Goal: Task Accomplishment & Management: Complete application form

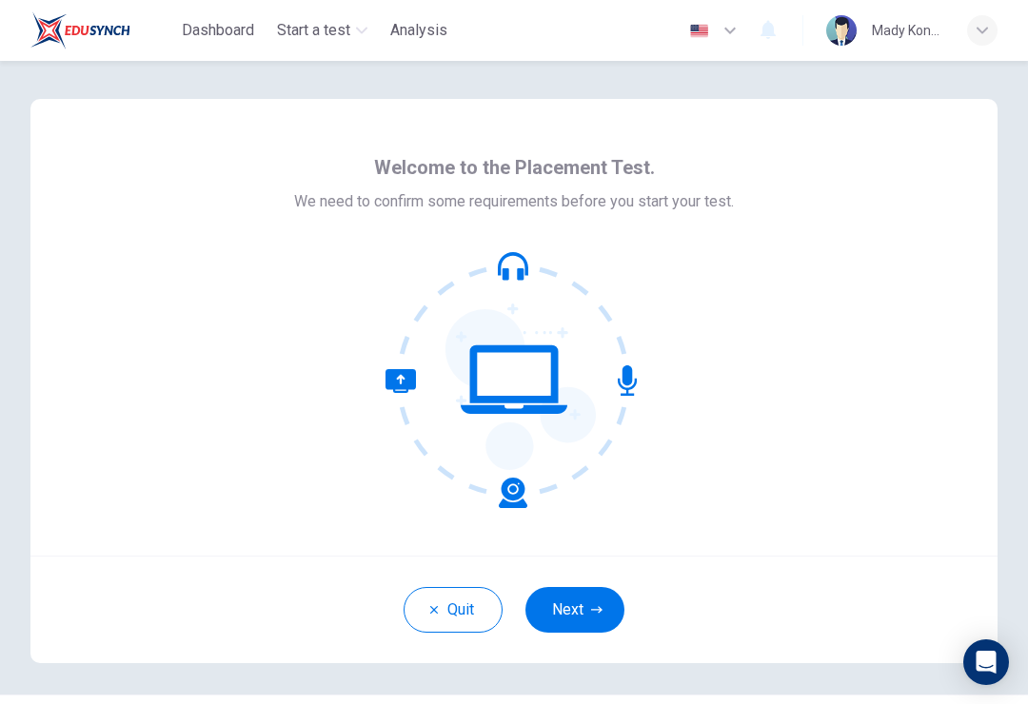
click at [592, 609] on icon "button" at bounding box center [596, 609] width 11 height 11
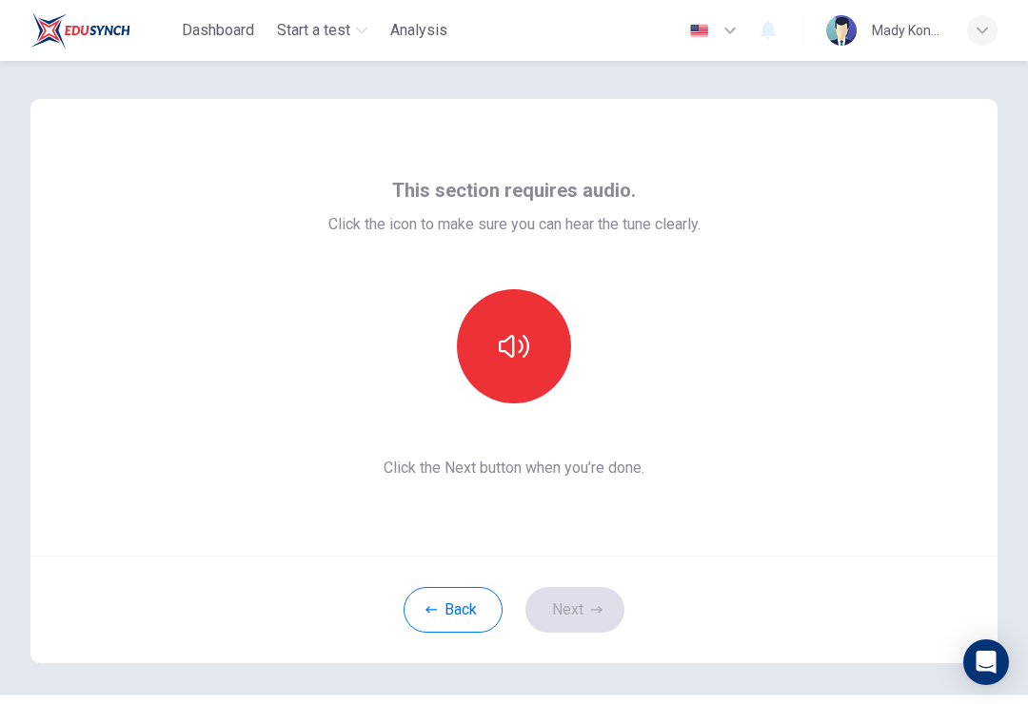
click at [525, 339] on icon "button" at bounding box center [514, 346] width 30 height 23
click at [536, 341] on button "button" at bounding box center [514, 346] width 114 height 114
click at [532, 352] on button "button" at bounding box center [514, 346] width 114 height 114
click at [591, 596] on button "Next" at bounding box center [574, 610] width 99 height 46
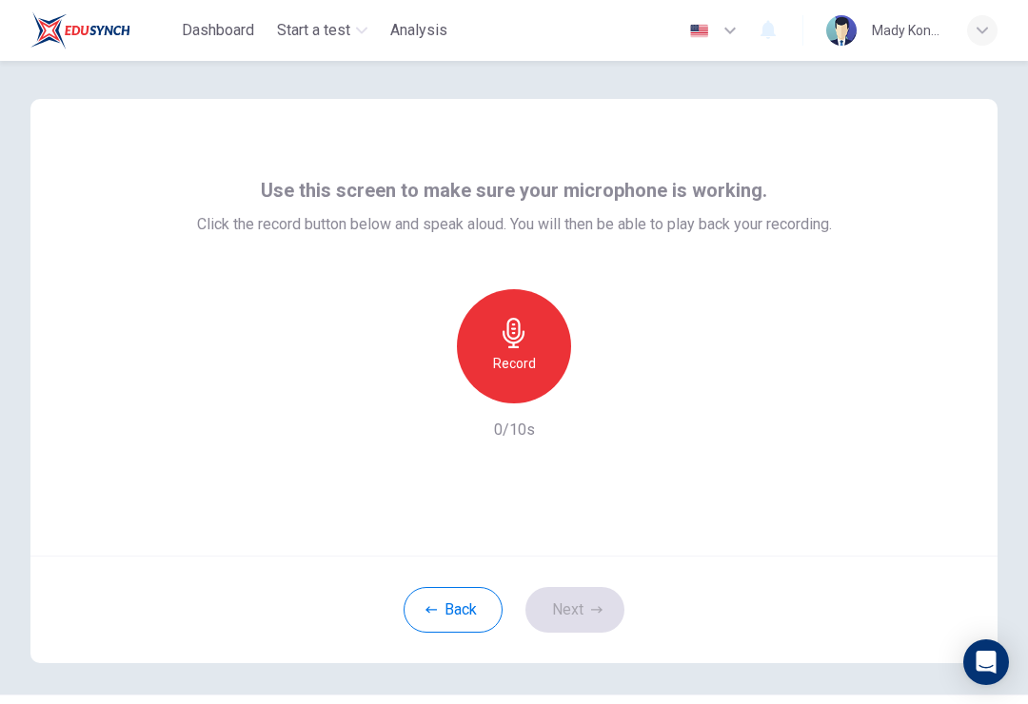
click at [505, 314] on div "Record" at bounding box center [514, 346] width 114 height 114
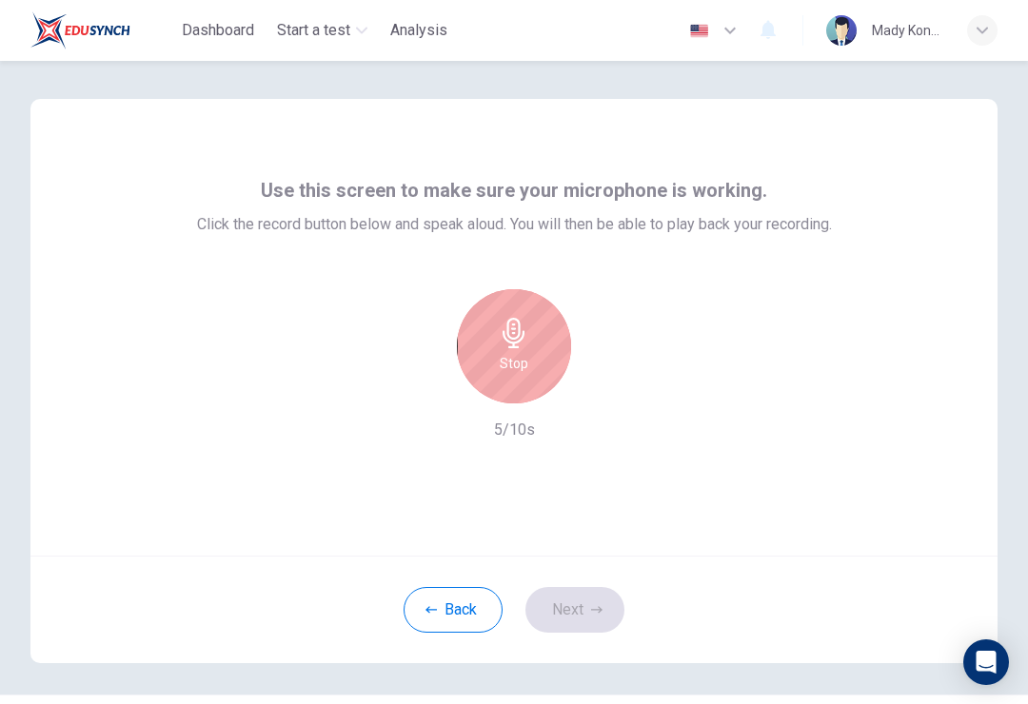
click at [524, 332] on icon "button" at bounding box center [514, 333] width 22 height 30
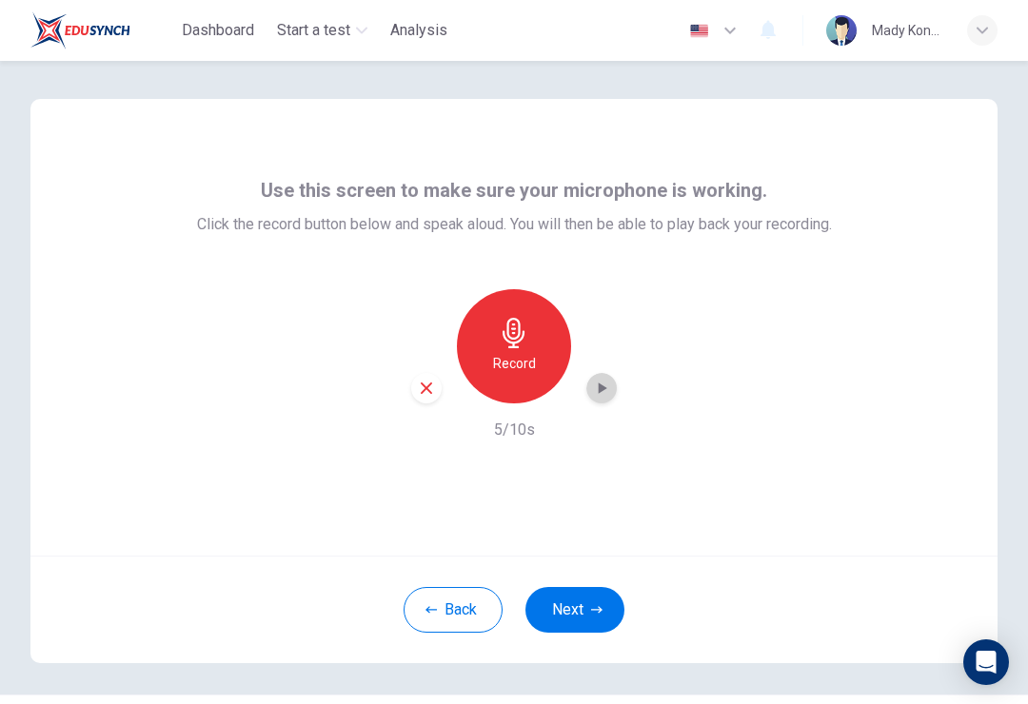
click at [602, 392] on icon "button" at bounding box center [601, 388] width 19 height 19
click at [602, 625] on button "Next" at bounding box center [574, 610] width 99 height 46
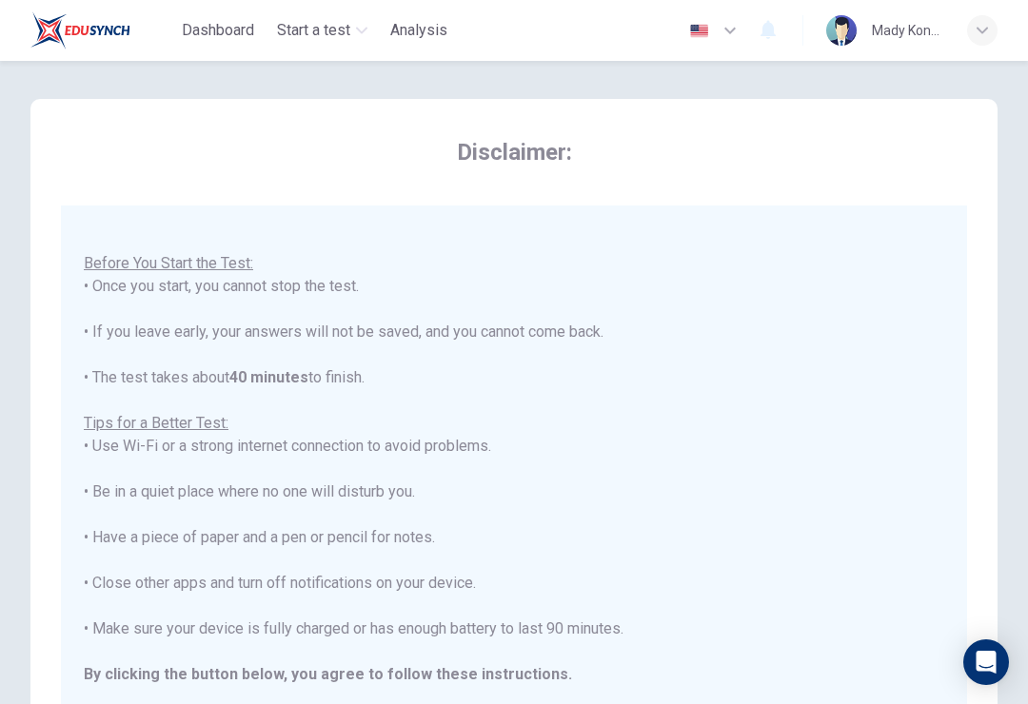
scroll to position [20, 0]
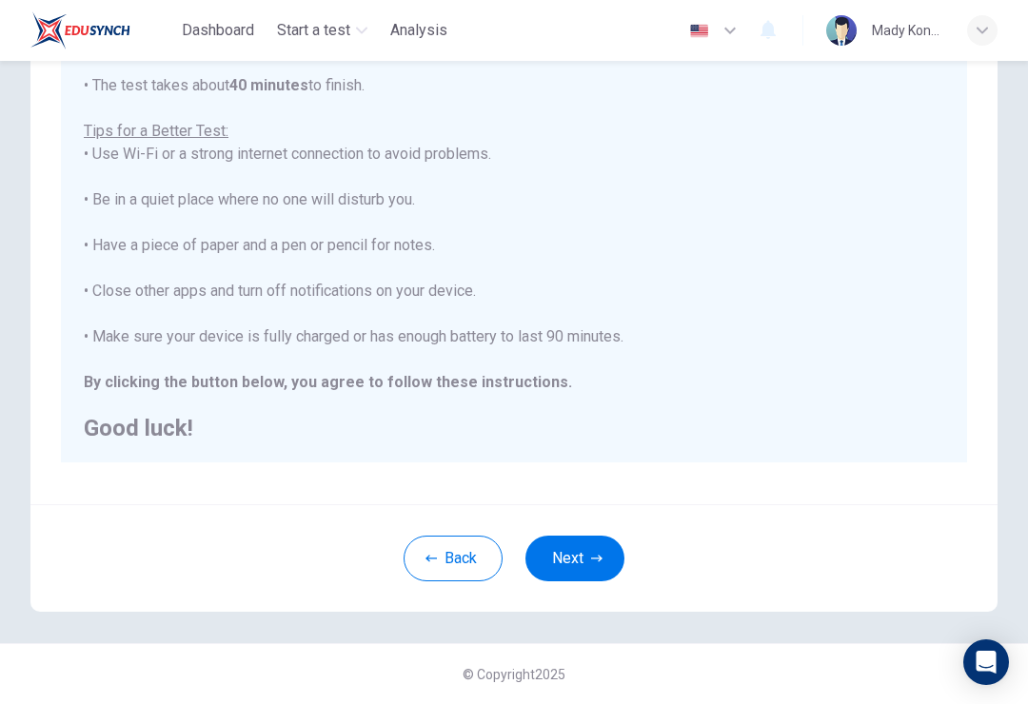
click at [584, 553] on button "Next" at bounding box center [574, 559] width 99 height 46
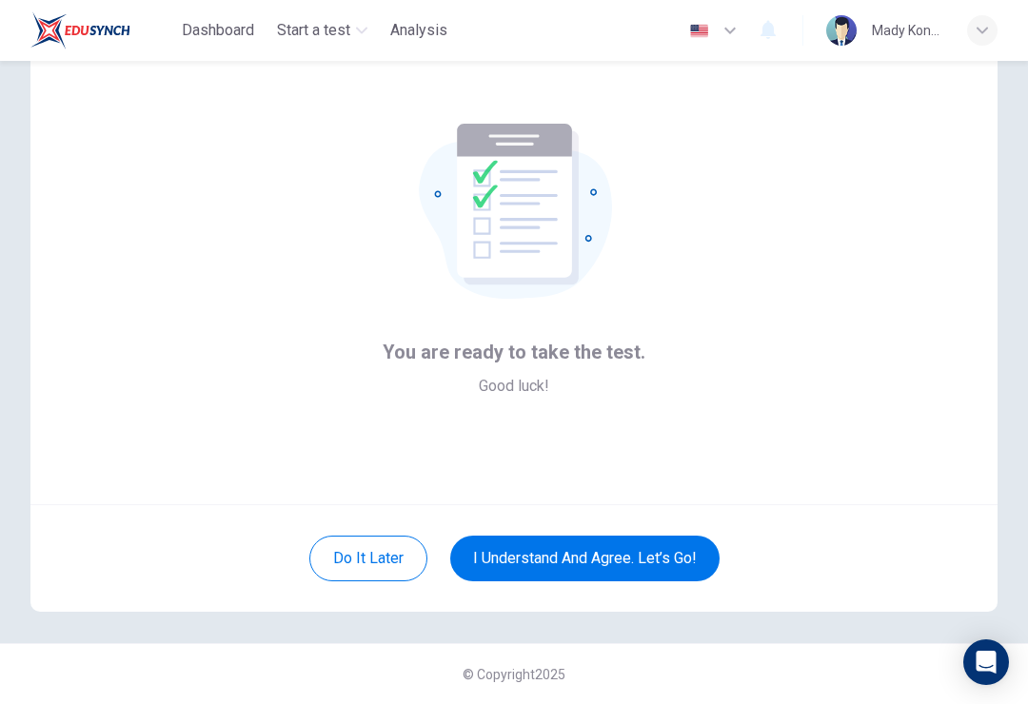
click at [612, 554] on button "I understand and agree. Let’s go!" at bounding box center [584, 559] width 269 height 46
click at [654, 564] on button "I understand and agree. Let’s go!" at bounding box center [584, 559] width 269 height 46
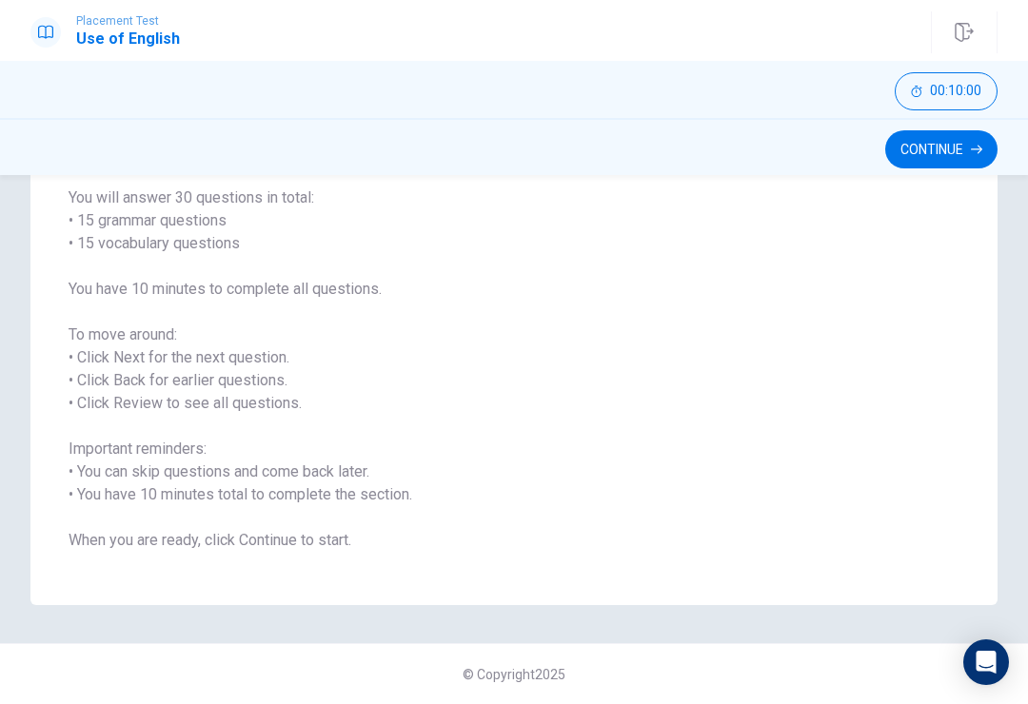
scroll to position [127, 0]
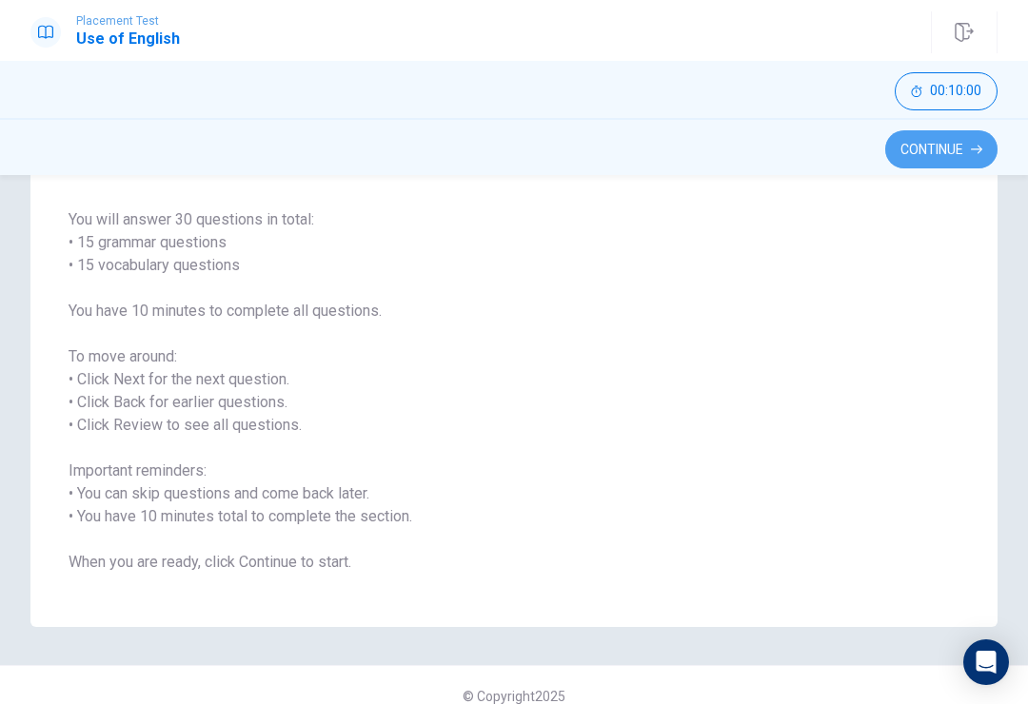
click at [938, 149] on button "Continue" at bounding box center [941, 149] width 112 height 38
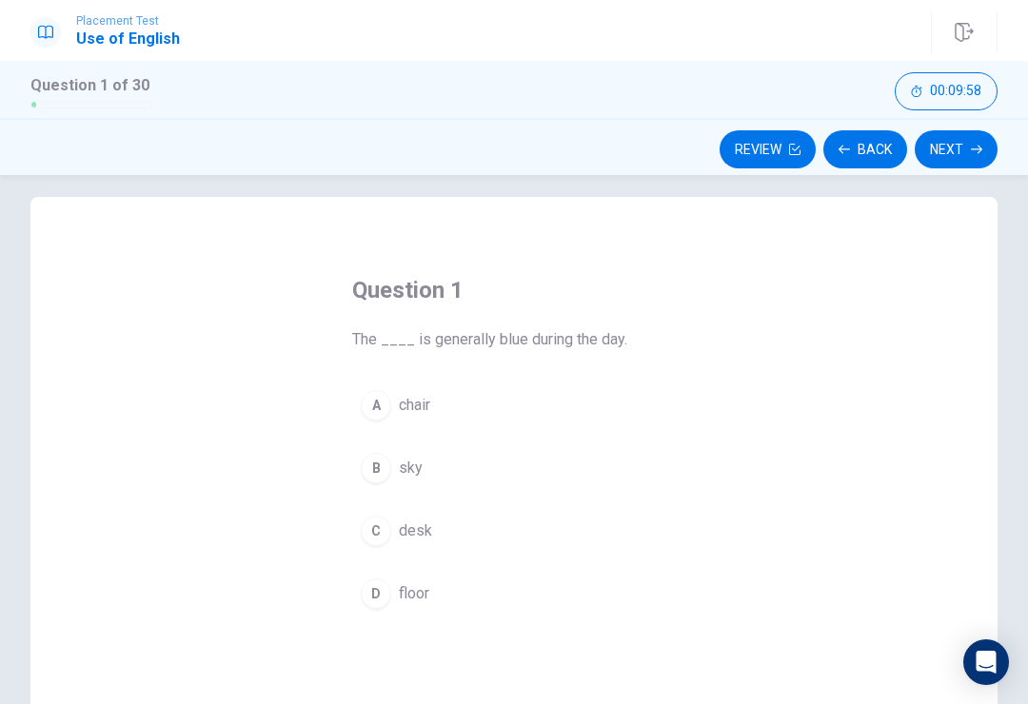
scroll to position [15, 0]
click at [374, 473] on div "B" at bounding box center [376, 469] width 30 height 30
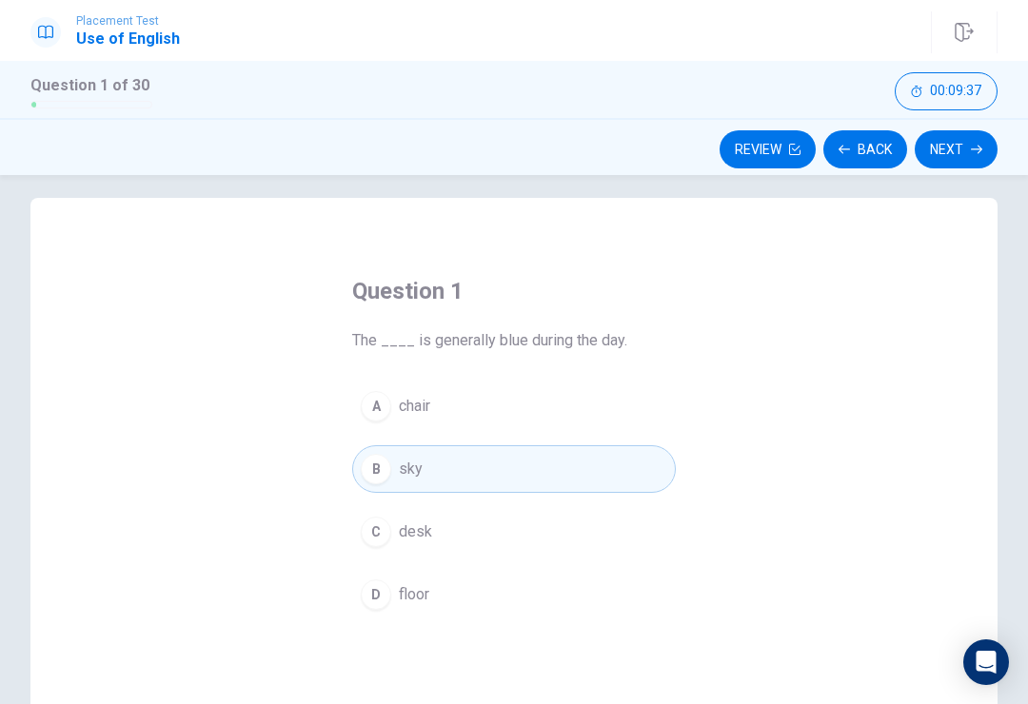
click at [414, 515] on button "C desk" at bounding box center [514, 532] width 324 height 48
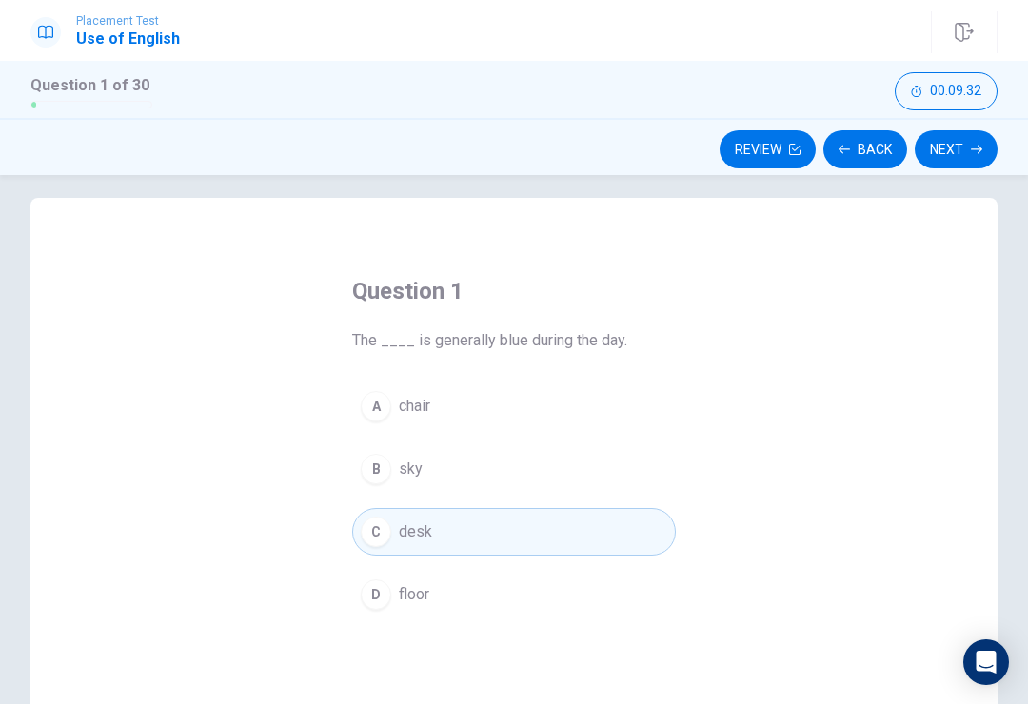
click at [442, 446] on button "B sky" at bounding box center [514, 470] width 324 height 48
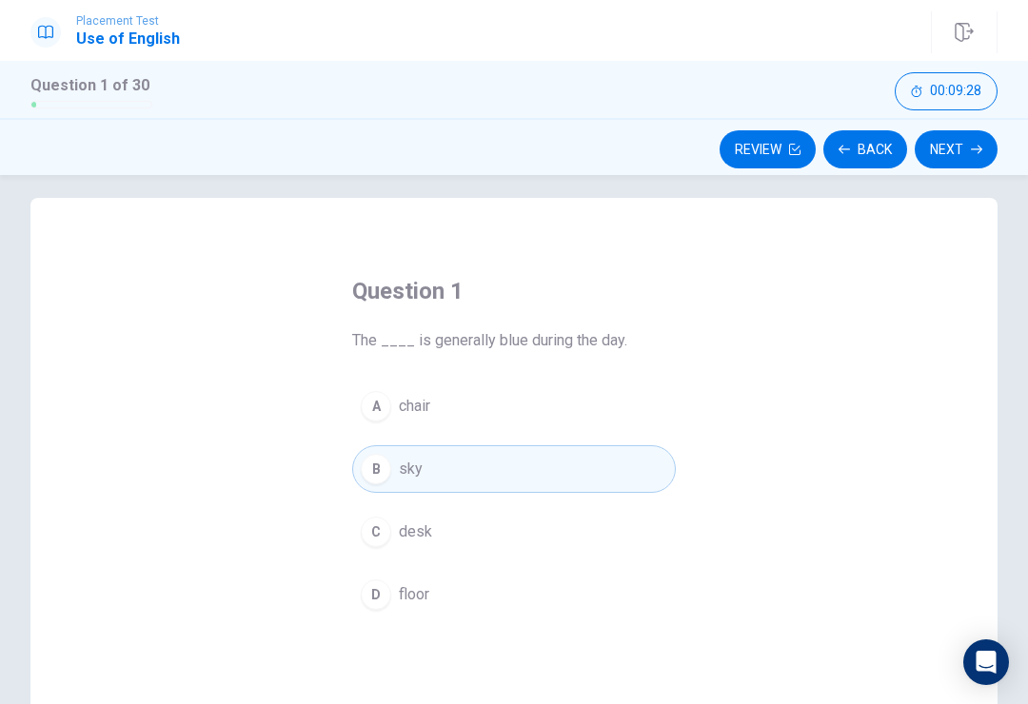
click at [429, 595] on span "floor" at bounding box center [414, 595] width 30 height 23
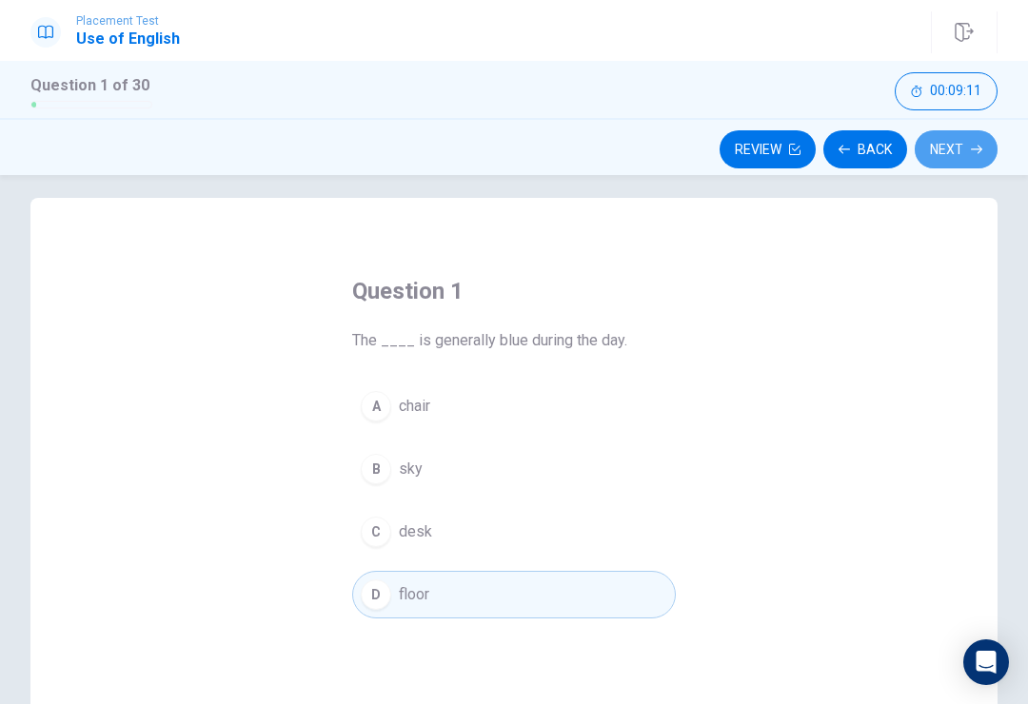
click at [970, 146] on button "Next" at bounding box center [956, 149] width 83 height 38
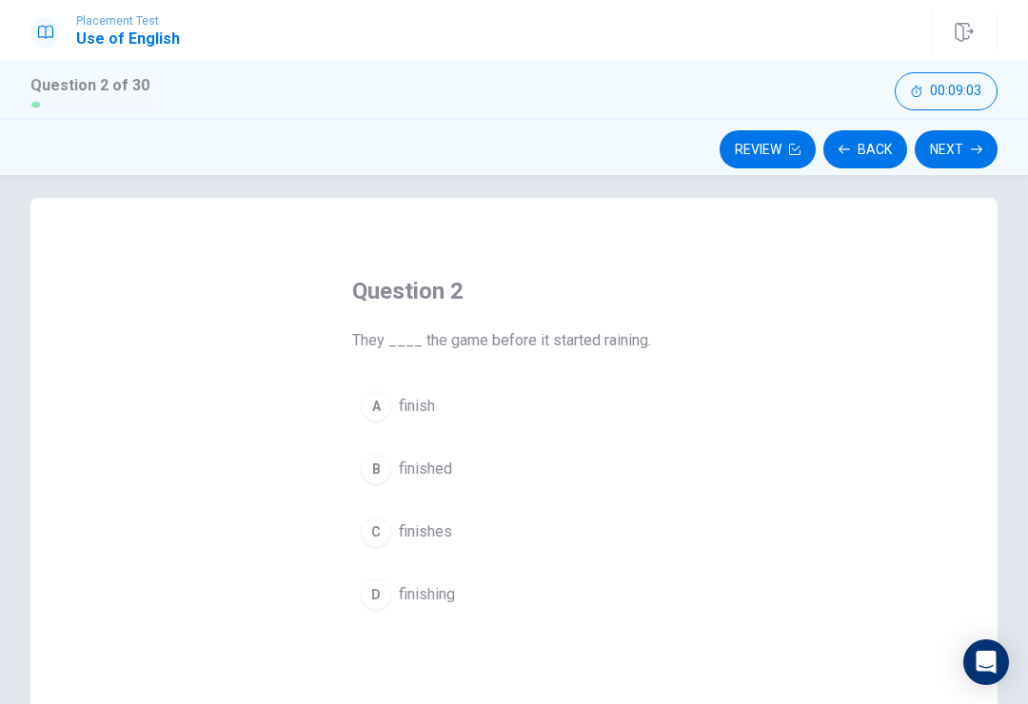
click at [437, 402] on button "A finish" at bounding box center [514, 407] width 324 height 48
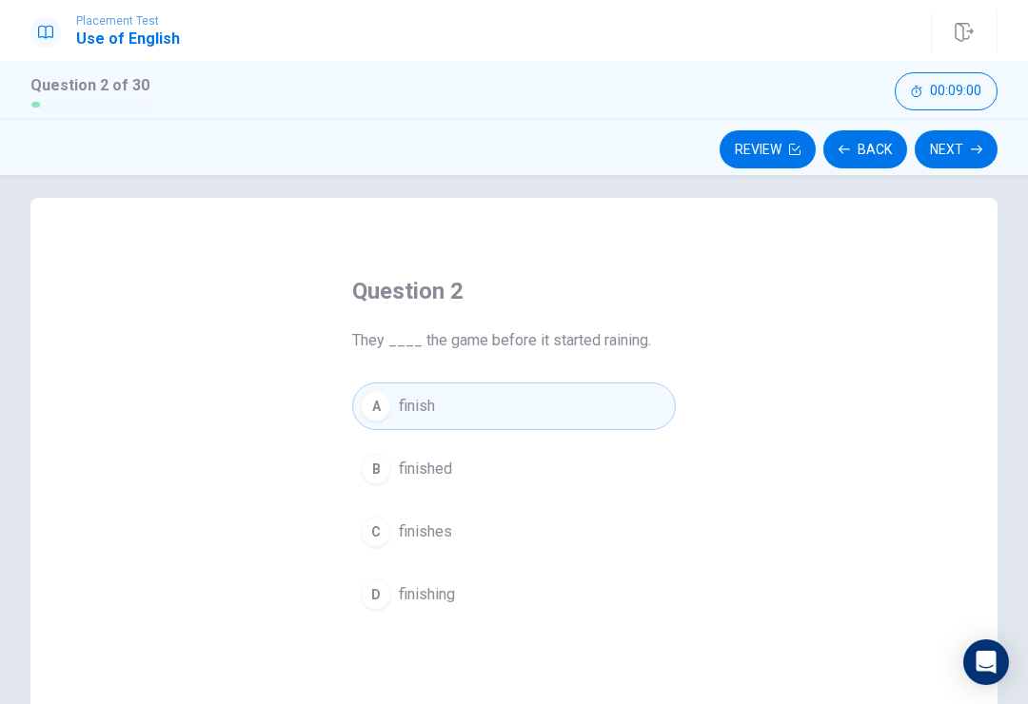
click at [441, 457] on button "B finished" at bounding box center [514, 470] width 324 height 48
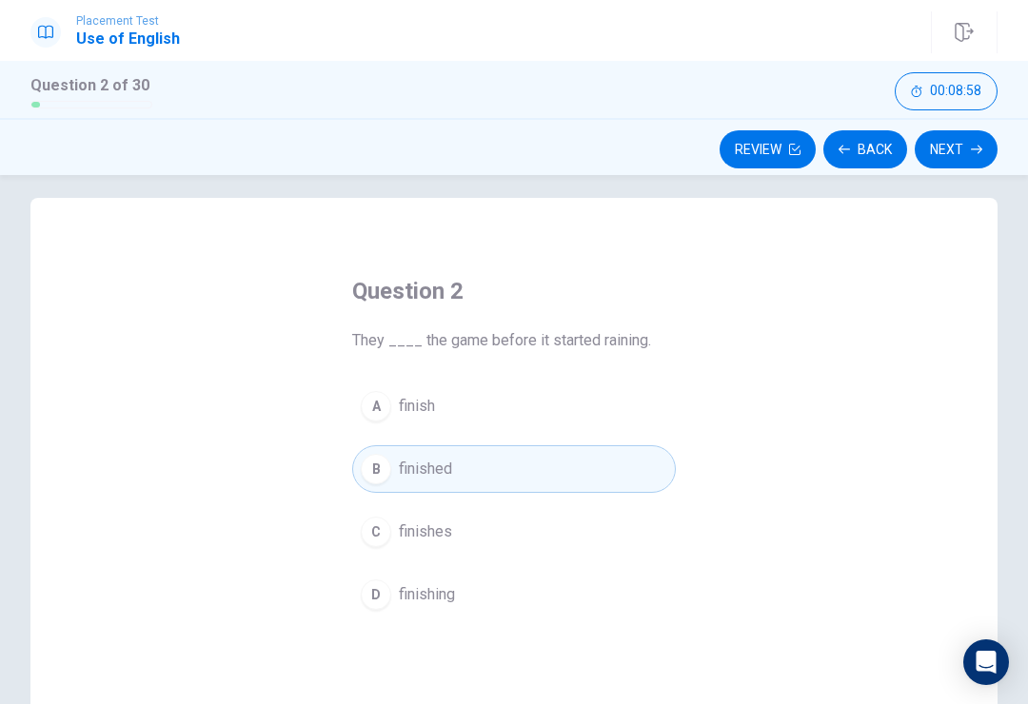
click at [454, 529] on button "C finishes" at bounding box center [514, 532] width 324 height 48
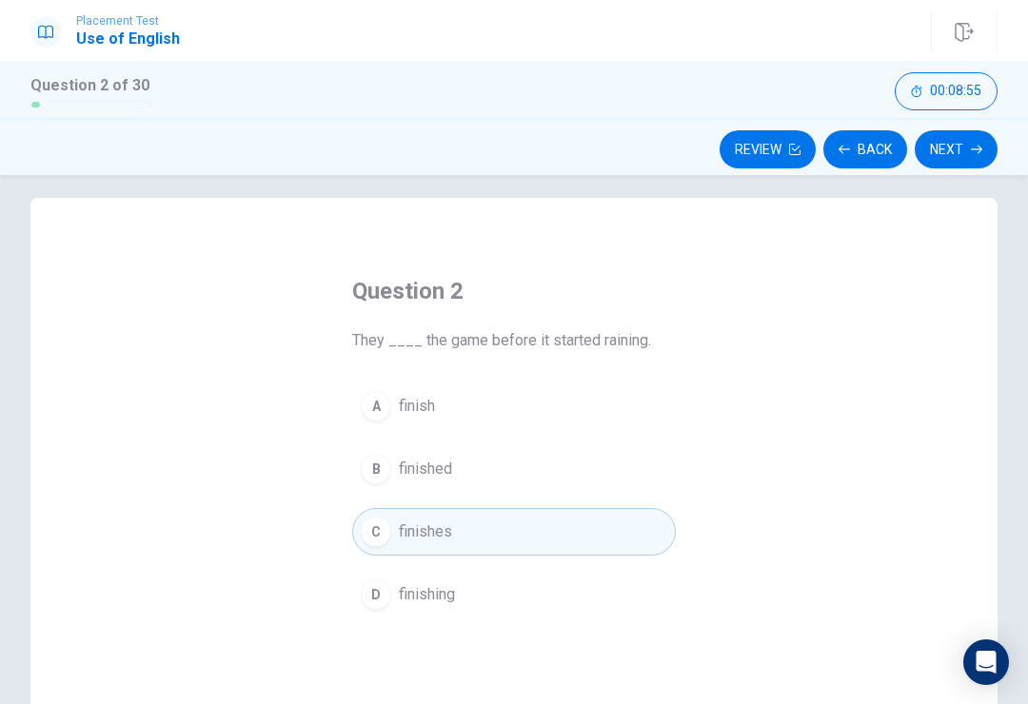
click at [455, 604] on span "finishing" at bounding box center [427, 595] width 56 height 23
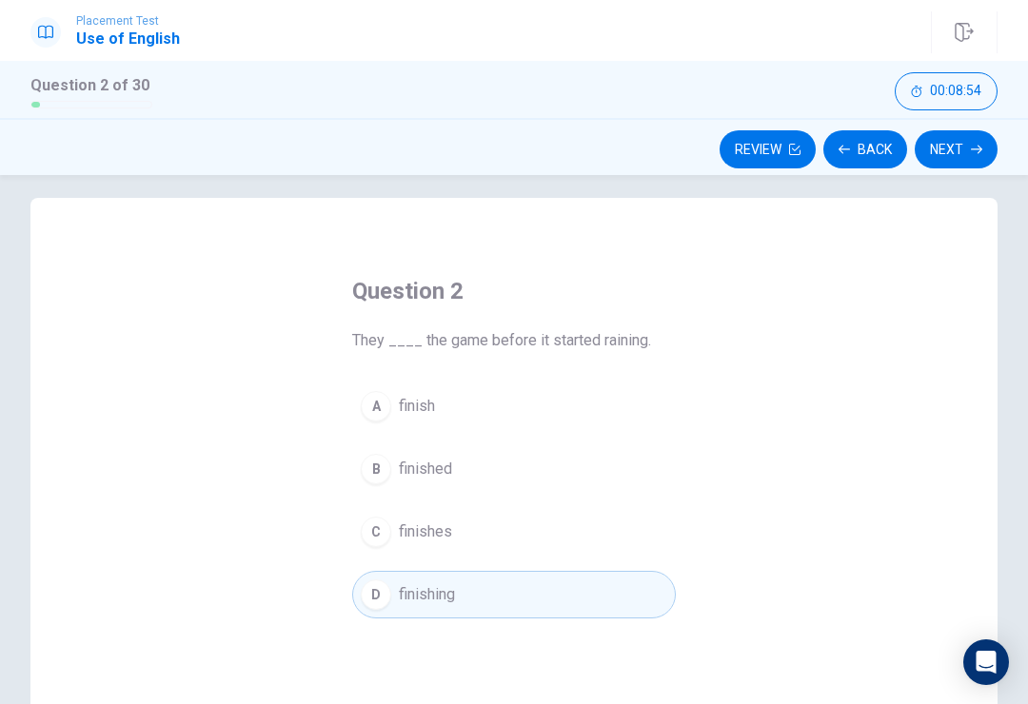
click at [1000, 681] on div "Open Intercom Messenger" at bounding box center [986, 663] width 46 height 46
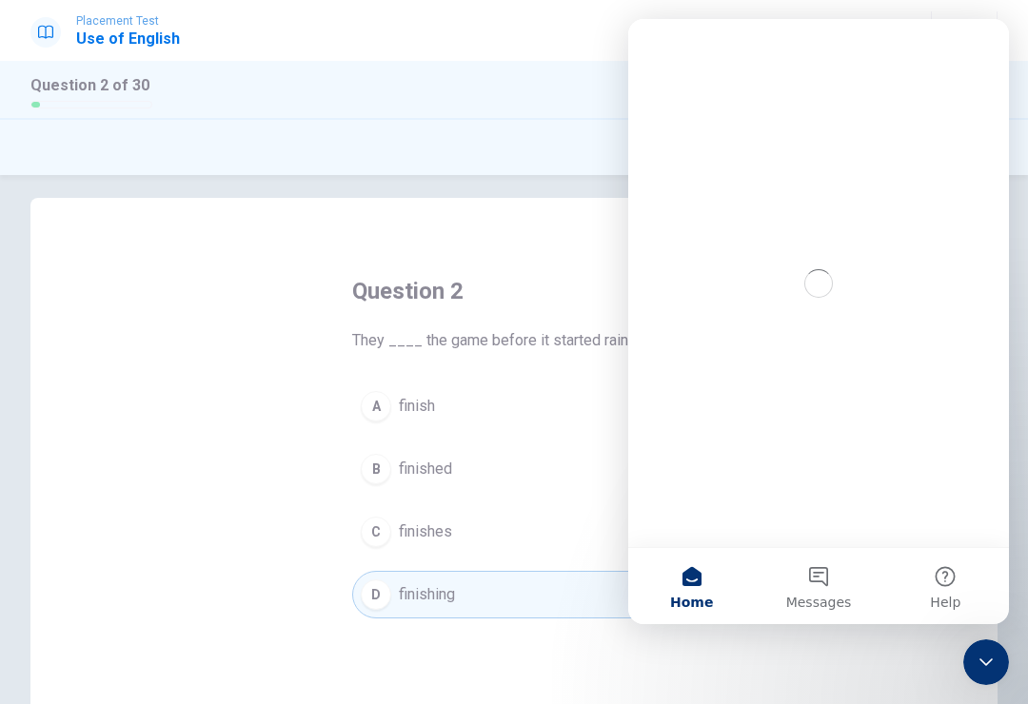
scroll to position [0, 0]
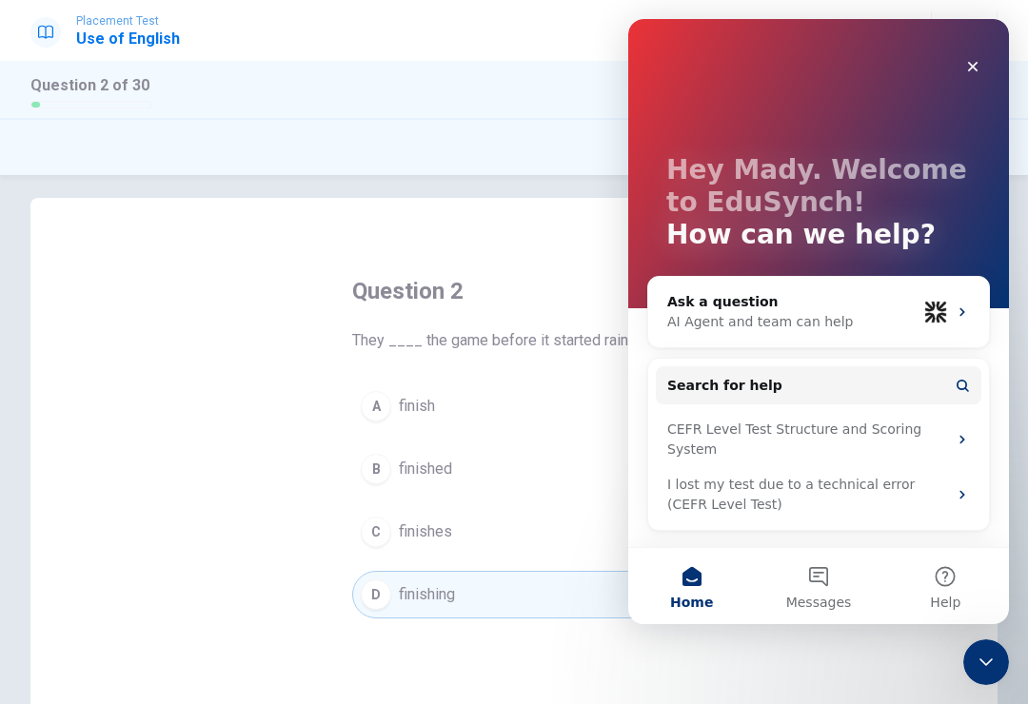
click at [972, 71] on icon "Close" at bounding box center [972, 66] width 15 height 15
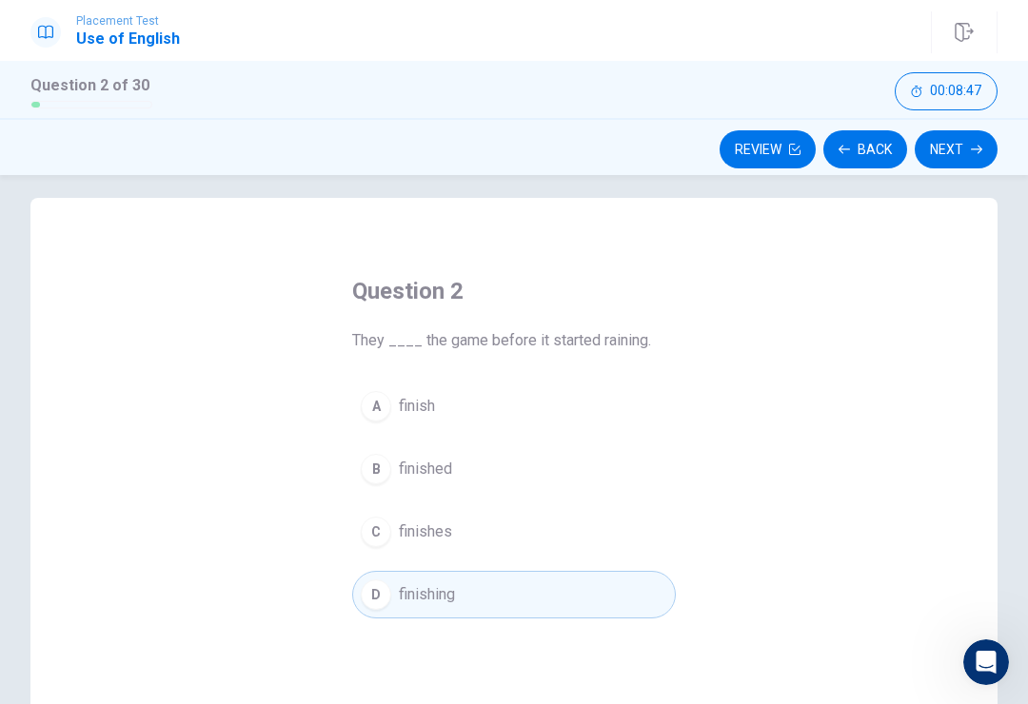
click at [970, 149] on button "Next" at bounding box center [956, 149] width 83 height 38
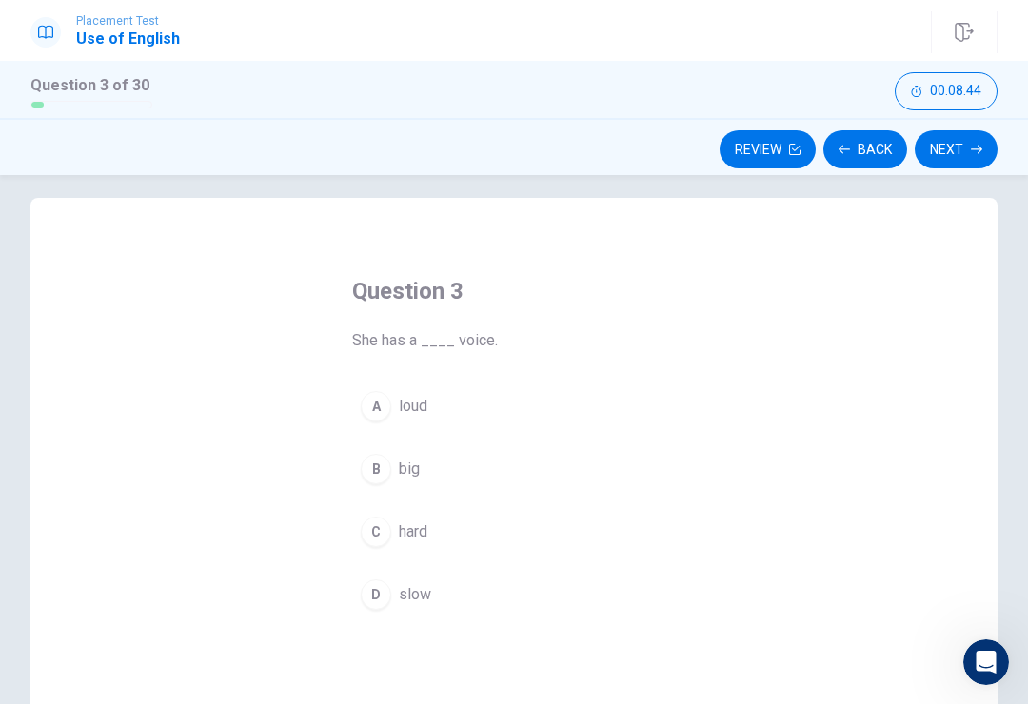
click at [422, 415] on span "loud" at bounding box center [413, 406] width 29 height 23
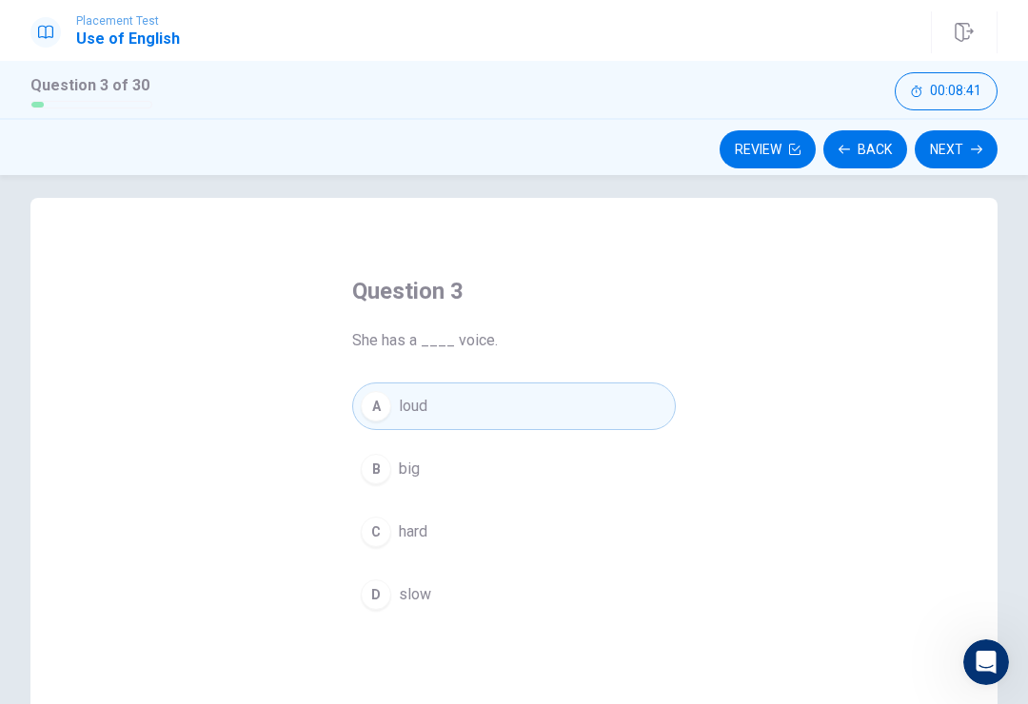
click at [942, 153] on button "Next" at bounding box center [956, 149] width 83 height 38
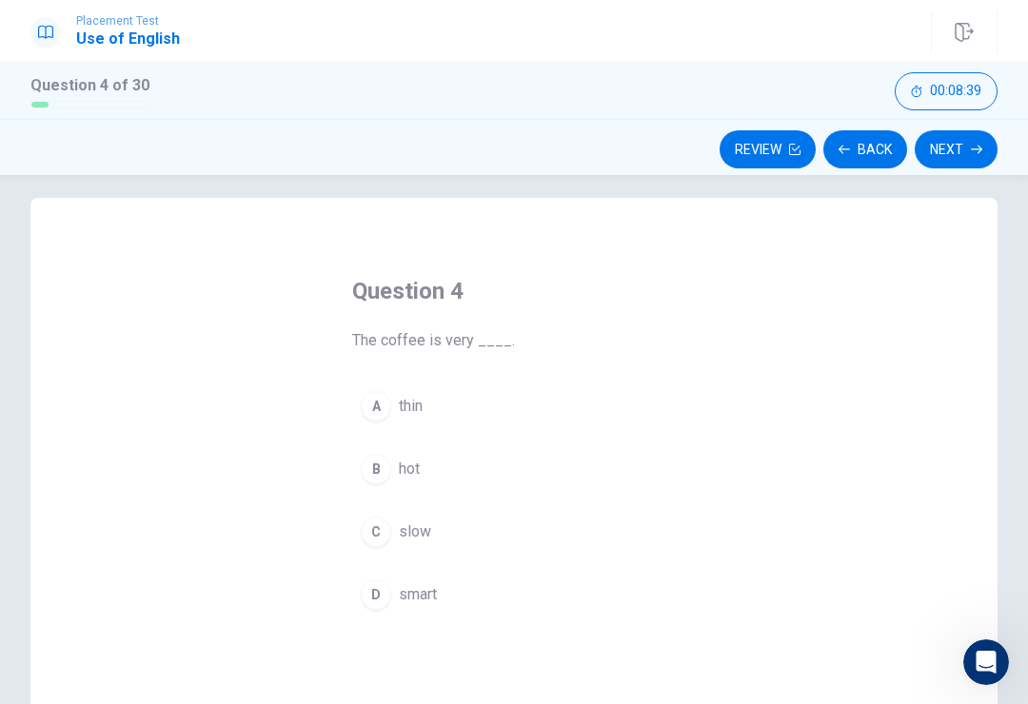
click at [424, 419] on button "A thin" at bounding box center [514, 407] width 324 height 48
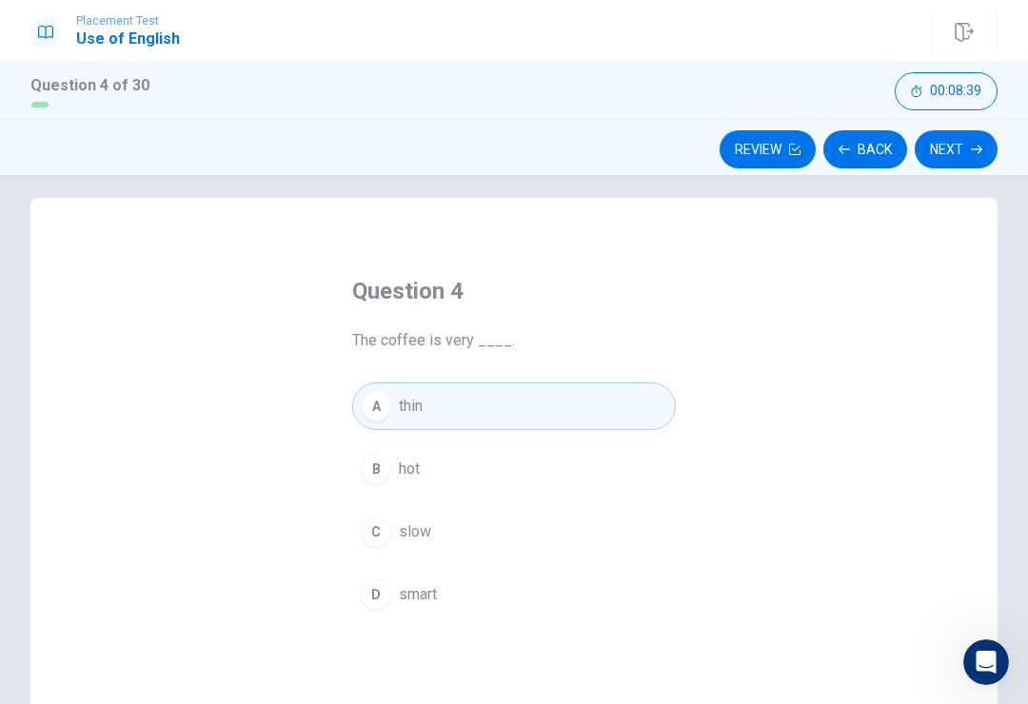
click at [500, 341] on span "The coffee is very ____." at bounding box center [514, 340] width 324 height 23
click at [953, 161] on button "Next" at bounding box center [956, 149] width 83 height 38
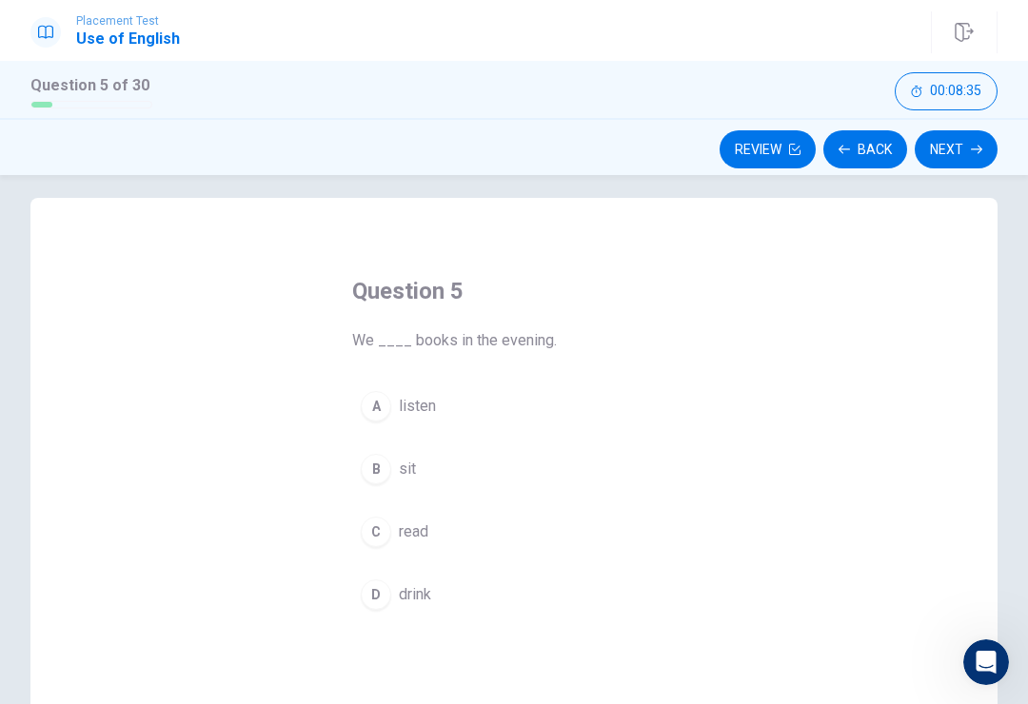
click at [421, 406] on span "listen" at bounding box center [417, 406] width 37 height 23
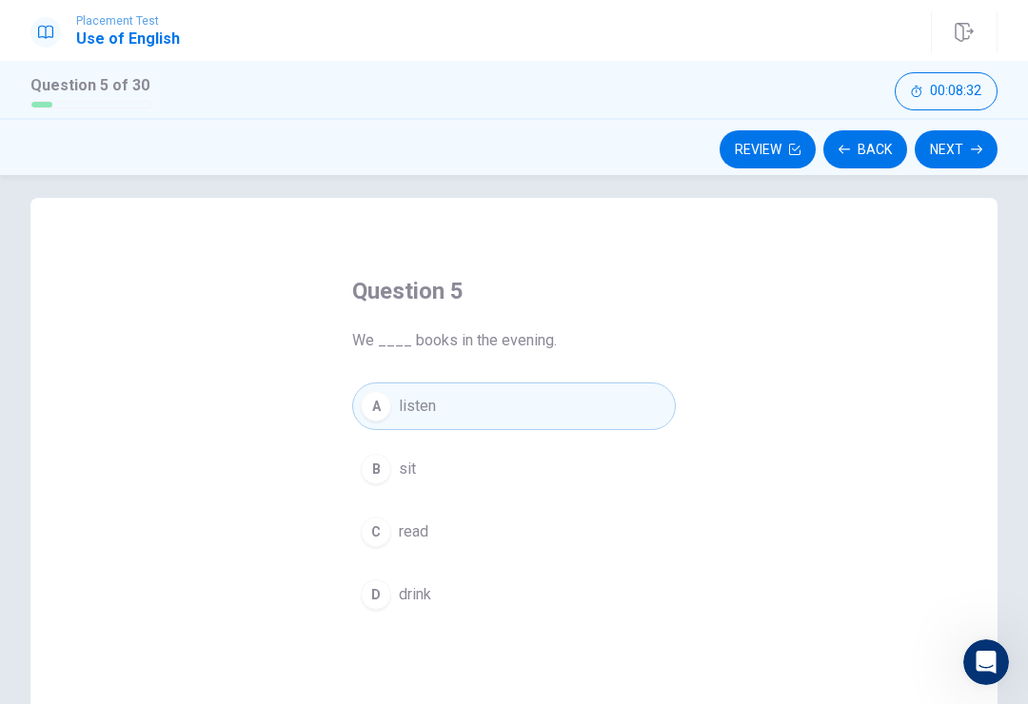
click at [971, 147] on icon "button" at bounding box center [976, 149] width 11 height 11
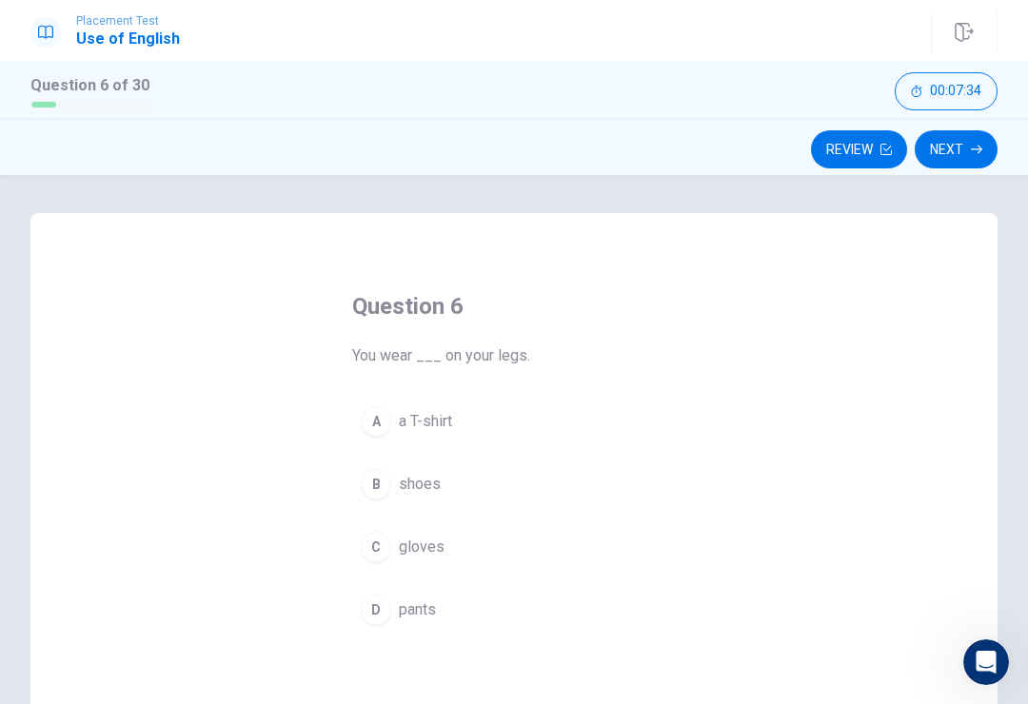
click at [446, 410] on span "a T-shirt" at bounding box center [425, 421] width 53 height 23
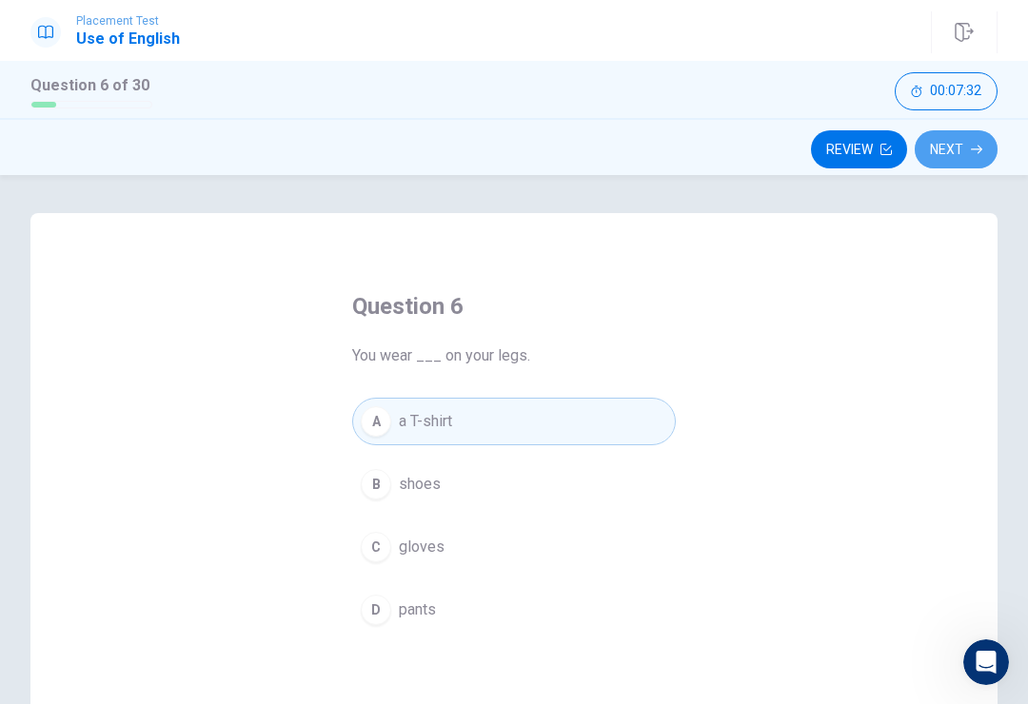
click at [968, 156] on button "Next" at bounding box center [956, 149] width 83 height 38
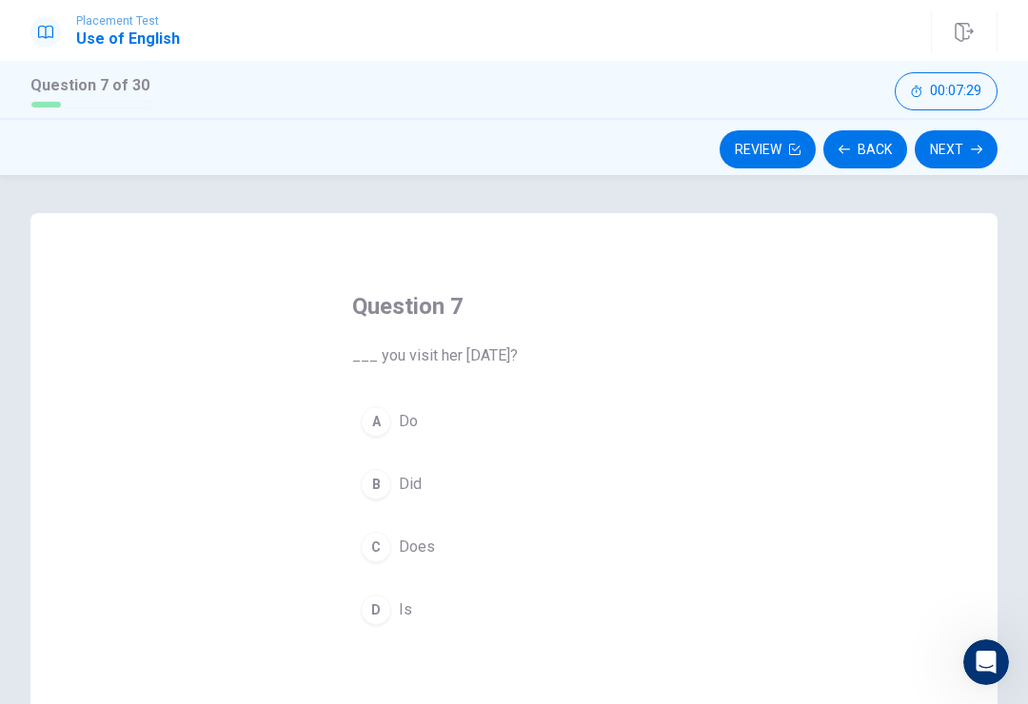
click at [376, 412] on div "A" at bounding box center [376, 421] width 30 height 30
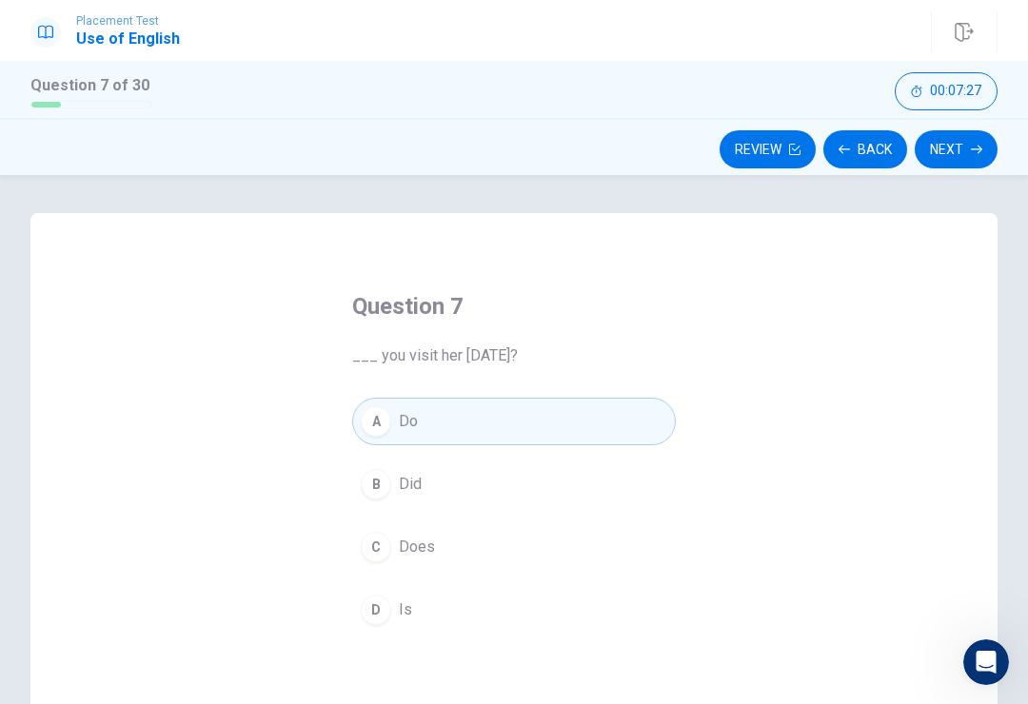
click at [936, 167] on button "Next" at bounding box center [956, 149] width 83 height 38
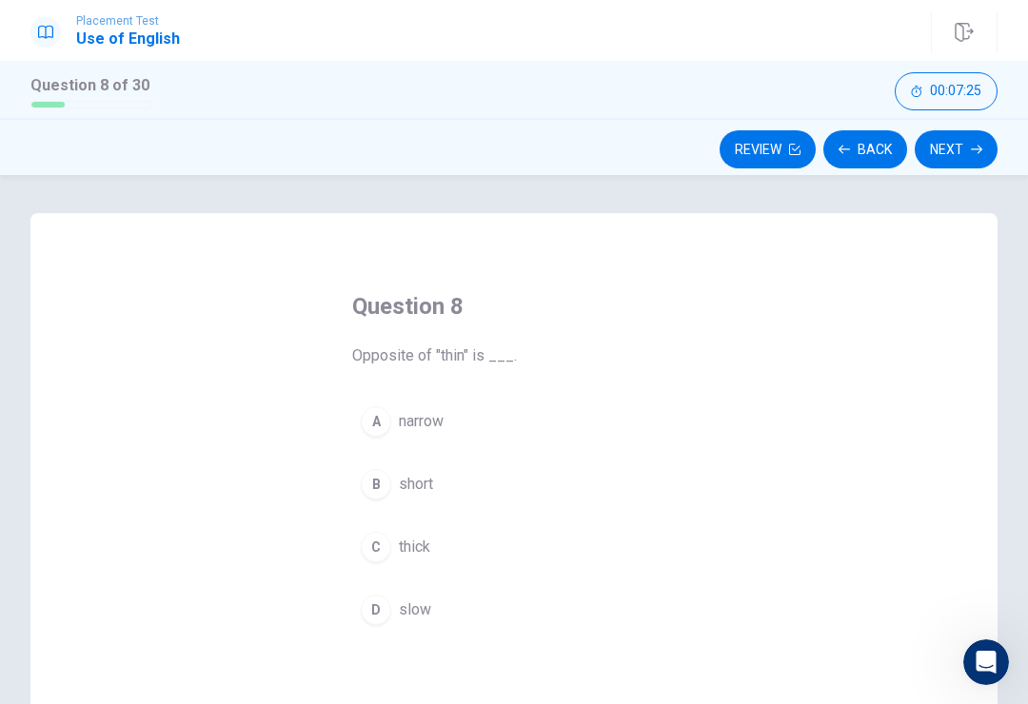
click at [431, 431] on span "narrow" at bounding box center [421, 421] width 45 height 23
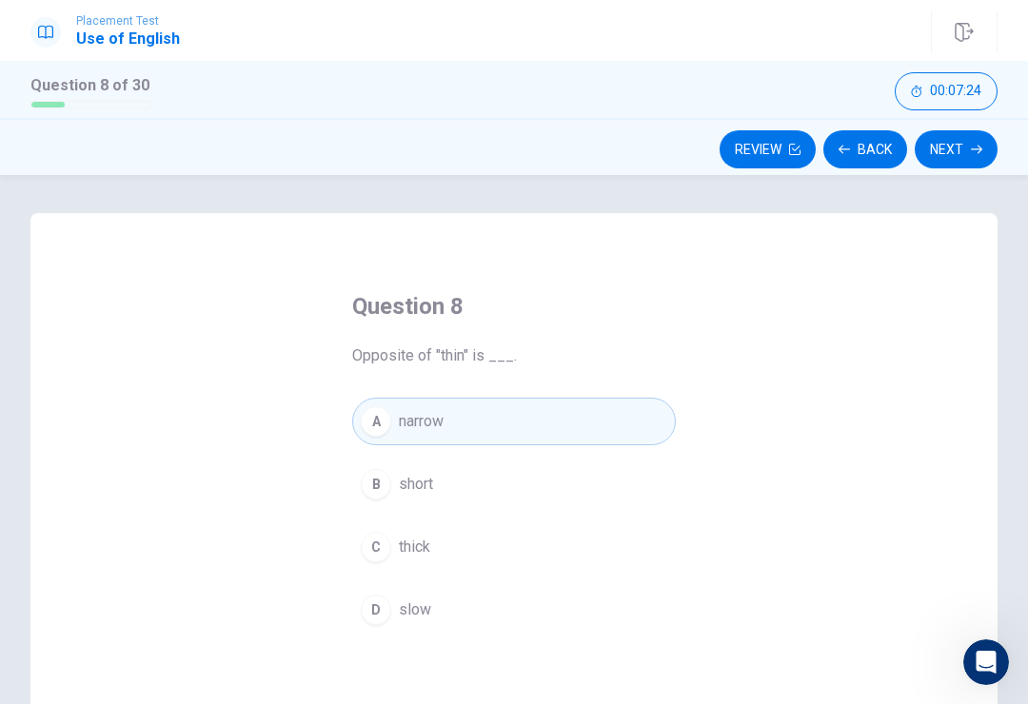
click at [964, 145] on button "Next" at bounding box center [956, 149] width 83 height 38
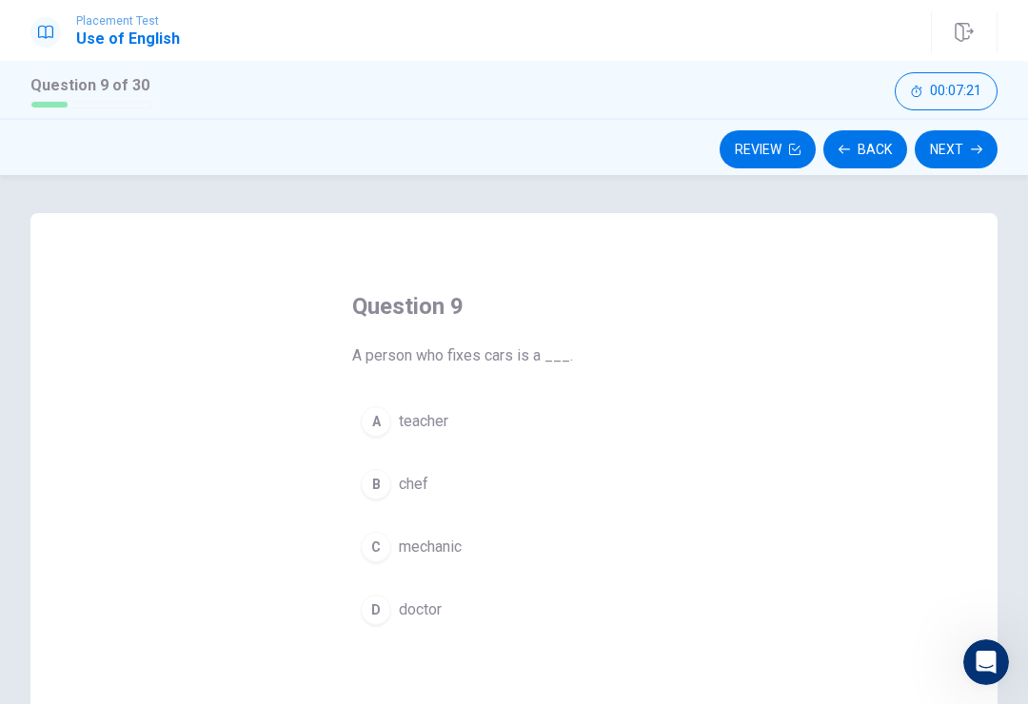
click at [481, 351] on span "A person who fixes cars is a ___." at bounding box center [514, 356] width 324 height 23
click at [435, 422] on span "teacher" at bounding box center [424, 421] width 50 height 23
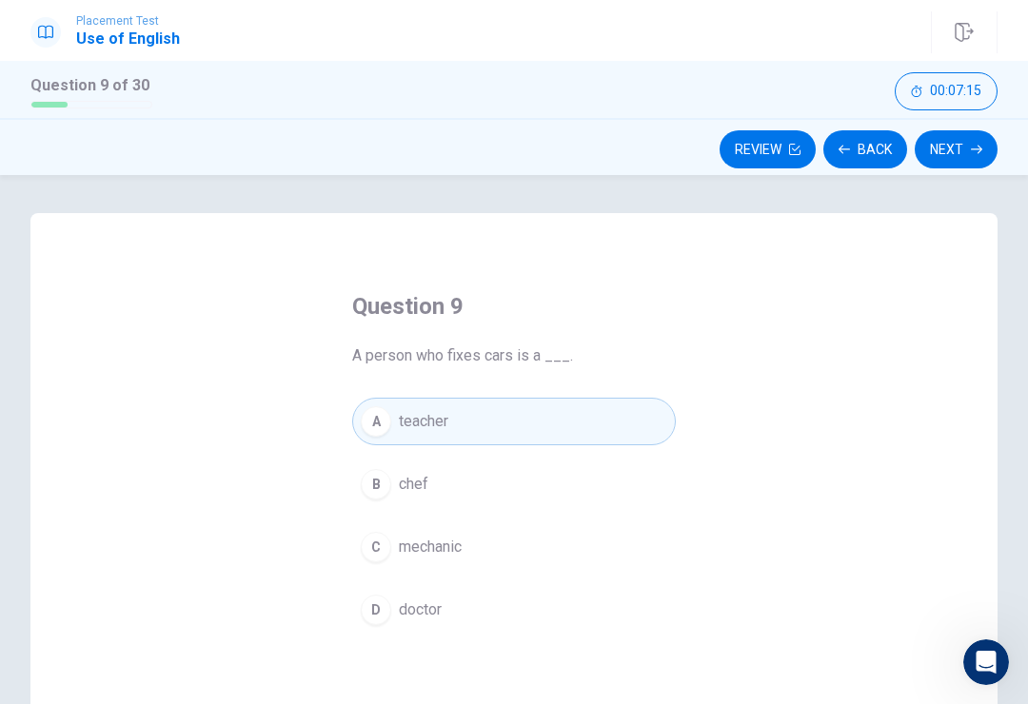
click at [962, 167] on button "Next" at bounding box center [956, 149] width 83 height 38
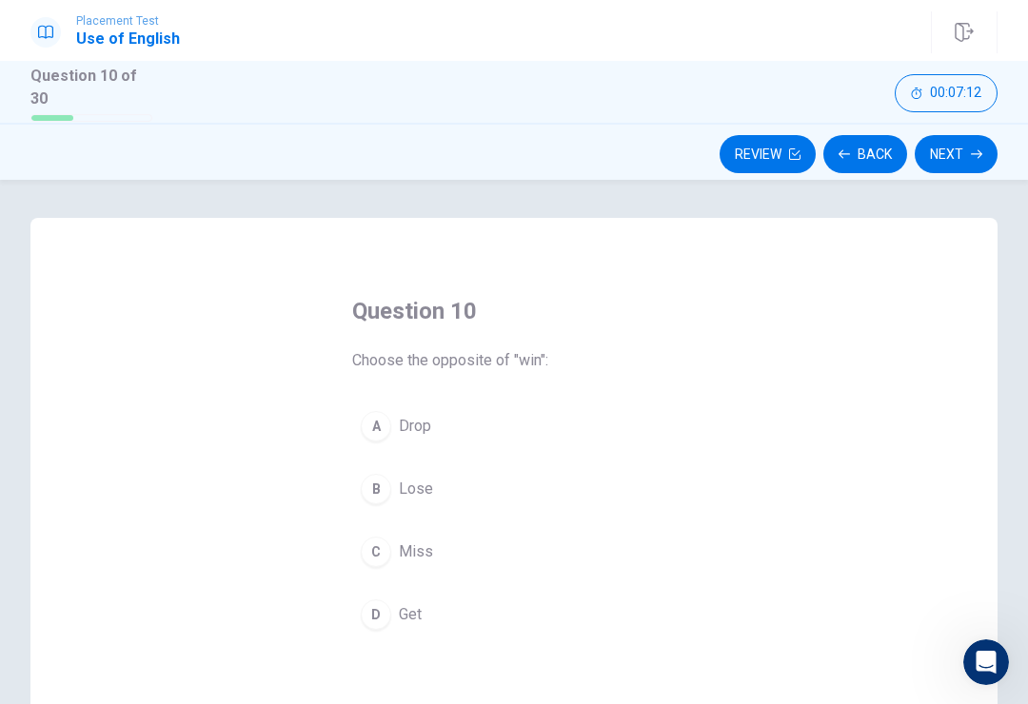
click at [394, 426] on button "A Drop" at bounding box center [514, 427] width 324 height 48
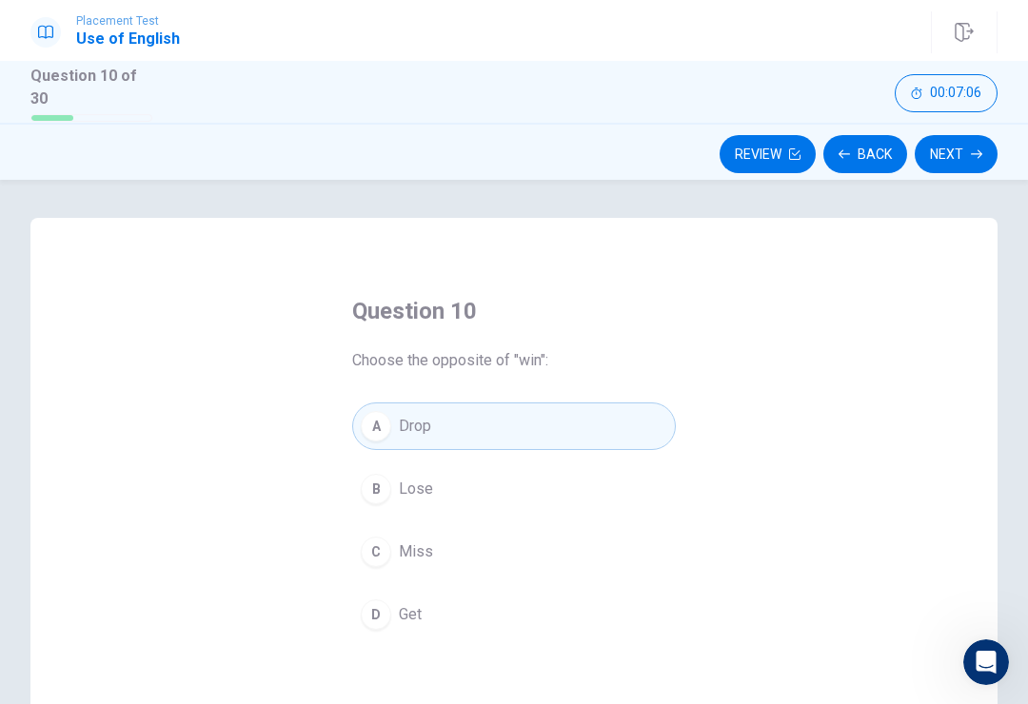
click at [951, 136] on button "Next" at bounding box center [956, 154] width 83 height 38
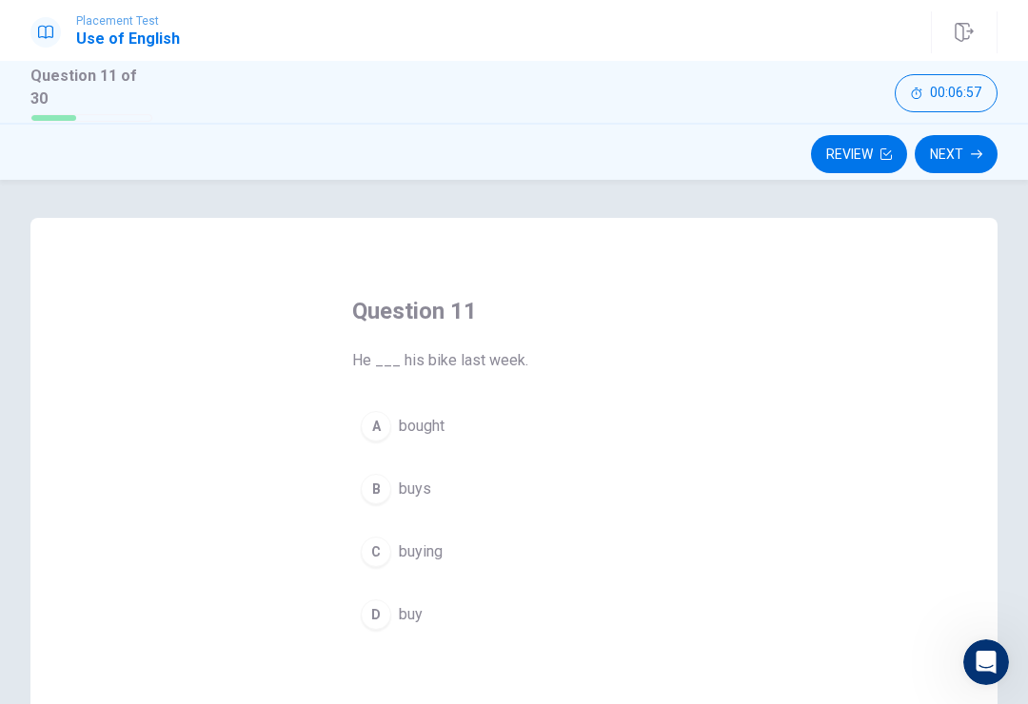
click at [375, 417] on div "A" at bounding box center [376, 426] width 30 height 30
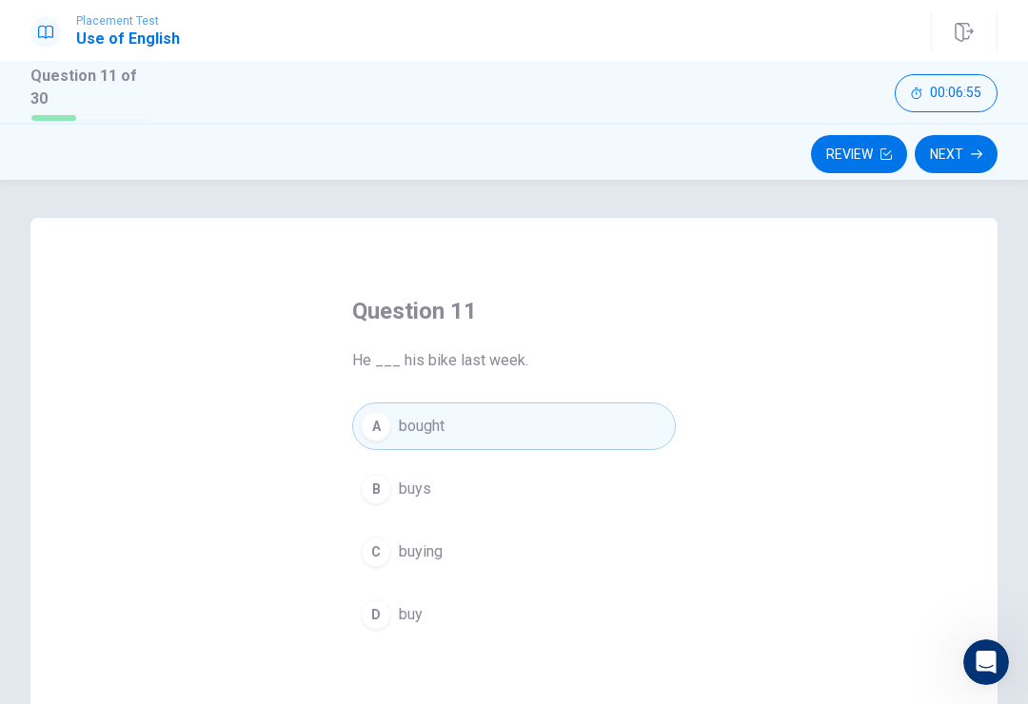
click at [957, 155] on button "Next" at bounding box center [956, 154] width 83 height 38
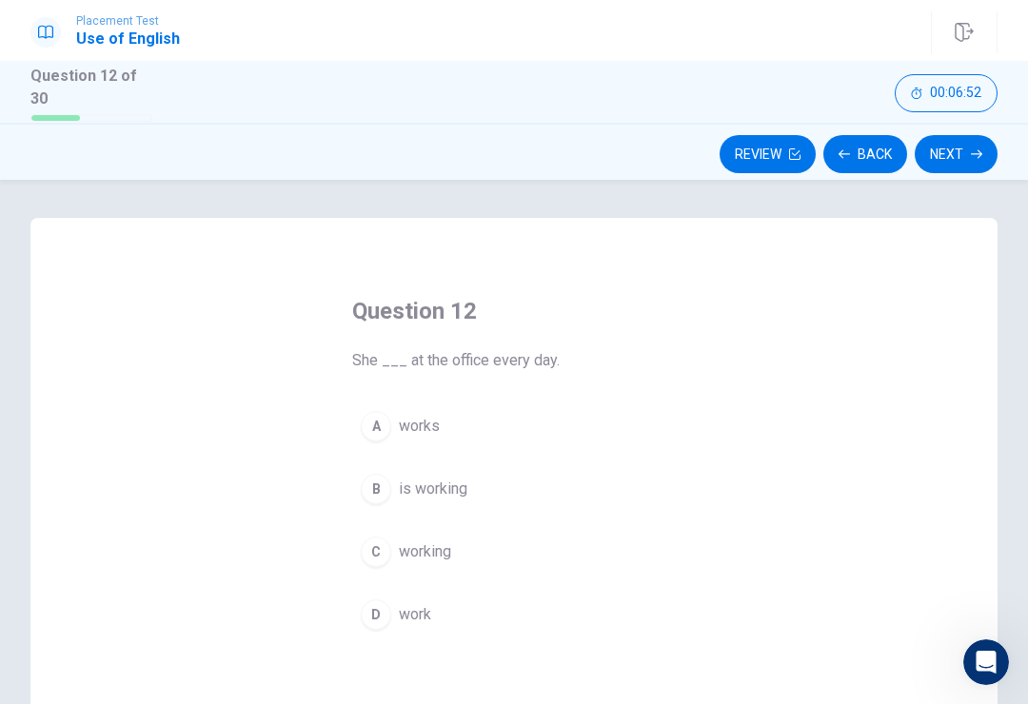
click at [376, 411] on div "A" at bounding box center [376, 426] width 30 height 30
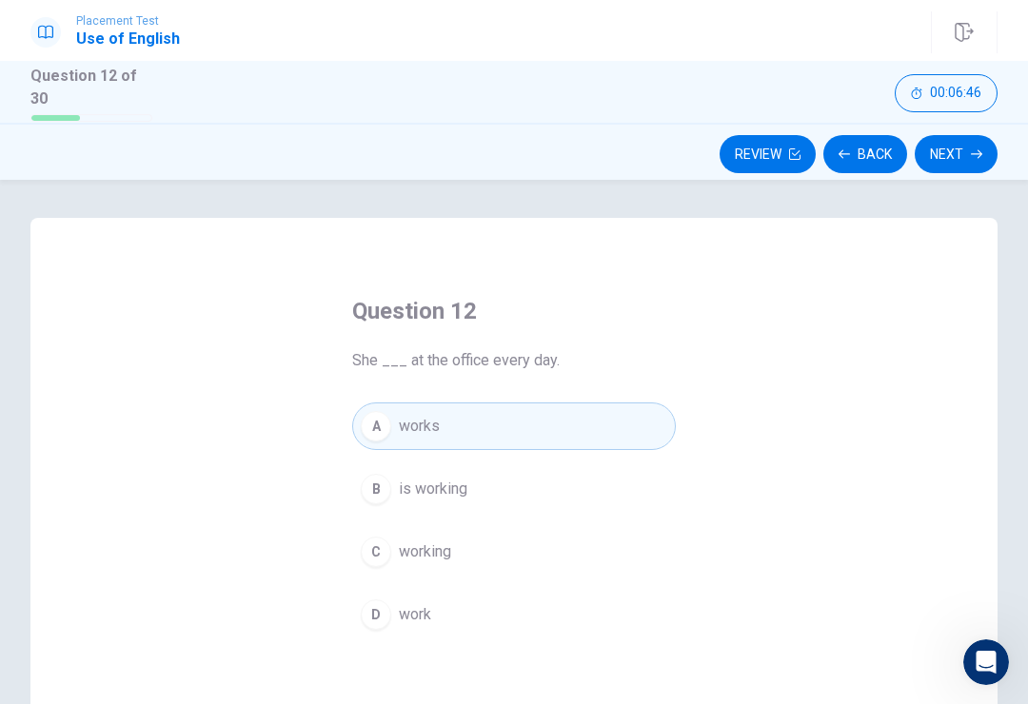
click at [965, 159] on button "Next" at bounding box center [956, 154] width 83 height 38
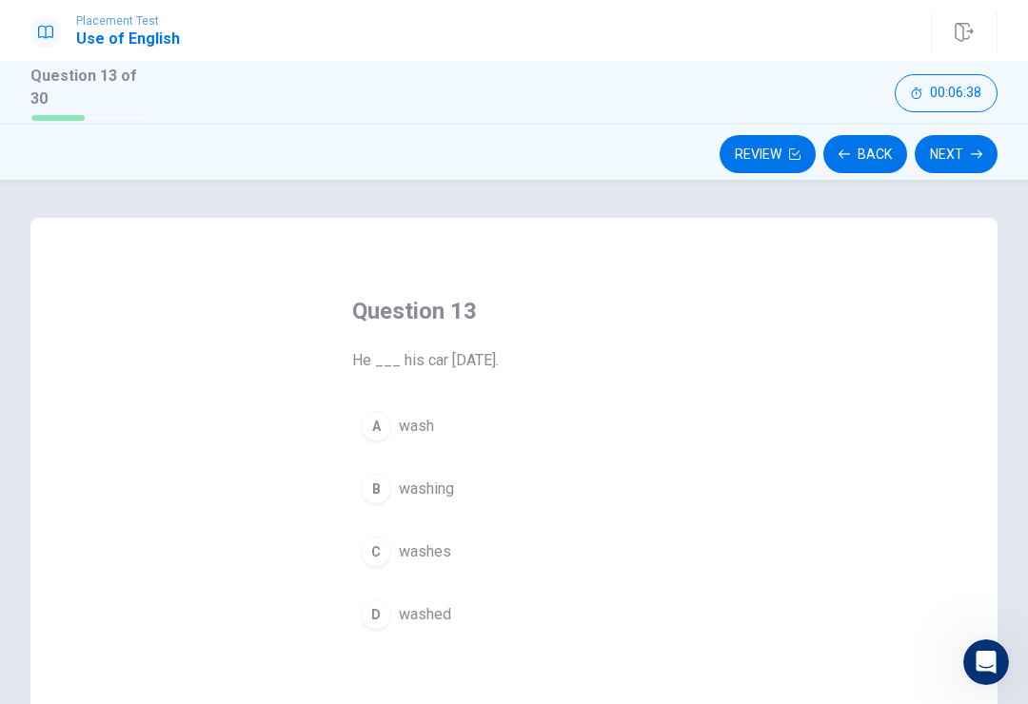
click at [374, 545] on div "C" at bounding box center [376, 552] width 30 height 30
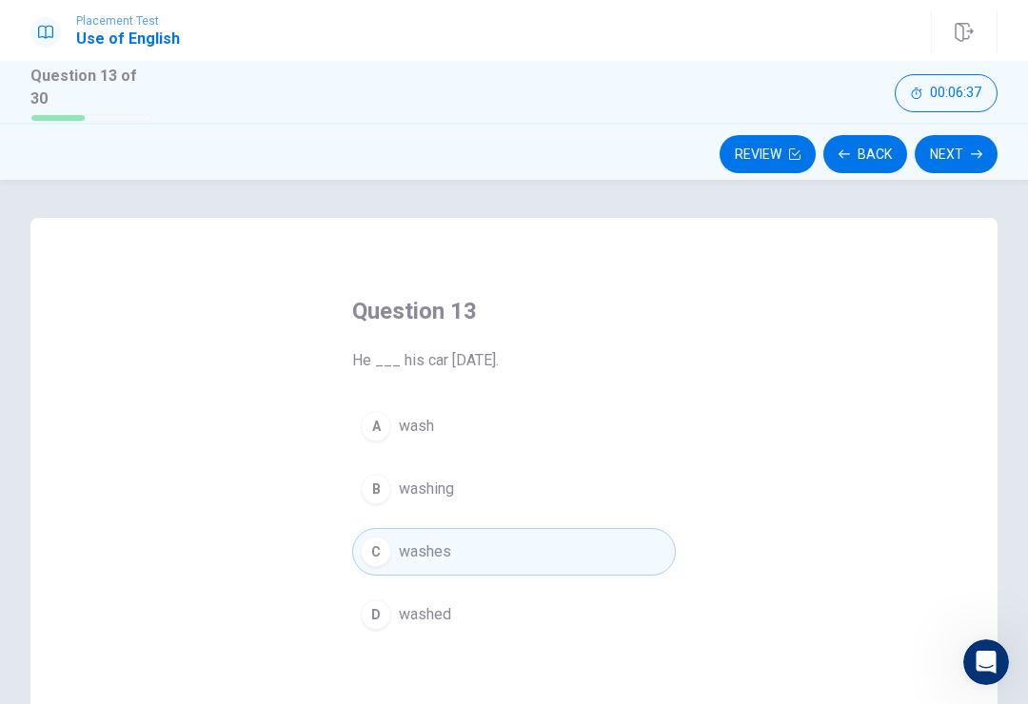
click at [943, 145] on button "Next" at bounding box center [956, 154] width 83 height 38
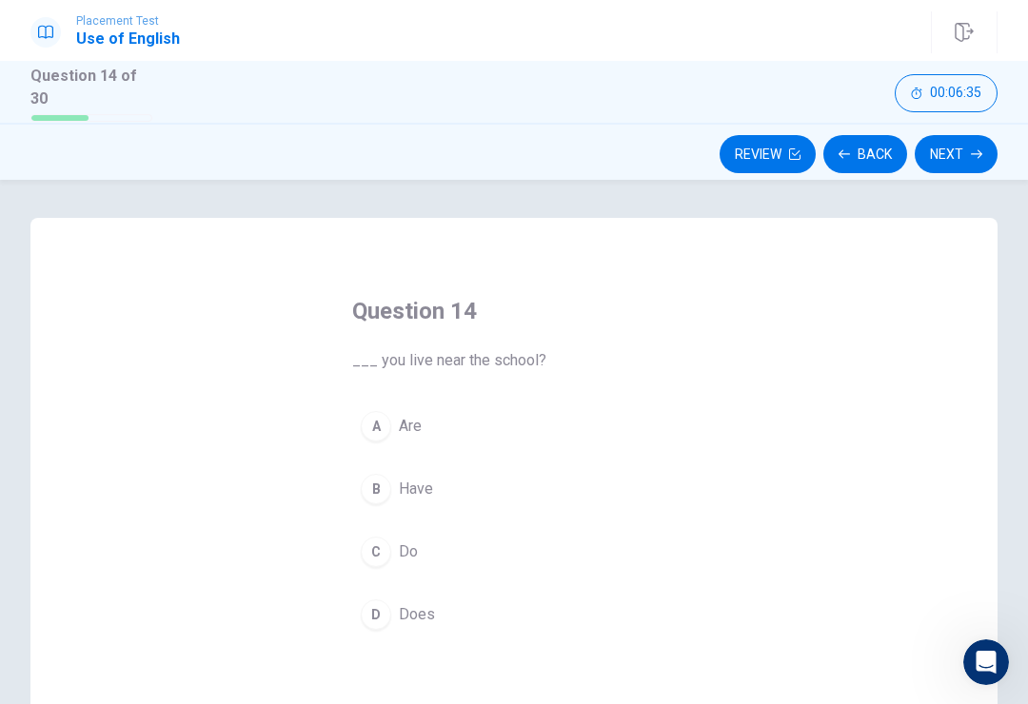
click at [380, 474] on div "B" at bounding box center [376, 489] width 30 height 30
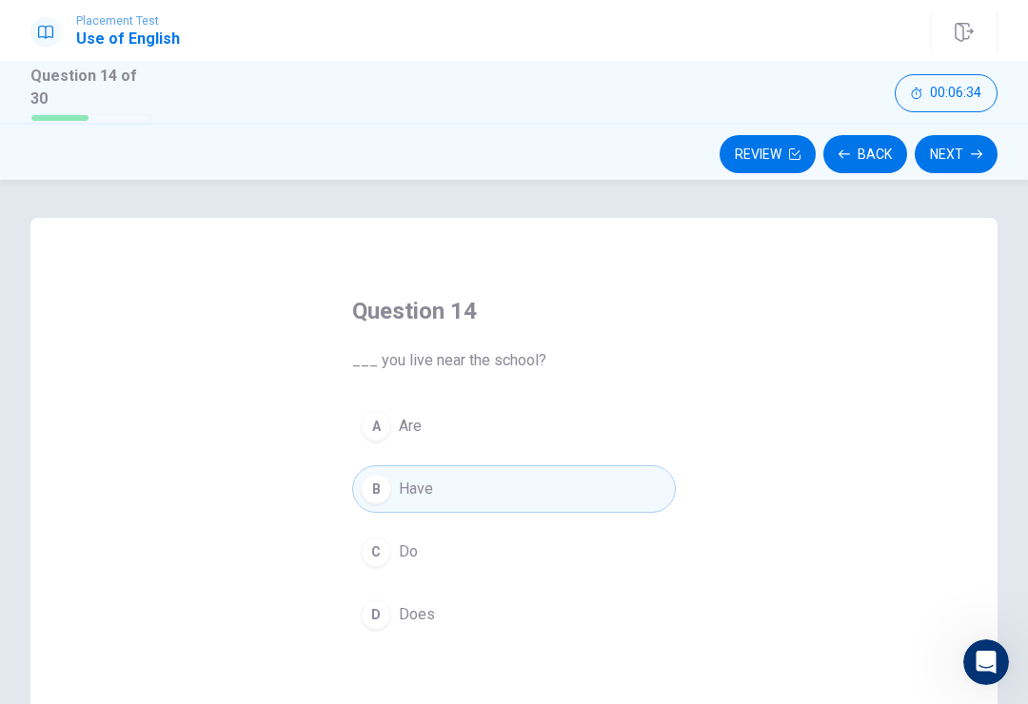
click at [959, 164] on button "Next" at bounding box center [956, 154] width 83 height 38
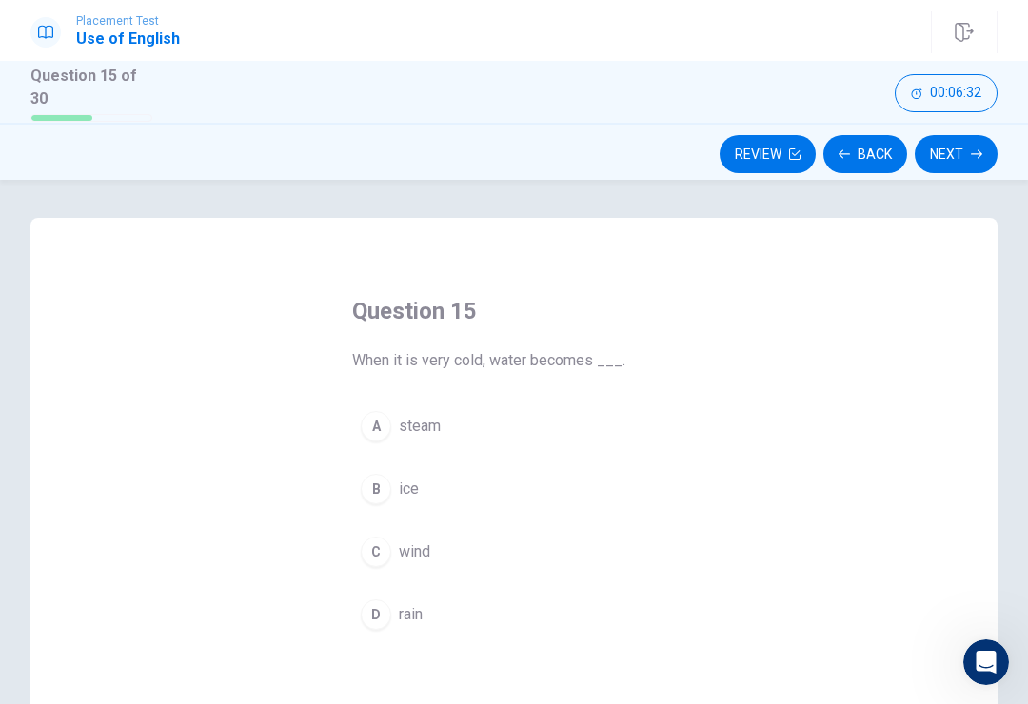
click at [368, 424] on div "A" at bounding box center [376, 426] width 30 height 30
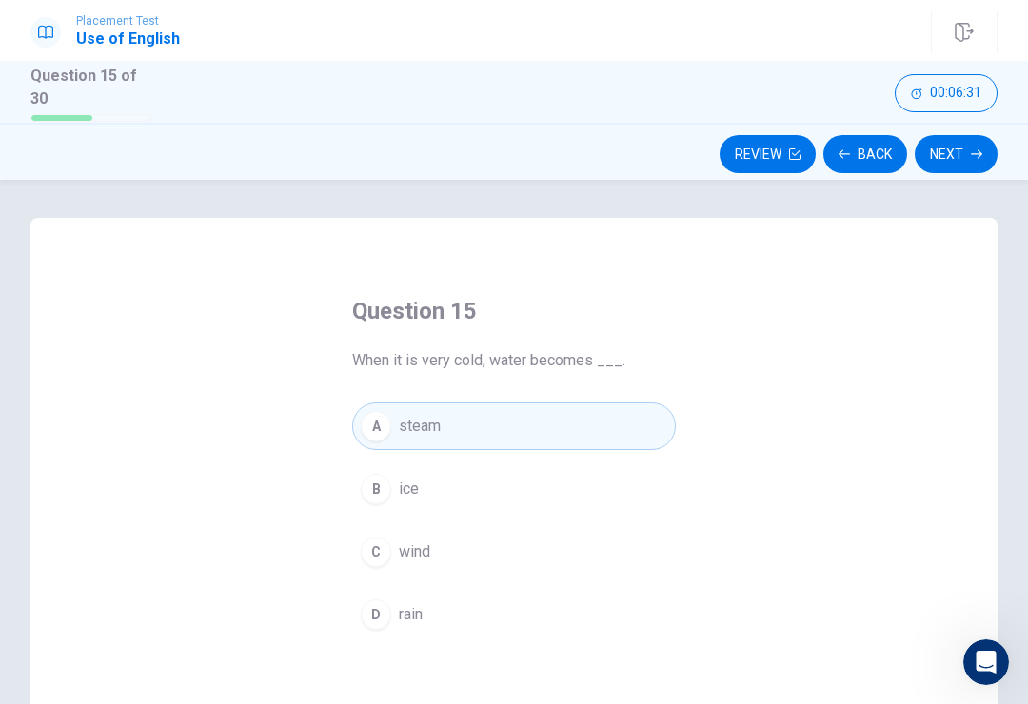
click at [978, 135] on button "Next" at bounding box center [956, 154] width 83 height 38
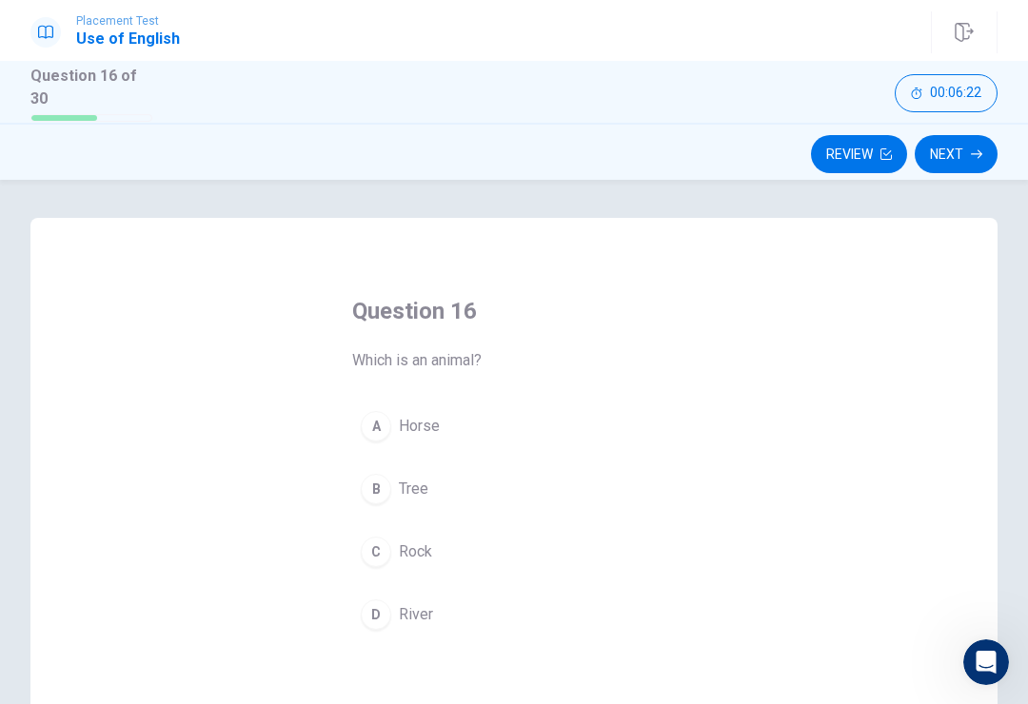
click at [358, 483] on button "B Tree" at bounding box center [514, 489] width 324 height 48
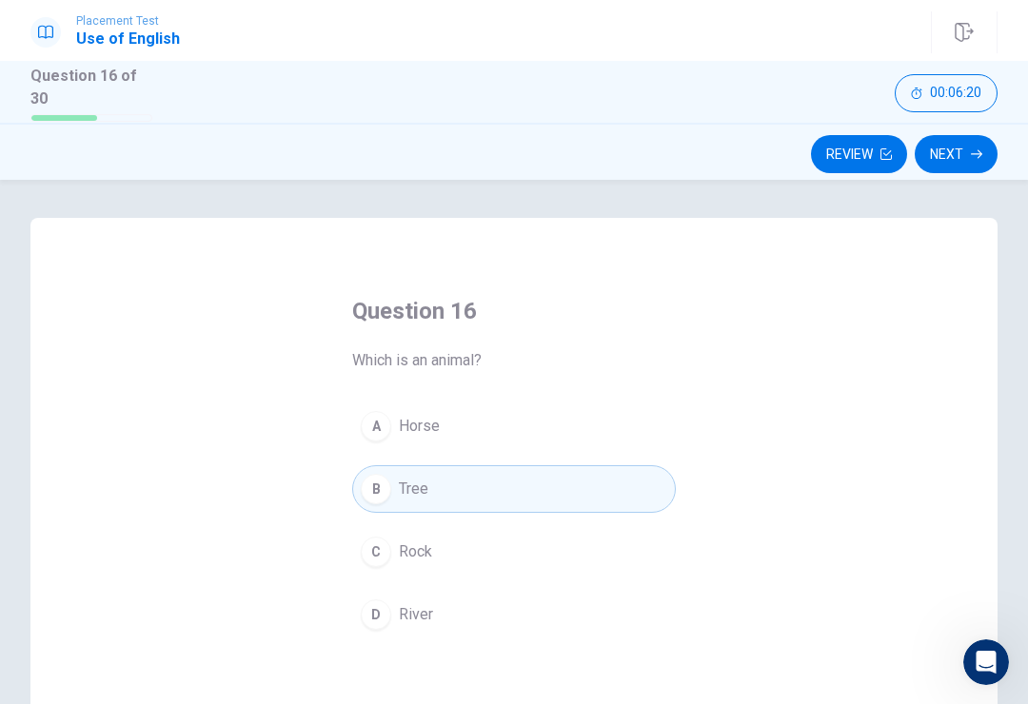
click at [950, 147] on button "Next" at bounding box center [956, 154] width 83 height 38
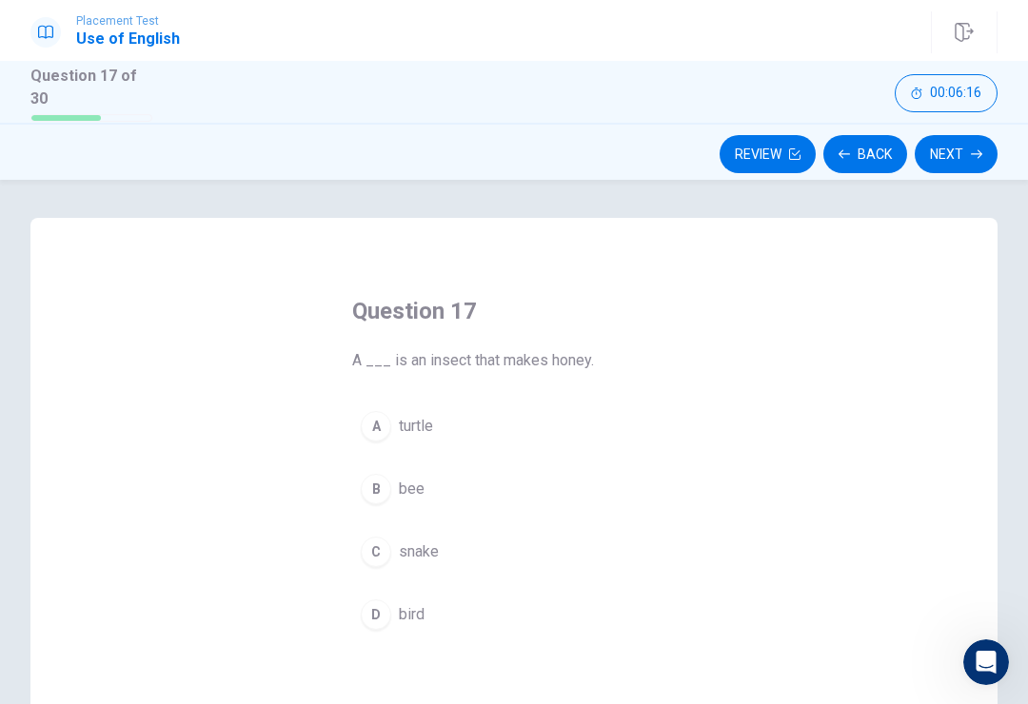
click at [385, 432] on div "A" at bounding box center [376, 426] width 30 height 30
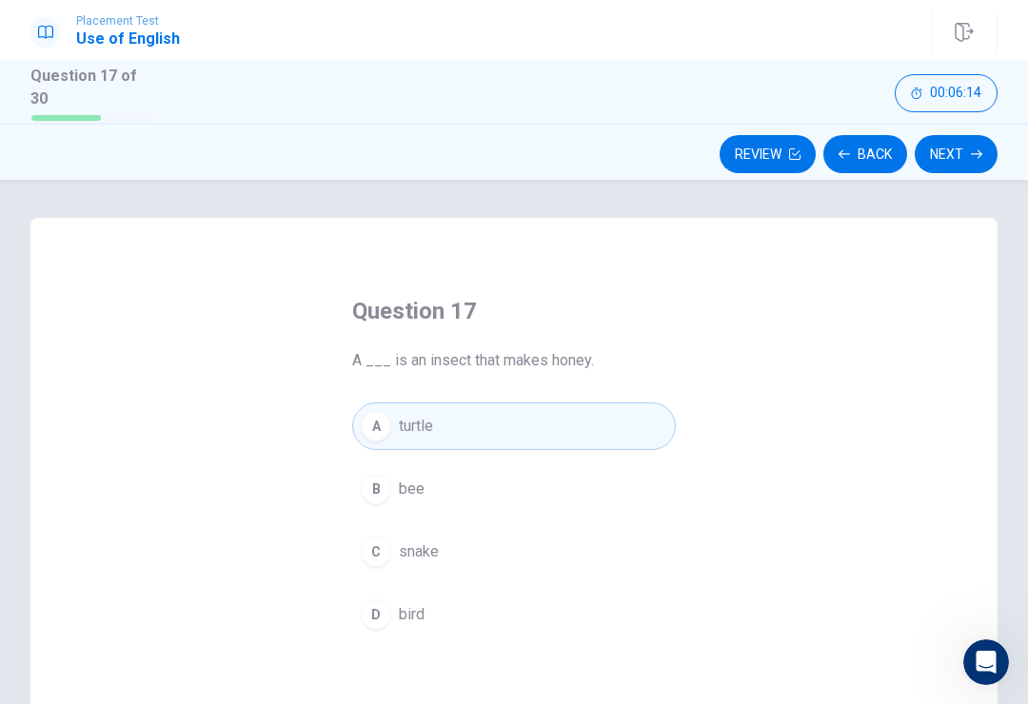
click at [961, 148] on button "Next" at bounding box center [956, 154] width 83 height 38
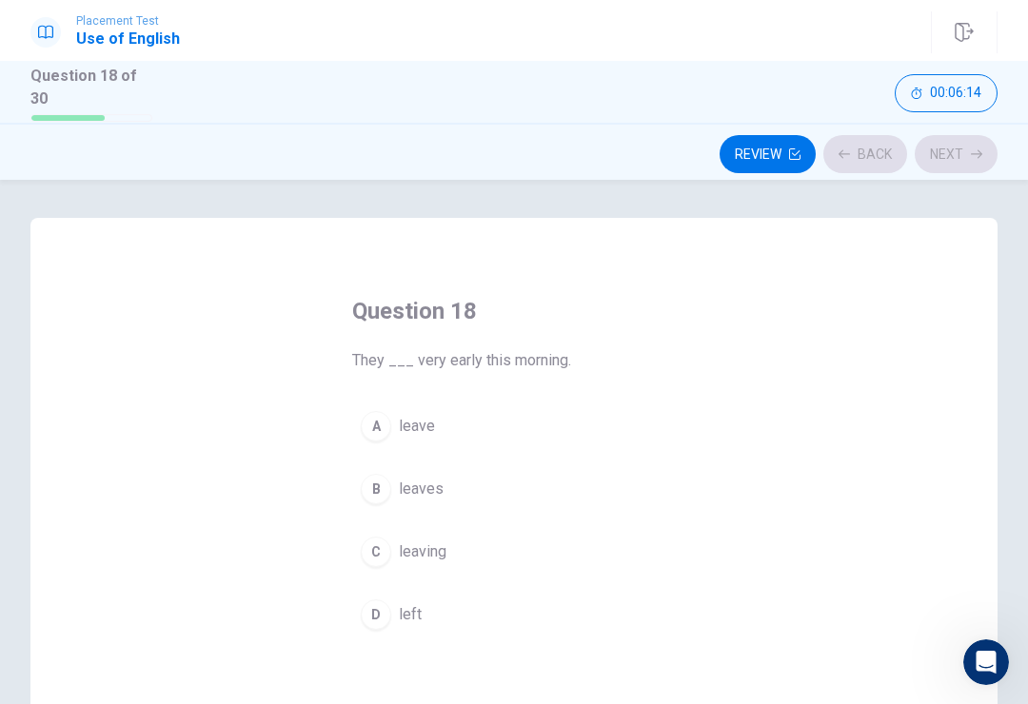
click at [394, 420] on button "A leave" at bounding box center [514, 427] width 324 height 48
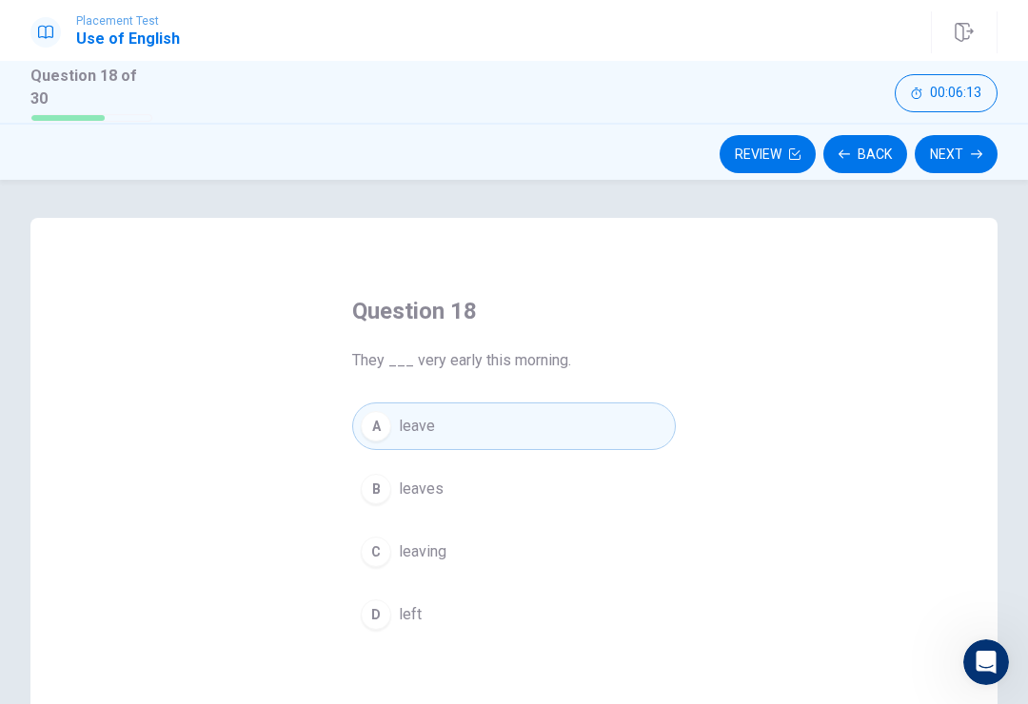
click at [935, 109] on button "00:06:13" at bounding box center [946, 93] width 103 height 38
click at [977, 149] on icon "button" at bounding box center [976, 154] width 11 height 11
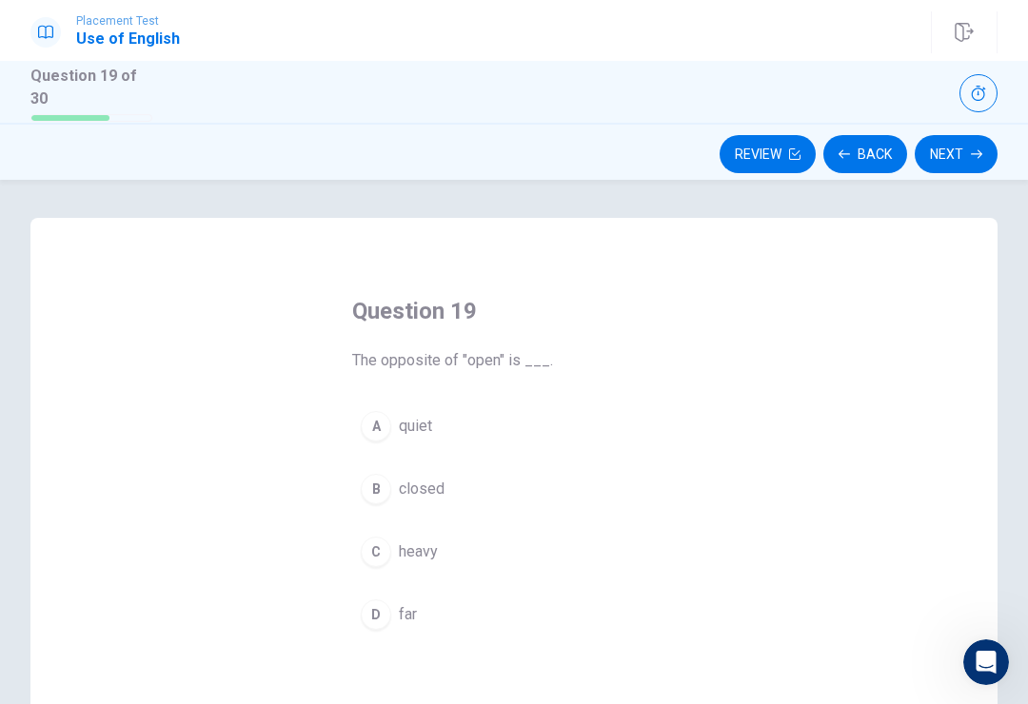
click at [433, 421] on button "A quiet" at bounding box center [514, 427] width 324 height 48
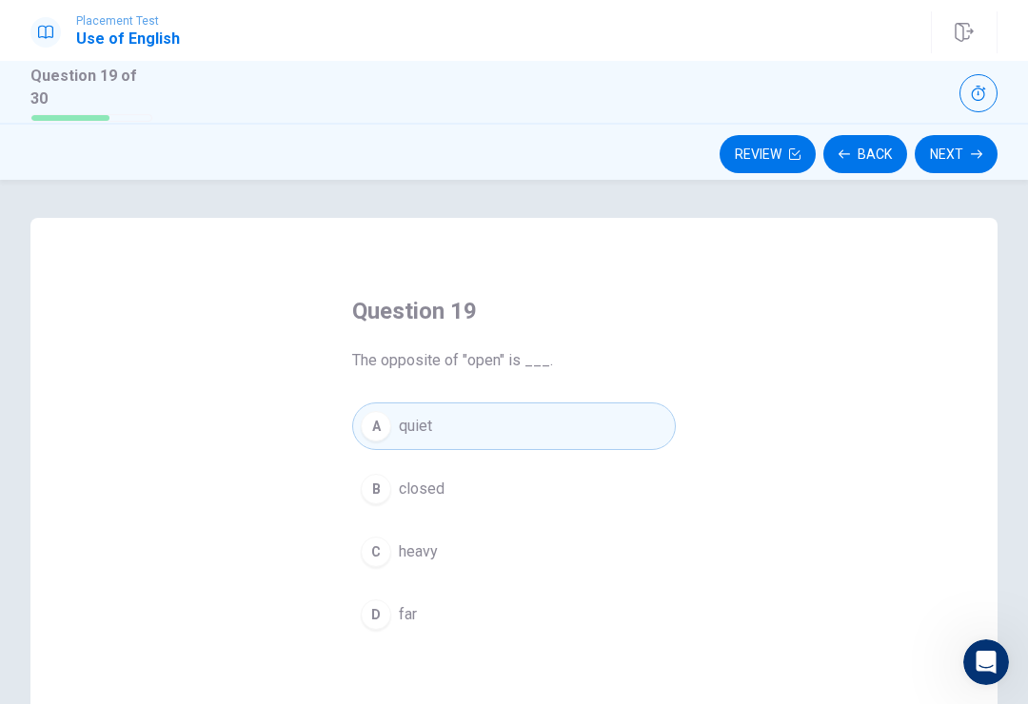
click at [980, 157] on button "Next" at bounding box center [956, 154] width 83 height 38
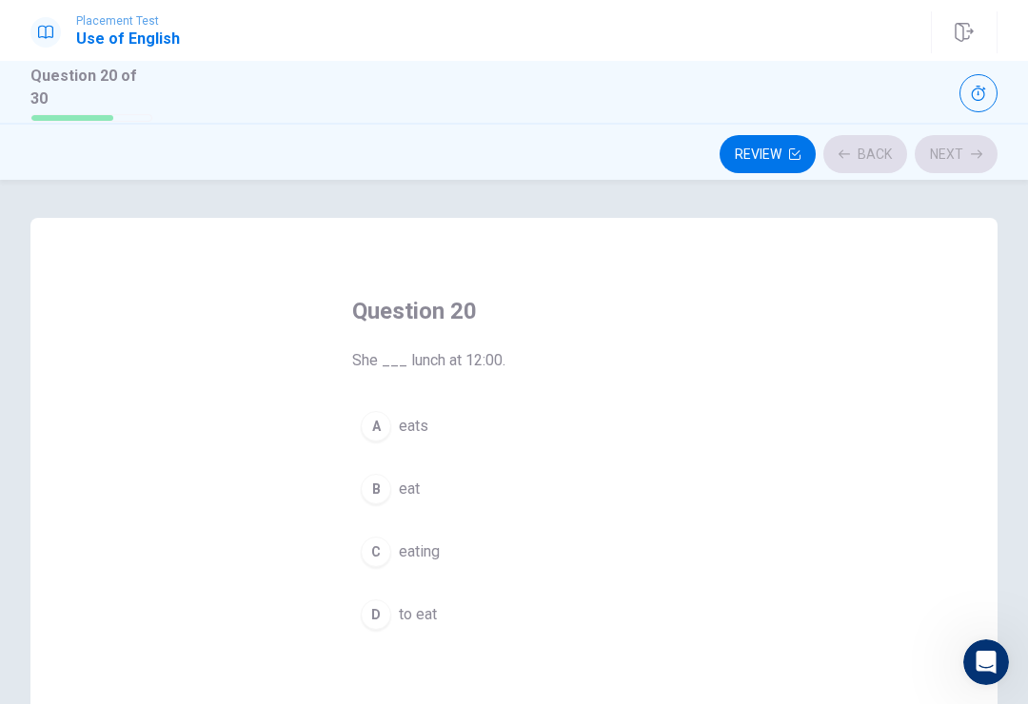
click at [408, 415] on span "eats" at bounding box center [414, 426] width 30 height 23
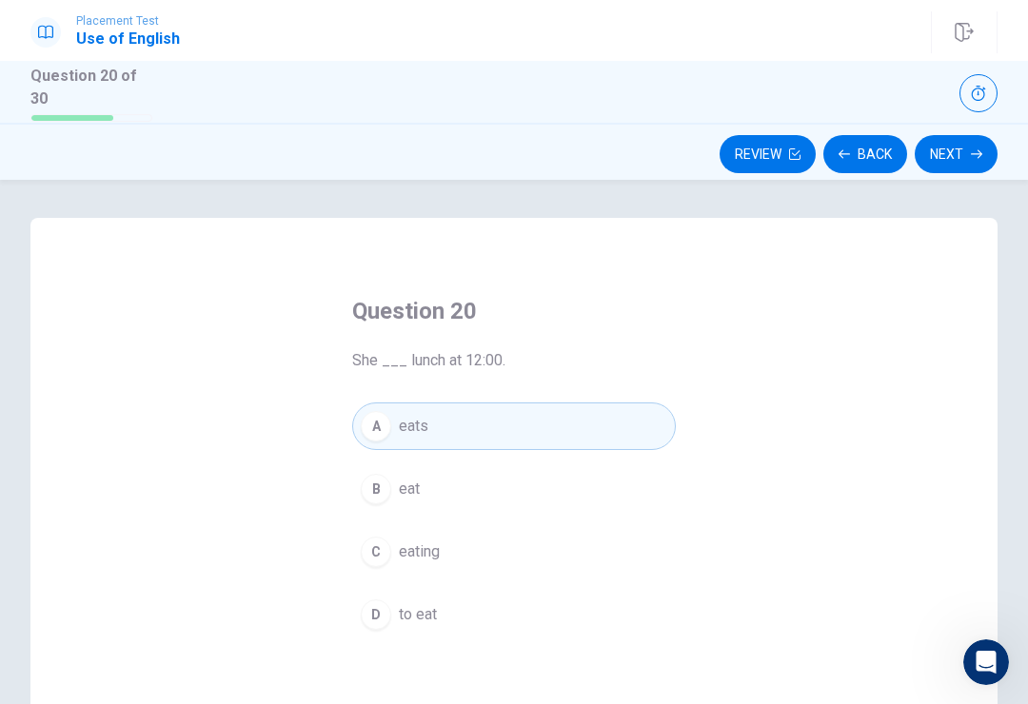
click at [940, 166] on button "Next" at bounding box center [956, 154] width 83 height 38
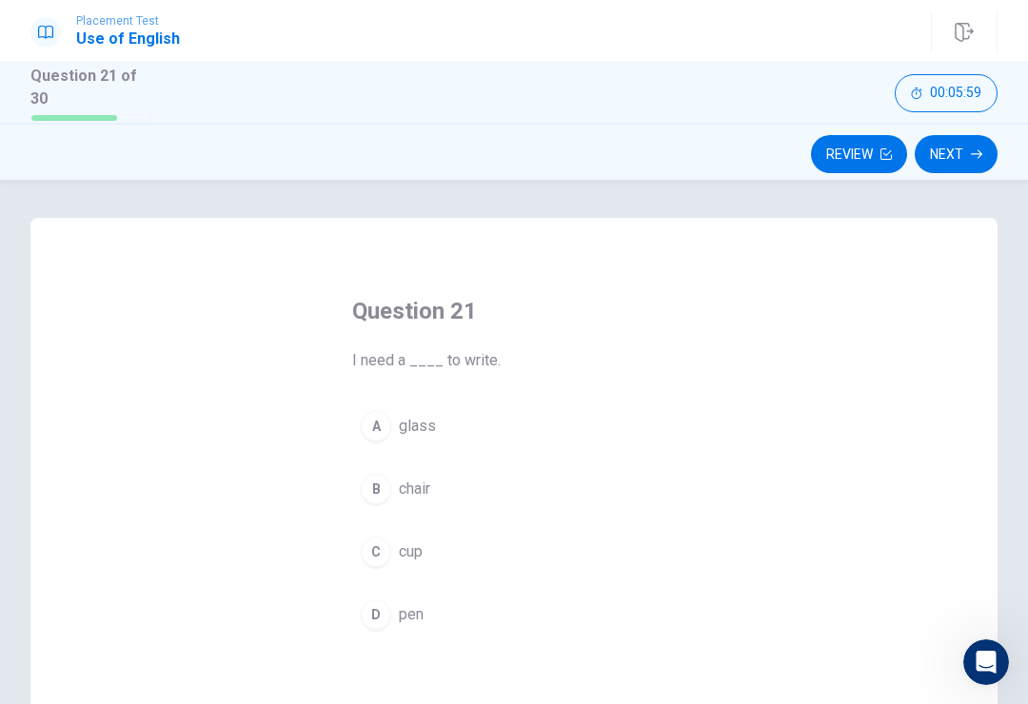
click at [365, 393] on div "Question 21 I need a ____ to write. A glass B chair C cup D pen" at bounding box center [514, 468] width 400 height 404
click at [373, 417] on div "A" at bounding box center [376, 426] width 30 height 30
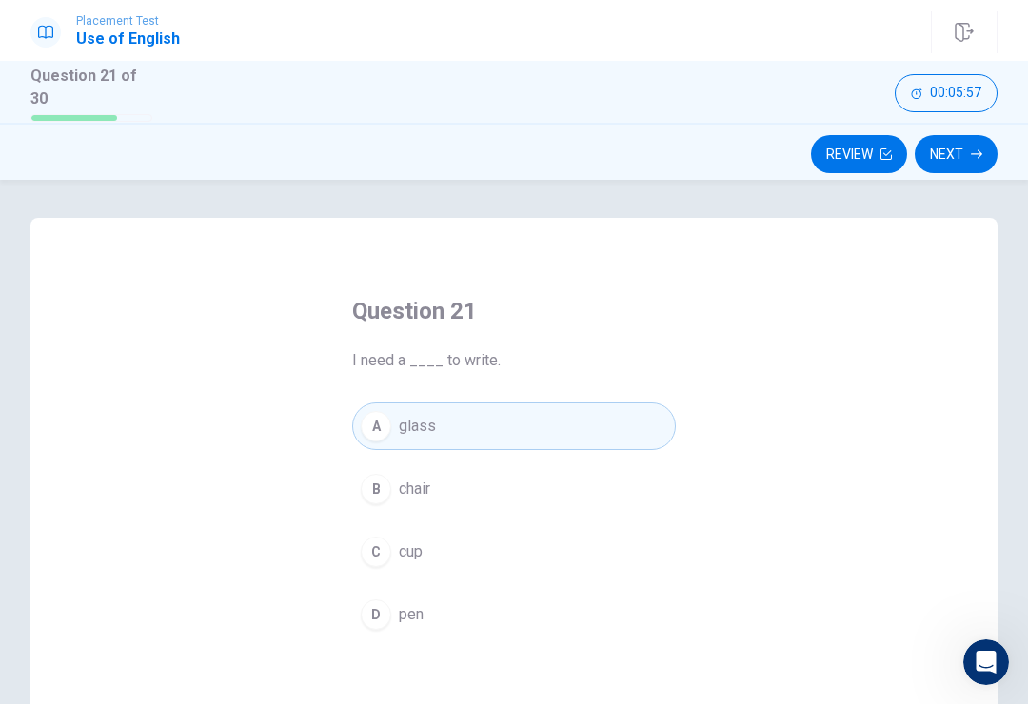
click at [971, 139] on button "Next" at bounding box center [956, 154] width 83 height 38
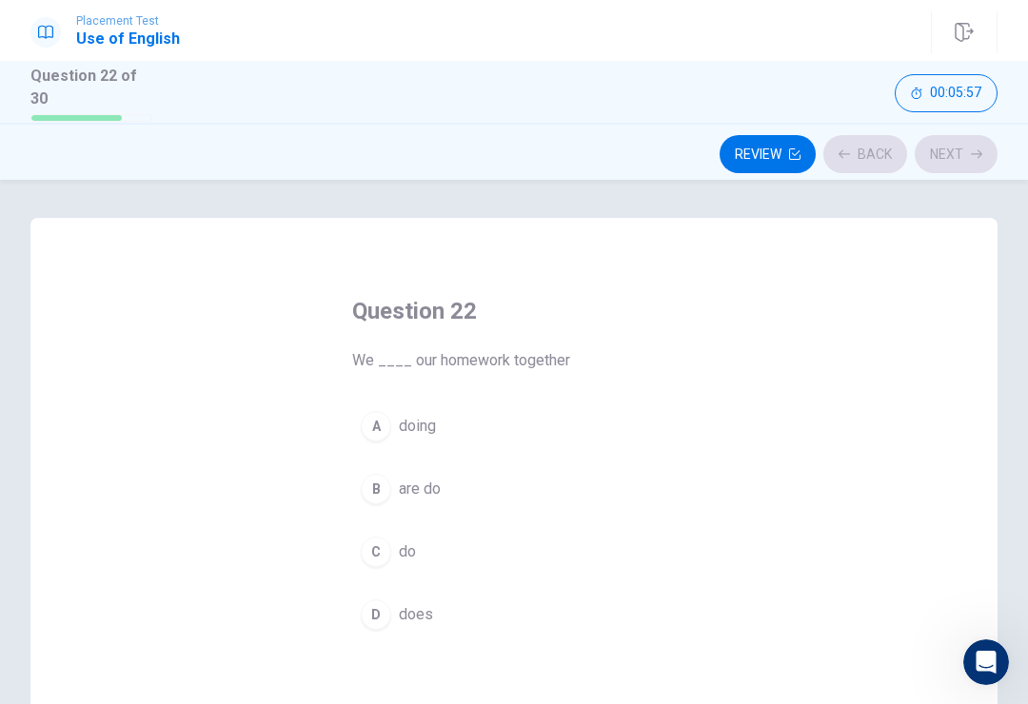
click at [360, 426] on button "A doing" at bounding box center [514, 427] width 324 height 48
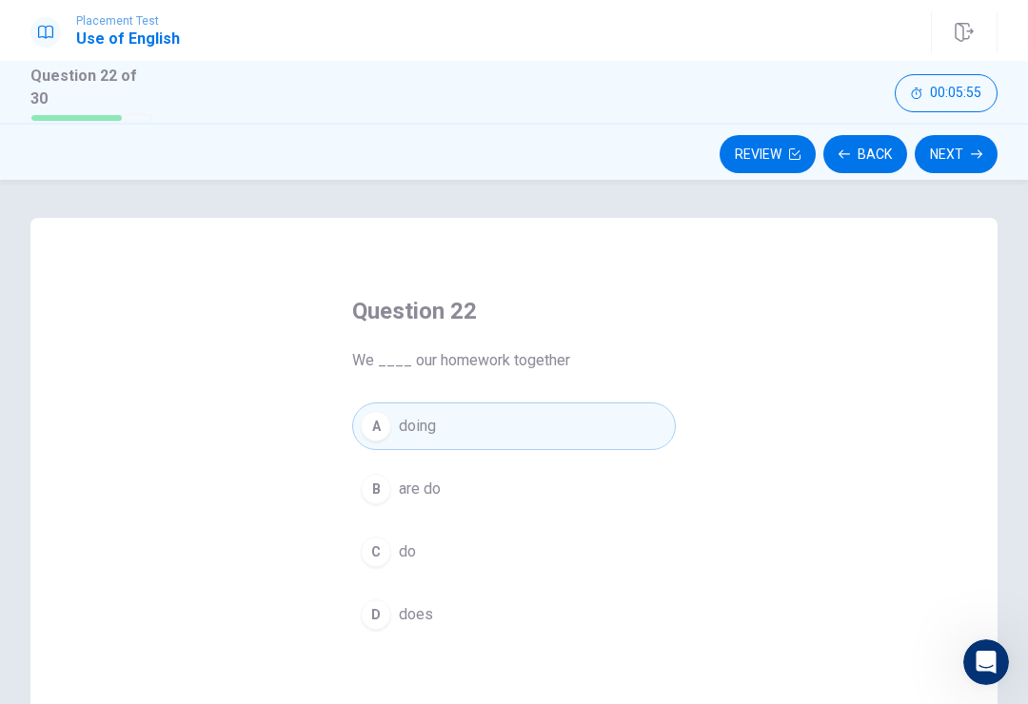
click at [938, 126] on div "Review Back Next" at bounding box center [514, 151] width 1028 height 57
click at [982, 149] on button "Next" at bounding box center [956, 154] width 83 height 38
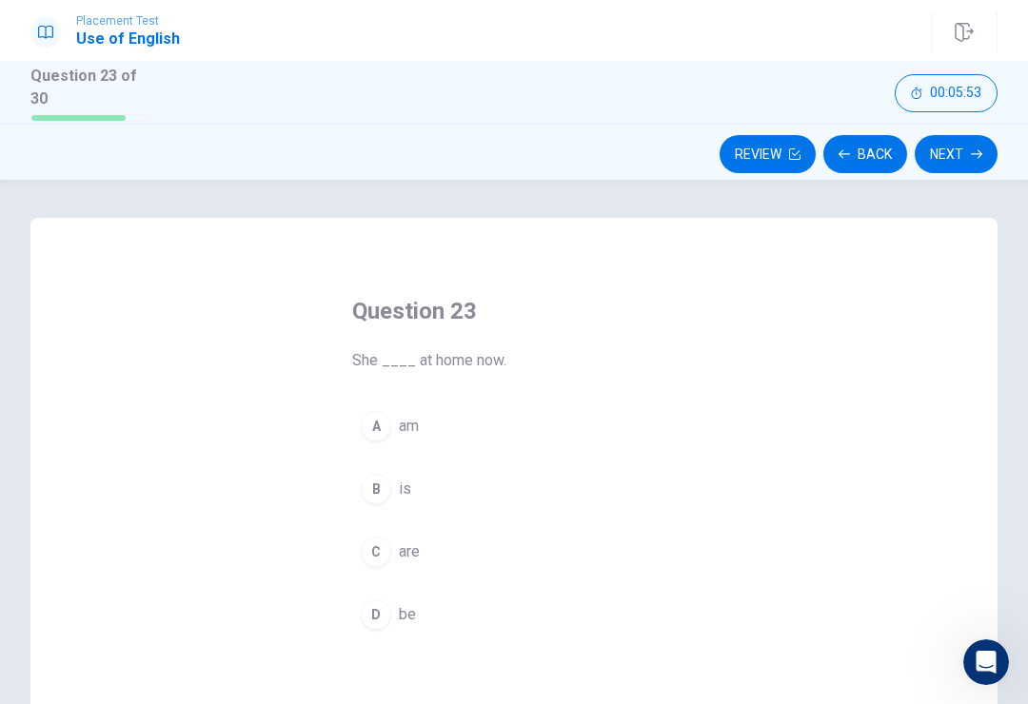
click at [394, 422] on button "A am" at bounding box center [514, 427] width 324 height 48
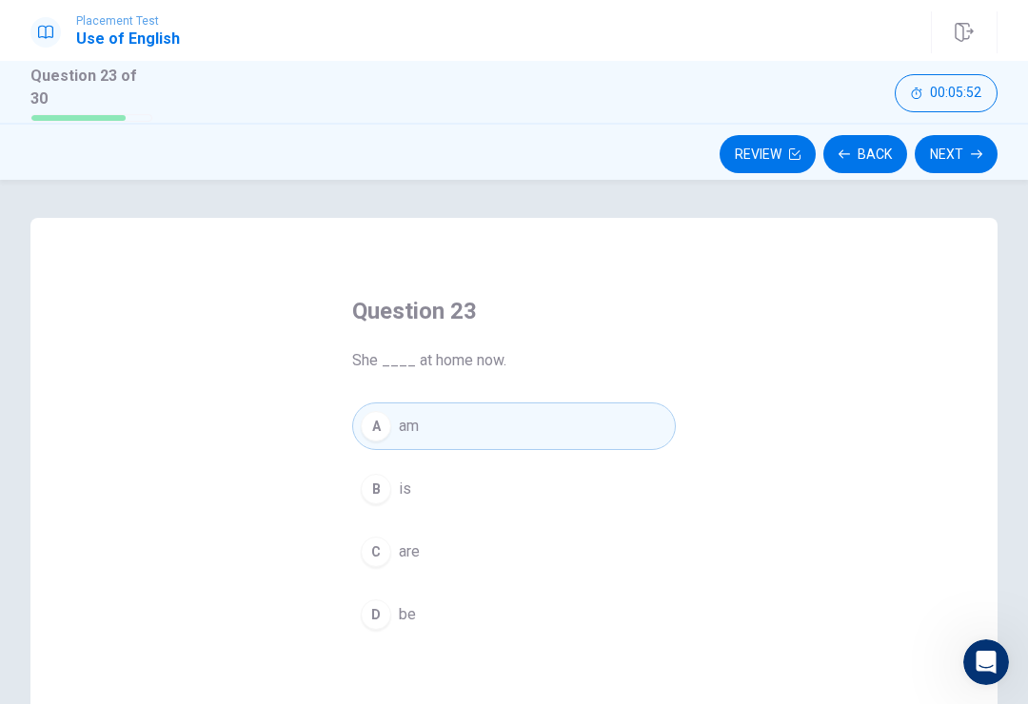
click at [952, 136] on button "Next" at bounding box center [956, 154] width 83 height 38
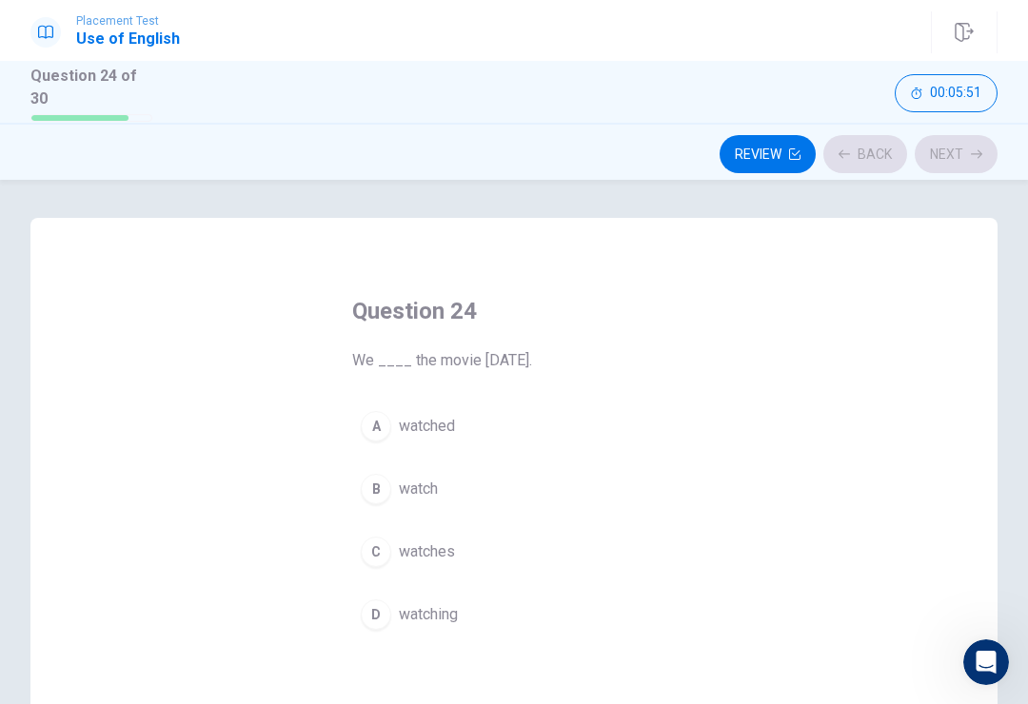
click at [378, 445] on button "A watched" at bounding box center [514, 427] width 324 height 48
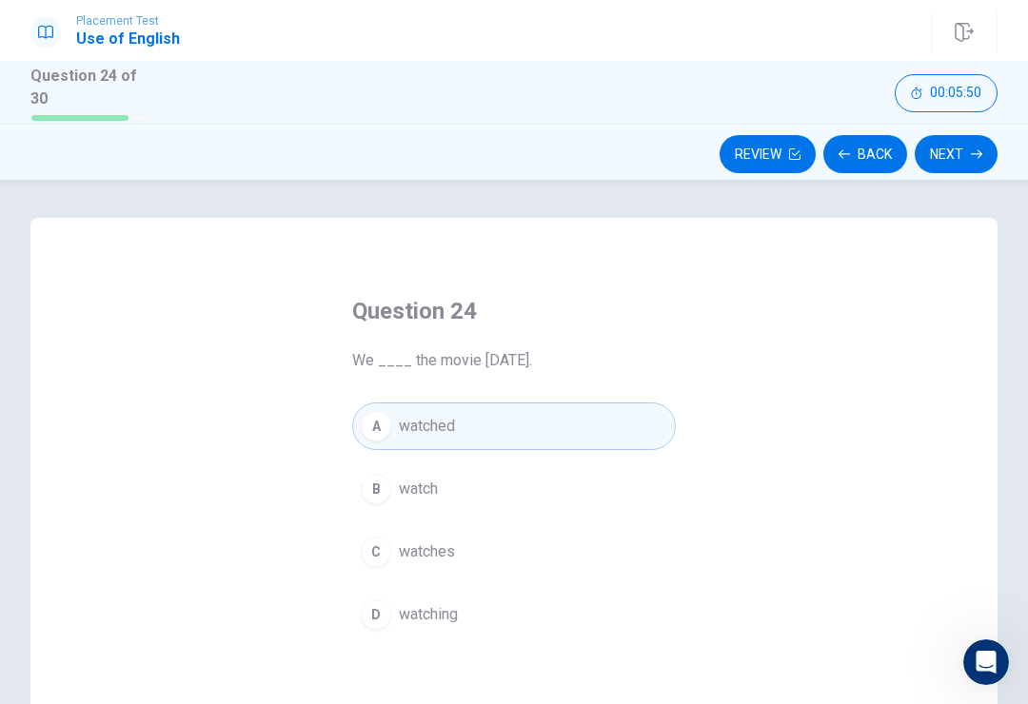
click at [968, 165] on button "Next" at bounding box center [956, 154] width 83 height 38
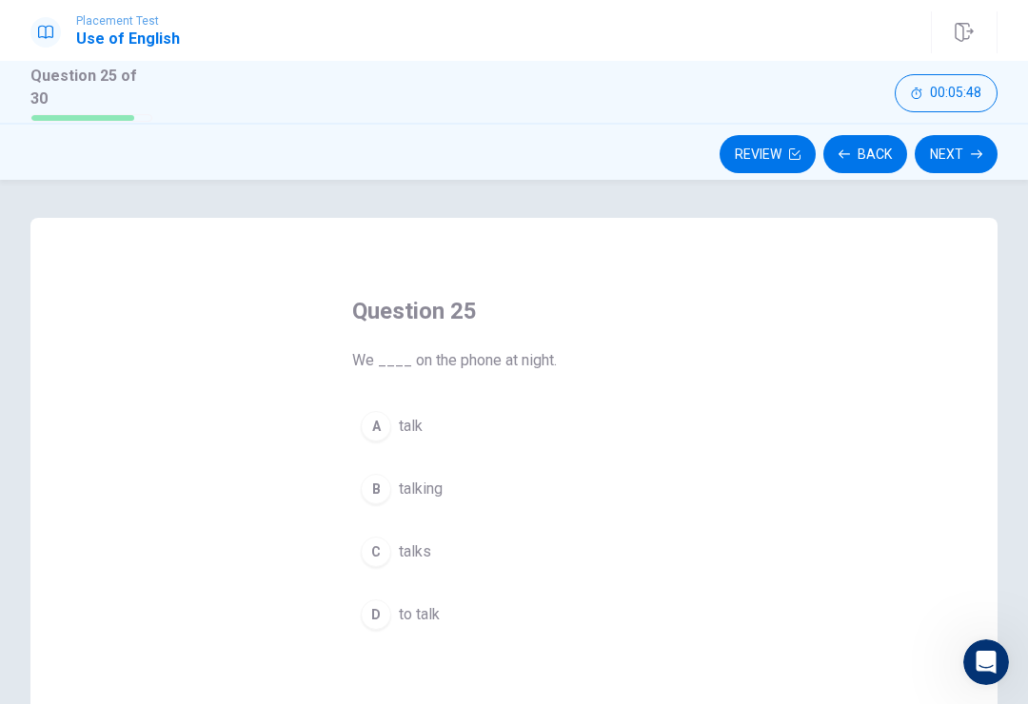
click at [373, 431] on div "A" at bounding box center [376, 426] width 30 height 30
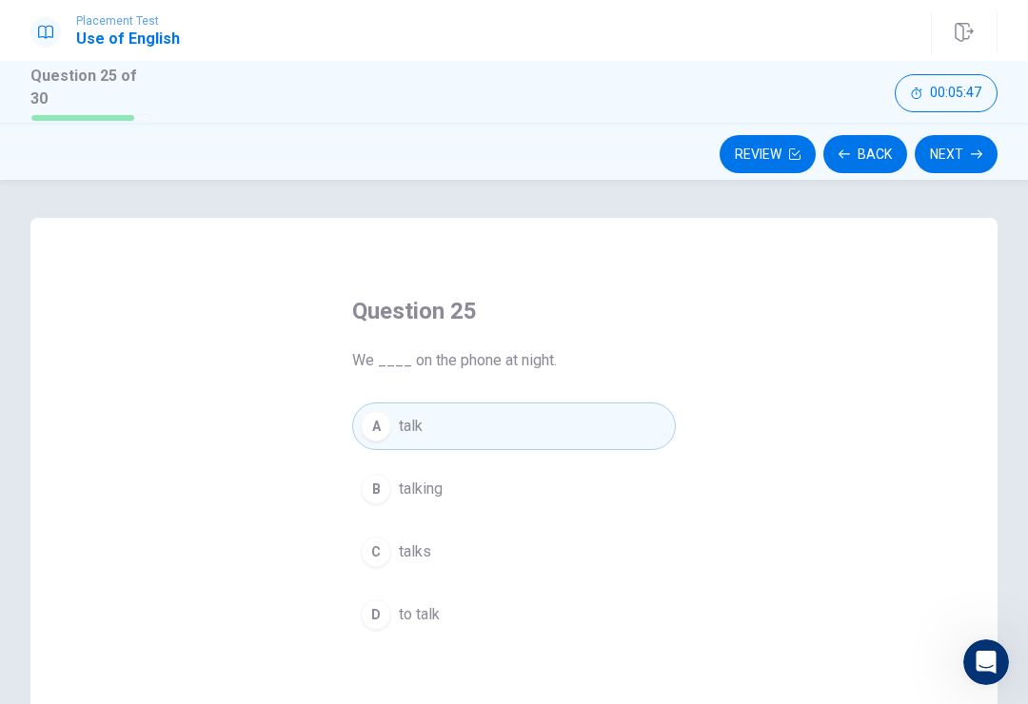
click at [948, 147] on button "Next" at bounding box center [956, 154] width 83 height 38
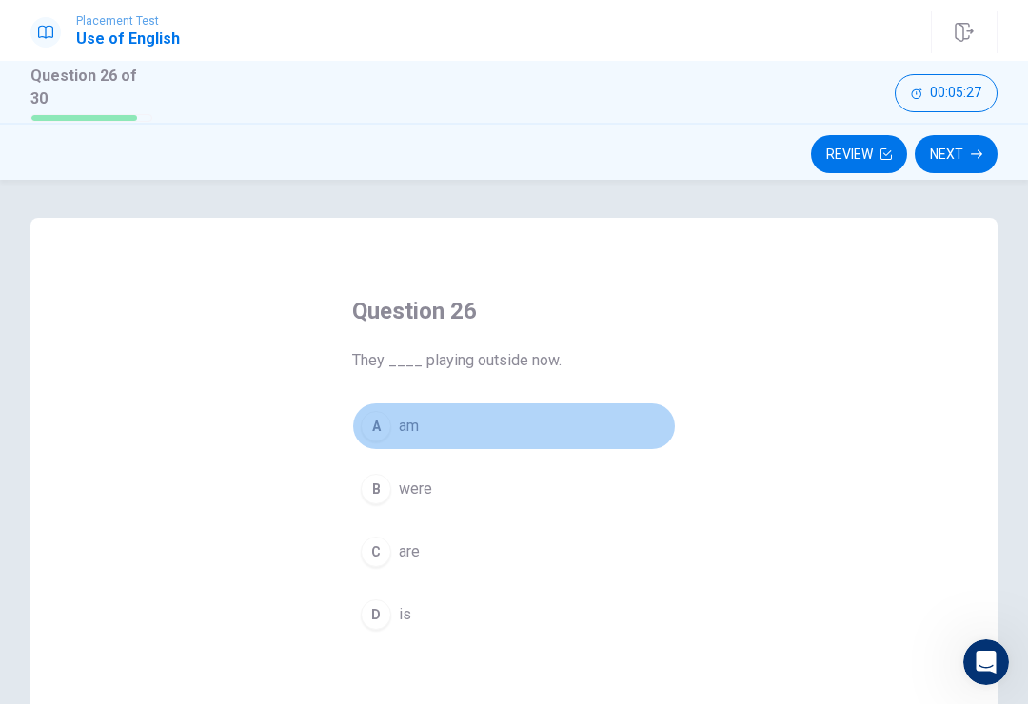
click at [372, 406] on button "A am" at bounding box center [514, 427] width 324 height 48
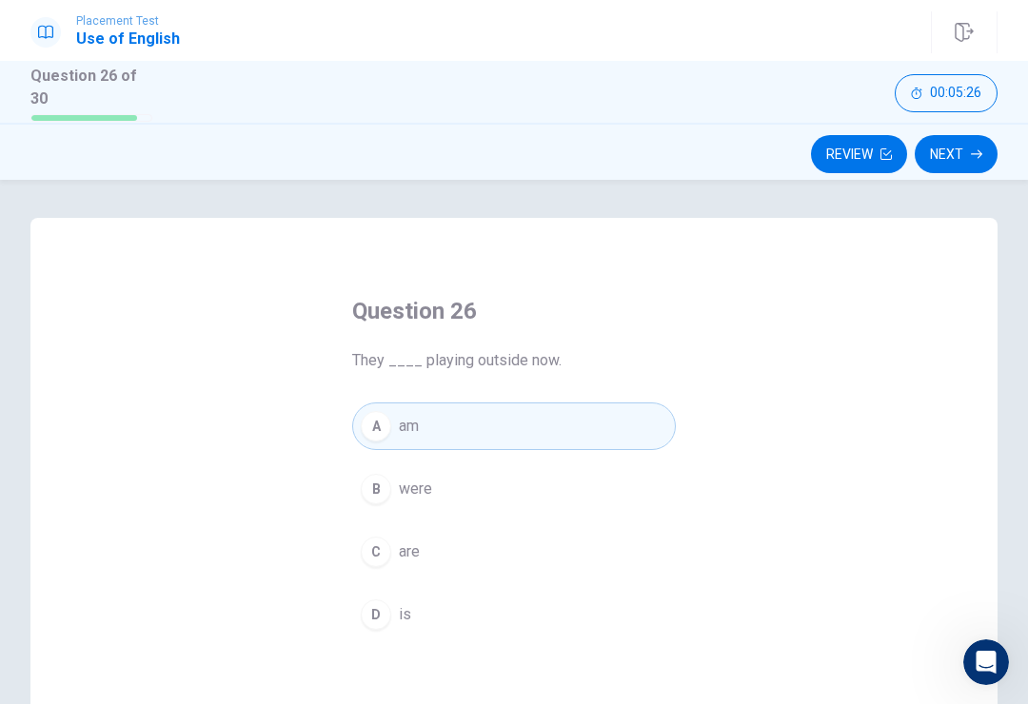
click at [957, 153] on button "Next" at bounding box center [956, 154] width 83 height 38
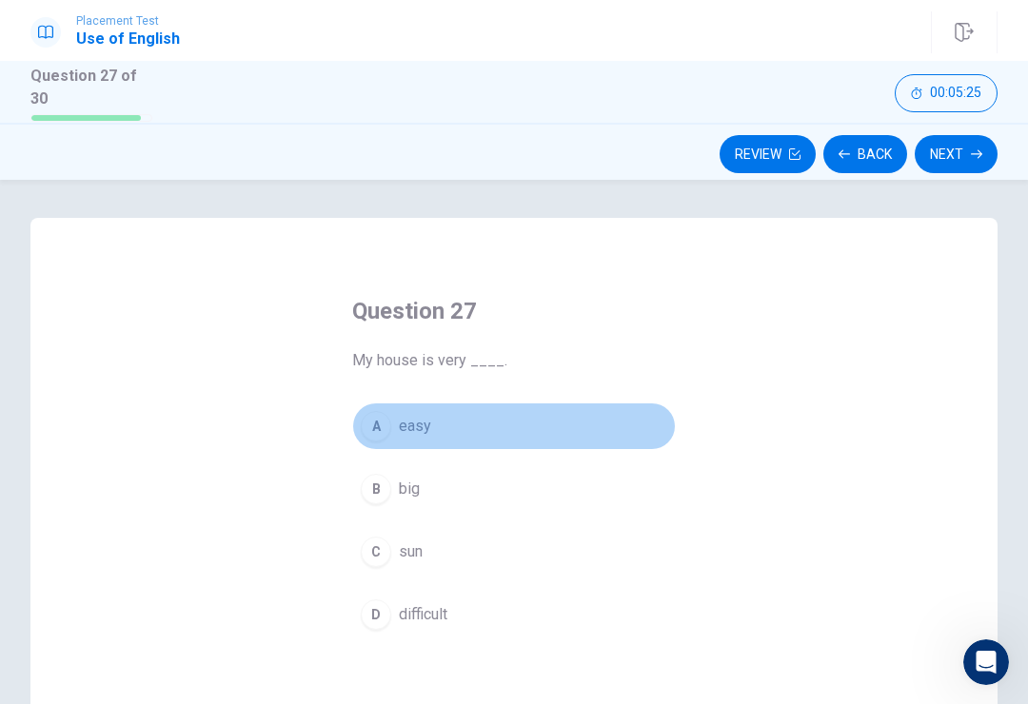
click at [371, 426] on div "A" at bounding box center [376, 426] width 30 height 30
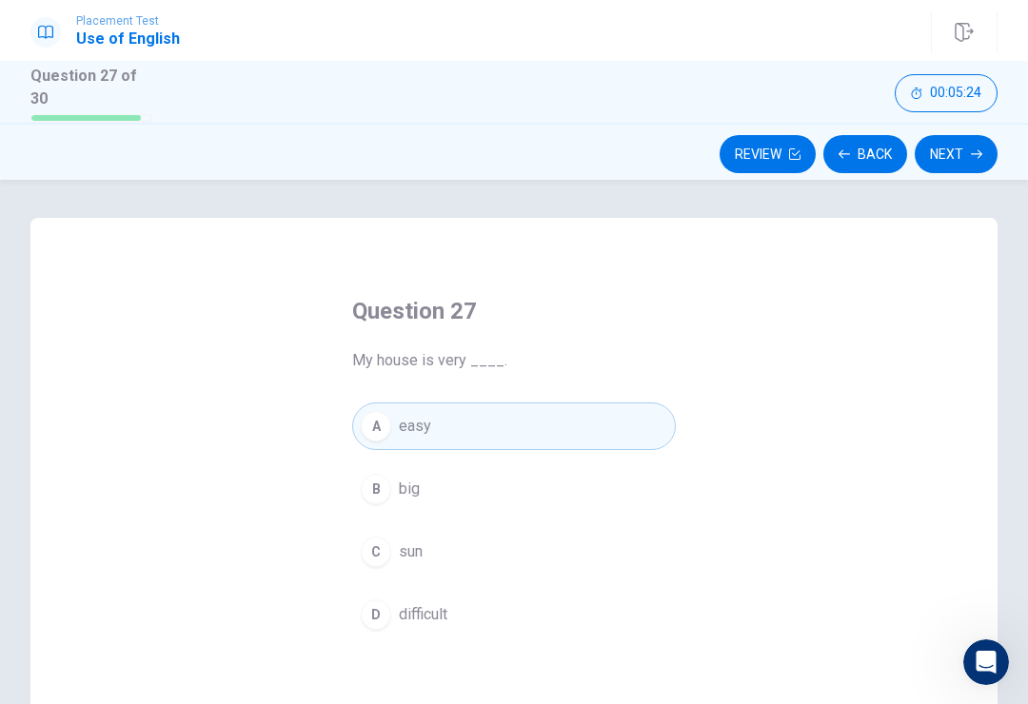
click at [968, 142] on button "Next" at bounding box center [956, 154] width 83 height 38
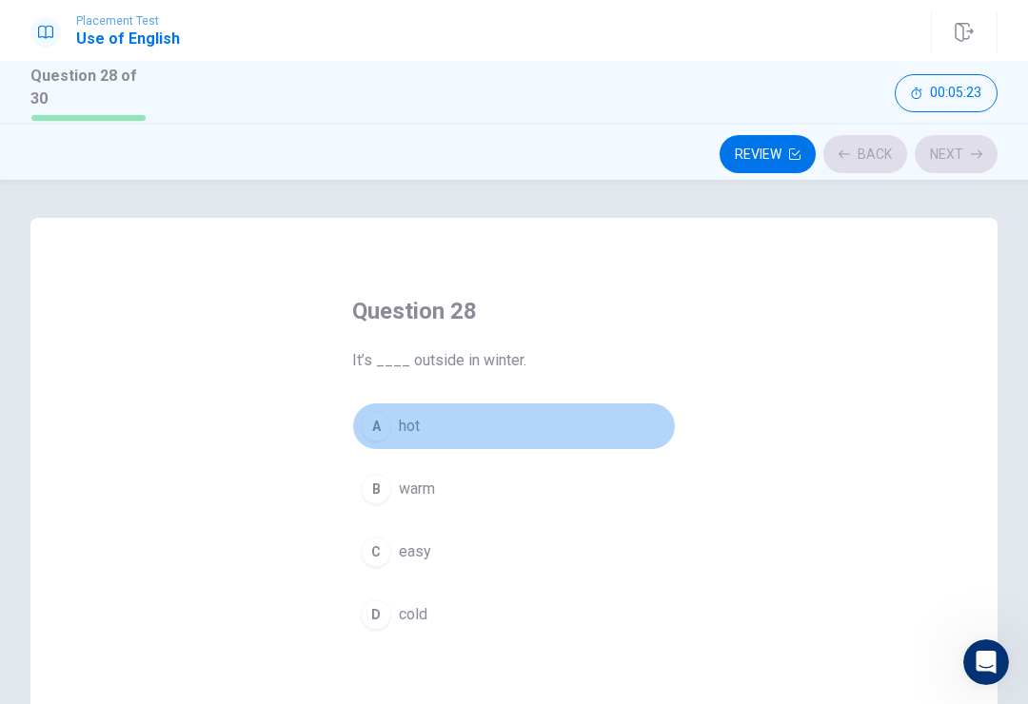
click at [366, 411] on div "A" at bounding box center [376, 426] width 30 height 30
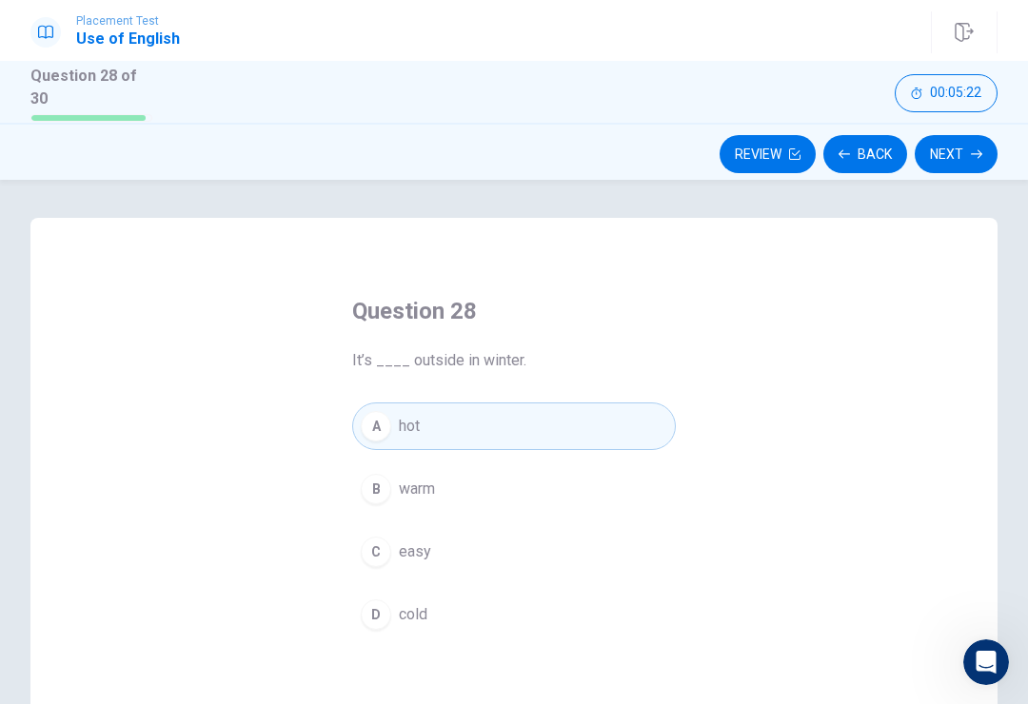
click at [952, 167] on button "Next" at bounding box center [956, 154] width 83 height 38
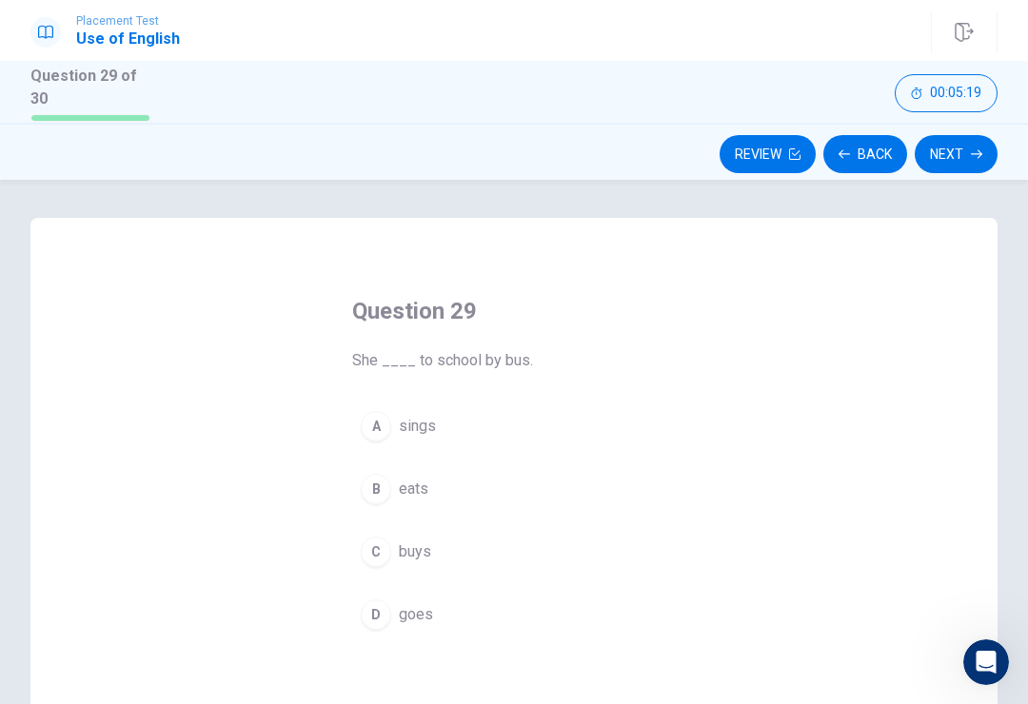
click at [977, 142] on button "Next" at bounding box center [956, 154] width 83 height 38
click at [348, 421] on div "Question 30 We ____ movies together. A watching B watches C watch D are watch" at bounding box center [514, 468] width 400 height 404
click at [938, 139] on button "Next" at bounding box center [956, 154] width 83 height 38
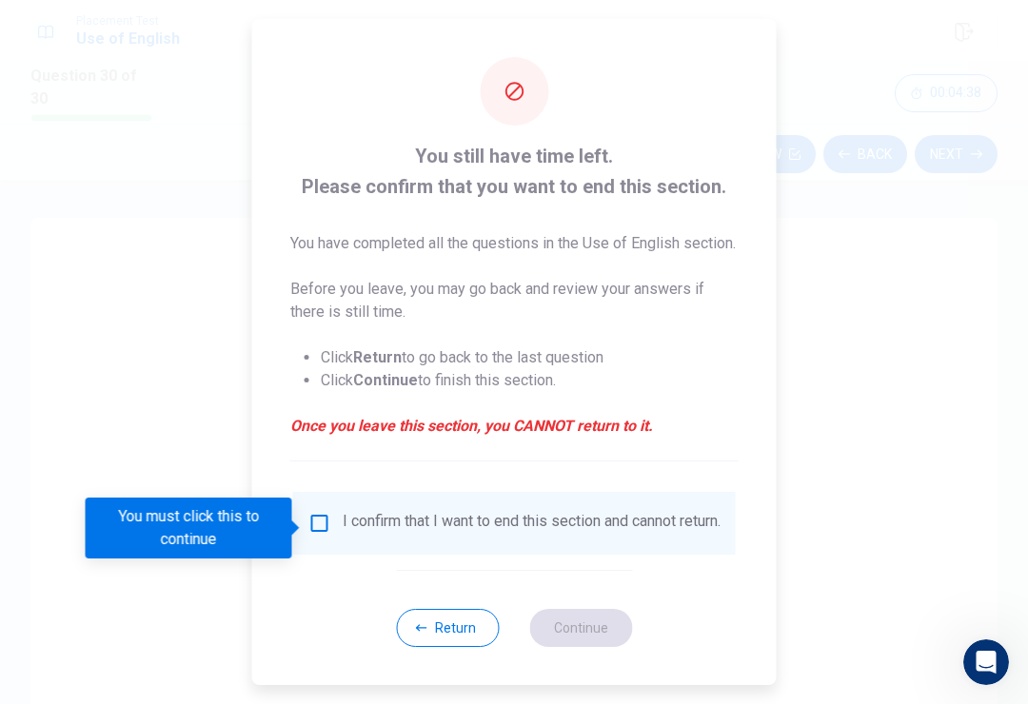
click at [343, 525] on div "I confirm that I want to end this section and cannot return." at bounding box center [532, 523] width 378 height 23
click at [318, 528] on input "You must click this to continue" at bounding box center [319, 523] width 23 height 23
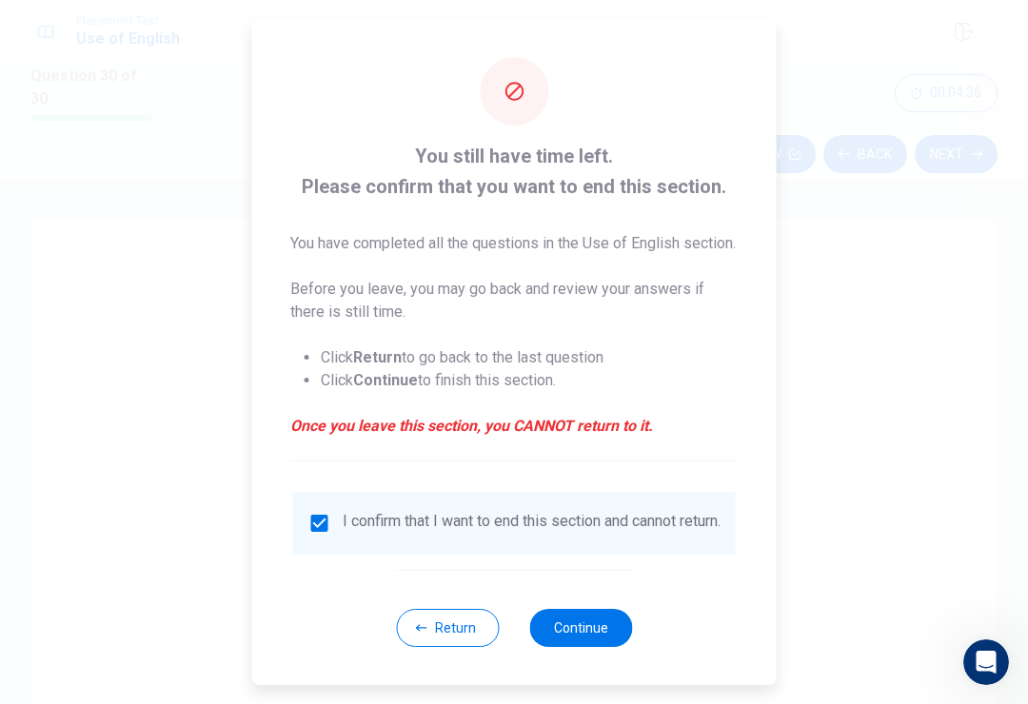
click at [611, 647] on button "Continue" at bounding box center [580, 628] width 103 height 38
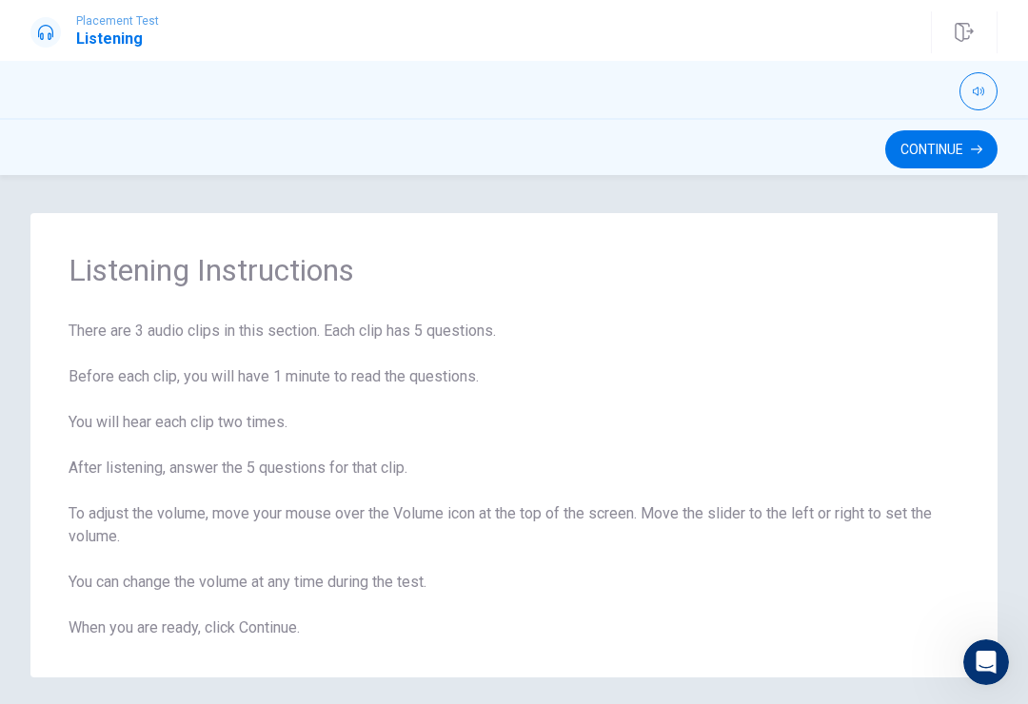
click at [934, 157] on button "Continue" at bounding box center [941, 149] width 112 height 38
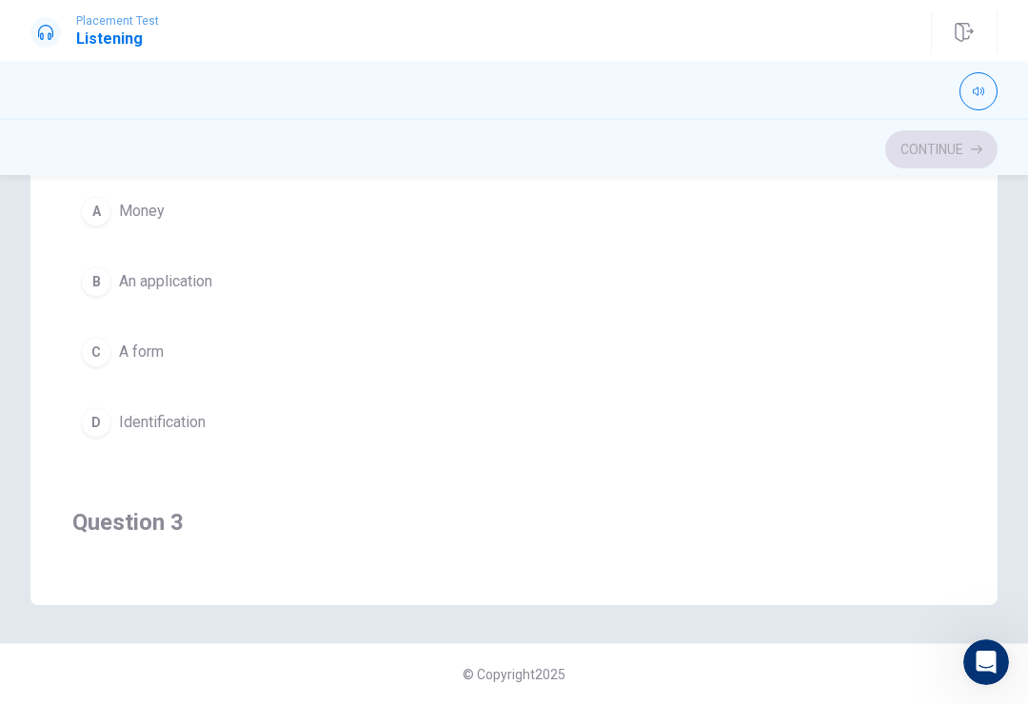
scroll to position [373, 0]
click at [79, 427] on button "D Identification" at bounding box center [513, 423] width 883 height 48
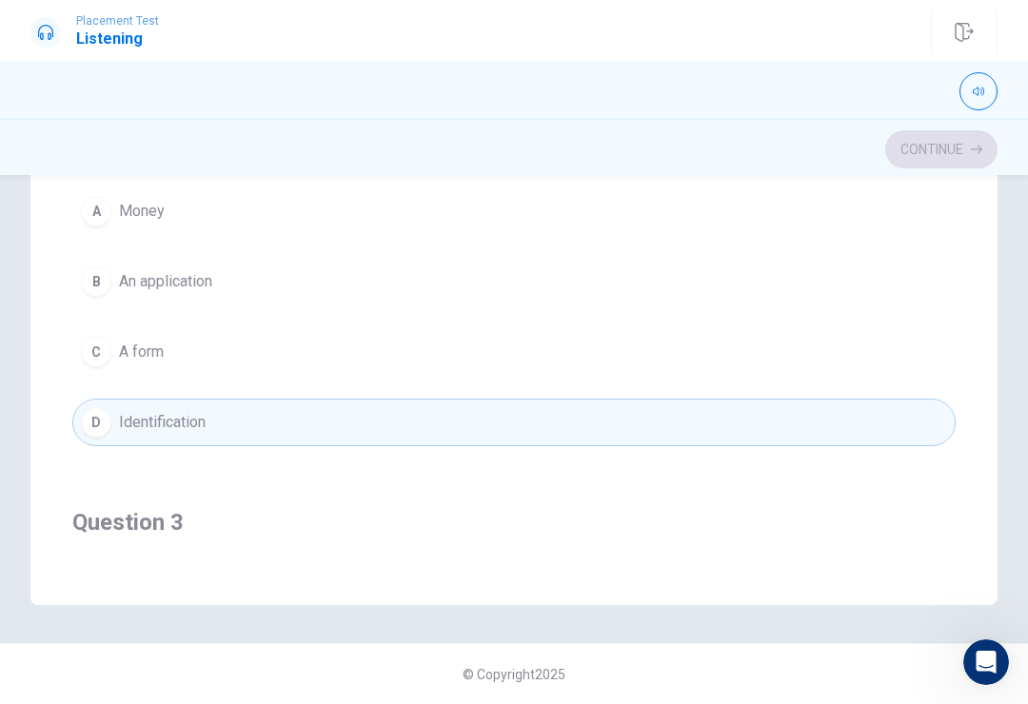
click at [86, 423] on div "D" at bounding box center [96, 422] width 30 height 30
click at [89, 407] on div "D" at bounding box center [96, 418] width 30 height 30
click at [87, 408] on div "D" at bounding box center [96, 418] width 30 height 30
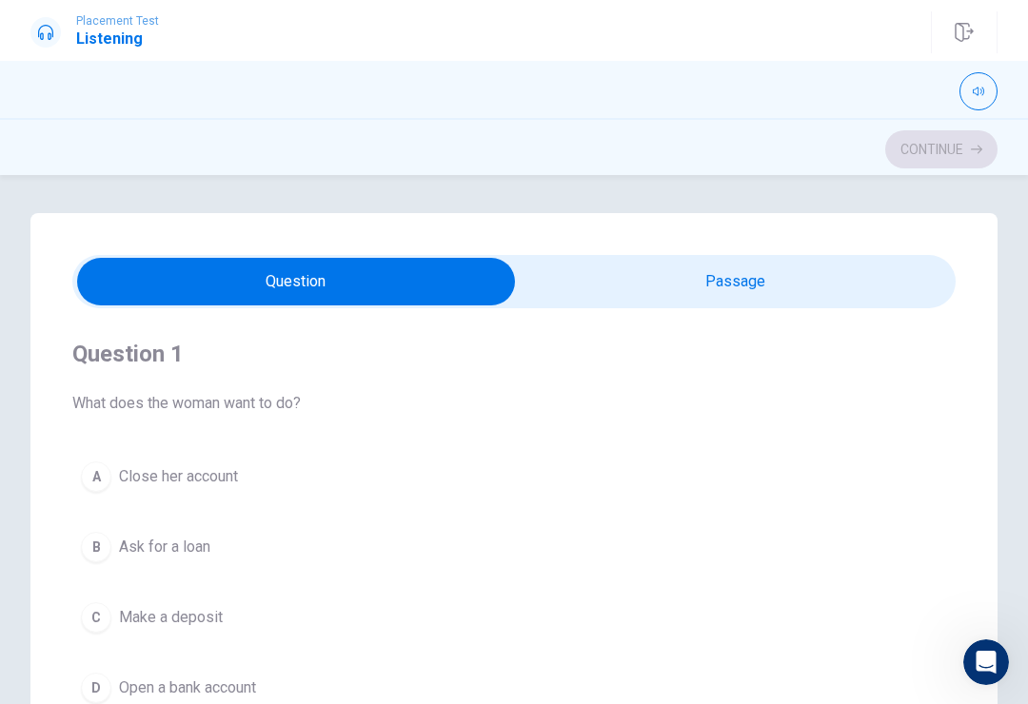
scroll to position [0, 0]
type input "23"
click at [327, 292] on input "checkbox" at bounding box center [296, 282] width 1325 height 48
checkbox input "true"
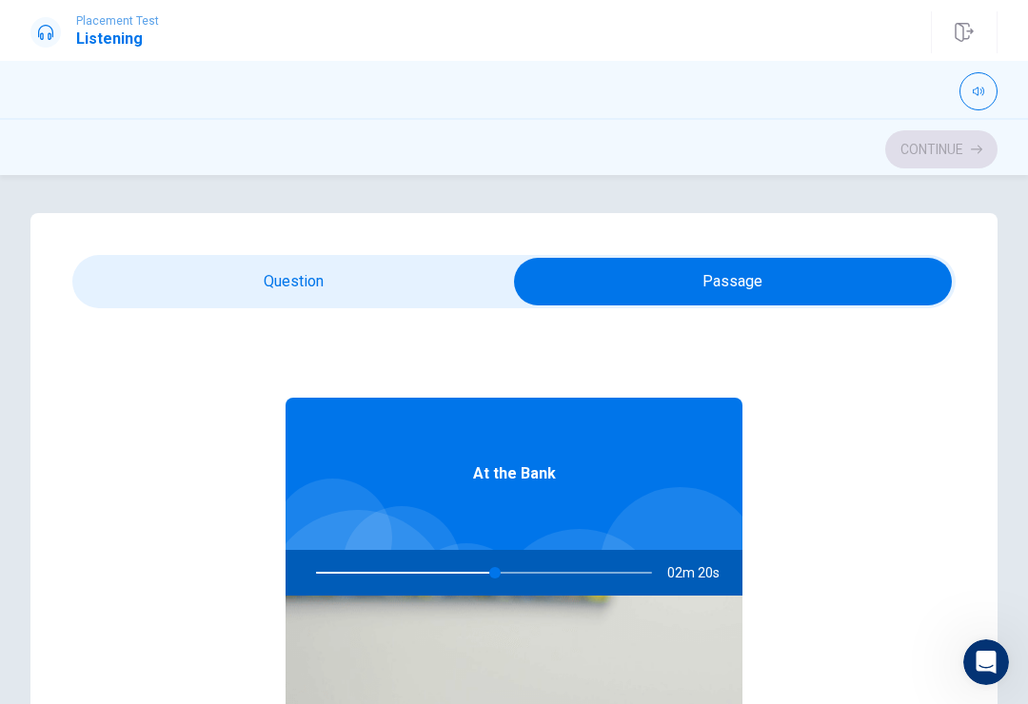
type input "54"
click at [384, 286] on input "checkbox" at bounding box center [732, 282] width 1325 height 48
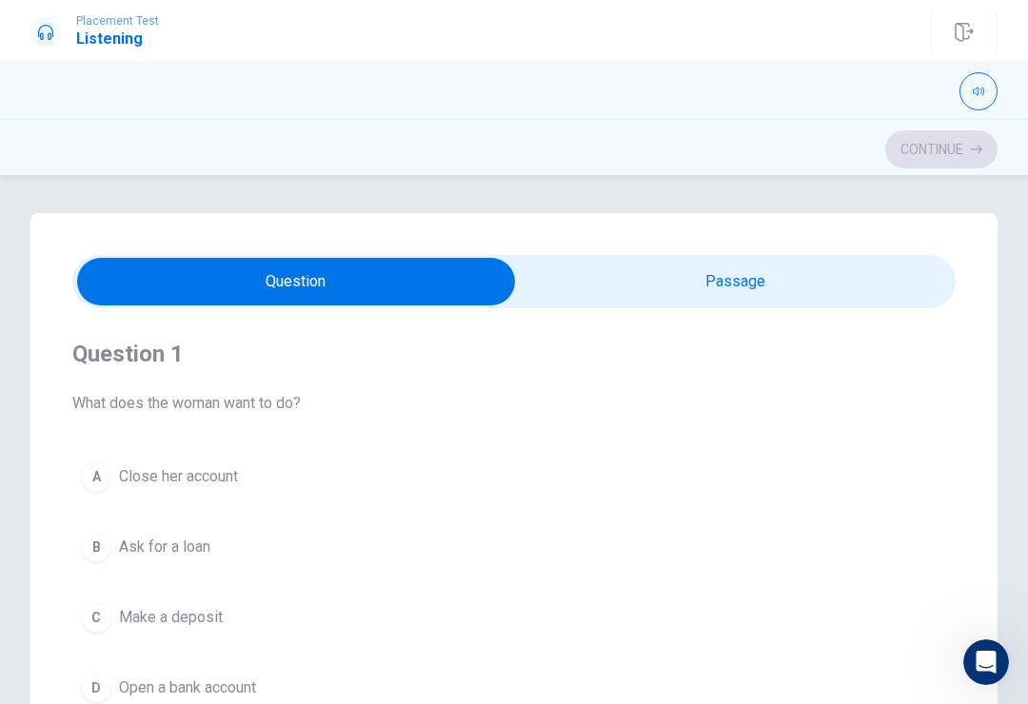
click at [790, 272] on input "checkbox" at bounding box center [296, 282] width 1325 height 48
checkbox input "true"
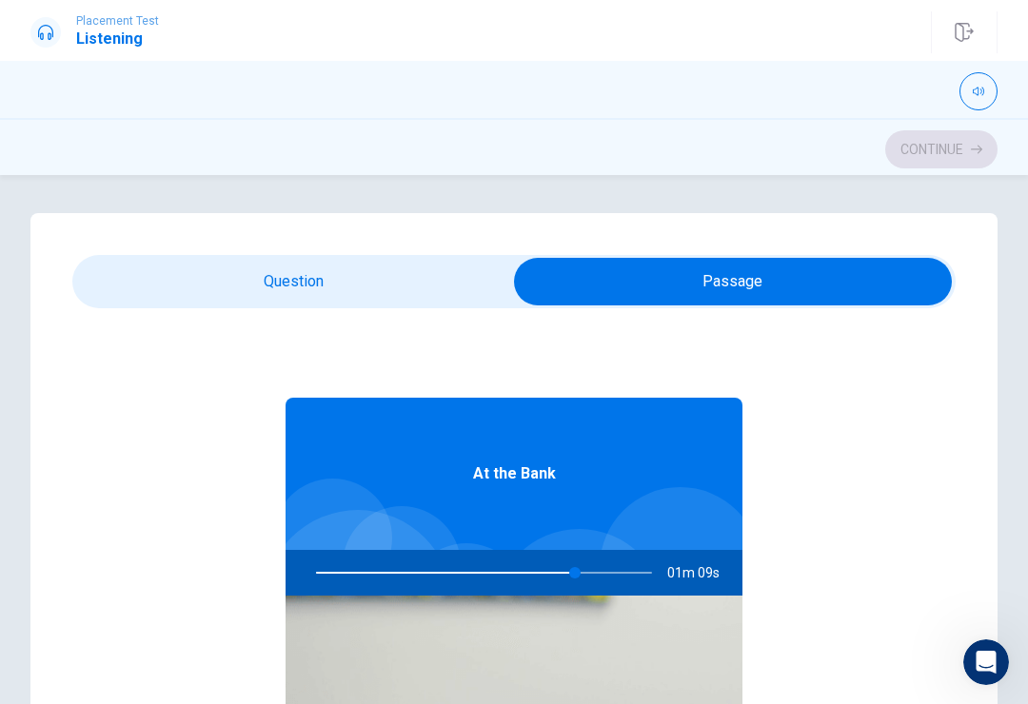
type input "77"
click at [403, 273] on input "checkbox" at bounding box center [732, 282] width 1325 height 48
checkbox input "false"
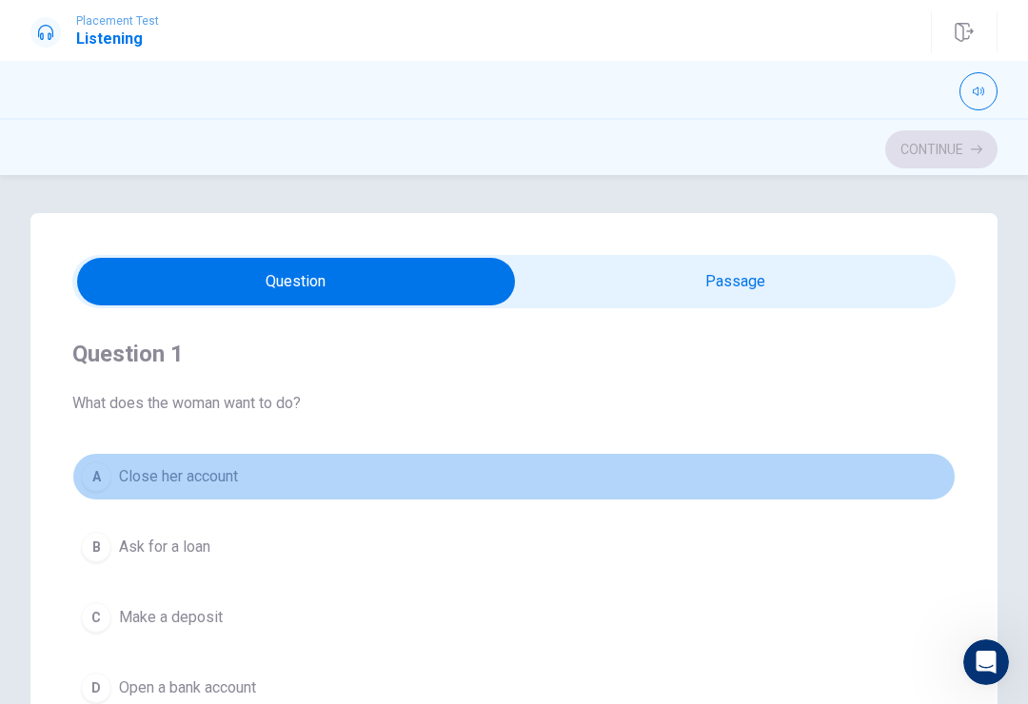
click at [90, 484] on div "A" at bounding box center [96, 477] width 30 height 30
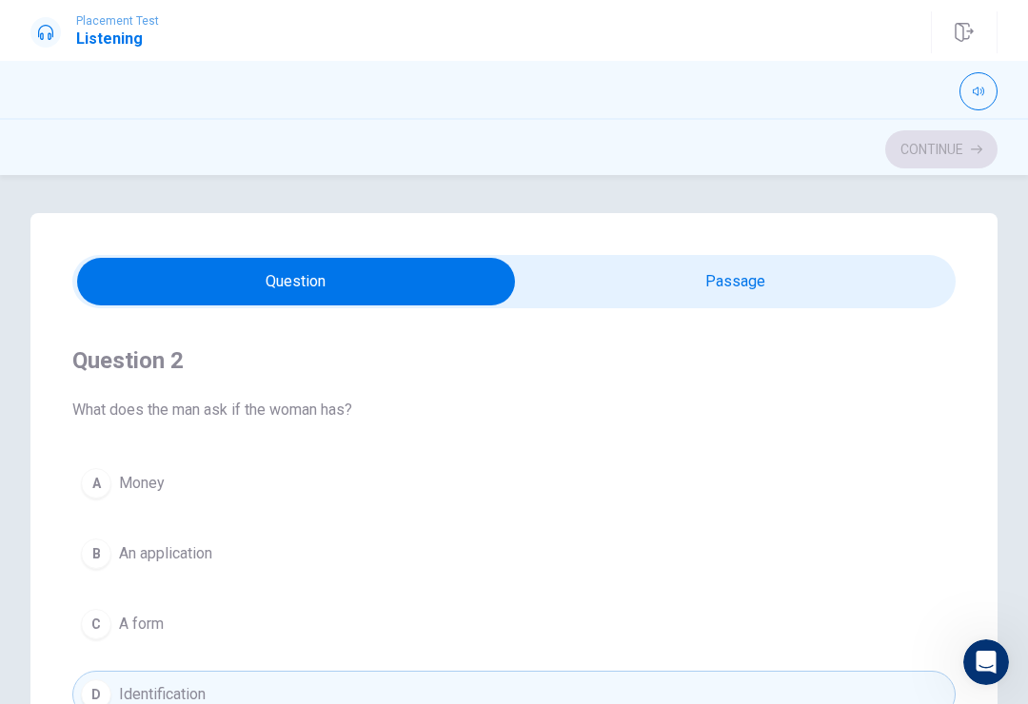
scroll to position [430, 0]
click at [84, 545] on div "B" at bounding box center [96, 551] width 30 height 30
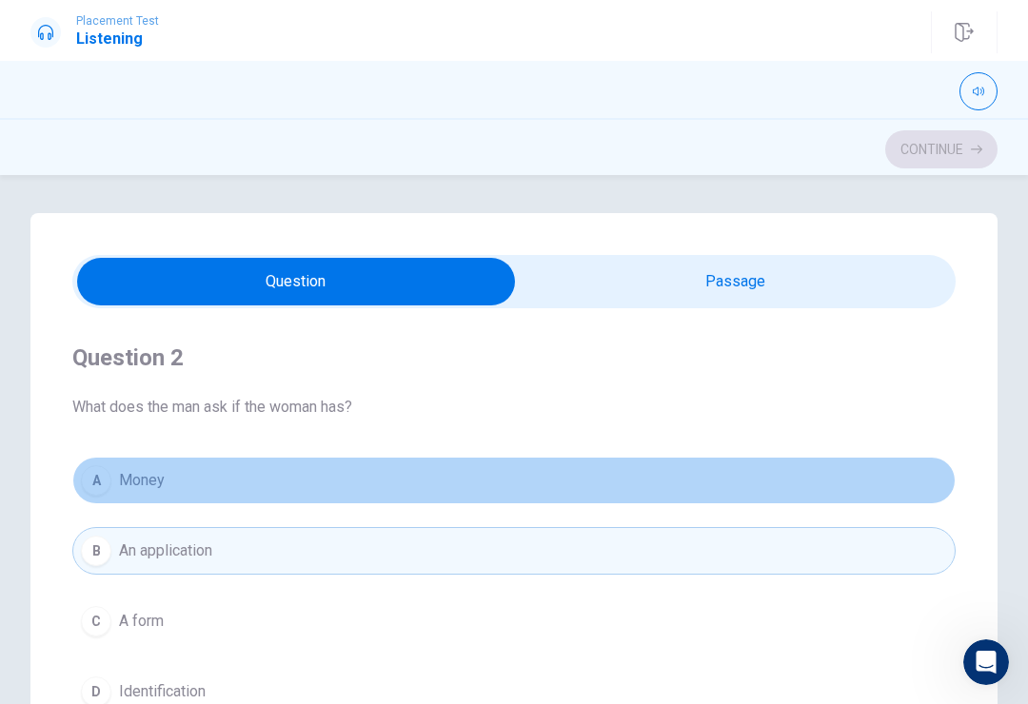
click at [79, 487] on button "A Money" at bounding box center [513, 481] width 883 height 48
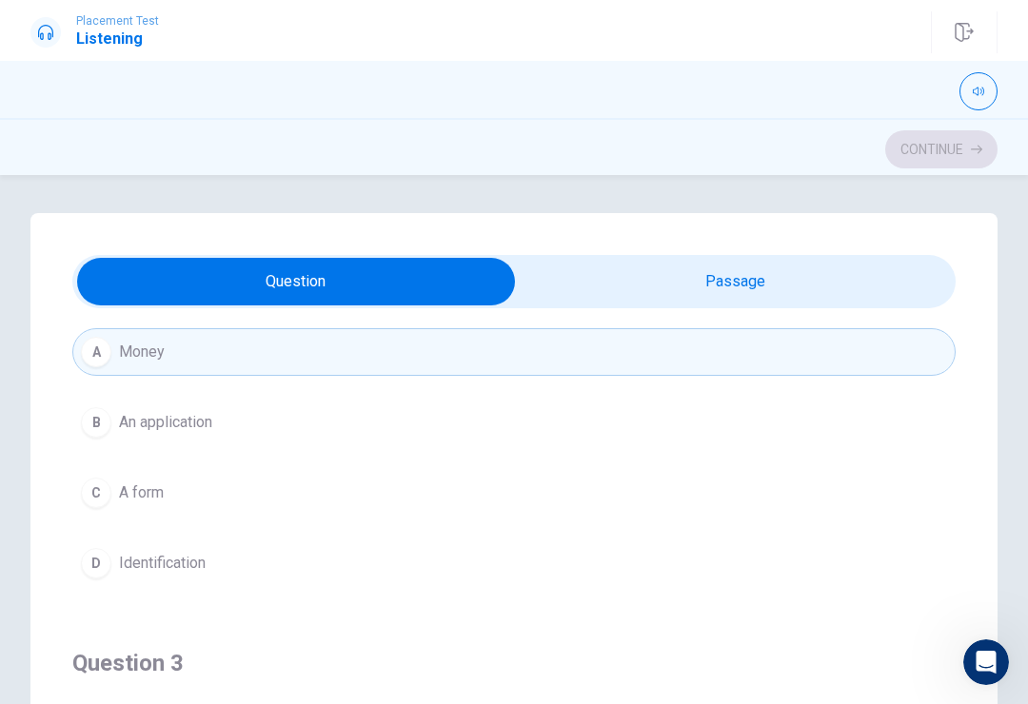
scroll to position [553, 0]
click at [79, 564] on button "D Identification" at bounding box center [513, 569] width 883 height 48
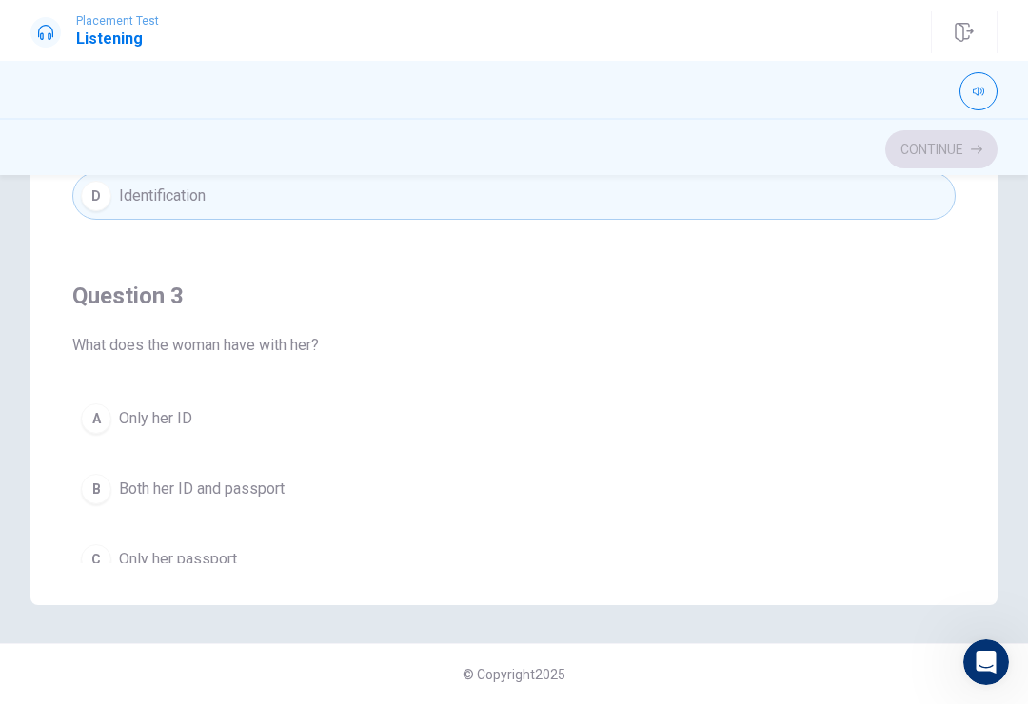
scroll to position [373, 0]
click at [73, 557] on button "C Only her passport" at bounding box center [513, 560] width 883 height 48
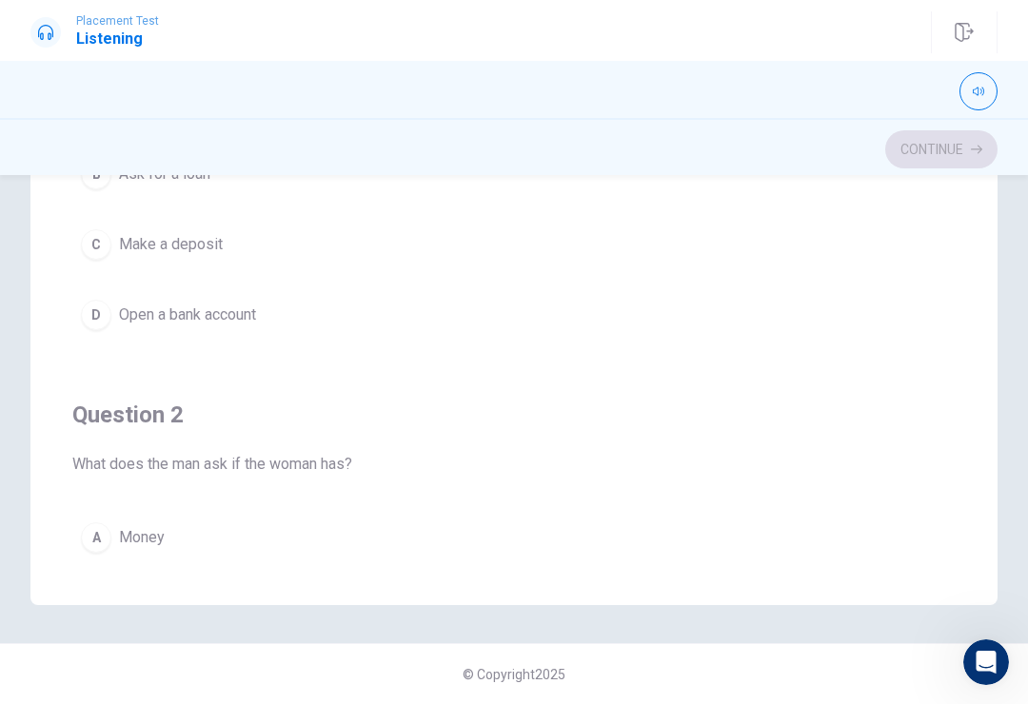
scroll to position [0, 0]
type input "88"
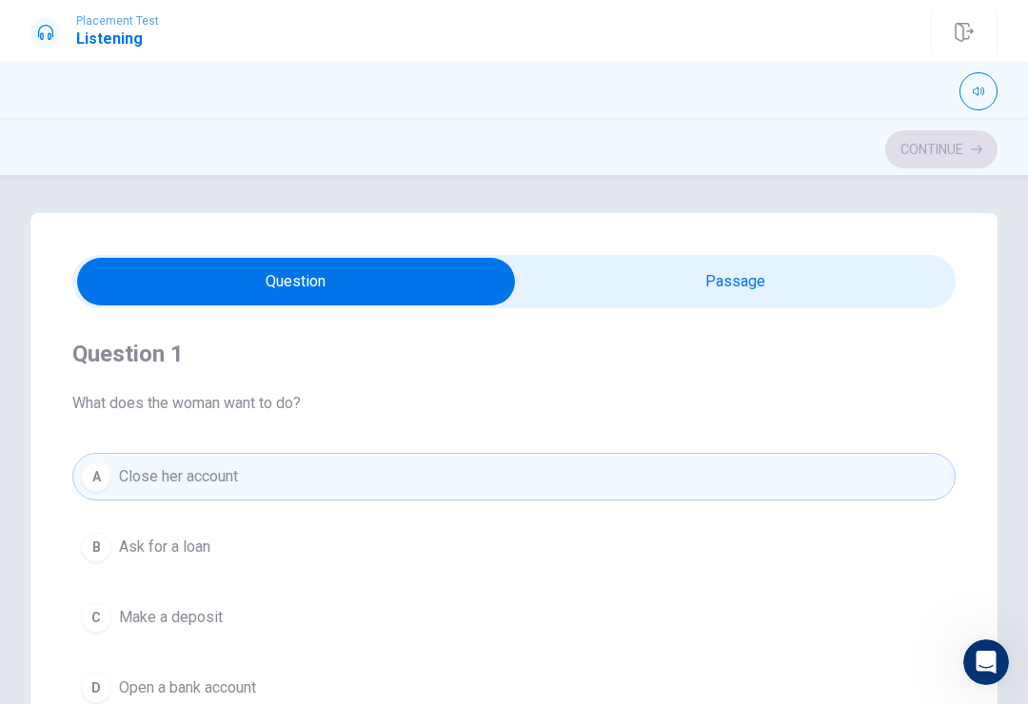
click at [810, 283] on input "checkbox" at bounding box center [296, 282] width 1325 height 48
checkbox input "true"
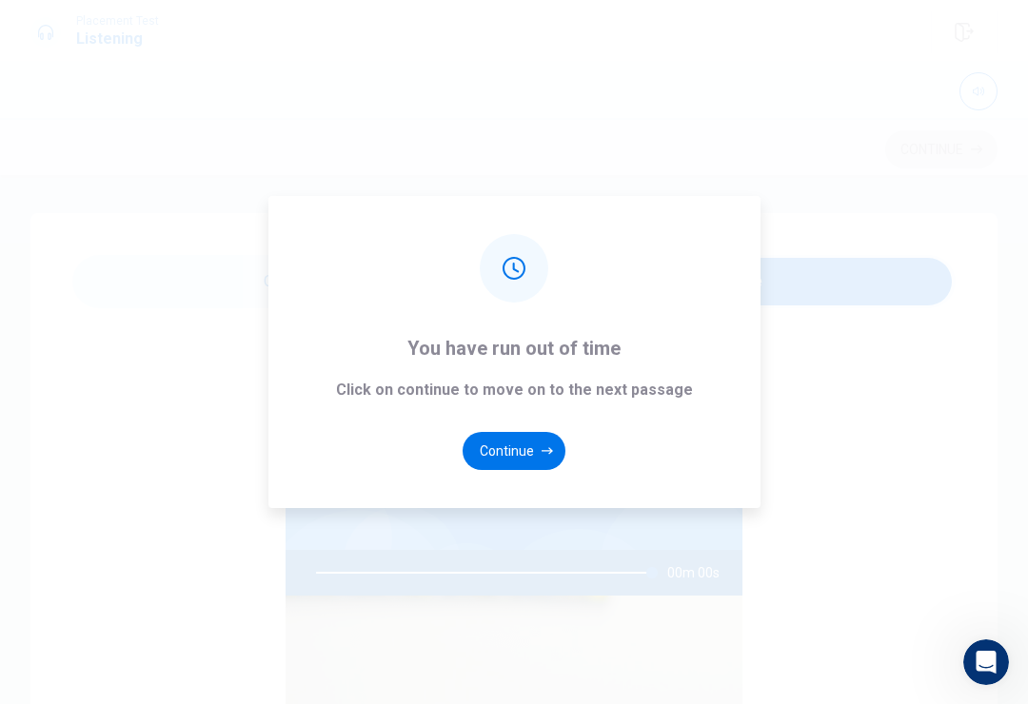
type input "0"
click at [505, 460] on button "Continue" at bounding box center [514, 451] width 103 height 38
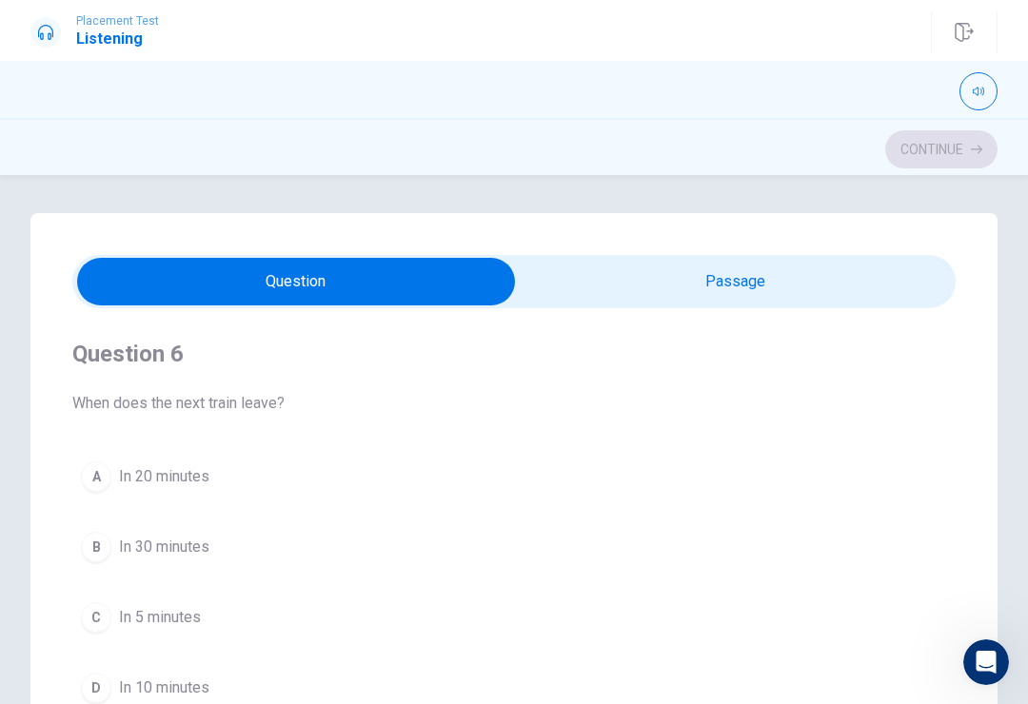
type input "6"
click at [670, 279] on input "checkbox" at bounding box center [296, 282] width 1325 height 48
checkbox input "true"
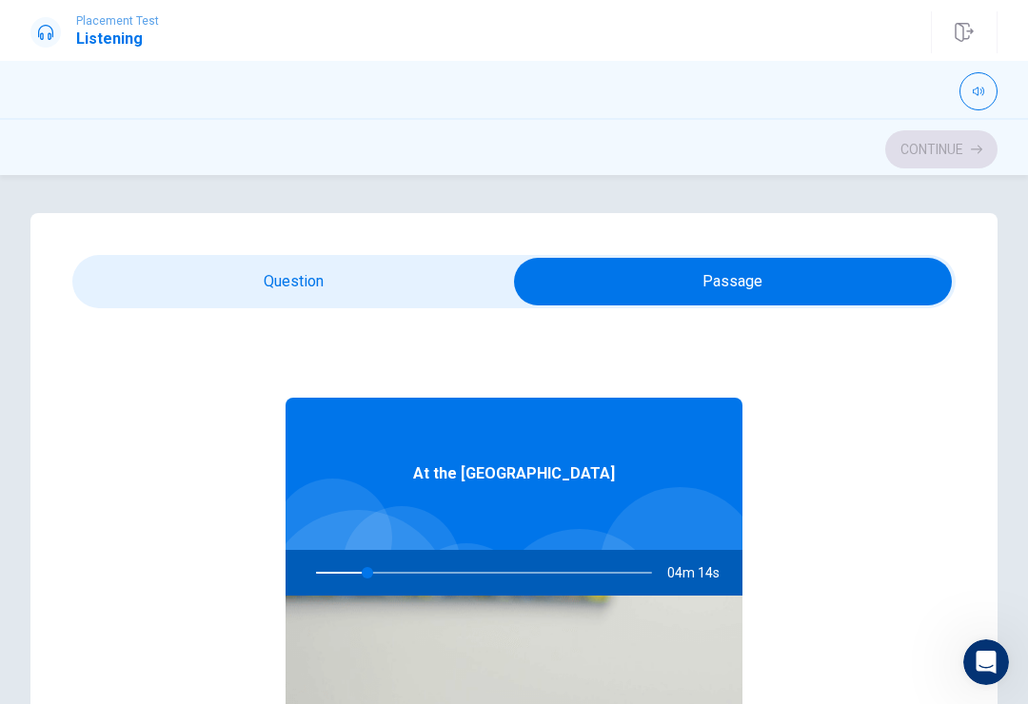
type input "16"
click at [292, 275] on input "checkbox" at bounding box center [732, 282] width 1325 height 48
checkbox input "false"
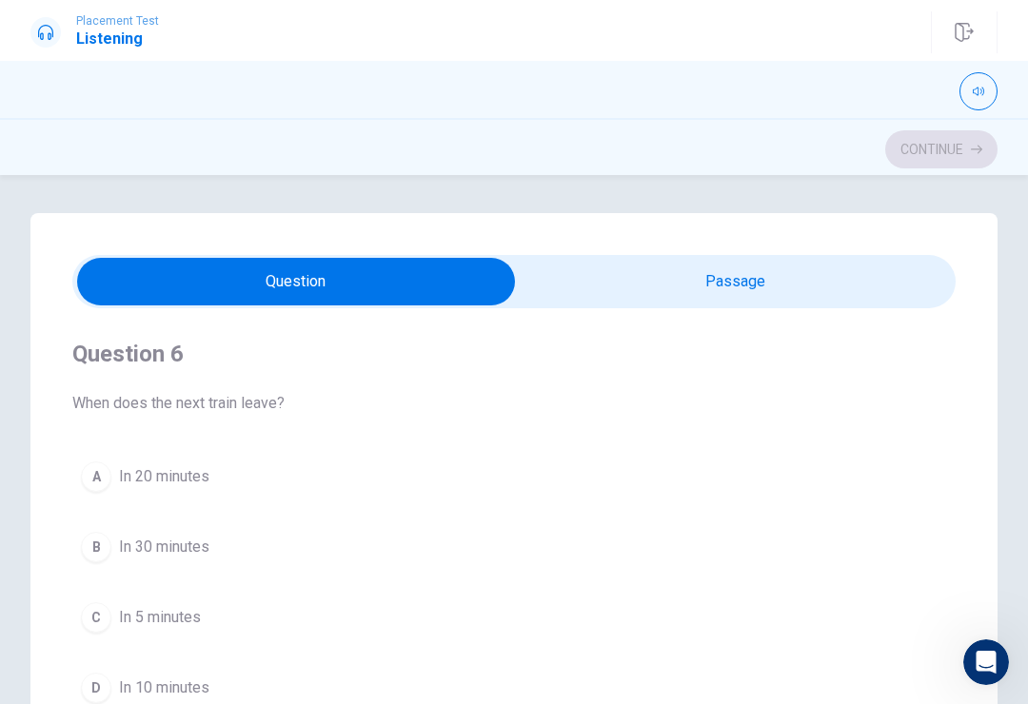
type input "24"
click at [668, 260] on input "checkbox" at bounding box center [296, 282] width 1325 height 48
checkbox input "true"
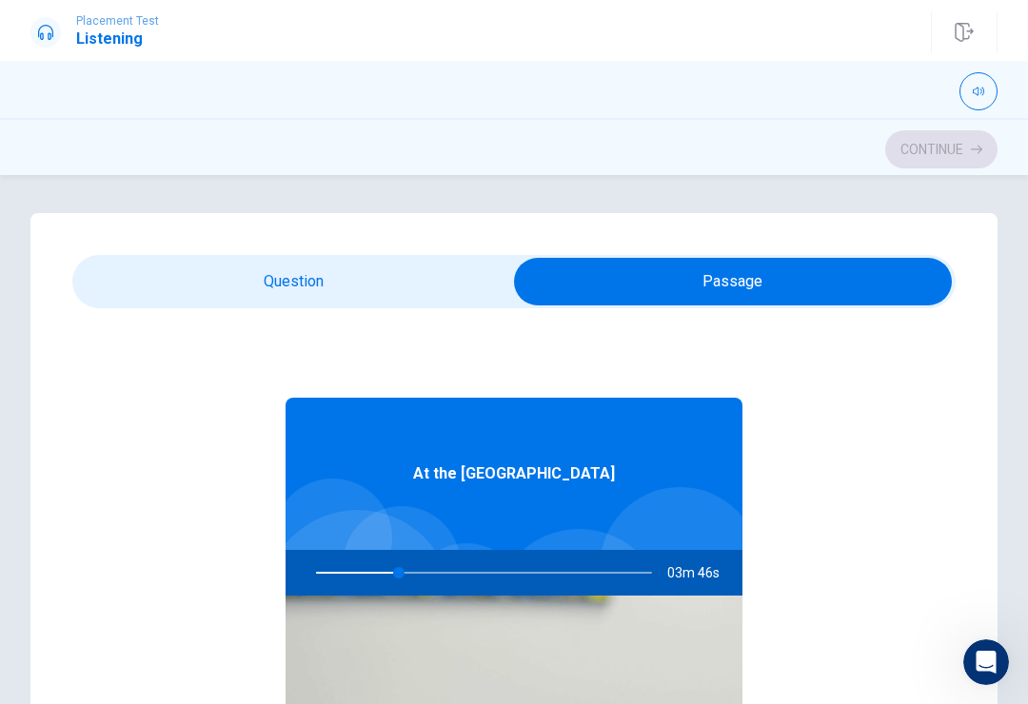
type input "25"
click at [226, 288] on input "checkbox" at bounding box center [732, 282] width 1325 height 48
checkbox input "false"
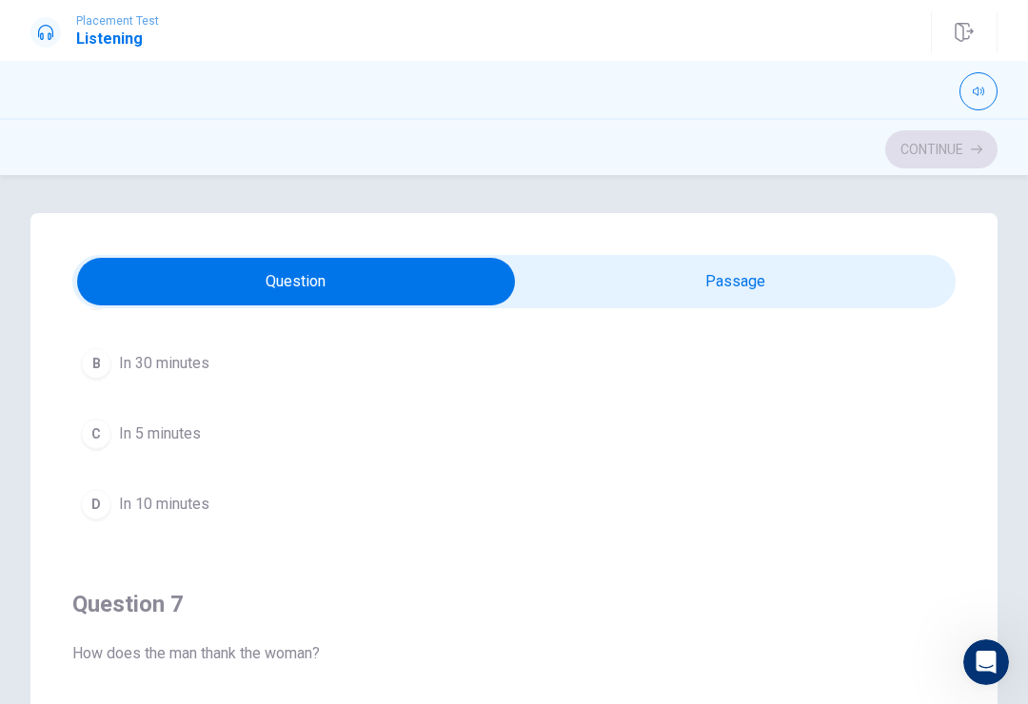
scroll to position [184, 0]
click at [79, 498] on button "D In 10 minutes" at bounding box center [513, 505] width 883 height 48
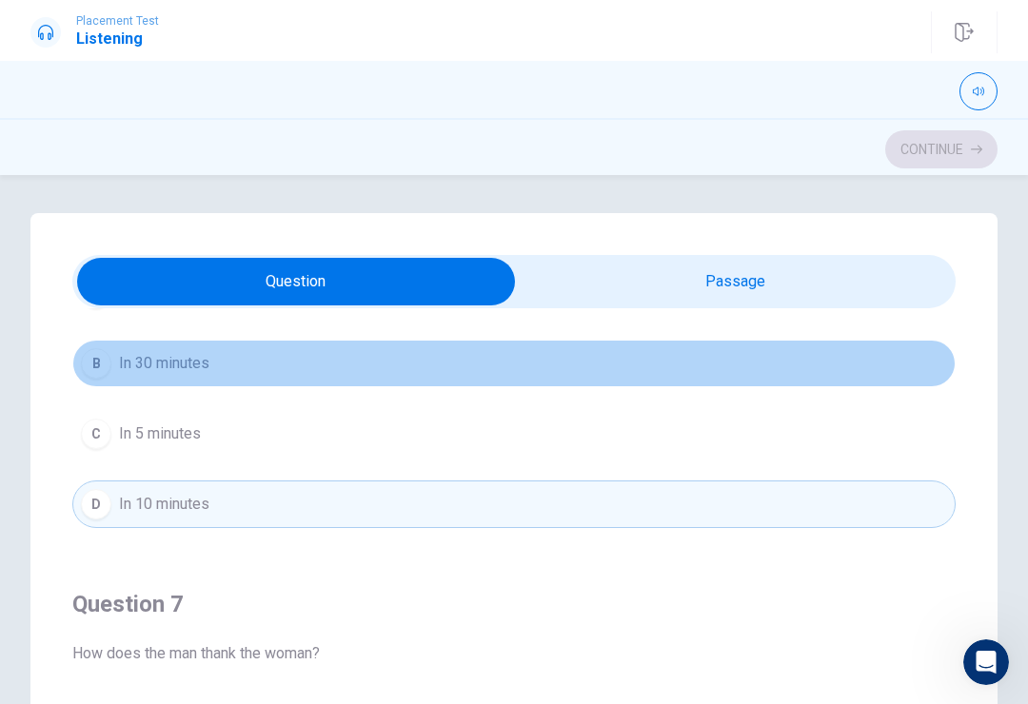
click at [91, 343] on button "B In 30 minutes" at bounding box center [513, 364] width 883 height 48
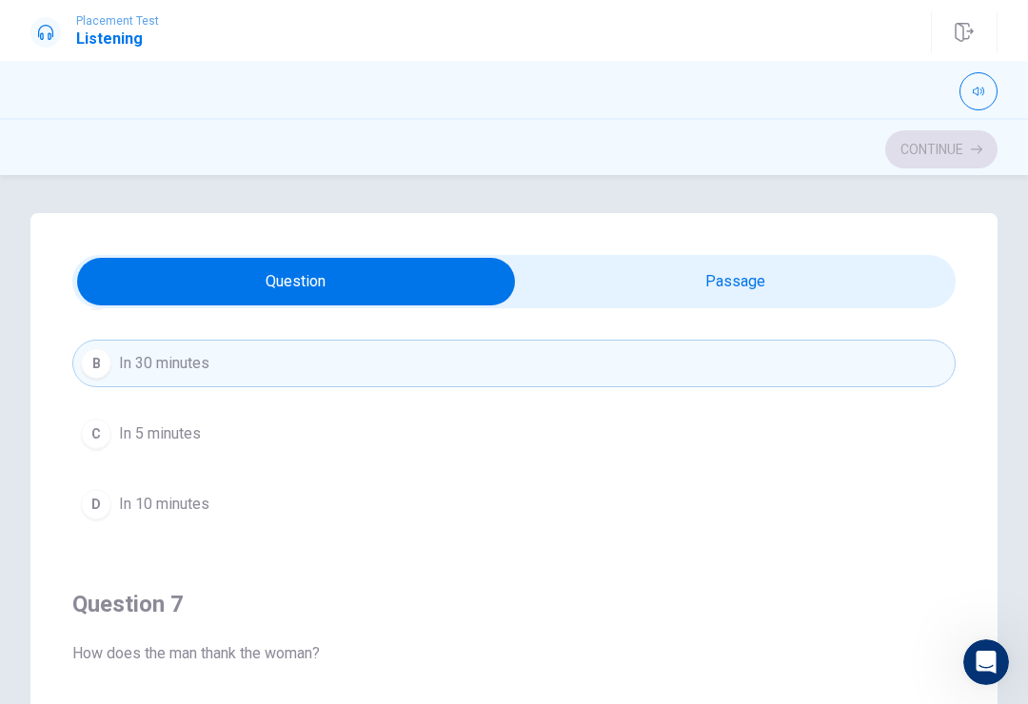
click at [84, 505] on div "D" at bounding box center [96, 504] width 30 height 30
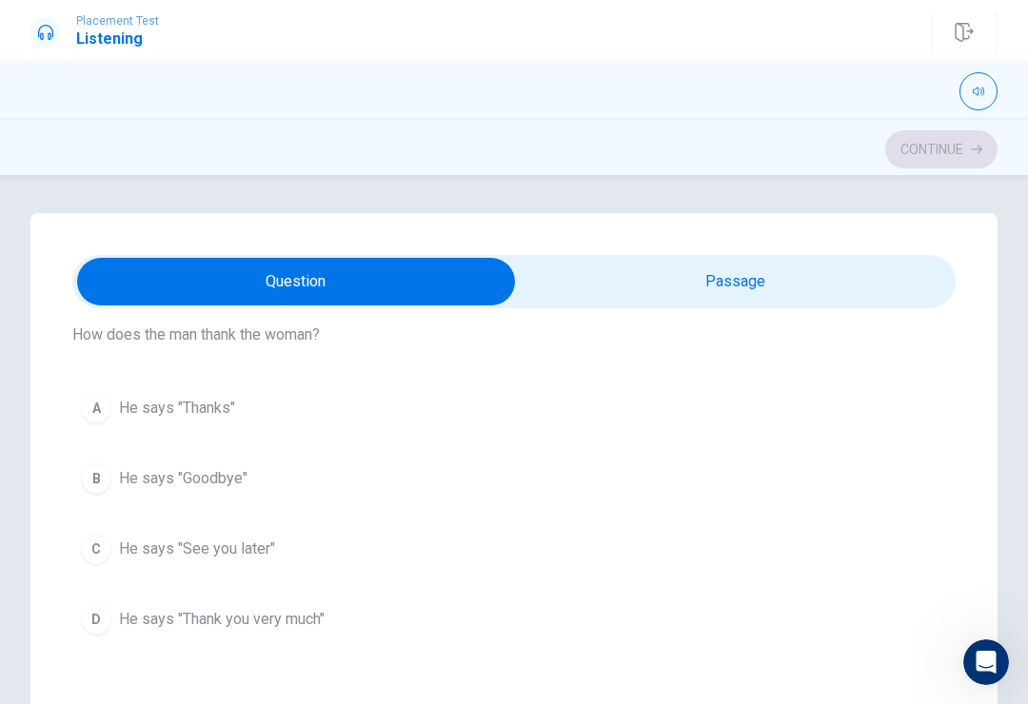
scroll to position [501, 0]
click at [114, 486] on button "B He says "Goodbye"" at bounding box center [513, 481] width 883 height 48
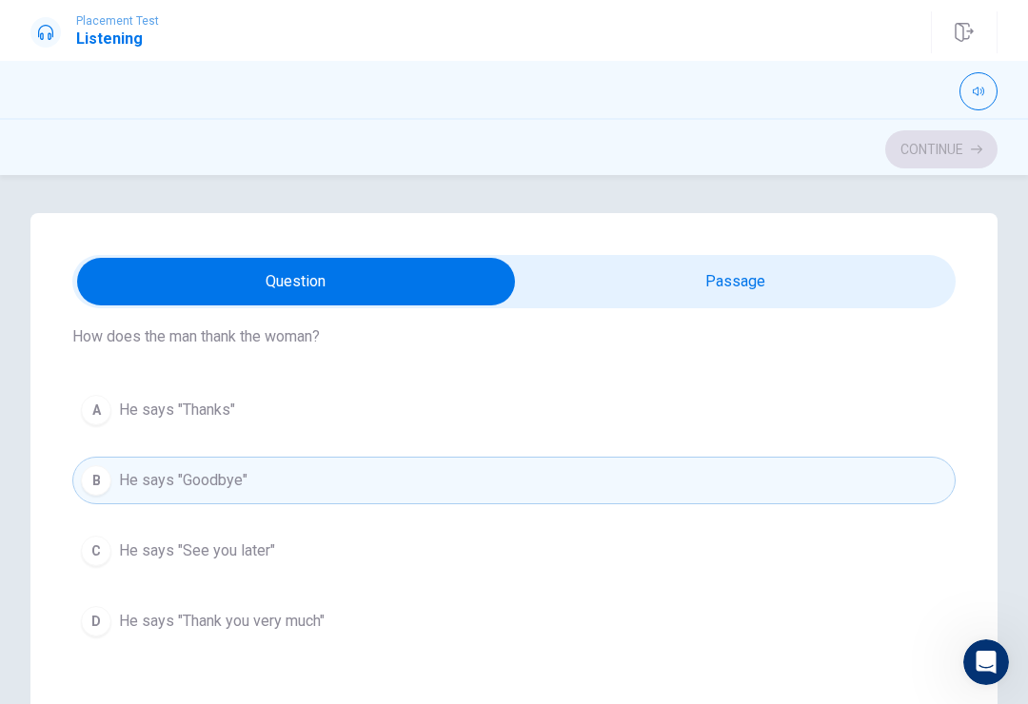
type input "32"
click at [723, 269] on input "checkbox" at bounding box center [296, 282] width 1325 height 48
checkbox input "true"
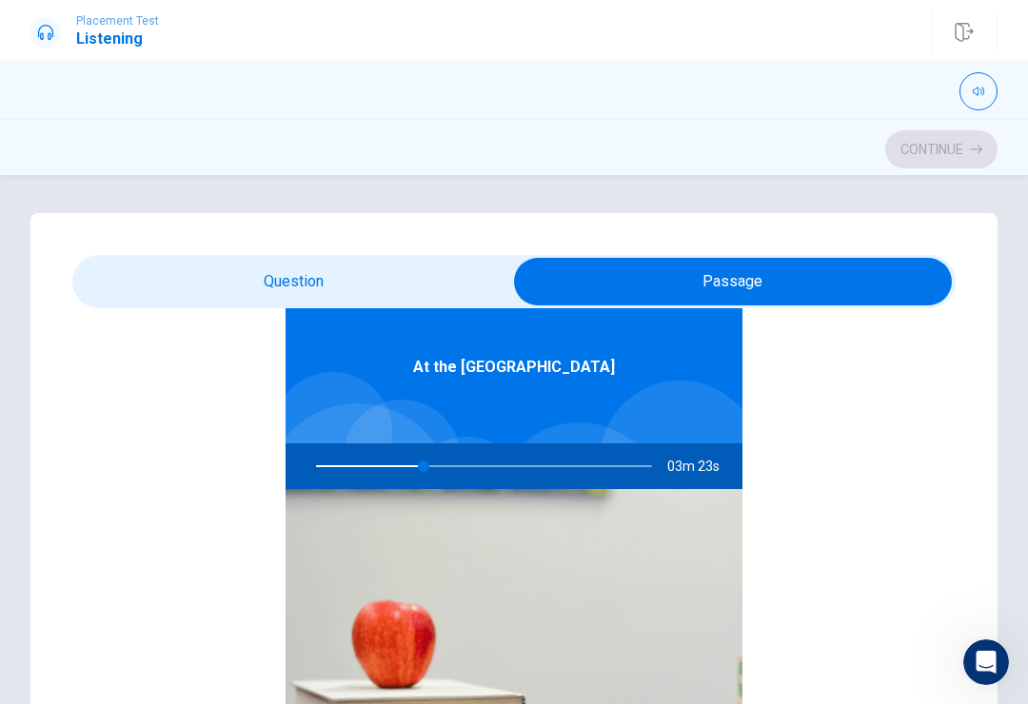
scroll to position [107, 0]
click at [453, 485] on div at bounding box center [480, 467] width 374 height 46
click at [982, 82] on button "button" at bounding box center [979, 91] width 38 height 38
type input "72"
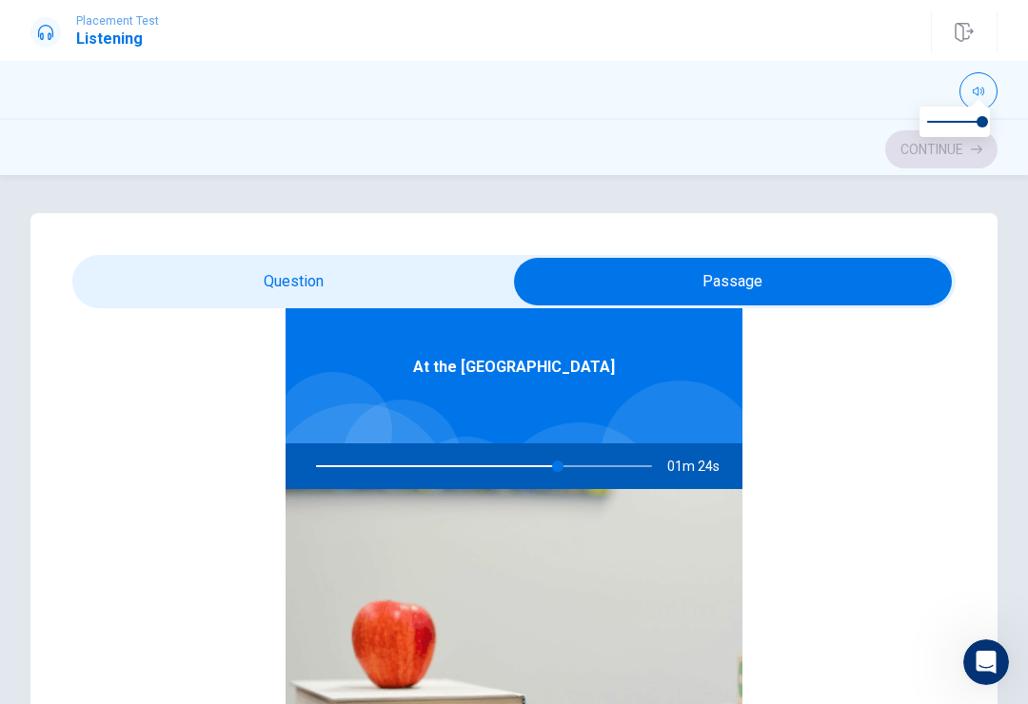
click at [777, 290] on input "checkbox" at bounding box center [732, 282] width 1325 height 48
checkbox input "false"
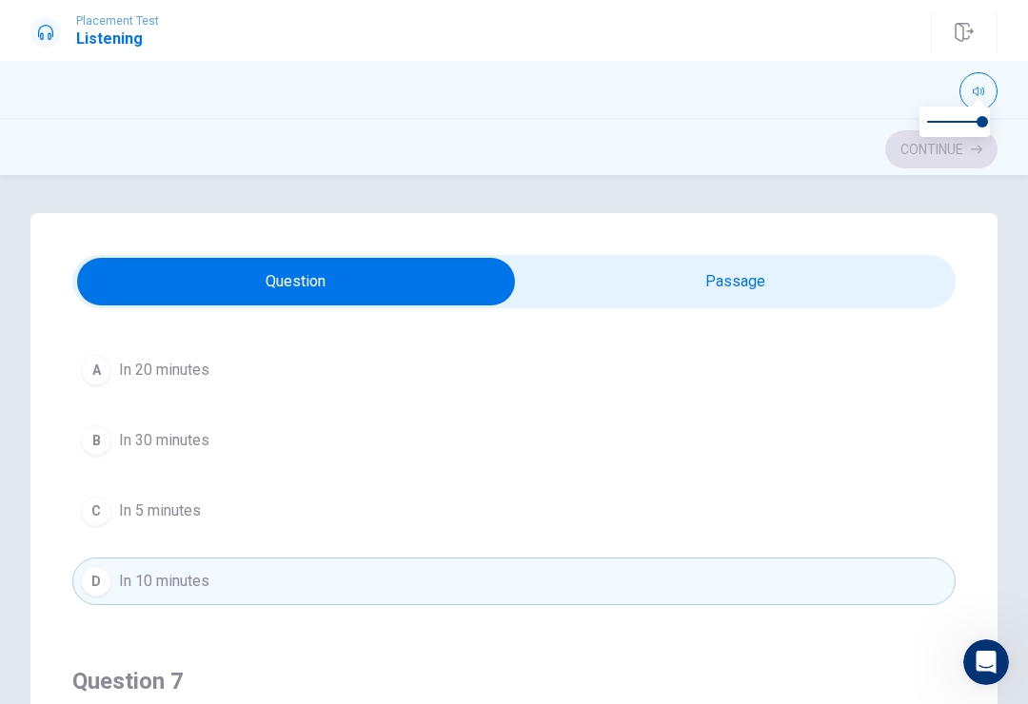
type input "73"
click at [770, 289] on input "checkbox" at bounding box center [296, 282] width 1325 height 48
checkbox input "true"
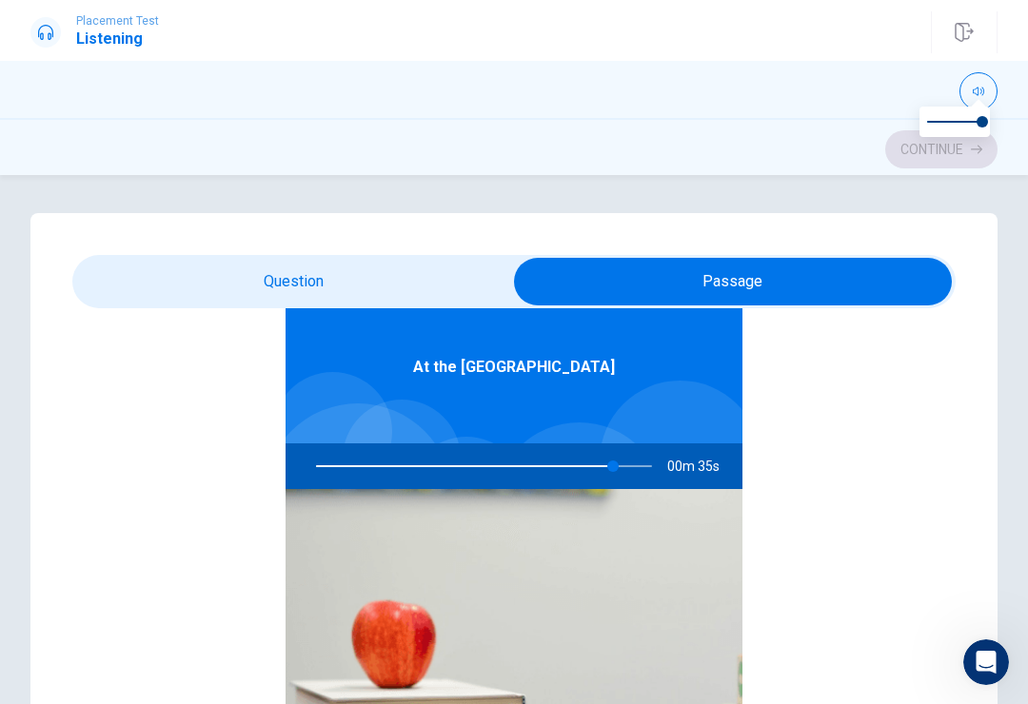
type input "89"
click at [745, 296] on input "checkbox" at bounding box center [732, 282] width 1325 height 48
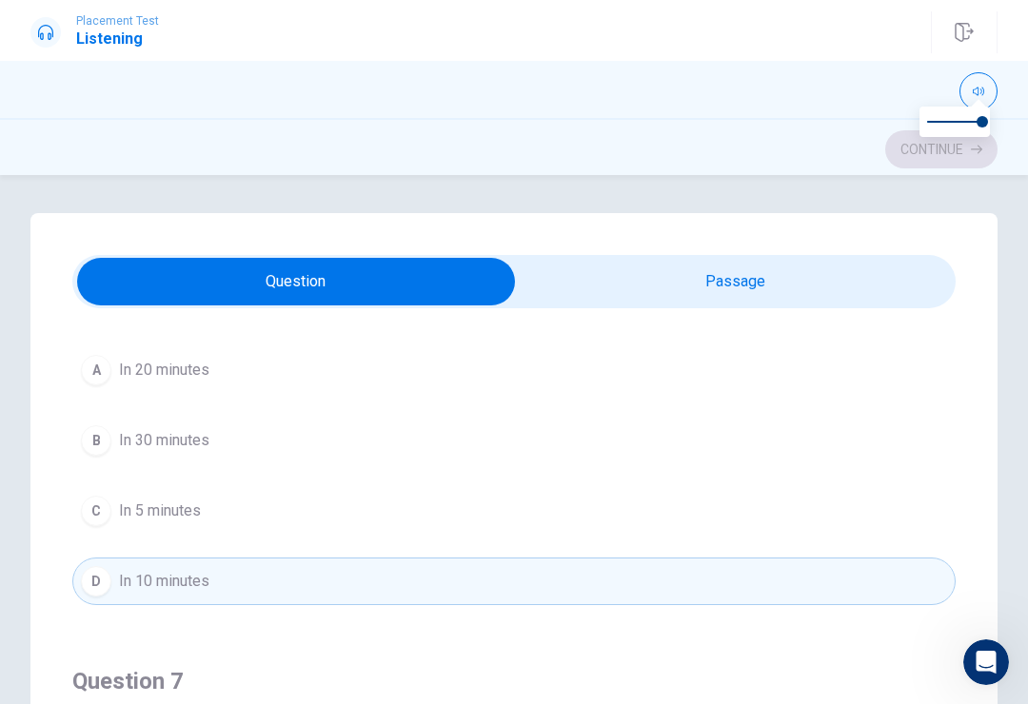
click at [711, 279] on input "checkbox" at bounding box center [296, 282] width 1325 height 48
checkbox input "true"
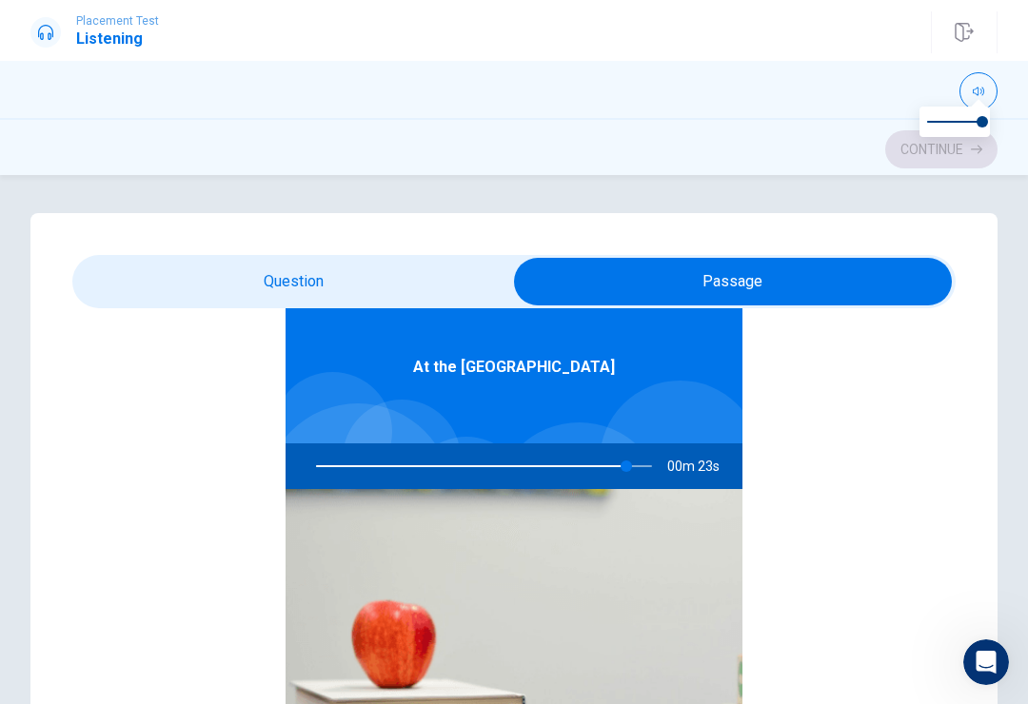
type input "93"
click at [355, 287] on input "checkbox" at bounding box center [732, 282] width 1325 height 48
checkbox input "false"
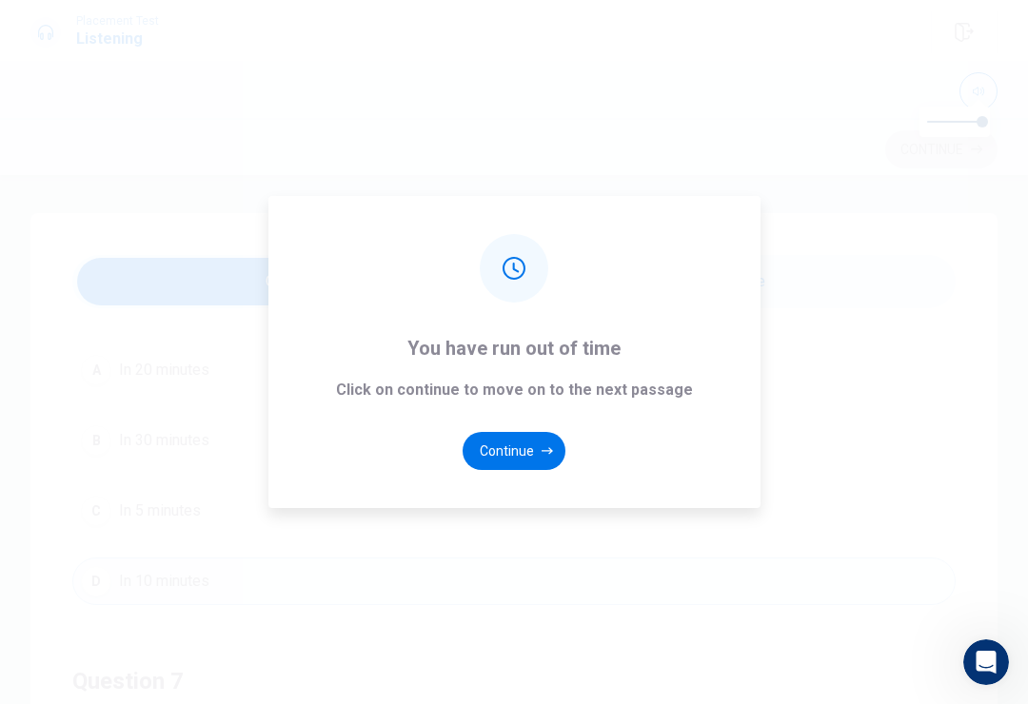
click at [530, 465] on button "Continue" at bounding box center [514, 451] width 103 height 38
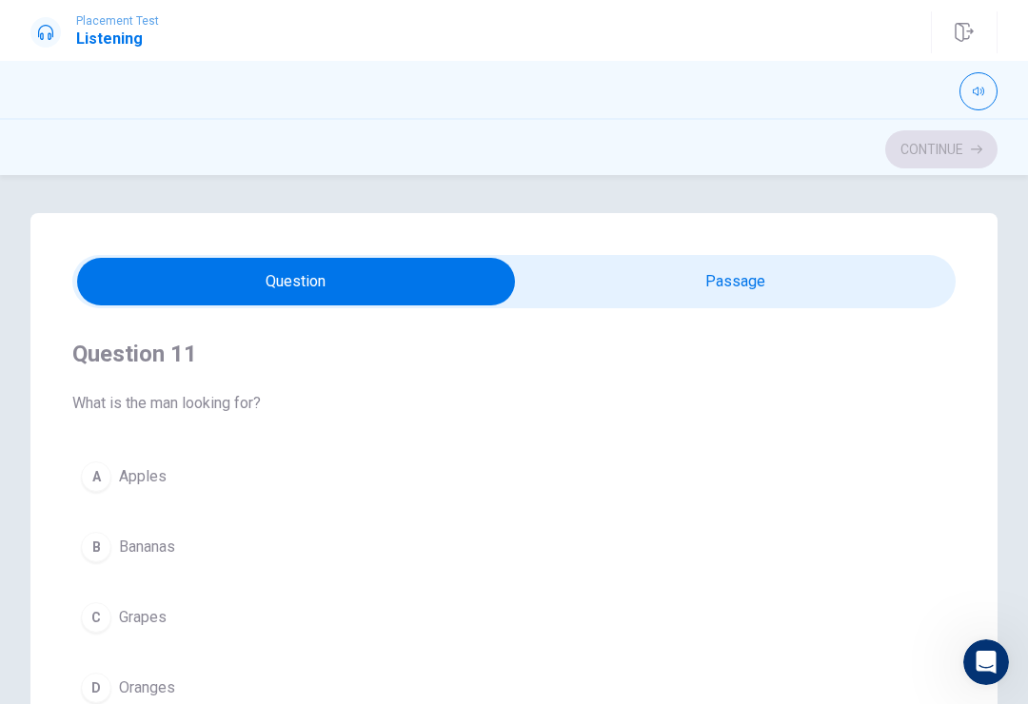
click at [604, 273] on input "checkbox" at bounding box center [296, 282] width 1325 height 48
checkbox input "true"
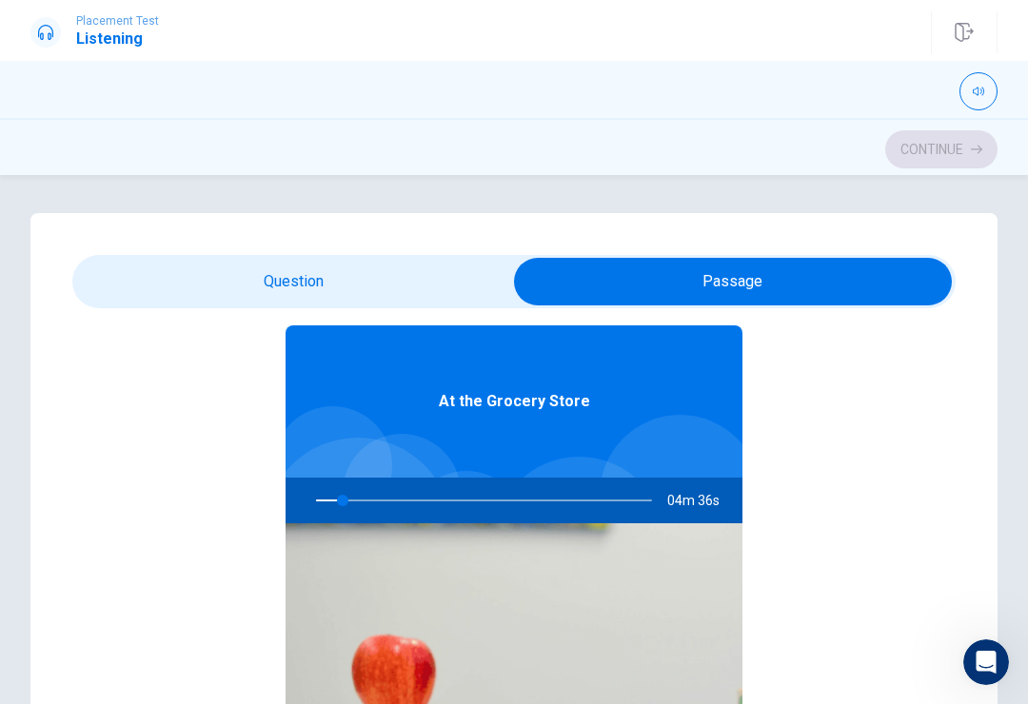
type input "8"
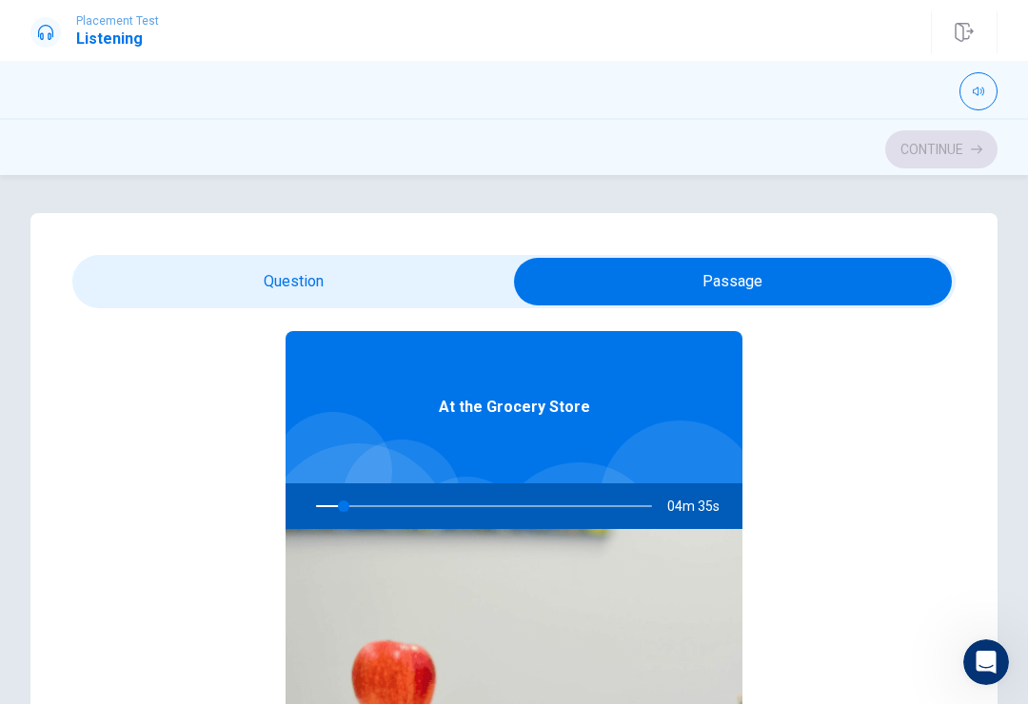
scroll to position [66, 0]
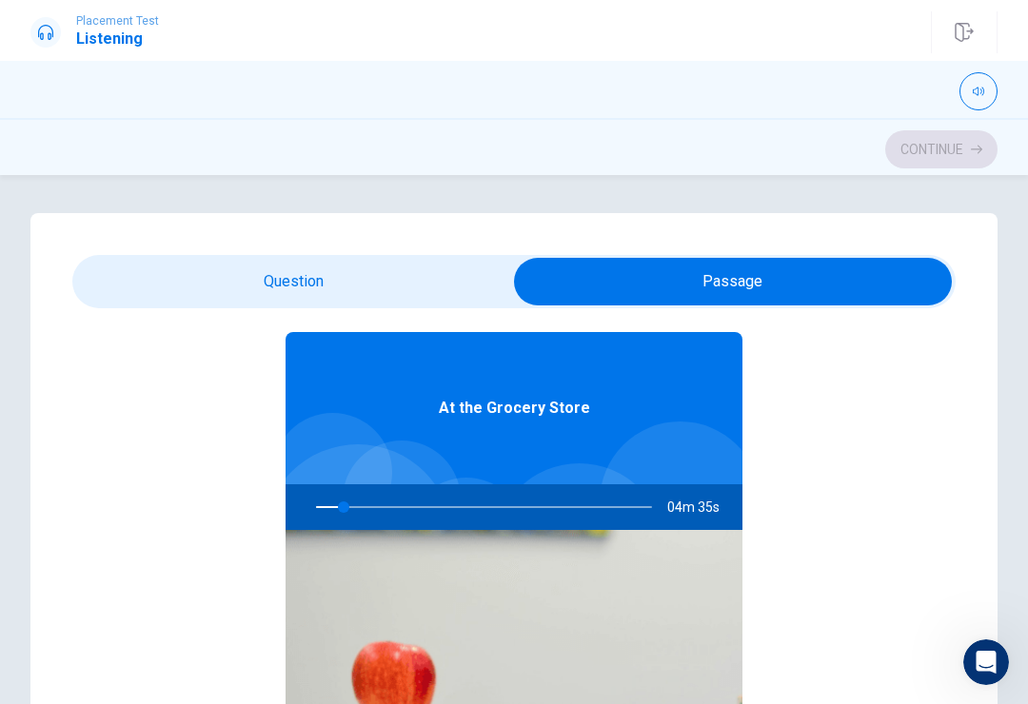
click at [231, 295] on input "checkbox" at bounding box center [732, 282] width 1325 height 48
checkbox input "false"
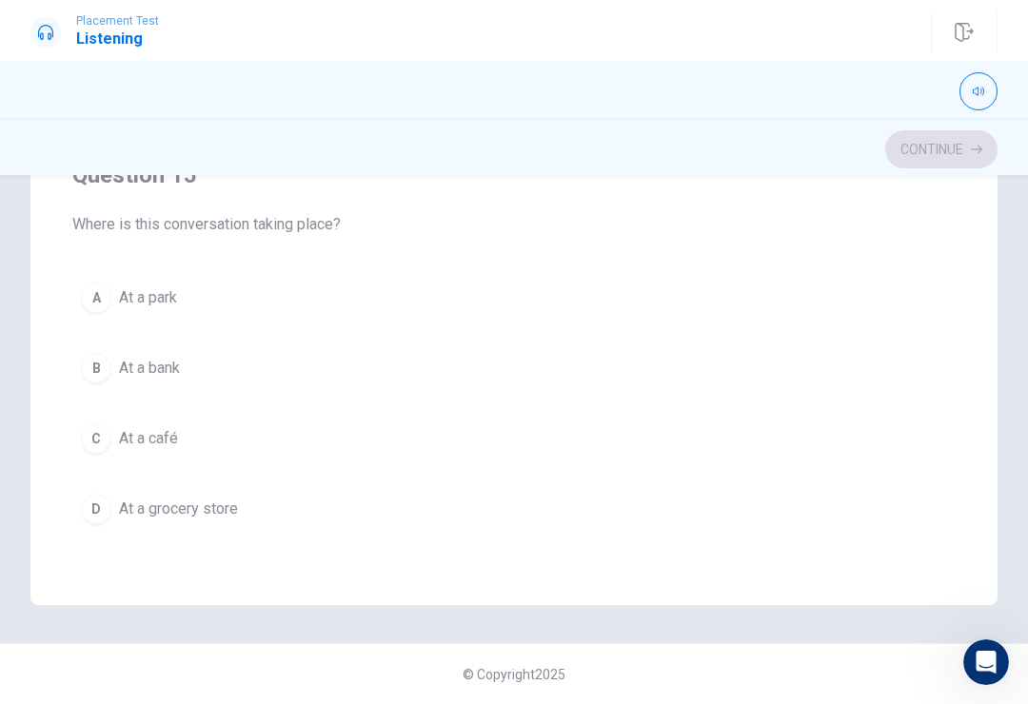
scroll to position [373, 0]
click at [213, 504] on span "At a grocery store" at bounding box center [178, 509] width 119 height 23
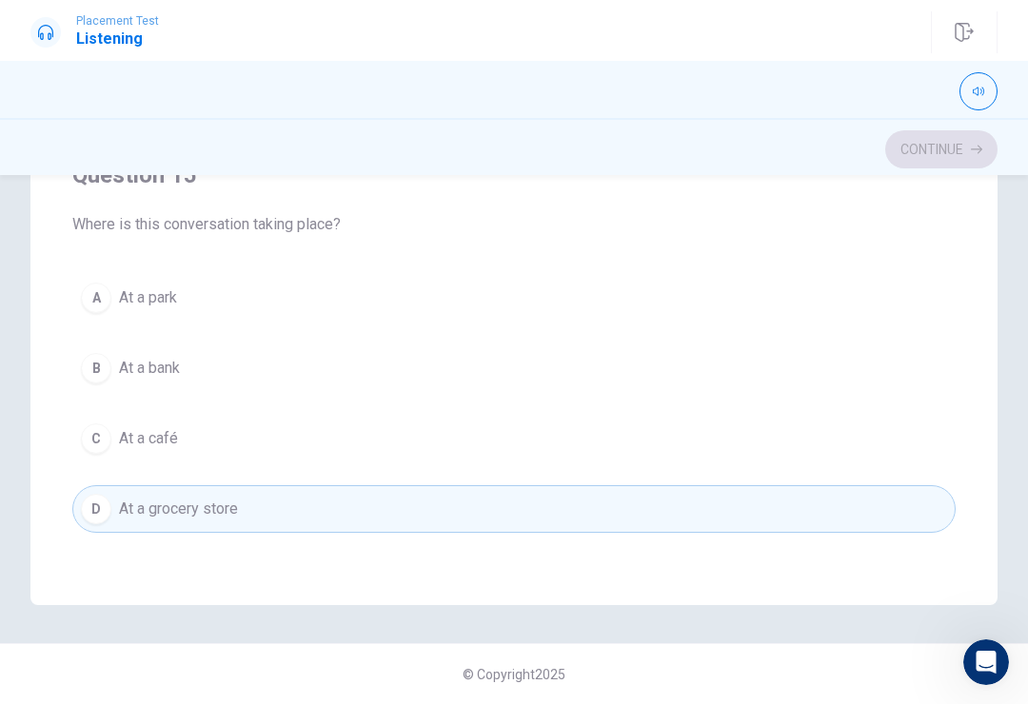
click at [180, 386] on button "B At a bank" at bounding box center [513, 369] width 883 height 48
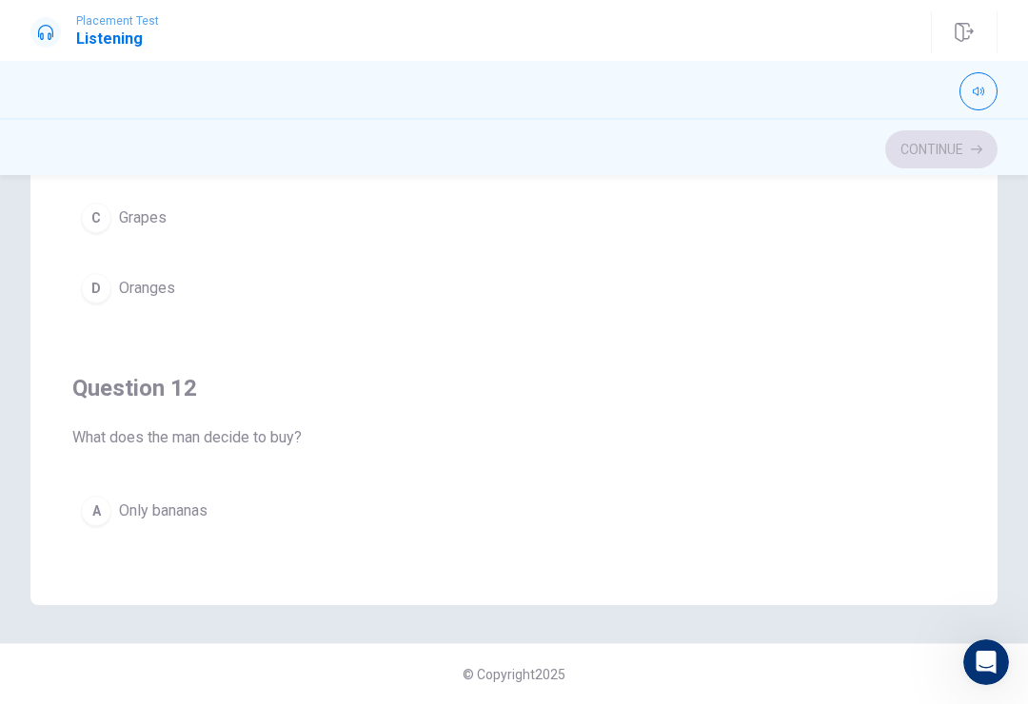
scroll to position [26, 0]
click at [183, 501] on span "Only bananas" at bounding box center [163, 512] width 89 height 23
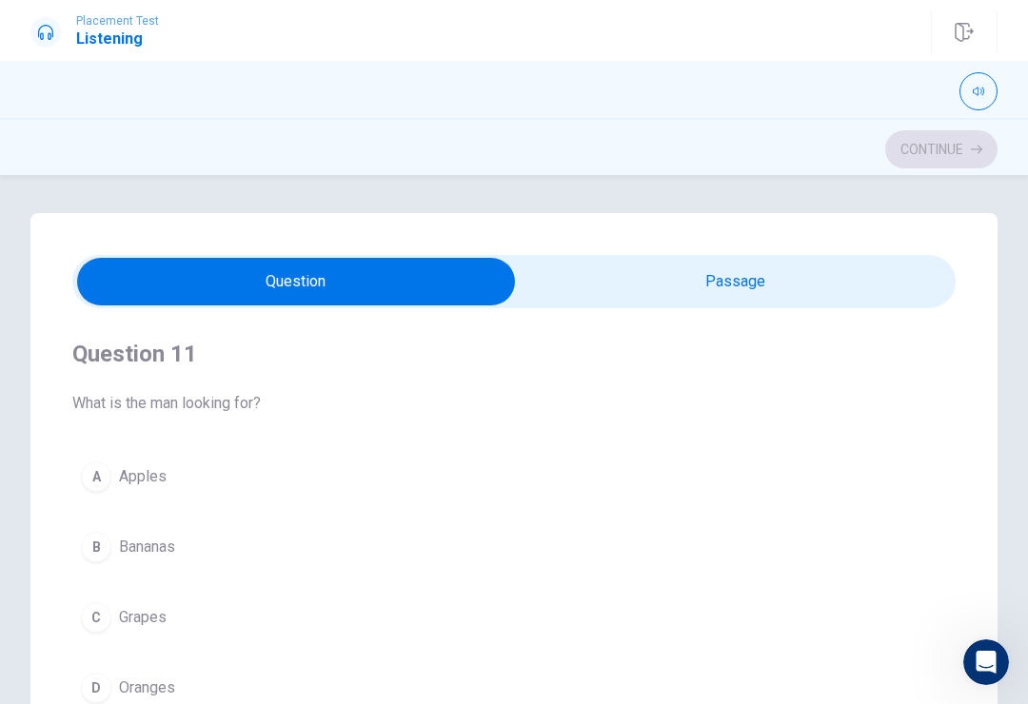
scroll to position [0, 0]
type input "20"
click at [719, 268] on input "checkbox" at bounding box center [296, 282] width 1325 height 48
checkbox input "true"
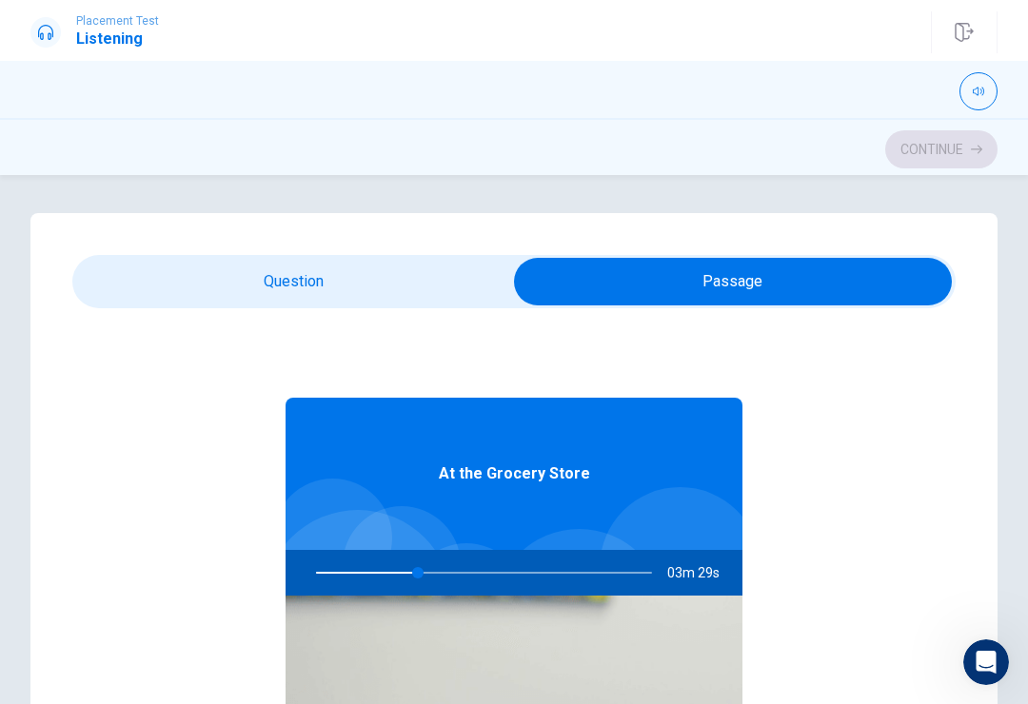
type input "31"
click at [745, 283] on input "checkbox" at bounding box center [732, 282] width 1325 height 48
checkbox input "false"
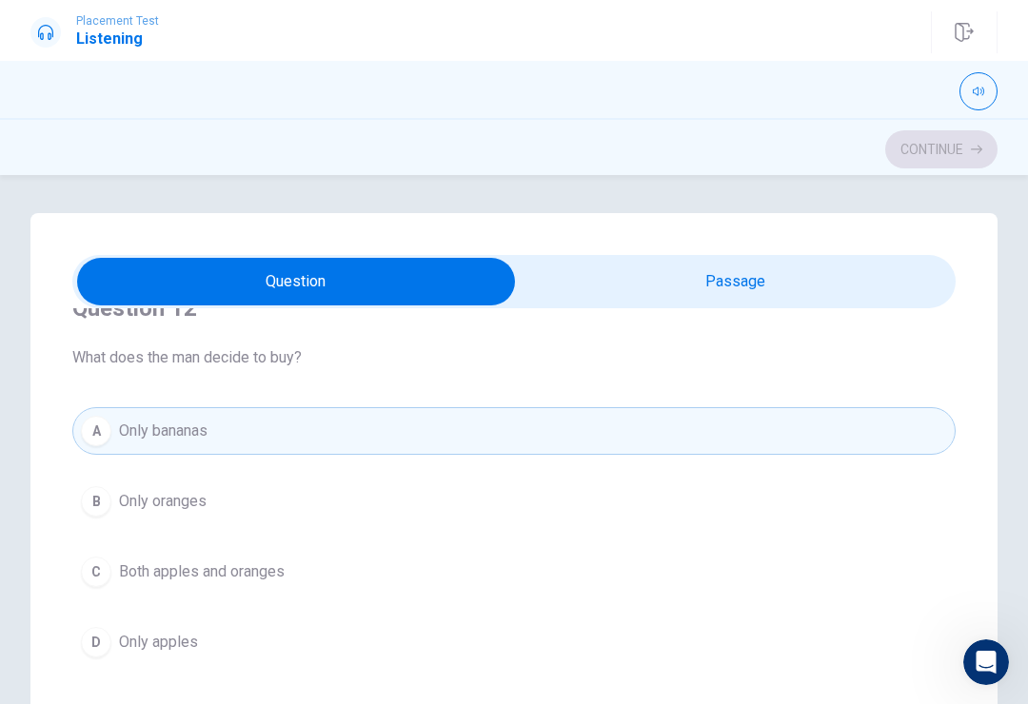
scroll to position [481, 0]
click at [267, 571] on span "Both apples and oranges" at bounding box center [202, 571] width 166 height 23
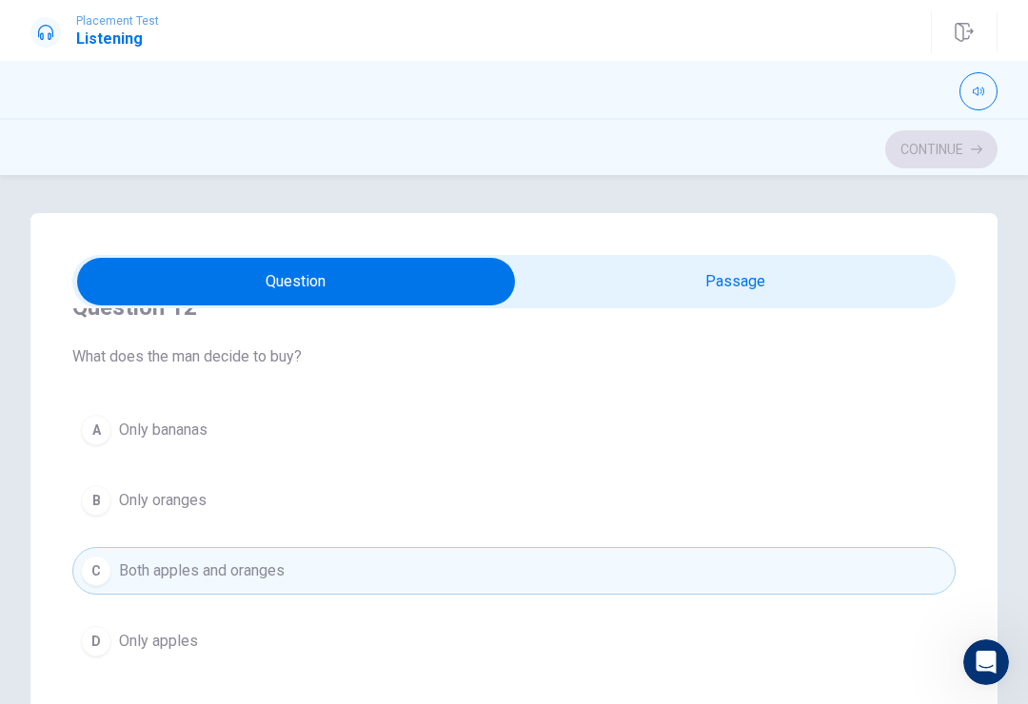
click at [322, 421] on button "A Only bananas" at bounding box center [513, 430] width 883 height 48
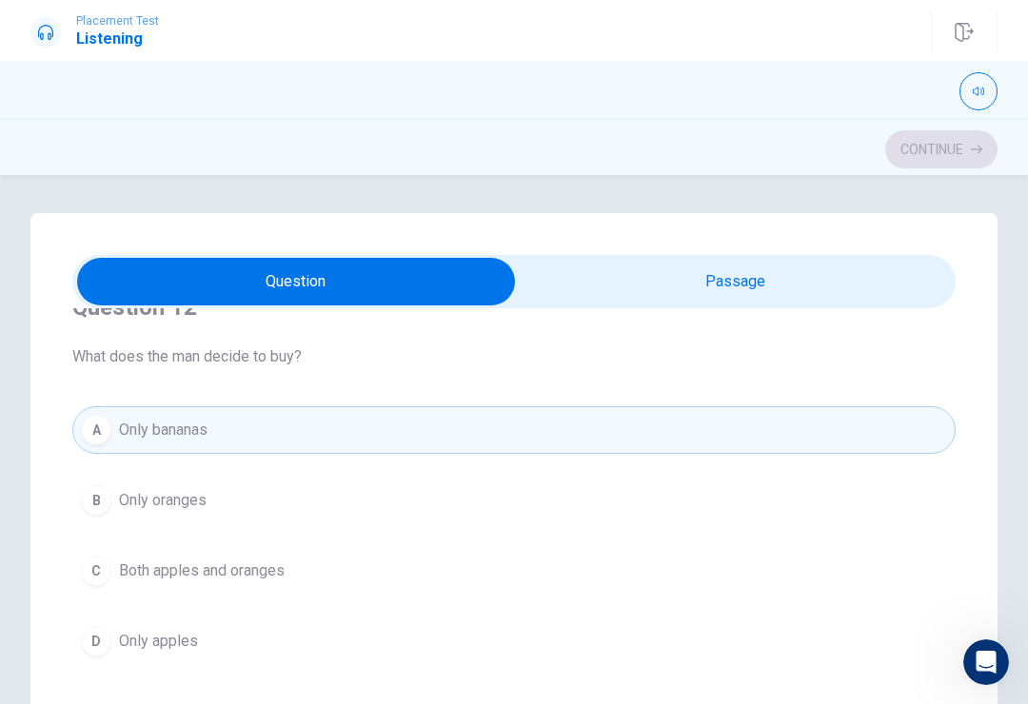
click at [356, 446] on button "A Only bananas" at bounding box center [513, 430] width 883 height 48
type input "43"
click at [766, 302] on input "checkbox" at bounding box center [296, 282] width 1325 height 48
checkbox input "true"
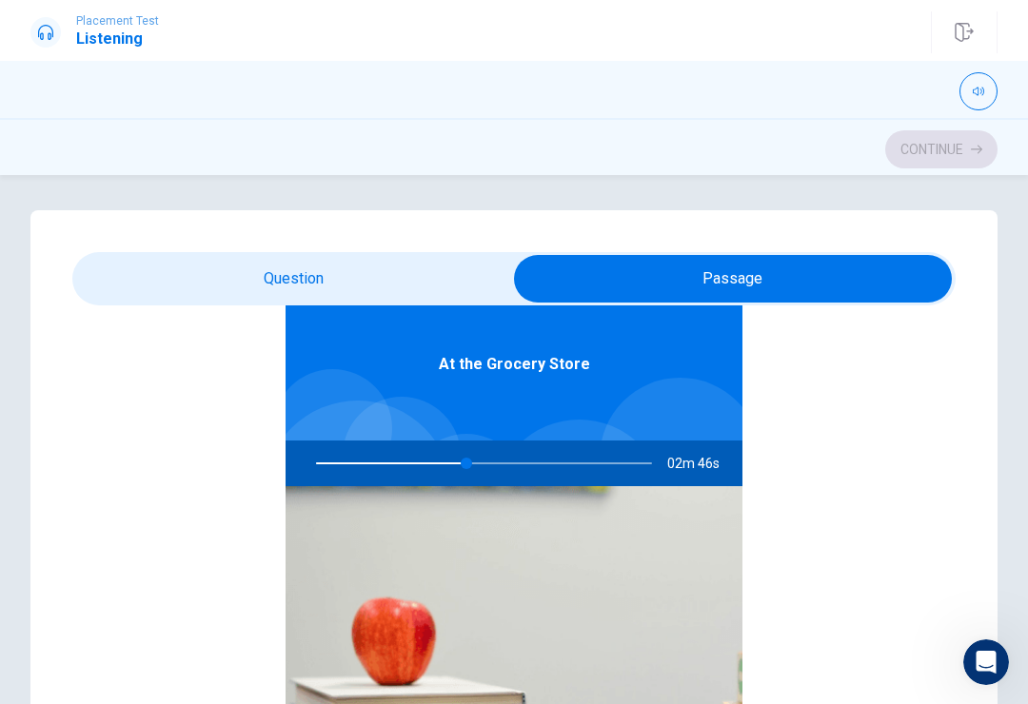
scroll to position [9, 0]
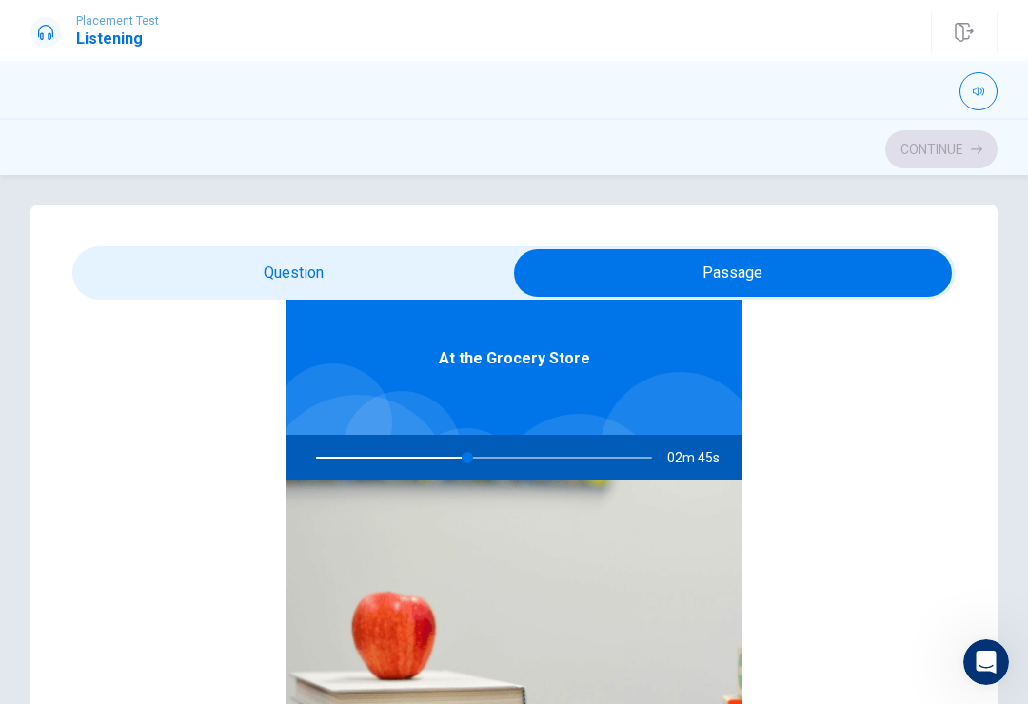
click at [717, 450] on span "02m 45s" at bounding box center [701, 458] width 68 height 46
click at [704, 458] on span "02m 43s" at bounding box center [701, 458] width 68 height 46
click at [711, 461] on span "02m 43s" at bounding box center [701, 458] width 68 height 46
click at [710, 461] on span "02m 43s" at bounding box center [701, 458] width 68 height 46
click at [708, 454] on span "02m 42s" at bounding box center [701, 458] width 68 height 46
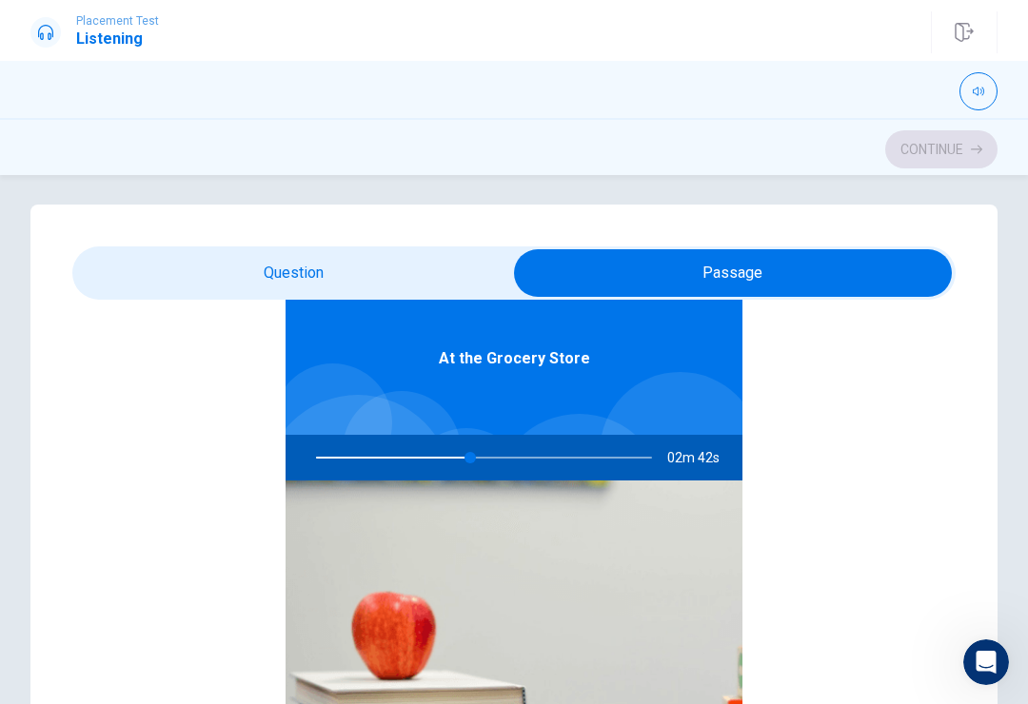
click at [707, 454] on span "02m 42s" at bounding box center [701, 458] width 68 height 46
click at [714, 452] on span "02m 41s" at bounding box center [701, 458] width 68 height 46
click at [714, 451] on span "02m 41s" at bounding box center [701, 458] width 68 height 46
click at [715, 447] on span "02m 40s" at bounding box center [701, 458] width 68 height 46
click at [715, 446] on span "02m 40s" at bounding box center [701, 458] width 68 height 46
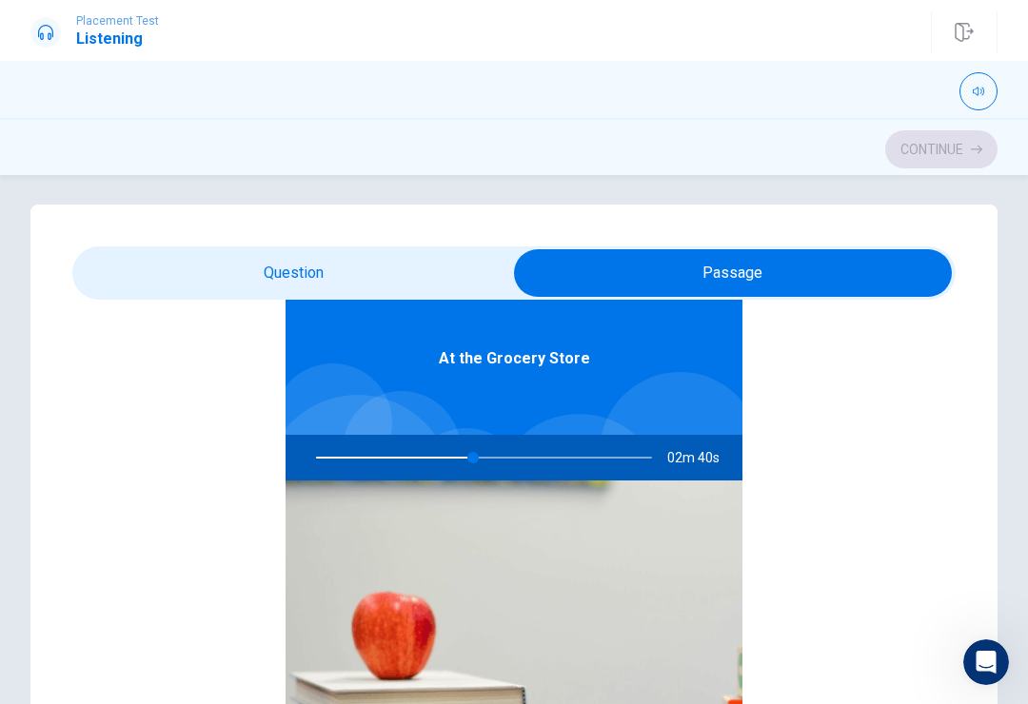
click at [704, 461] on span "02m 40s" at bounding box center [701, 458] width 68 height 46
click at [704, 460] on span "02m 40s" at bounding box center [701, 458] width 68 height 46
click at [708, 459] on span "02m 39s" at bounding box center [701, 458] width 68 height 46
click at [707, 459] on span "02m 39s" at bounding box center [701, 458] width 68 height 46
click at [719, 462] on span "02m 38s" at bounding box center [701, 458] width 68 height 46
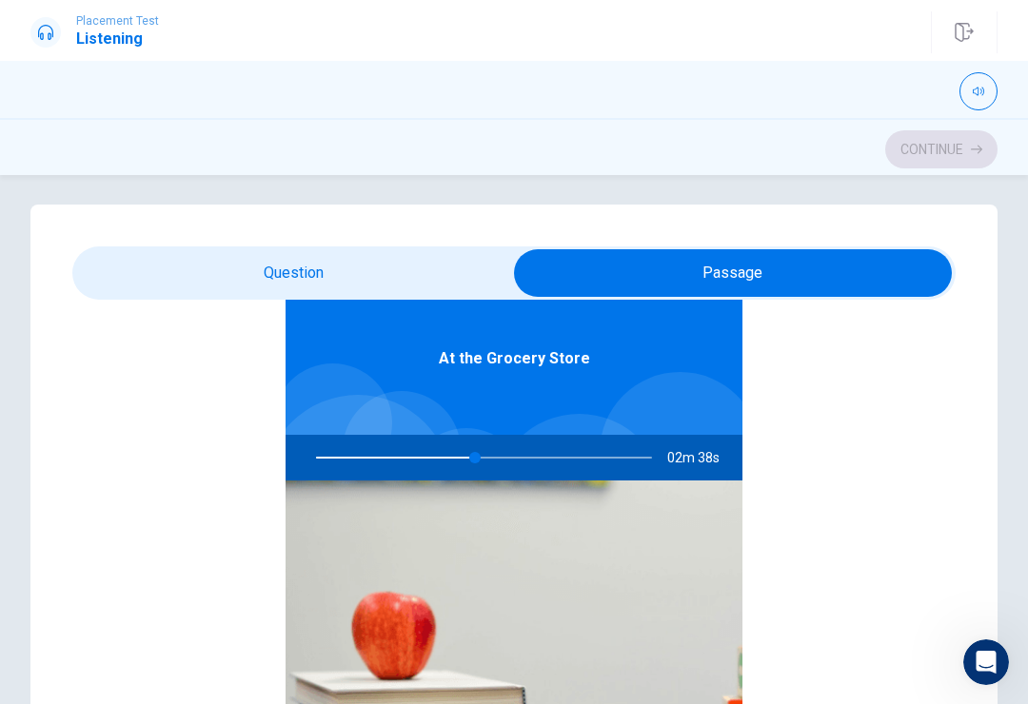
click at [719, 461] on span "02m 38s" at bounding box center [701, 458] width 68 height 46
click at [690, 475] on span "02m 38s" at bounding box center [701, 458] width 68 height 46
click at [689, 475] on span "02m 38s" at bounding box center [701, 458] width 68 height 46
click at [702, 465] on span "02m 37s" at bounding box center [701, 458] width 68 height 46
click at [701, 465] on span "02m 37s" at bounding box center [701, 458] width 68 height 46
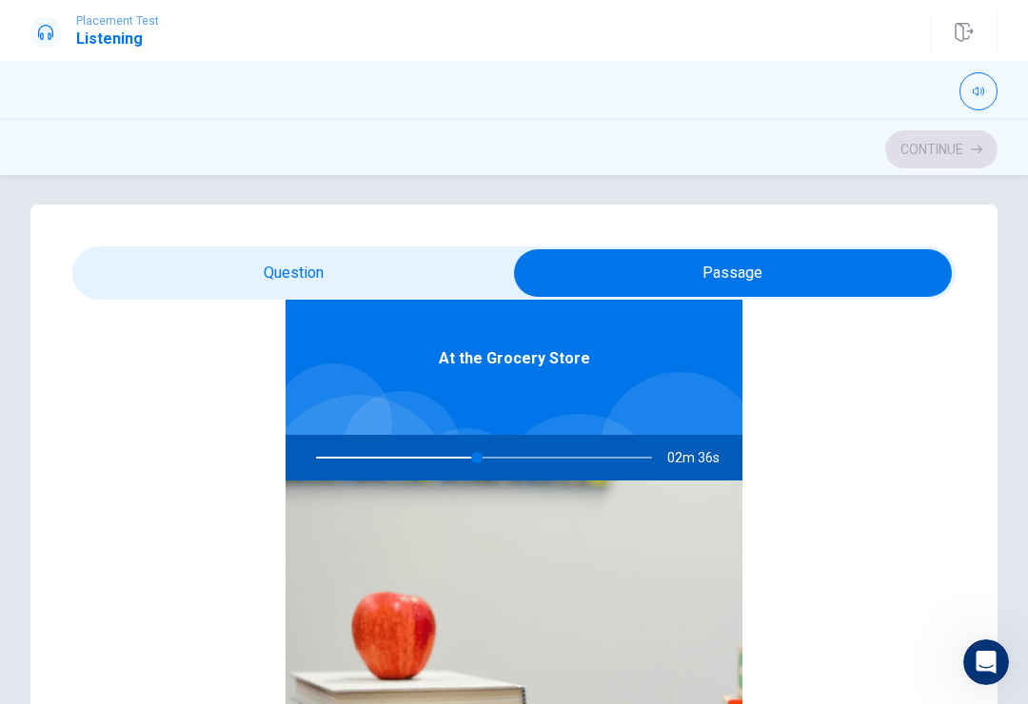
click at [711, 454] on span "02m 36s" at bounding box center [701, 458] width 68 height 46
click at [710, 454] on span "02m 36s" at bounding box center [701, 458] width 68 height 46
click at [710, 459] on span "02m 36s" at bounding box center [701, 458] width 68 height 46
click at [709, 459] on span "02m 35s" at bounding box center [701, 458] width 68 height 46
click at [708, 462] on span "02m 35s" at bounding box center [701, 458] width 68 height 46
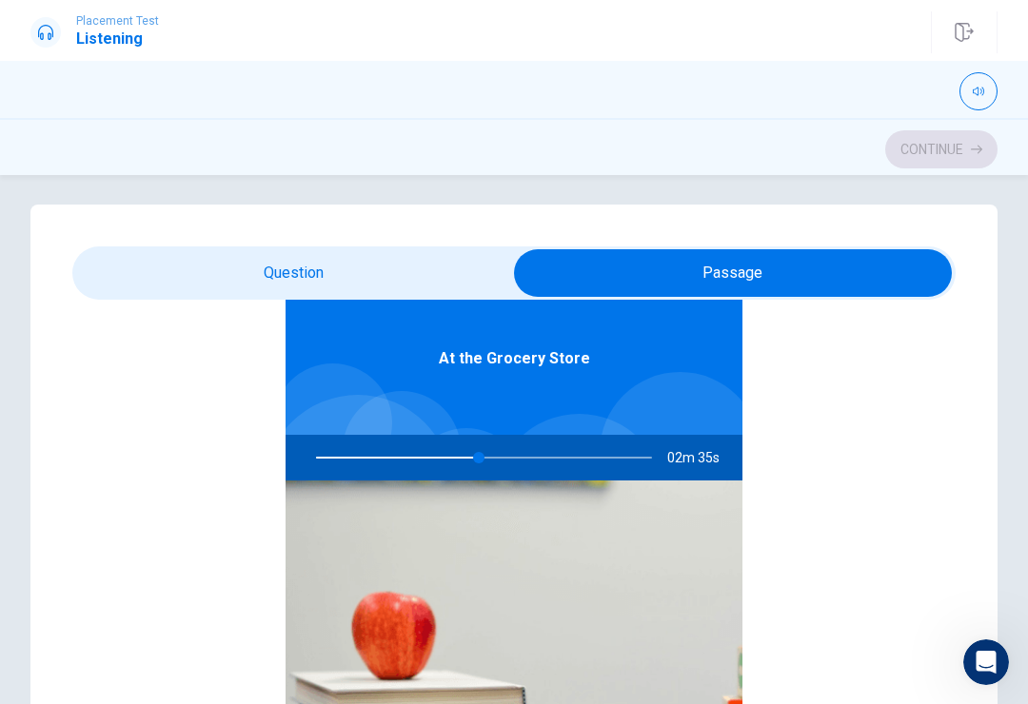
click at [707, 461] on span "02m 35s" at bounding box center [701, 458] width 68 height 46
click at [705, 455] on span "02m 34s" at bounding box center [701, 458] width 68 height 46
click at [704, 454] on span "02m 34s" at bounding box center [701, 458] width 68 height 46
click at [703, 460] on span "02m 33s" at bounding box center [701, 458] width 68 height 46
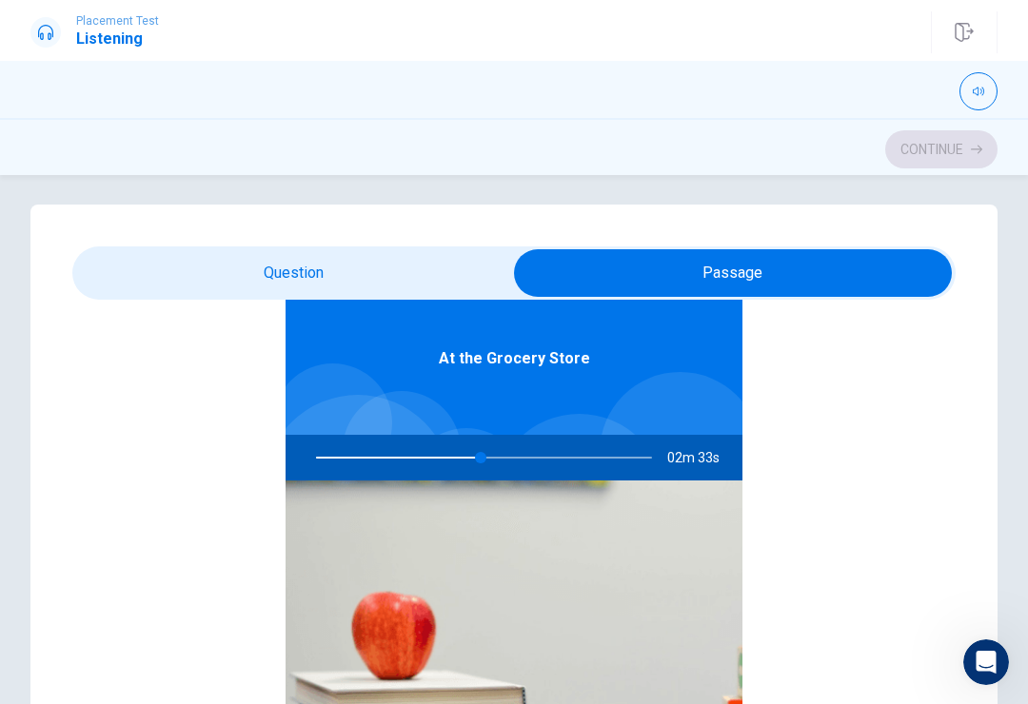
click at [717, 457] on span "02m 33s" at bounding box center [701, 458] width 68 height 46
click at [717, 456] on span "02m 33s" at bounding box center [701, 458] width 68 height 46
click at [692, 446] on span "02m 26s" at bounding box center [701, 458] width 68 height 46
click at [692, 446] on span "02m 25s" at bounding box center [701, 458] width 68 height 46
click at [709, 464] on span "02m 25s" at bounding box center [701, 458] width 68 height 46
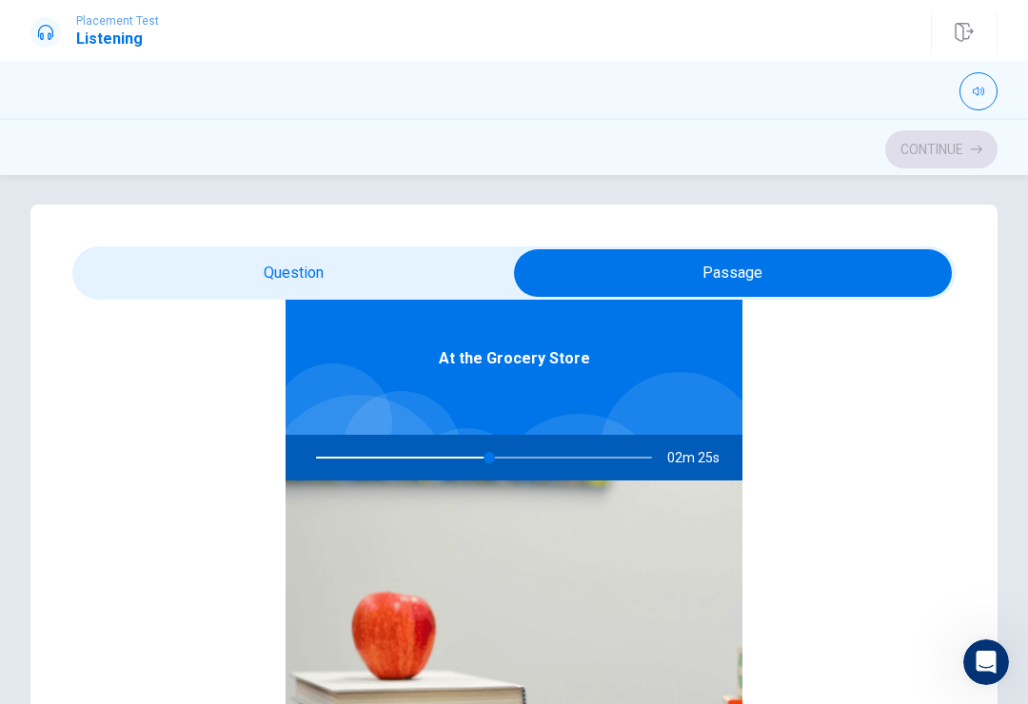
click at [708, 464] on span "02m 25s" at bounding box center [701, 458] width 68 height 46
click at [715, 459] on span "02m 24s" at bounding box center [701, 458] width 68 height 46
click at [719, 457] on span "02m 24s" at bounding box center [701, 458] width 68 height 46
click at [719, 456] on span "02m 24s" at bounding box center [701, 458] width 68 height 46
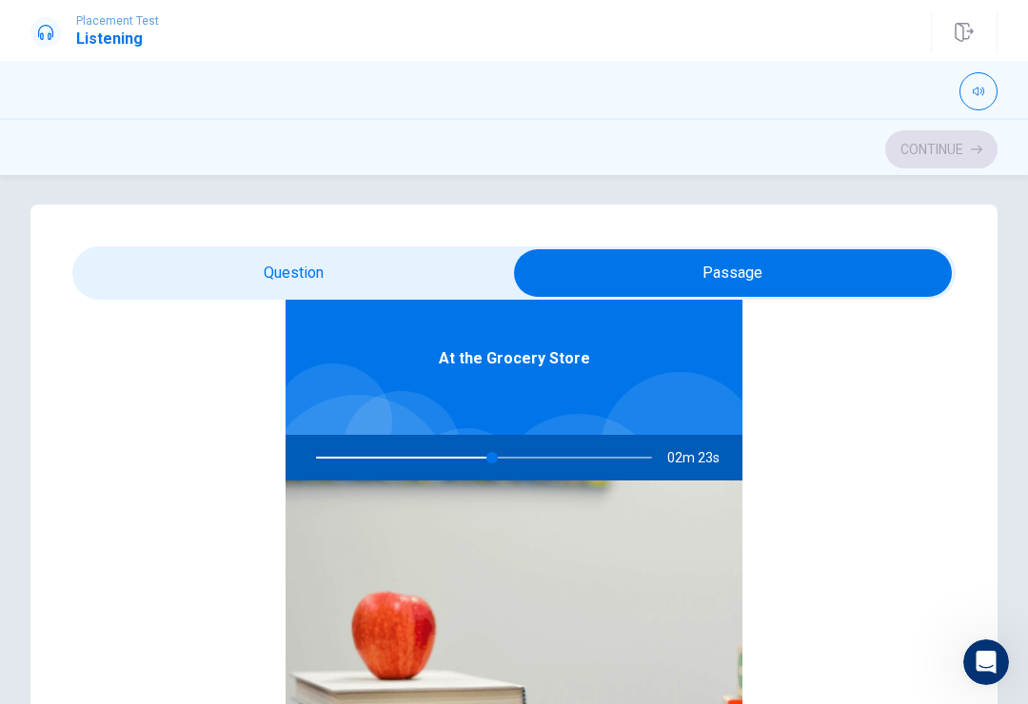
click at [723, 457] on span "02m 23s" at bounding box center [701, 458] width 68 height 46
click at [722, 456] on span "02m 23s" at bounding box center [701, 458] width 68 height 46
click at [717, 463] on span "02m 23s" at bounding box center [701, 458] width 68 height 46
click at [712, 457] on span "02m 22s" at bounding box center [701, 458] width 68 height 46
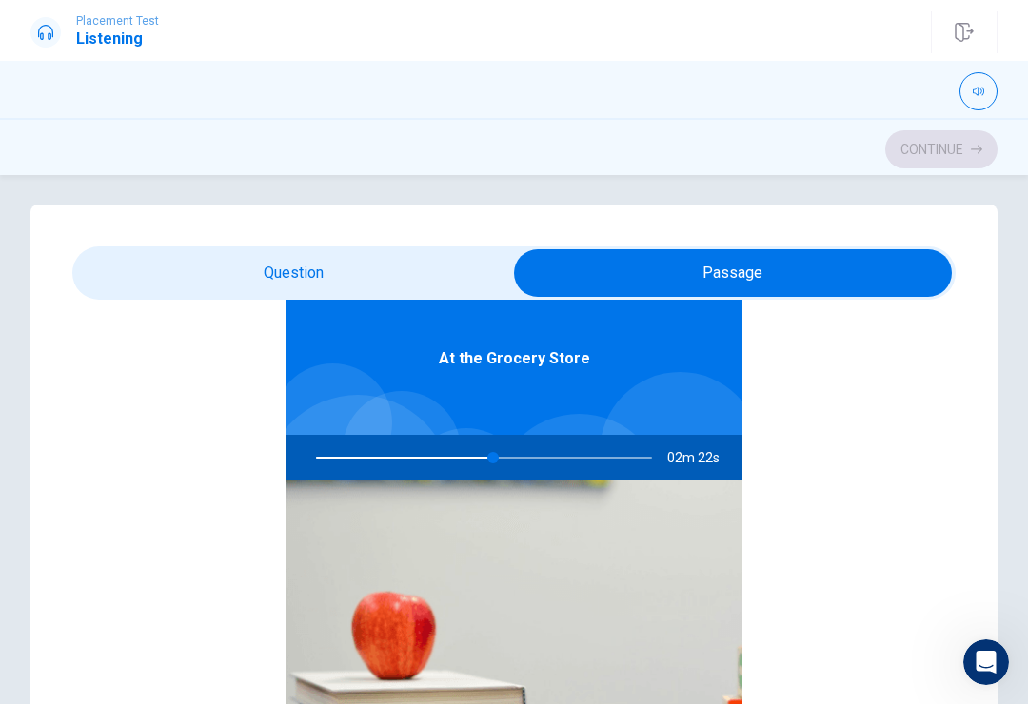
click at [711, 456] on span "02m 22s" at bounding box center [701, 458] width 68 height 46
click at [706, 459] on span "02m 22s" at bounding box center [701, 458] width 68 height 46
click at [715, 457] on span "02m 21s" at bounding box center [701, 458] width 68 height 46
click at [706, 471] on span "02m 21s" at bounding box center [701, 458] width 68 height 46
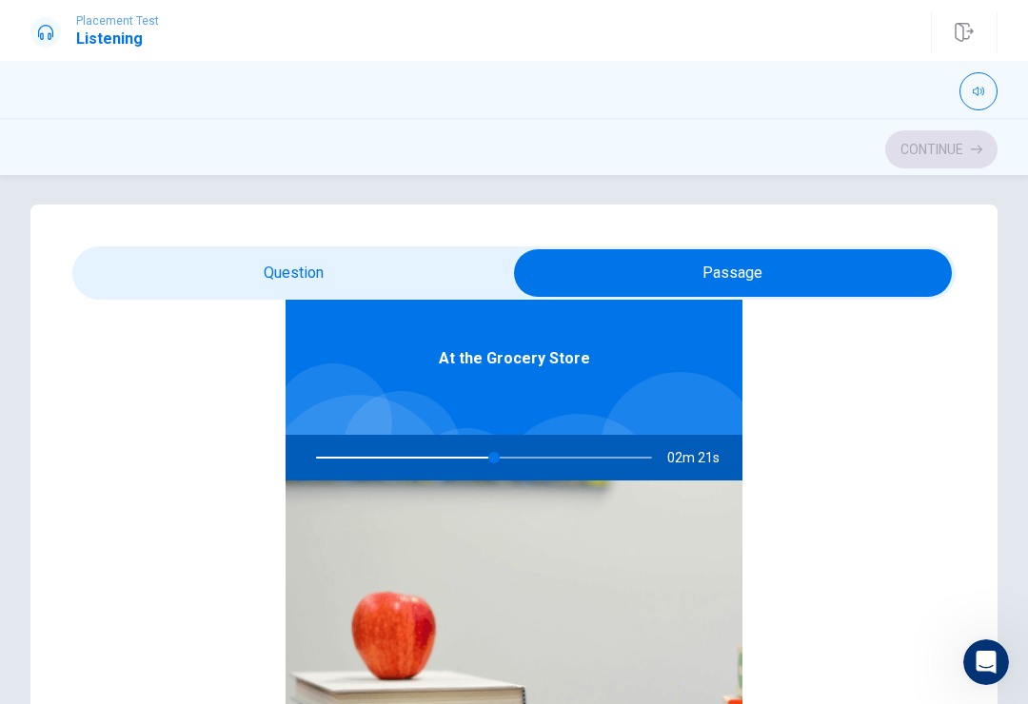
click at [707, 464] on span "02m 21s" at bounding box center [701, 458] width 68 height 46
click at [706, 464] on span "02m 21s" at bounding box center [701, 458] width 68 height 46
click at [712, 448] on span "02m 20s" at bounding box center [701, 458] width 68 height 46
click at [724, 464] on span "02m 19s" at bounding box center [701, 458] width 68 height 46
click at [718, 467] on span "02m 19s" at bounding box center [701, 458] width 68 height 46
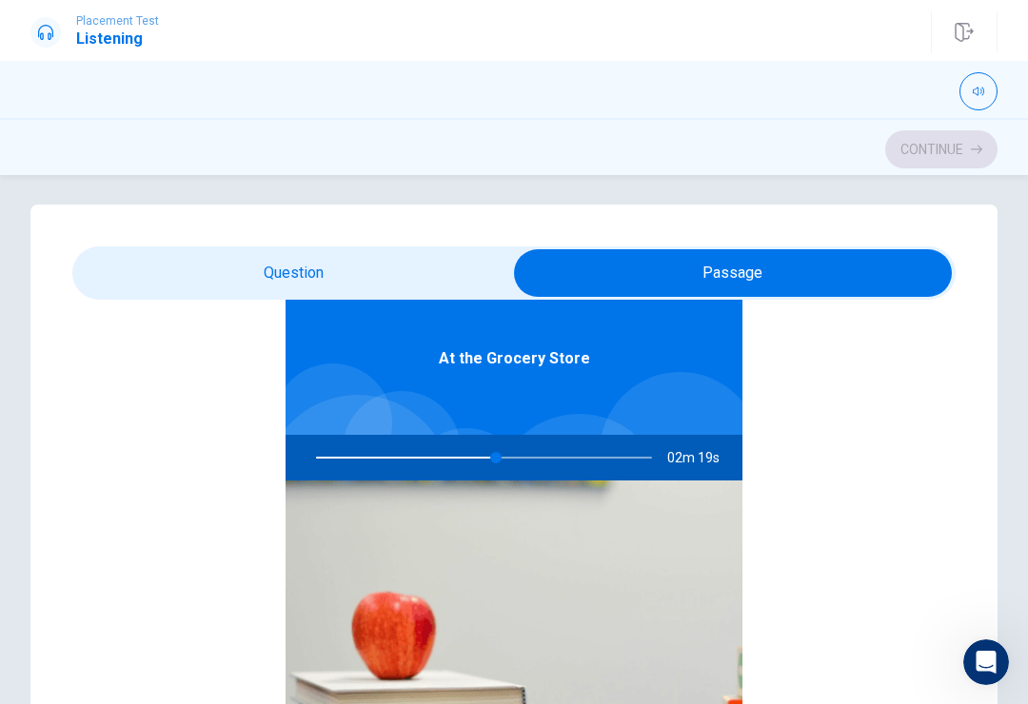
click at [717, 466] on span "02m 19s" at bounding box center [701, 458] width 68 height 46
click at [708, 464] on span "02m 18s" at bounding box center [701, 458] width 68 height 46
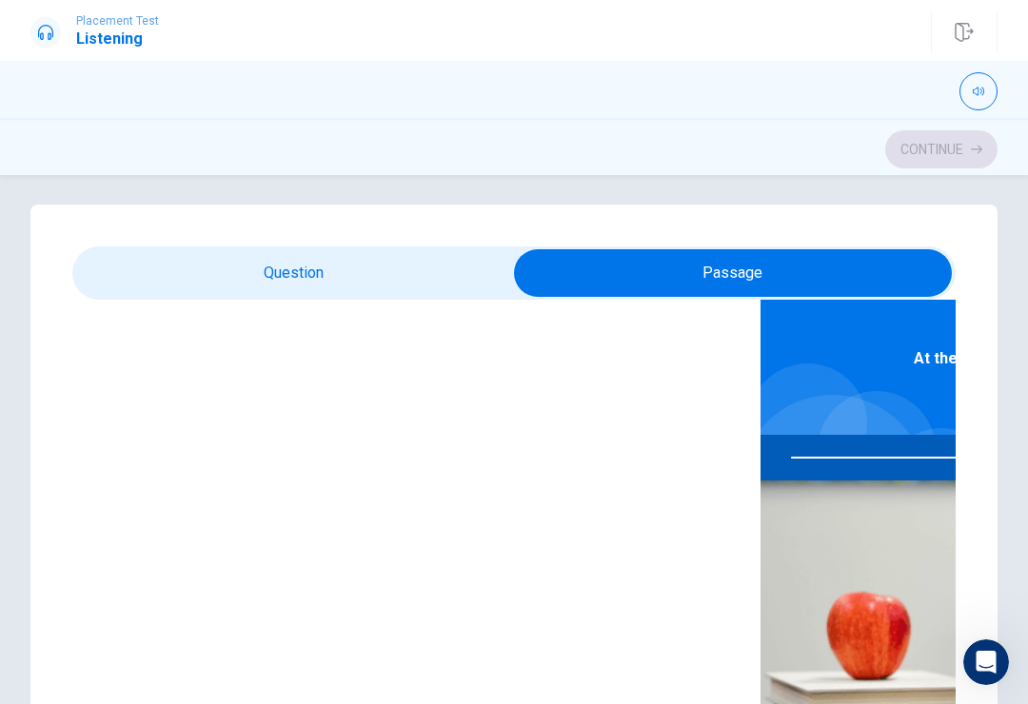
type input "56"
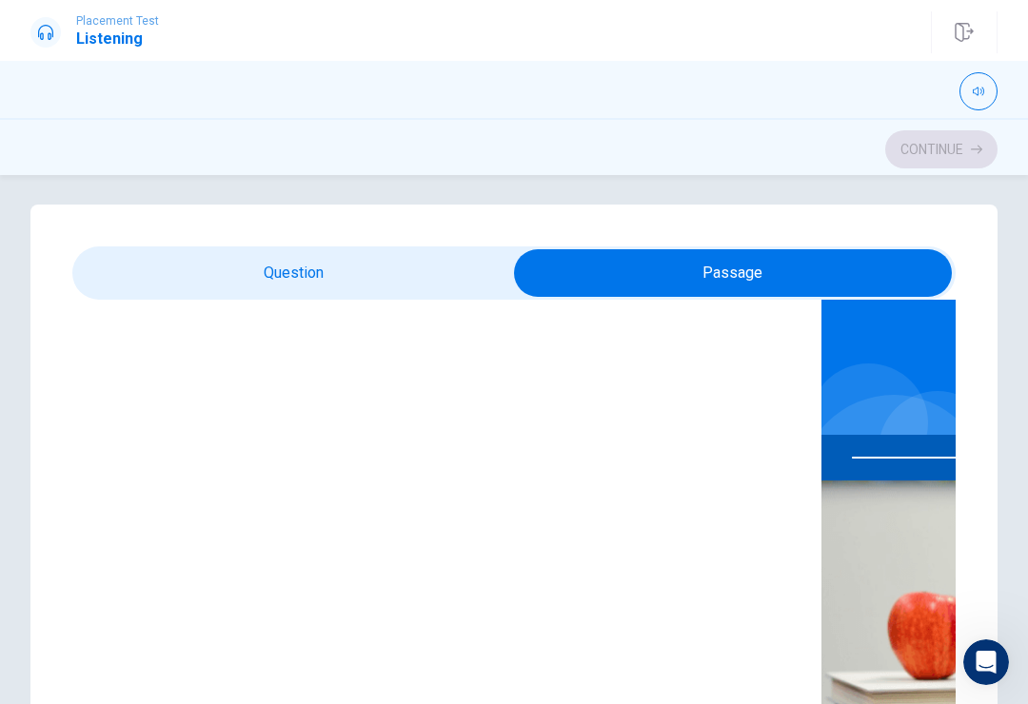
checkbox input "false"
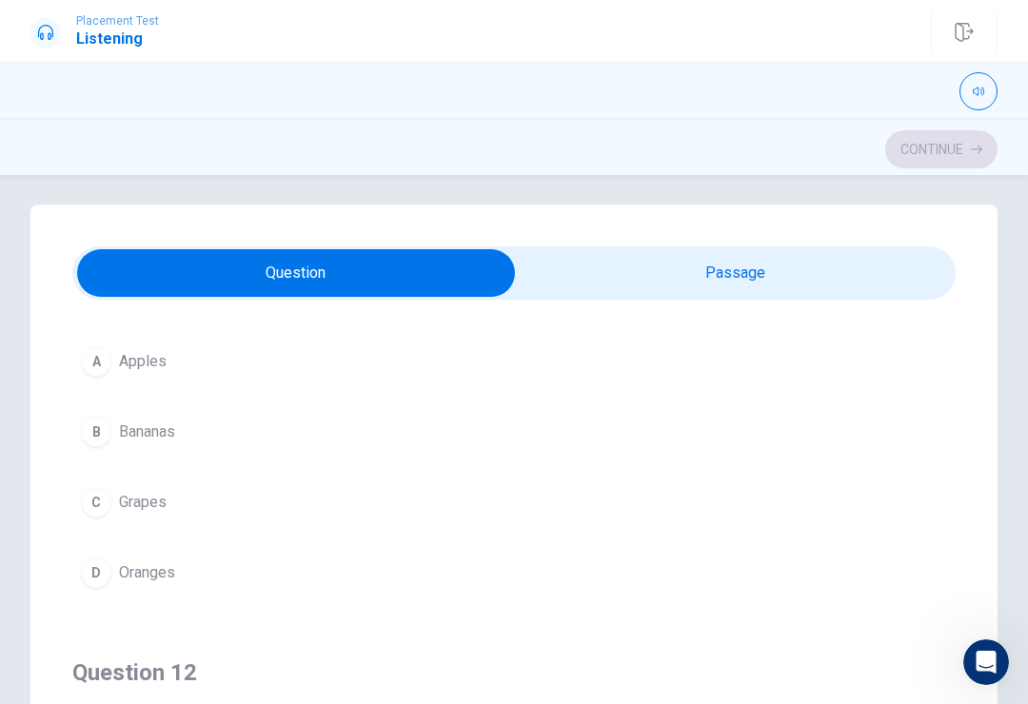
type input "65"
click at [275, 277] on input "checkbox" at bounding box center [296, 273] width 1325 height 48
checkbox input "true"
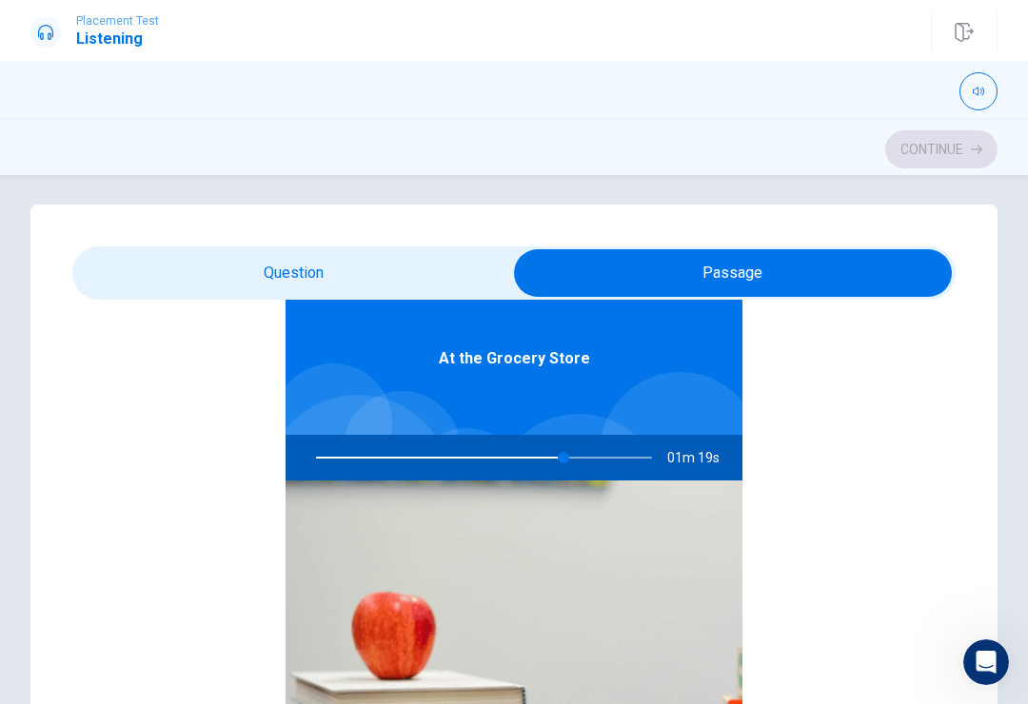
type input "74"
click at [311, 262] on input "checkbox" at bounding box center [732, 273] width 1325 height 48
checkbox input "false"
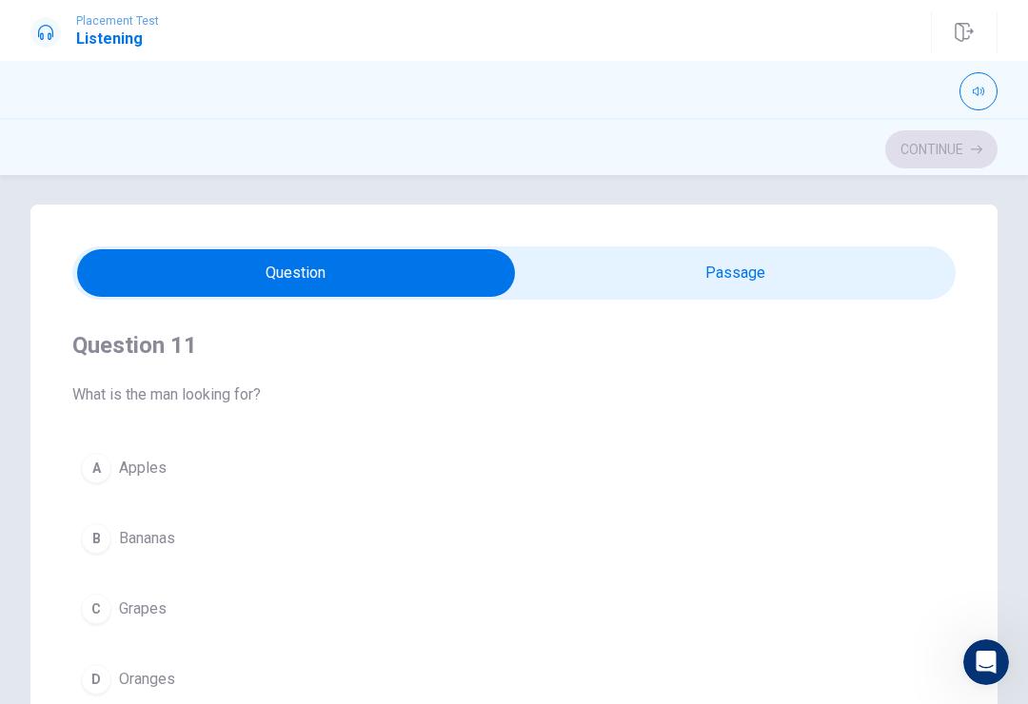
scroll to position [0, 0]
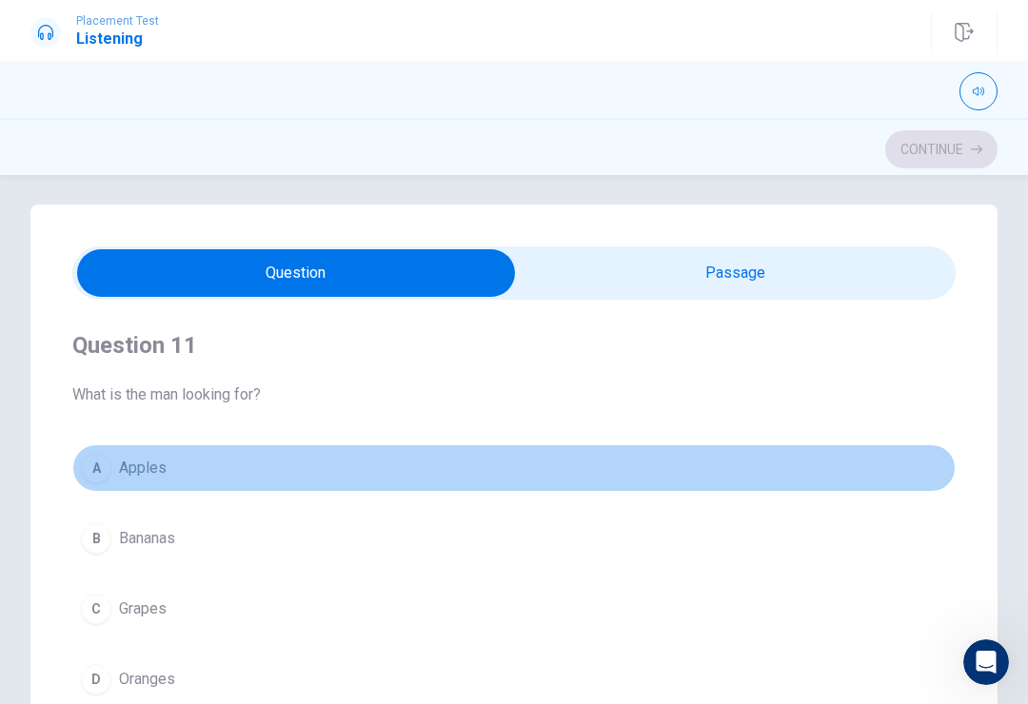
click at [694, 452] on button "A Apples" at bounding box center [513, 469] width 883 height 48
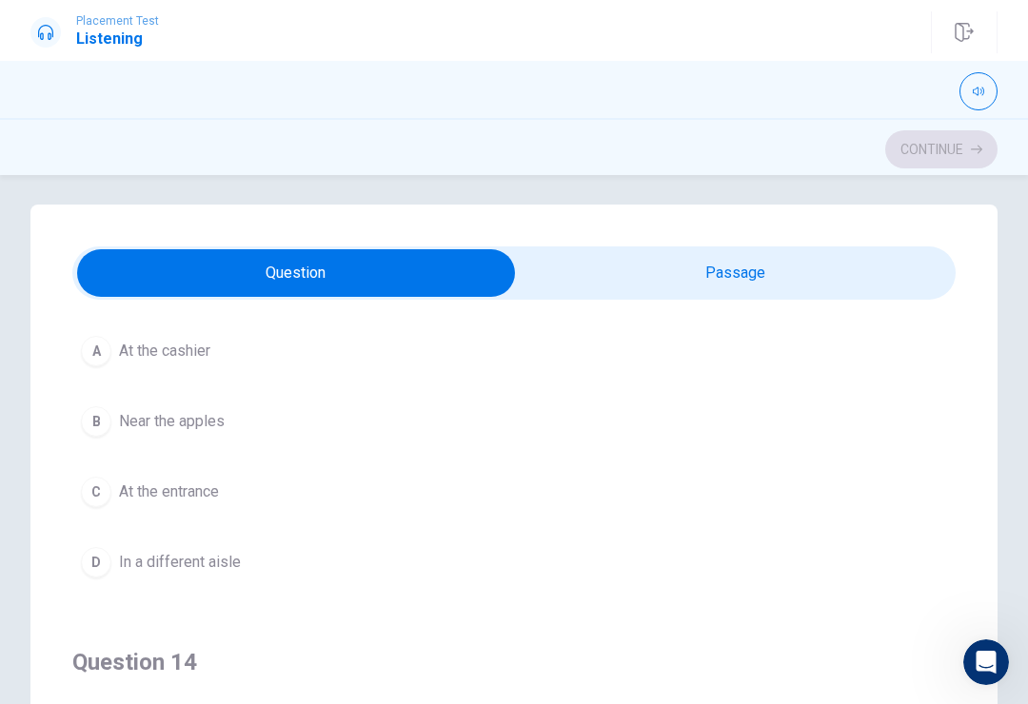
scroll to position [986, 0]
click at [253, 564] on button "D In a different aisle" at bounding box center [513, 562] width 883 height 48
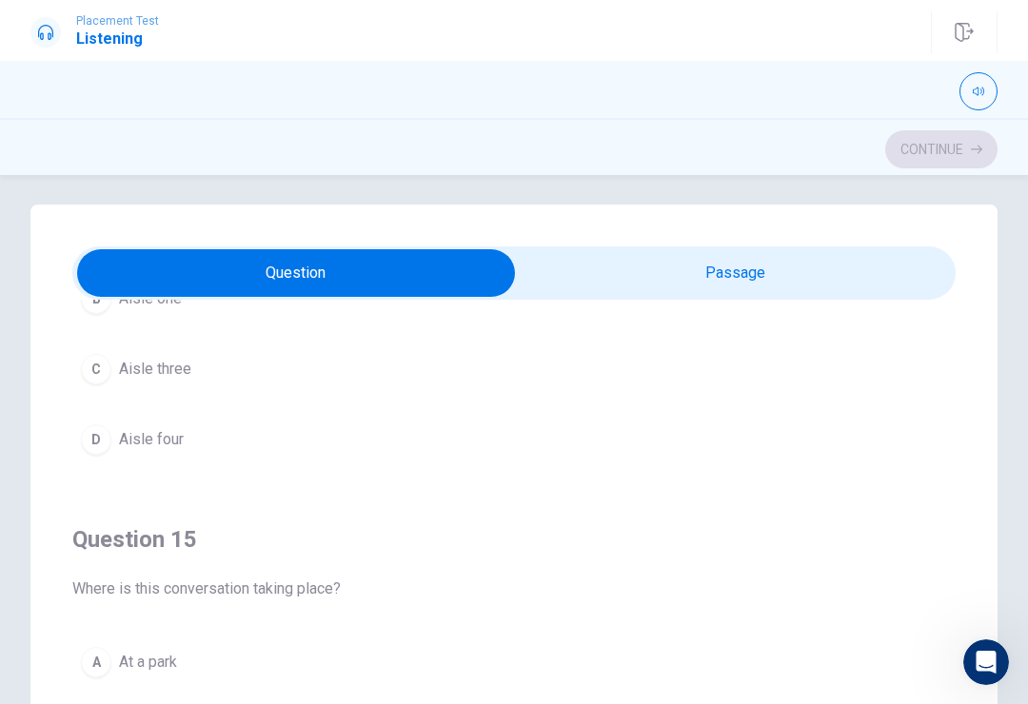
scroll to position [1542, 0]
click at [166, 653] on span "At a park" at bounding box center [148, 662] width 58 height 23
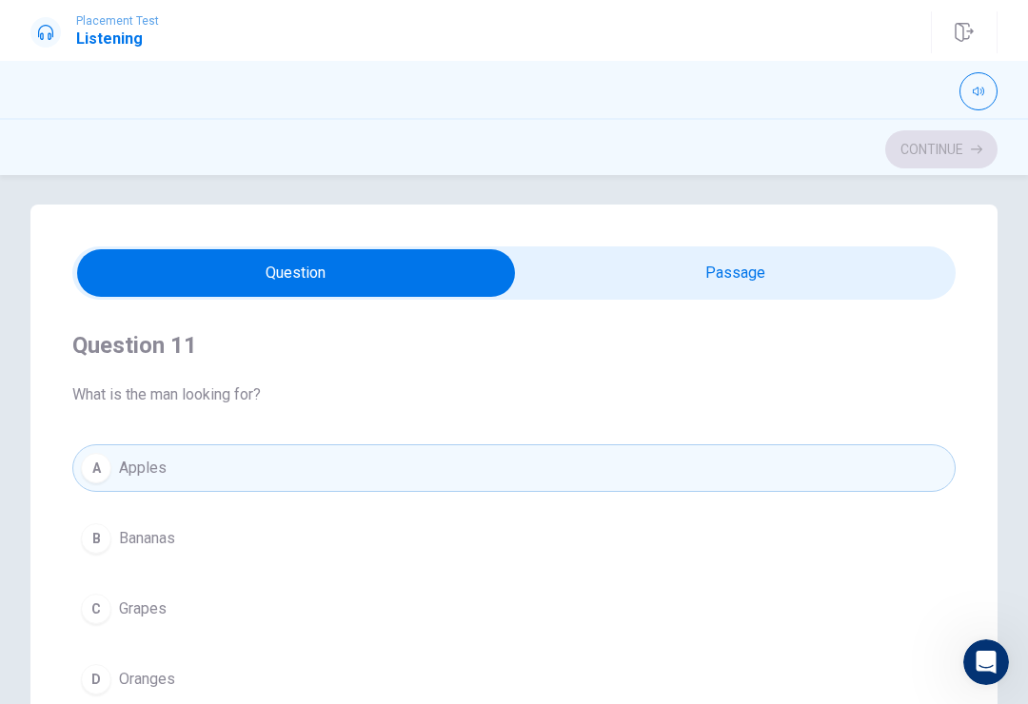
scroll to position [0, 0]
type input "89"
click at [719, 273] on input "checkbox" at bounding box center [296, 273] width 1325 height 48
checkbox input "true"
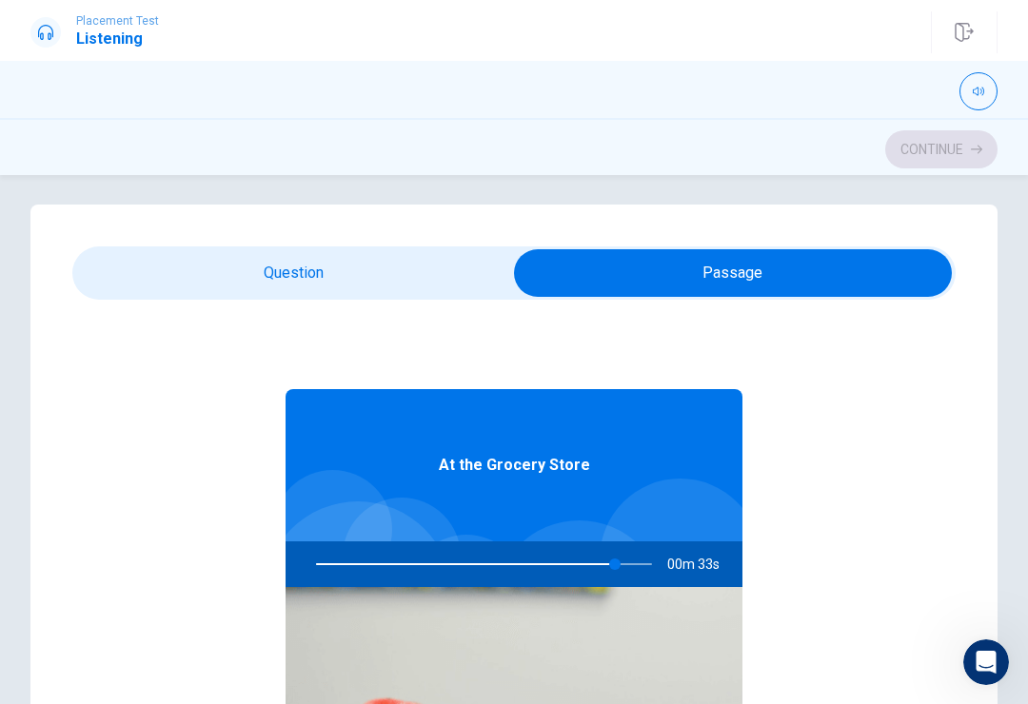
type input "89"
click at [273, 278] on input "checkbox" at bounding box center [732, 273] width 1325 height 48
checkbox input "false"
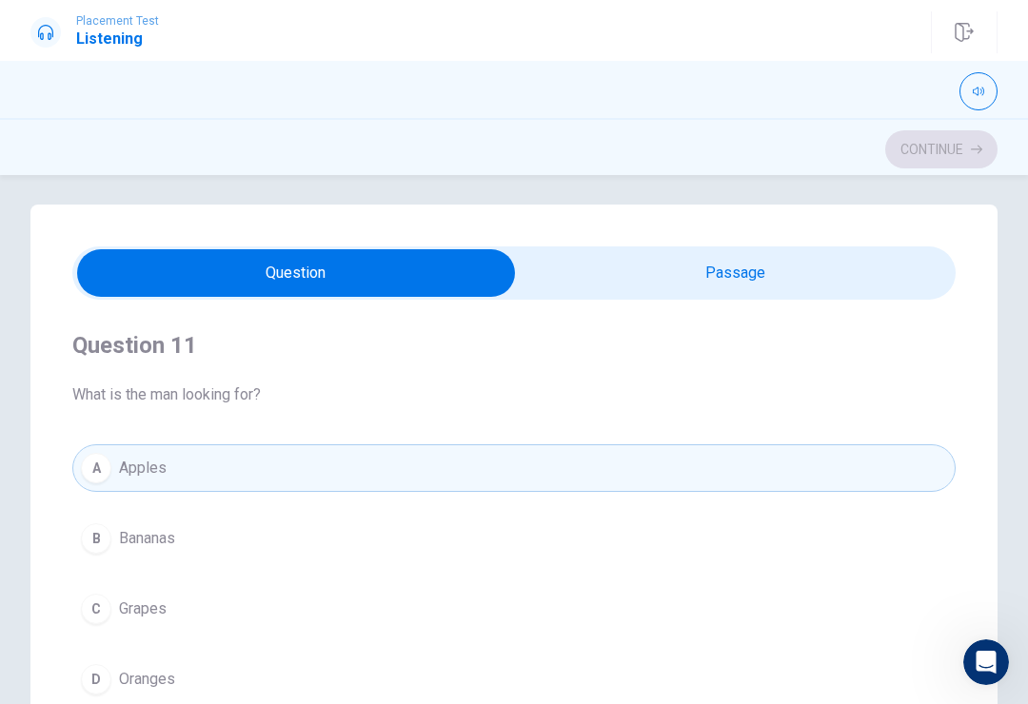
type input "89"
click at [684, 295] on input "checkbox" at bounding box center [296, 273] width 1325 height 48
checkbox input "true"
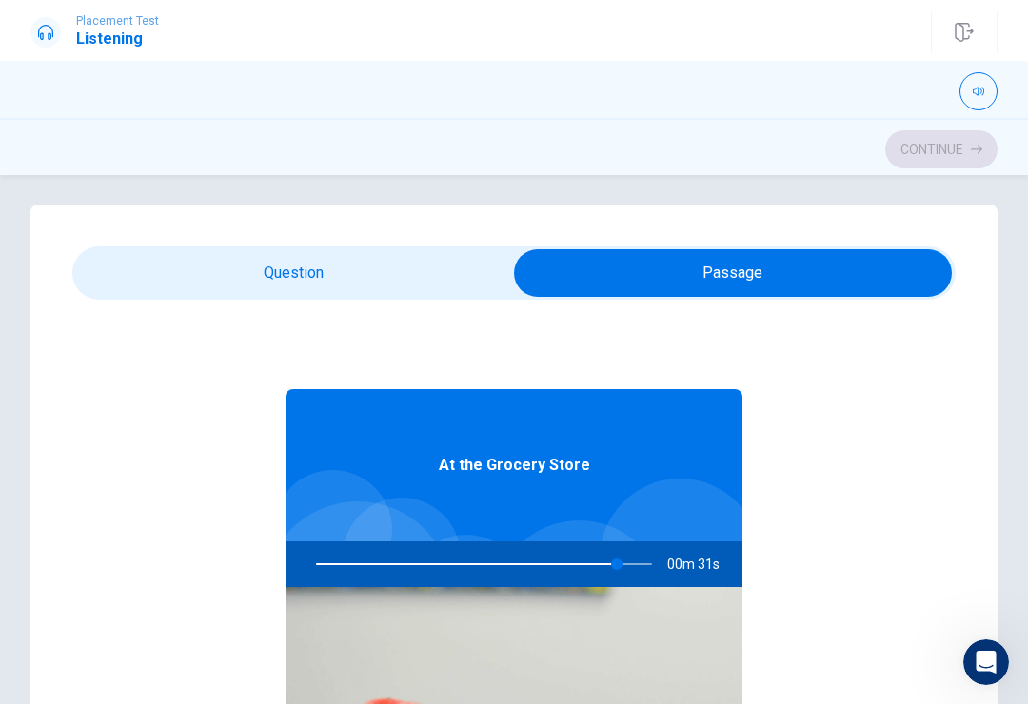
type input "90"
click at [323, 277] on input "checkbox" at bounding box center [732, 273] width 1325 height 48
checkbox input "false"
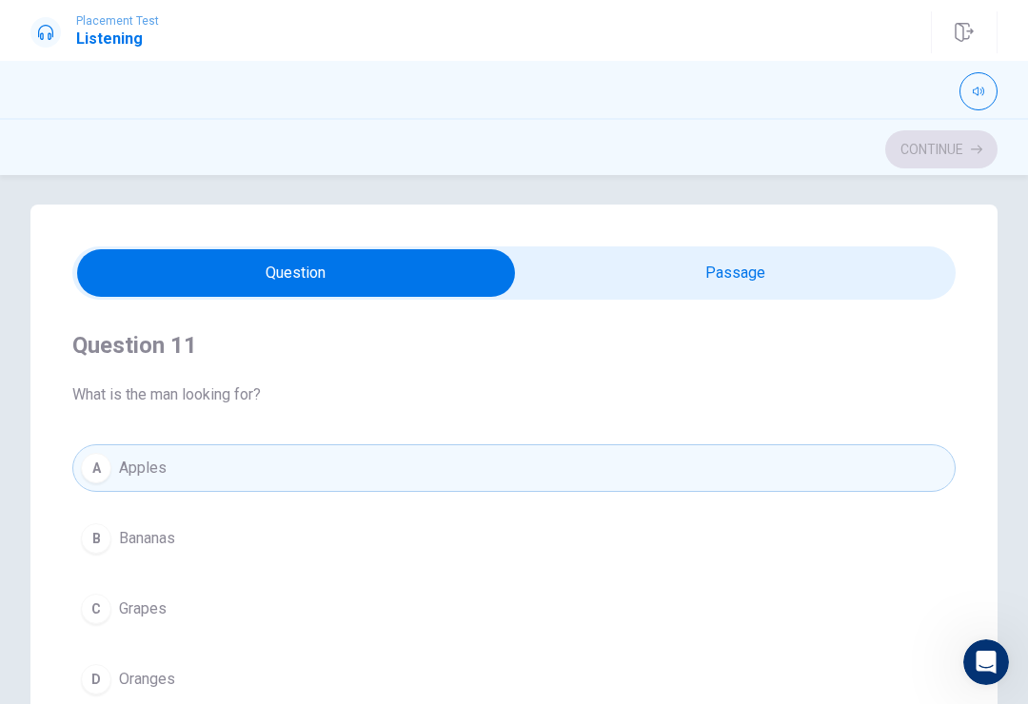
type input "90"
click at [750, 280] on input "checkbox" at bounding box center [296, 273] width 1325 height 48
checkbox input "true"
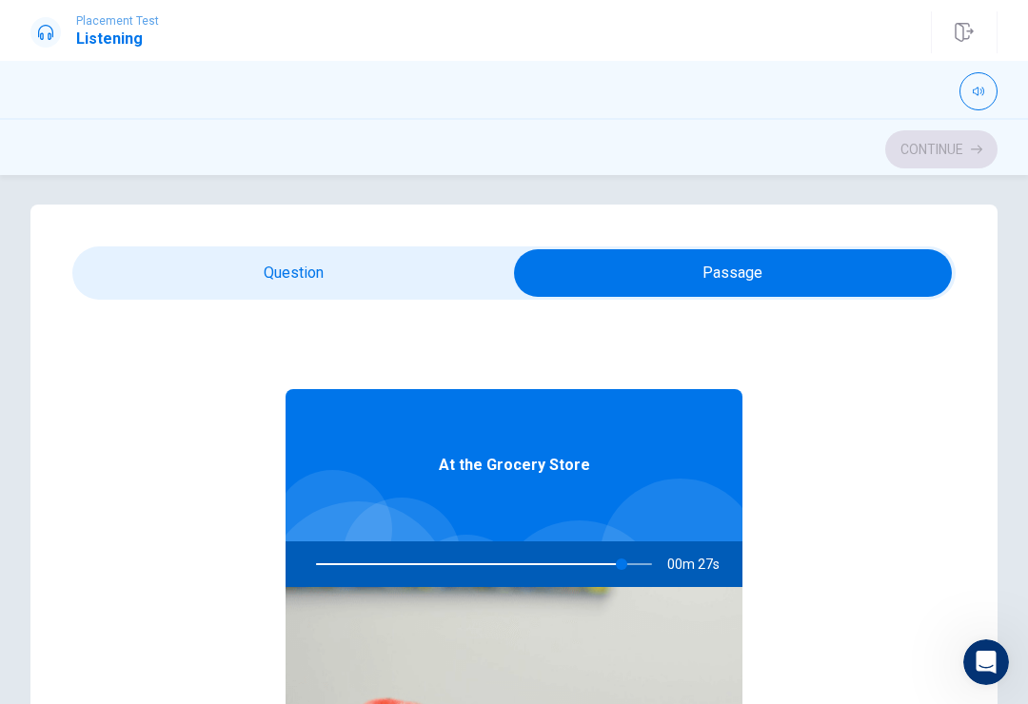
click at [718, 559] on span "00m 27s" at bounding box center [701, 565] width 68 height 46
click at [708, 554] on span "00m 26s" at bounding box center [701, 565] width 68 height 46
click at [714, 562] on span "00m 26s" at bounding box center [701, 565] width 68 height 46
click at [713, 561] on span "00m 26s" at bounding box center [701, 565] width 68 height 46
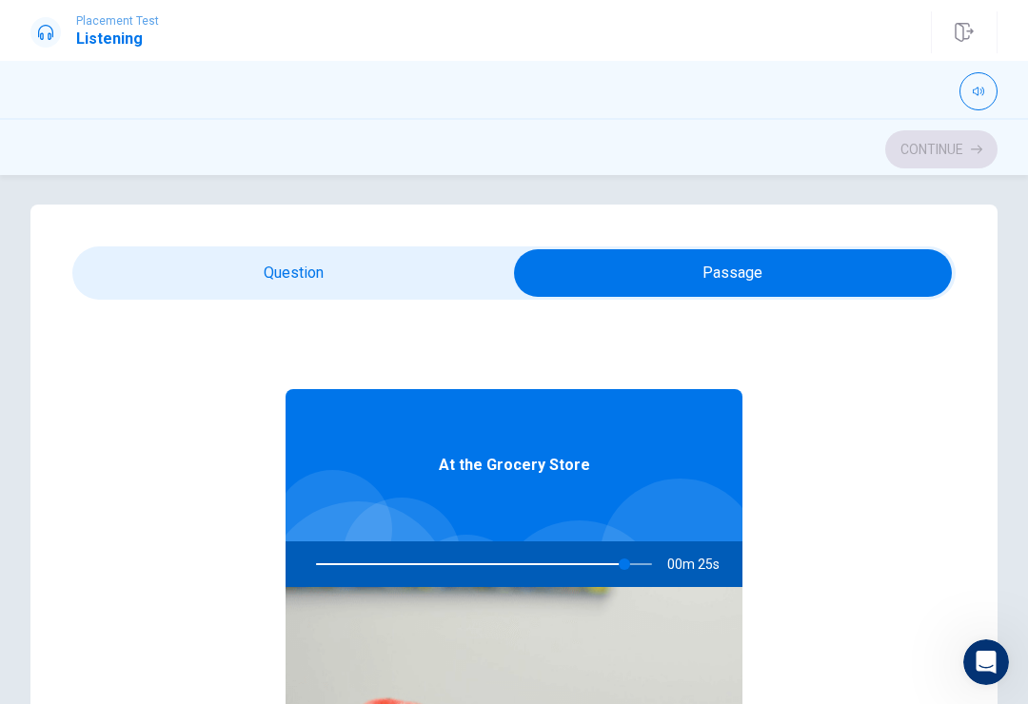
click at [714, 562] on span "00m 25s" at bounding box center [701, 565] width 68 height 46
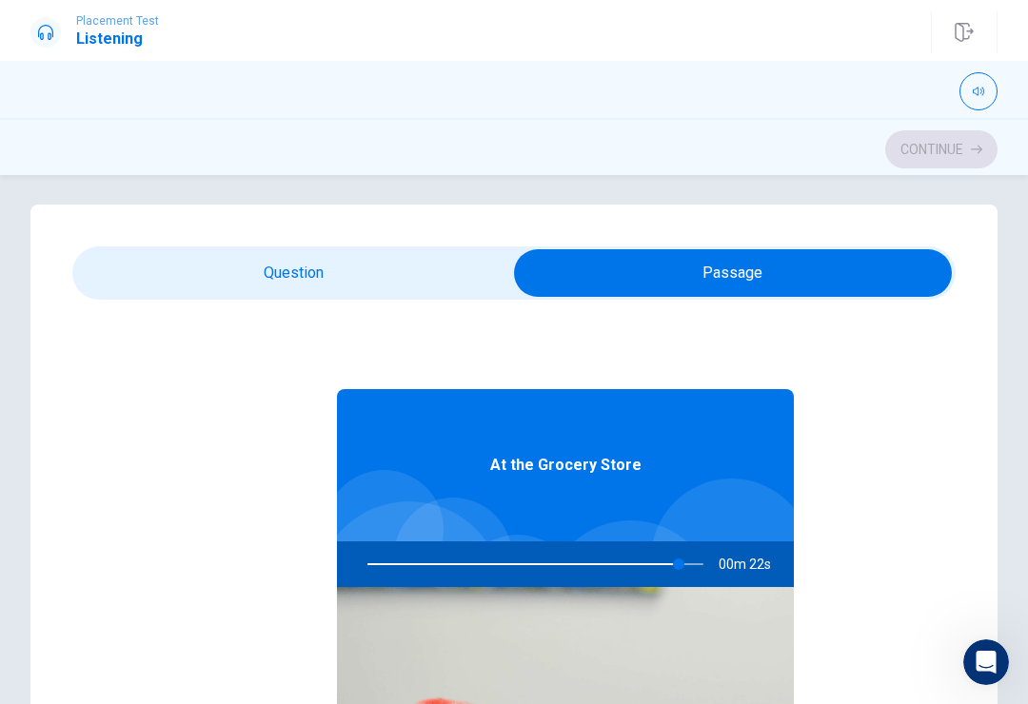
type input "93"
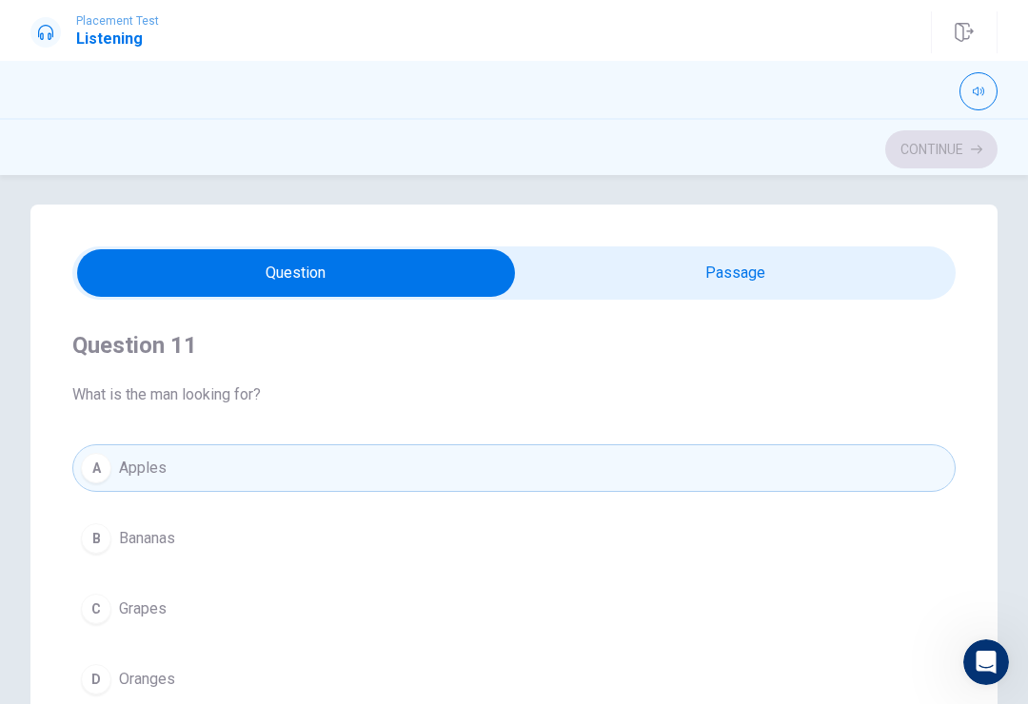
click at [790, 504] on div "A Apples B Bananas C Grapes D Oranges" at bounding box center [513, 574] width 883 height 259
click at [770, 268] on input "checkbox" at bounding box center [296, 273] width 1325 height 48
checkbox input "true"
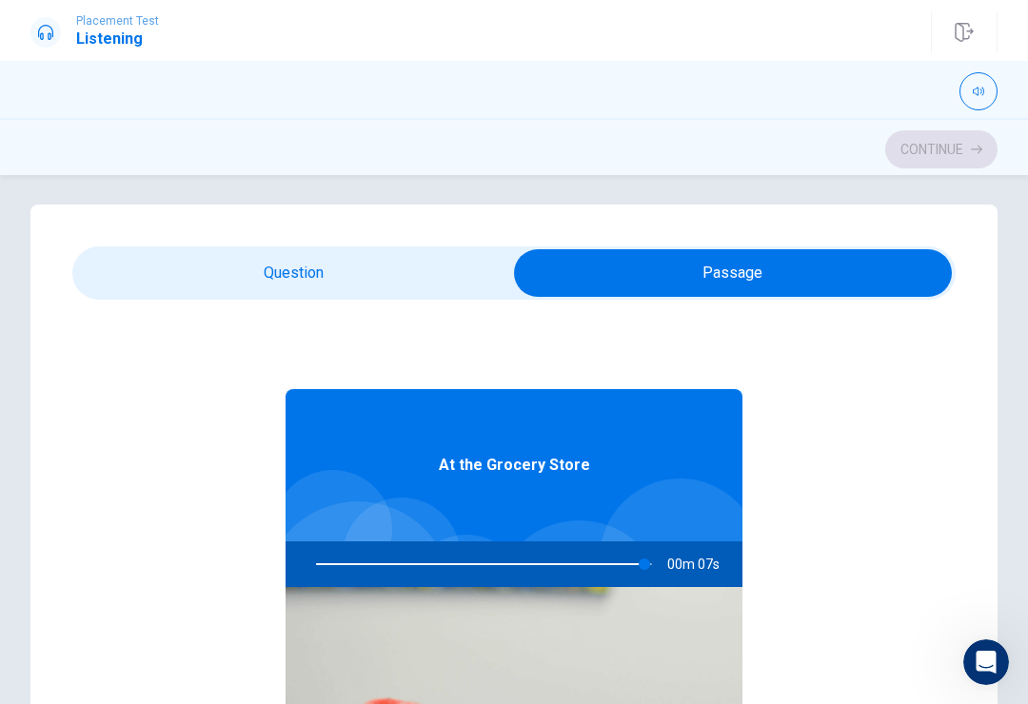
click at [712, 539] on div at bounding box center [680, 559] width 161 height 161
click at [944, 158] on div "Continue" at bounding box center [513, 149] width 967 height 36
click at [971, 157] on div "Continue" at bounding box center [513, 149] width 967 height 36
type input "0"
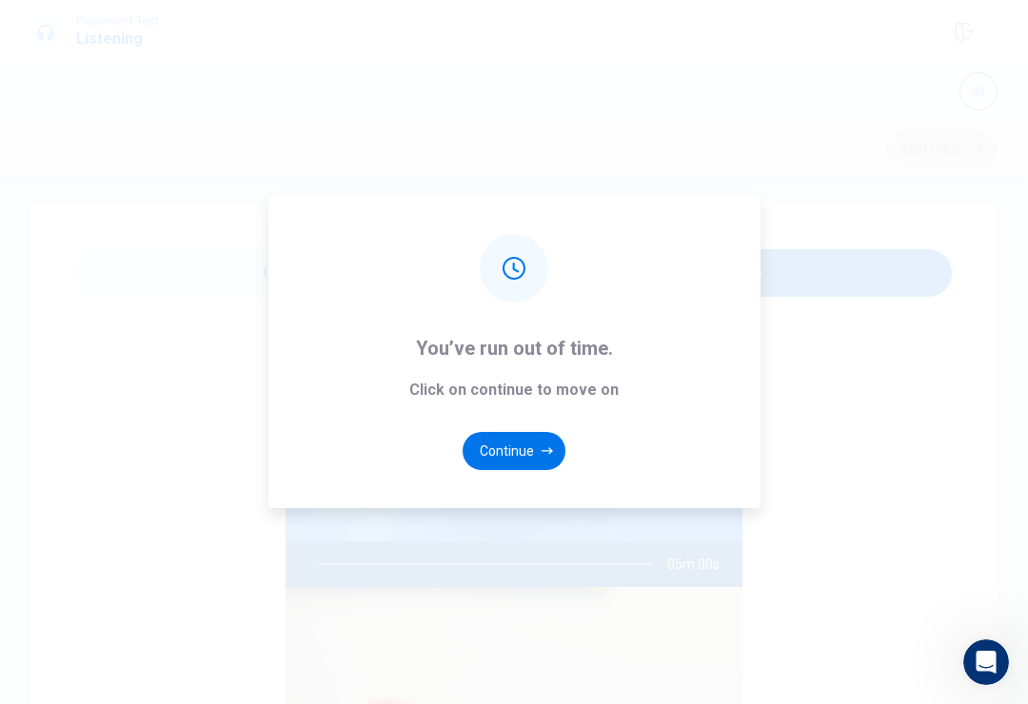
click at [981, 157] on div "You’ve run out of time. Click on continue to move on Continue" at bounding box center [514, 352] width 1028 height 704
click at [534, 468] on button "Continue" at bounding box center [514, 451] width 103 height 38
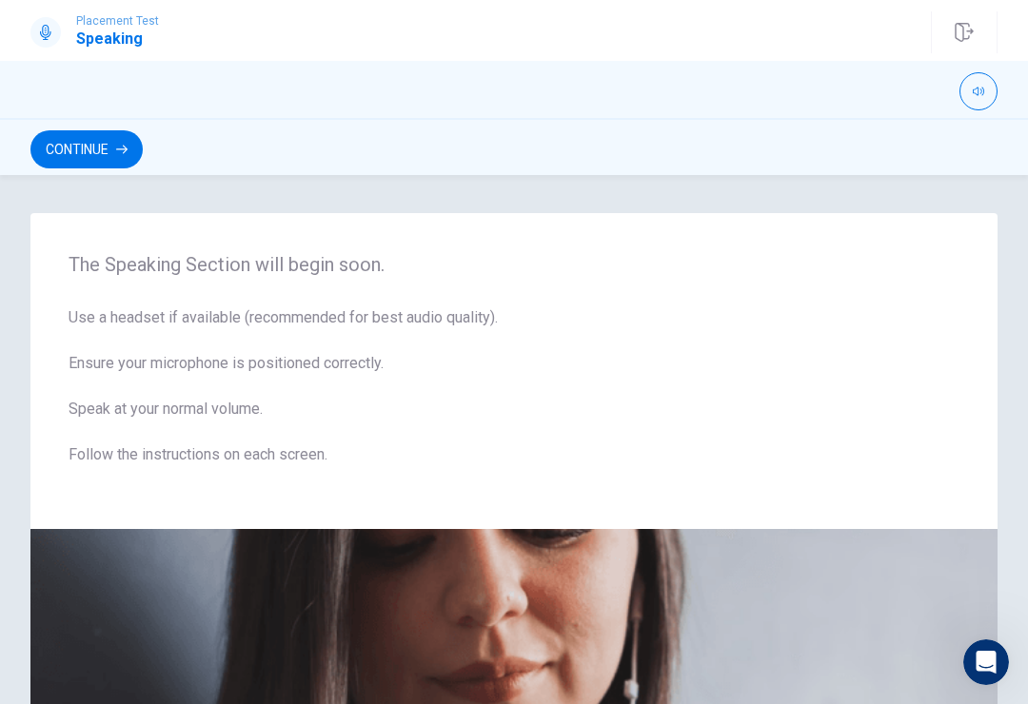
click at [113, 149] on button "Continue" at bounding box center [86, 149] width 112 height 38
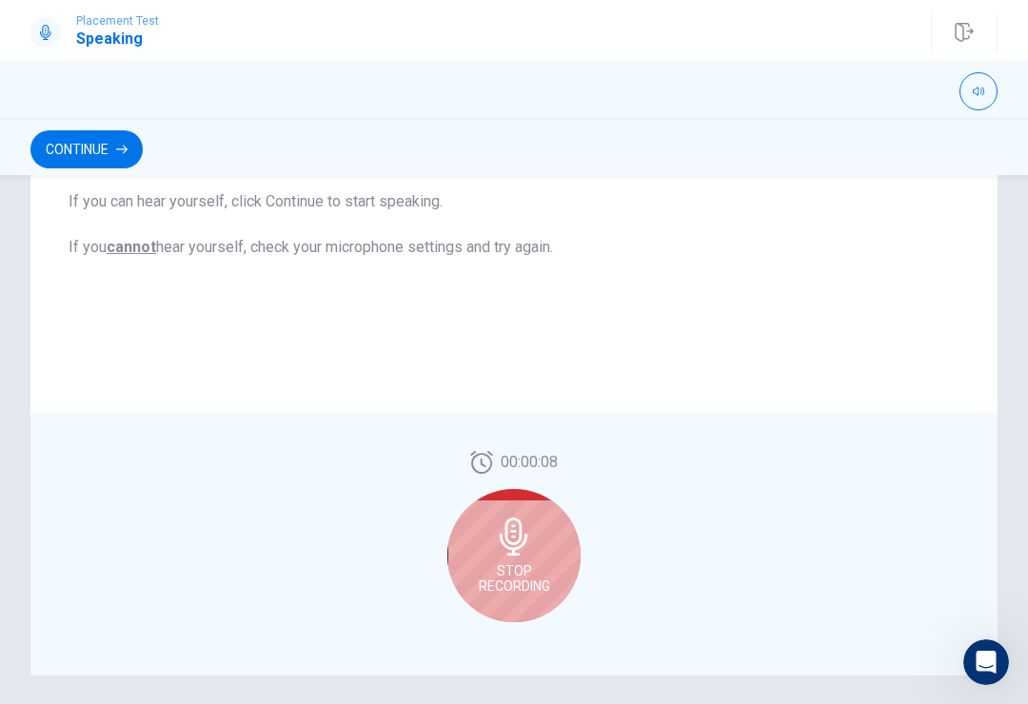
scroll to position [380, 0]
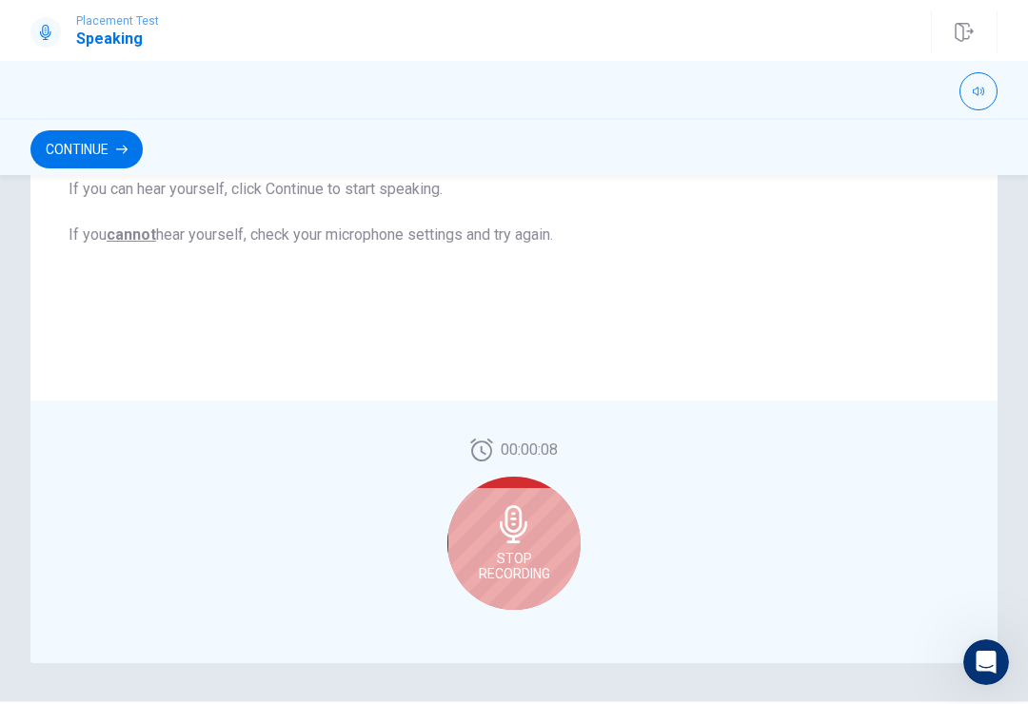
click at [515, 546] on div "Stop Recording" at bounding box center [513, 543] width 133 height 133
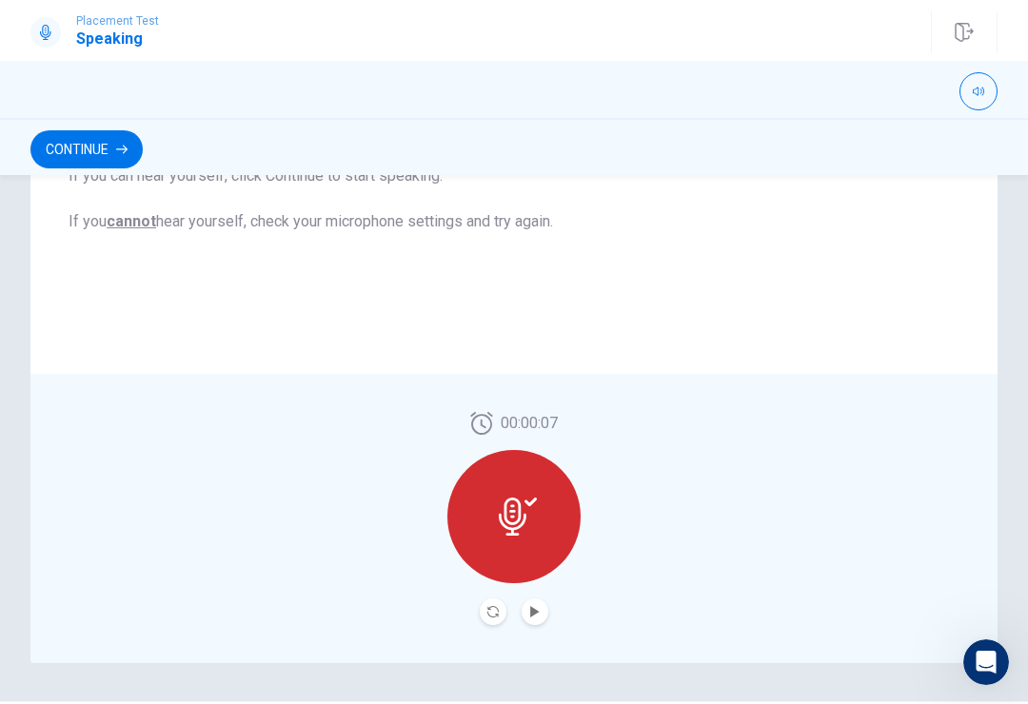
click at [544, 621] on button "Play Audio" at bounding box center [535, 612] width 27 height 27
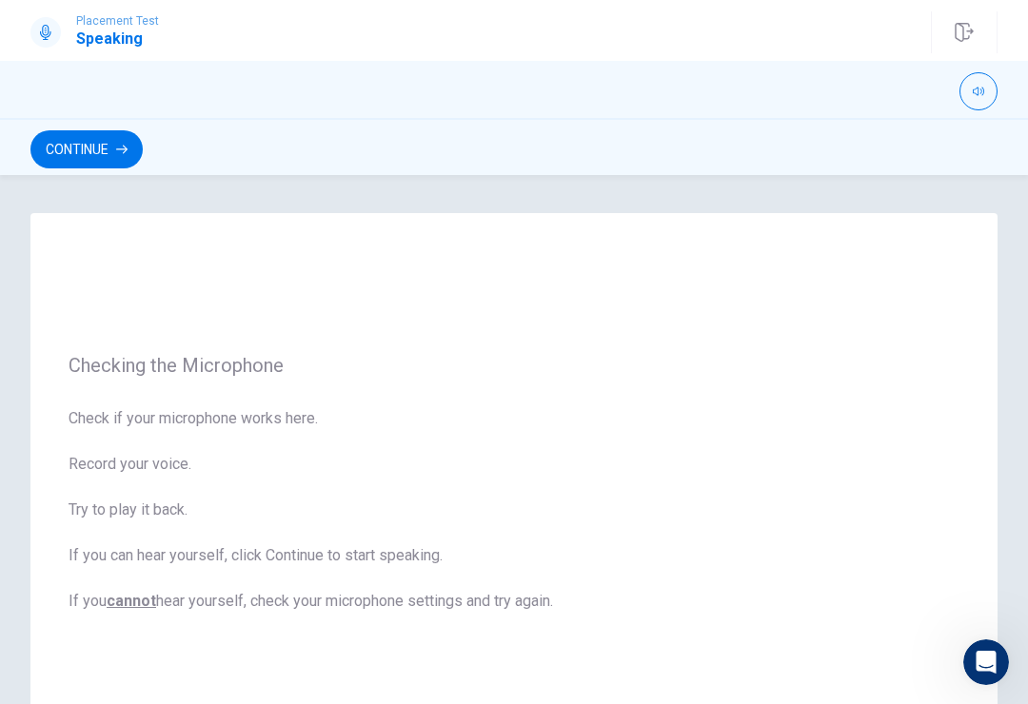
scroll to position [0, 0]
click at [87, 144] on button "Continue" at bounding box center [86, 149] width 112 height 38
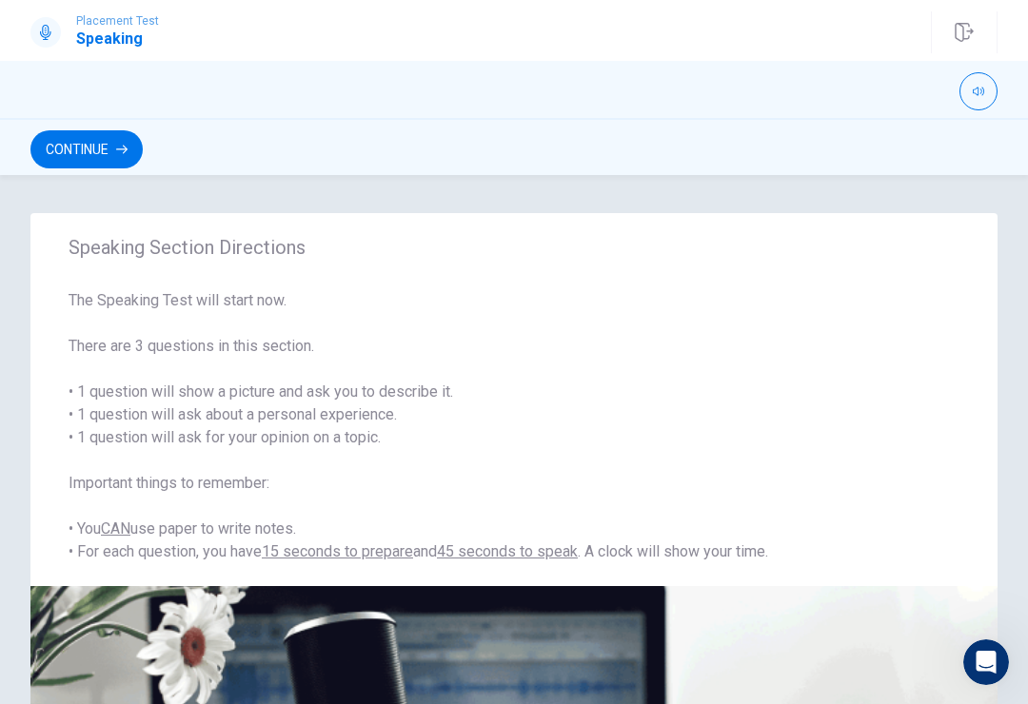
click at [92, 150] on button "Continue" at bounding box center [86, 149] width 112 height 38
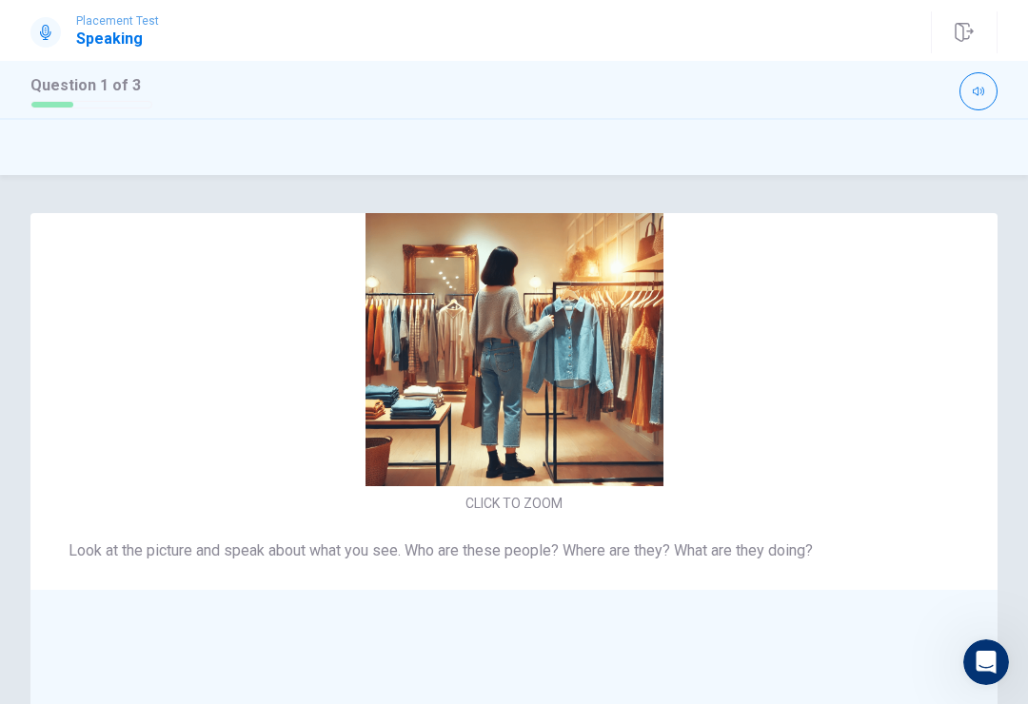
click at [632, 561] on span "Look at the picture and speak about what you see. Who are these people? Where a…" at bounding box center [514, 551] width 891 height 23
click at [613, 576] on div "Look at the picture and speak about what you see. Who are these people? Where a…" at bounding box center [514, 585] width 891 height 91
click at [651, 551] on span "Look at the picture and speak about what you see. Who are these people? Where a…" at bounding box center [514, 551] width 891 height 23
click at [677, 545] on span "Look at the picture and speak about what you see. Who are these people? Where a…" at bounding box center [514, 551] width 891 height 23
click at [661, 553] on span "Look at the picture and speak about what you see. Who are these people? Where a…" at bounding box center [514, 551] width 891 height 23
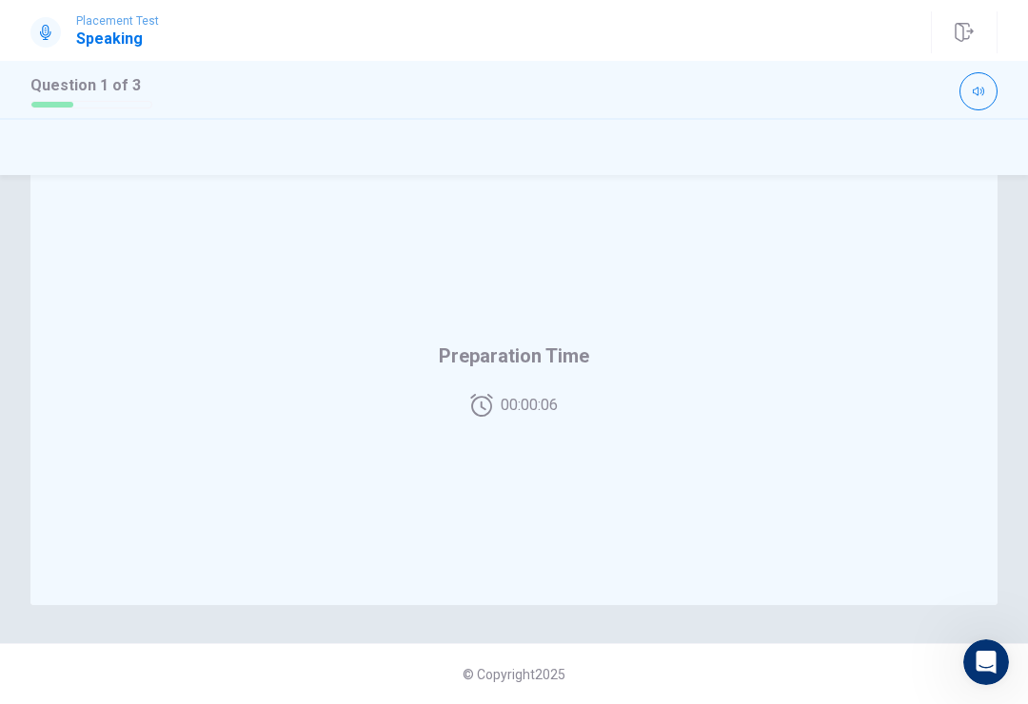
scroll to position [438, 0]
click at [564, 336] on div "Preparation Time 00:00:04" at bounding box center [513, 378] width 967 height 453
click at [545, 407] on span "00:00:04" at bounding box center [529, 405] width 57 height 23
click at [485, 416] on icon at bounding box center [481, 405] width 22 height 23
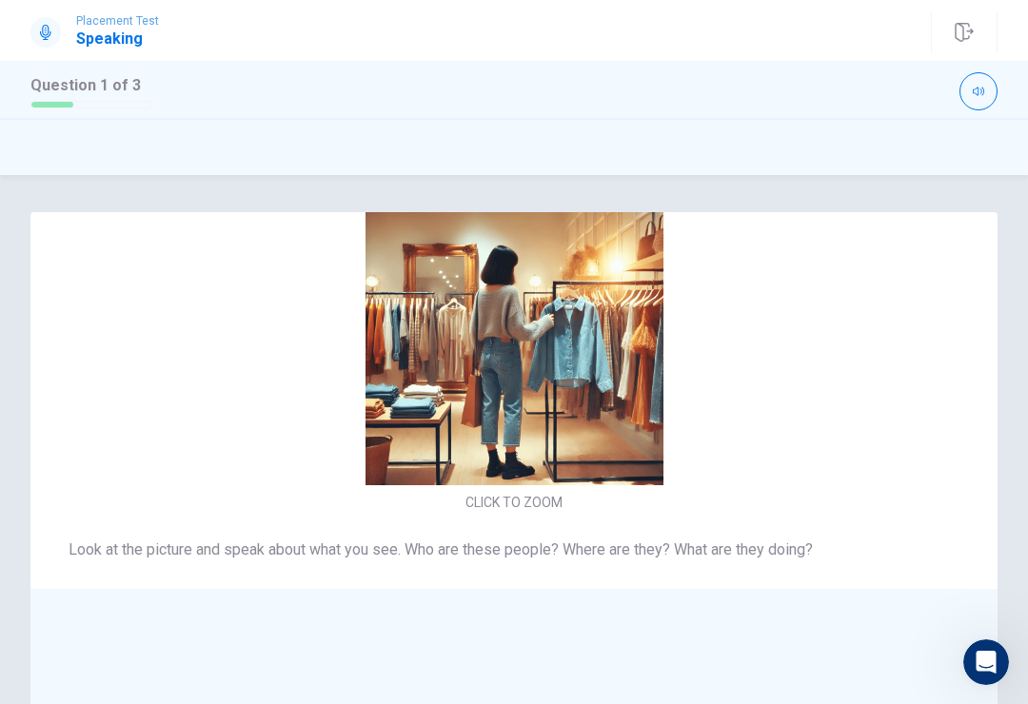
scroll to position [-28, 0]
click at [541, 388] on img at bounding box center [514, 337] width 404 height 298
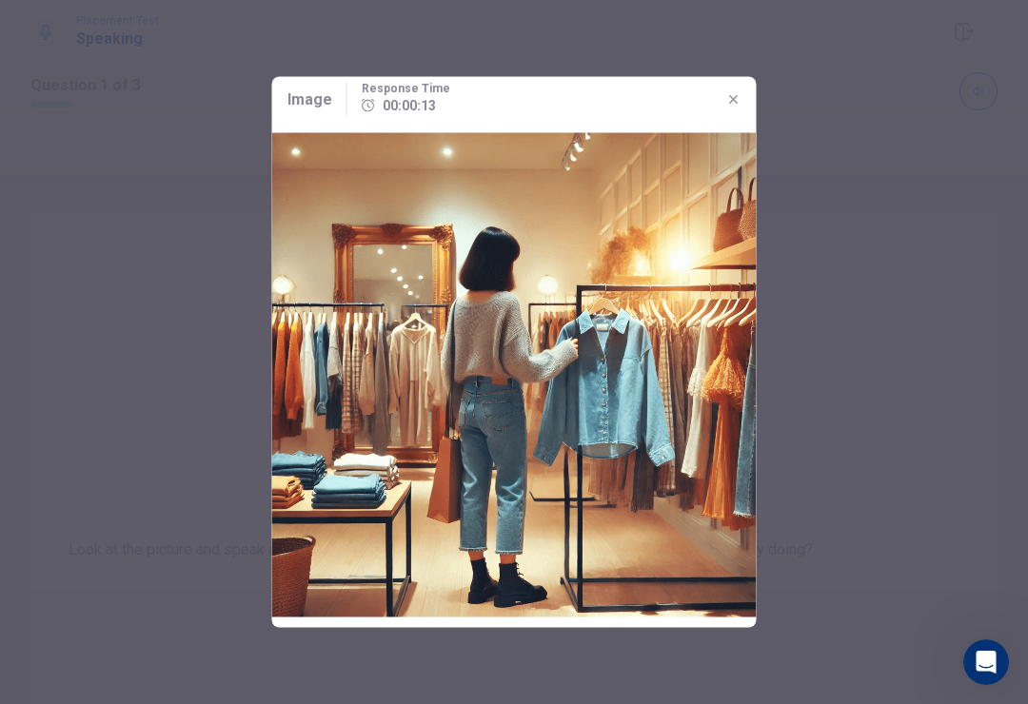
click at [728, 97] on icon "button" at bounding box center [733, 99] width 15 height 15
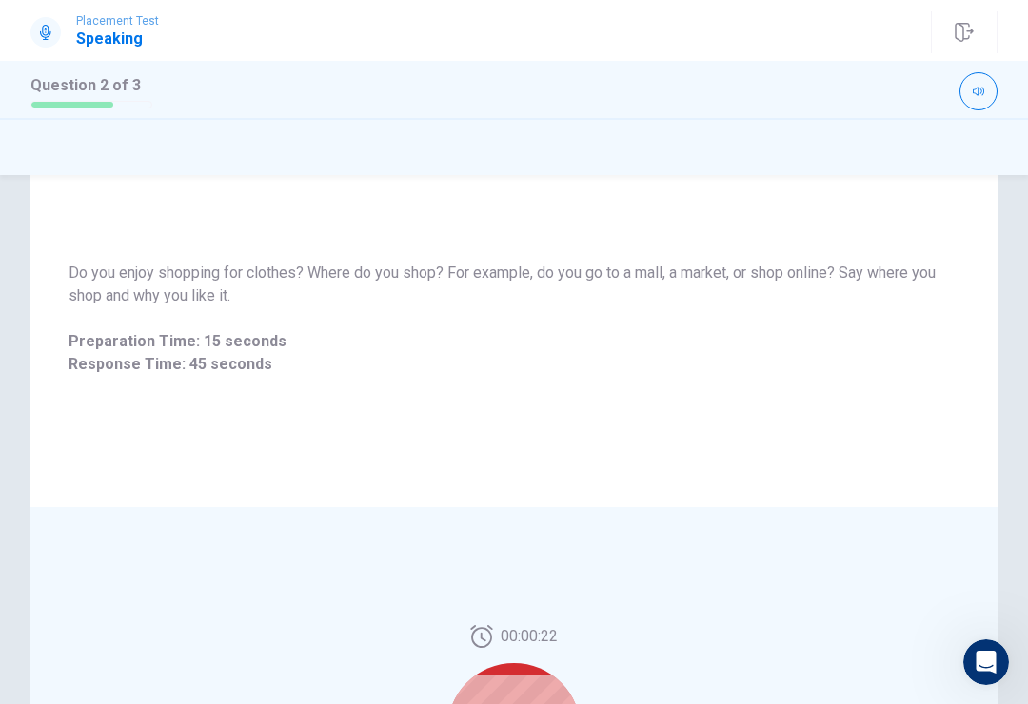
scroll to position [82, 0]
click at [236, 327] on div "Do you enjoy shopping for clothes? Where do you shop? For example, do you go to…" at bounding box center [514, 320] width 891 height 114
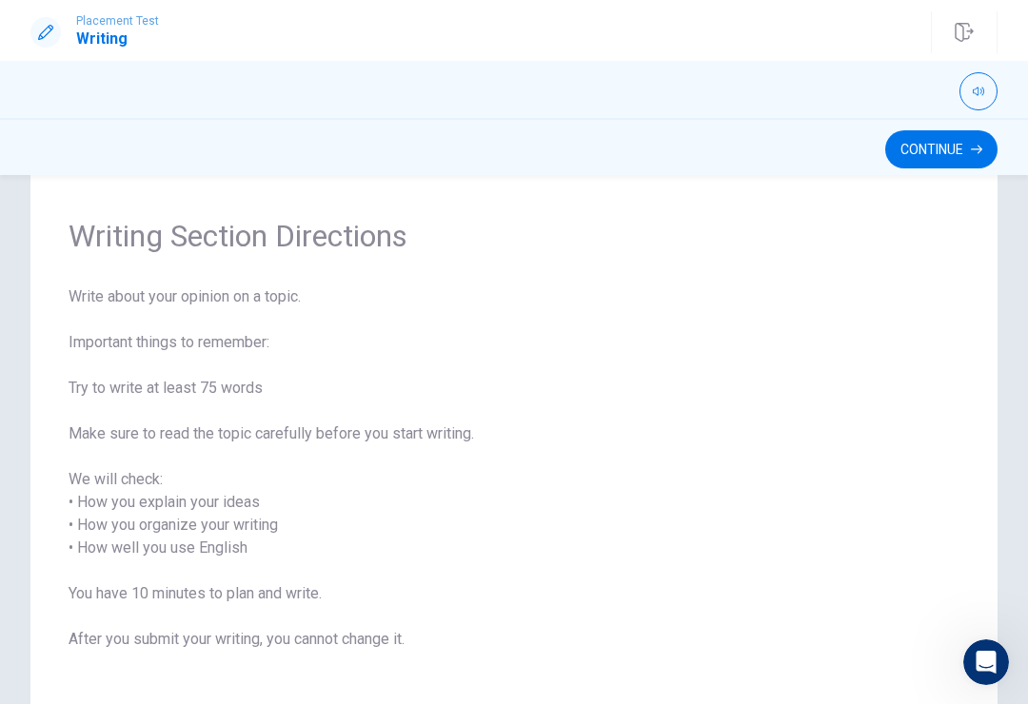
scroll to position [103, 0]
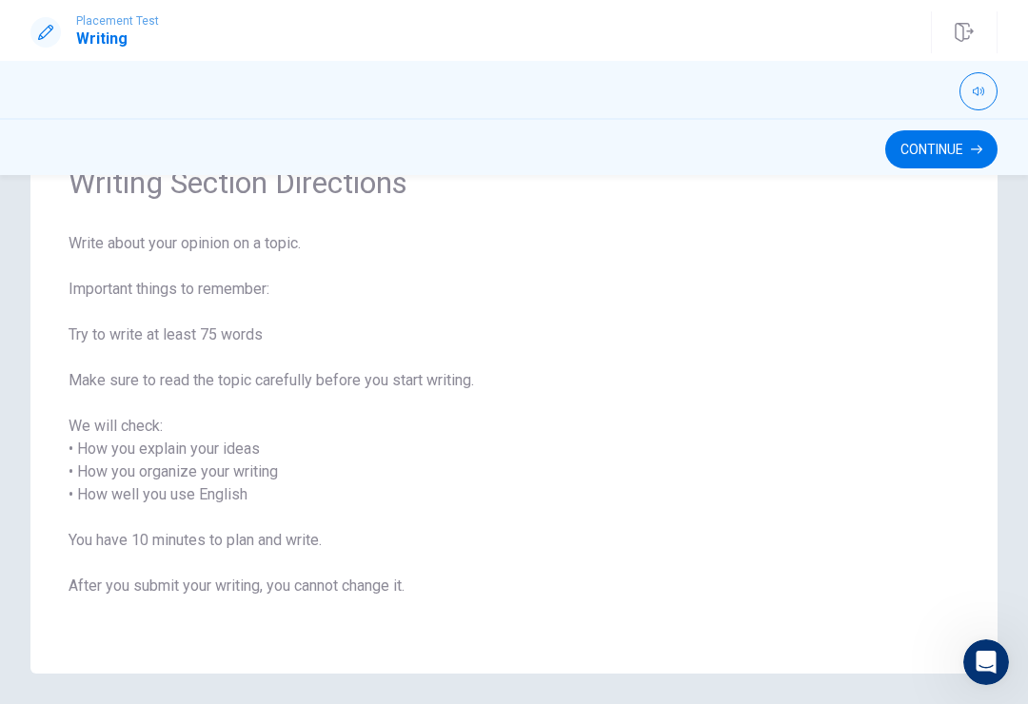
click at [922, 145] on button "Continue" at bounding box center [941, 149] width 112 height 38
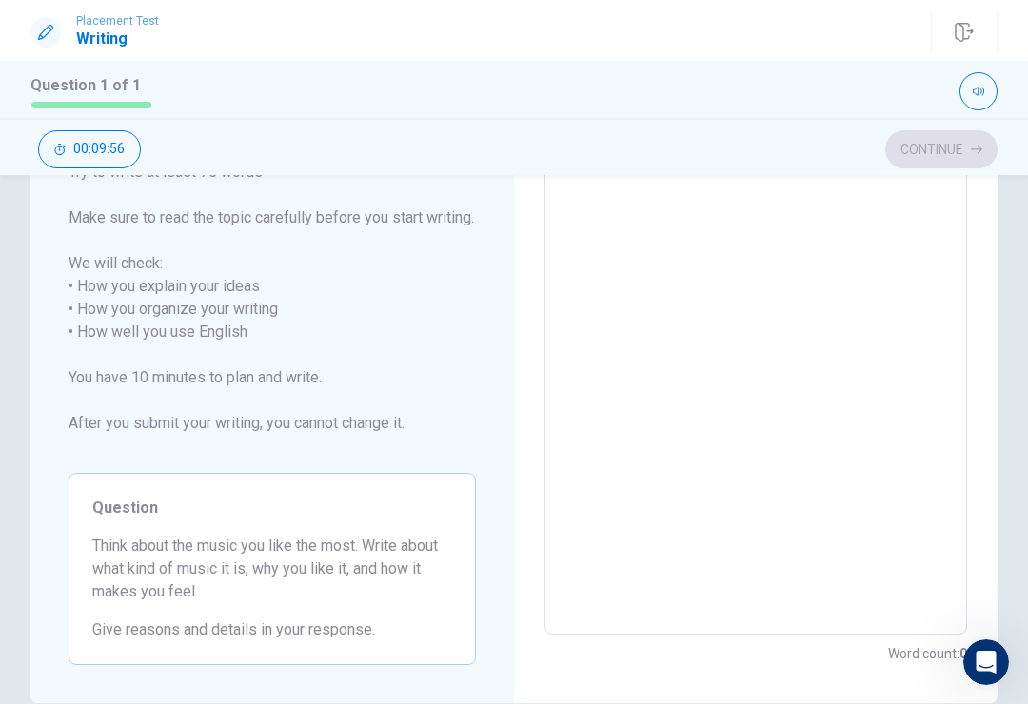
scroll to position [229, 0]
click at [757, 326] on textarea at bounding box center [756, 342] width 396 height 551
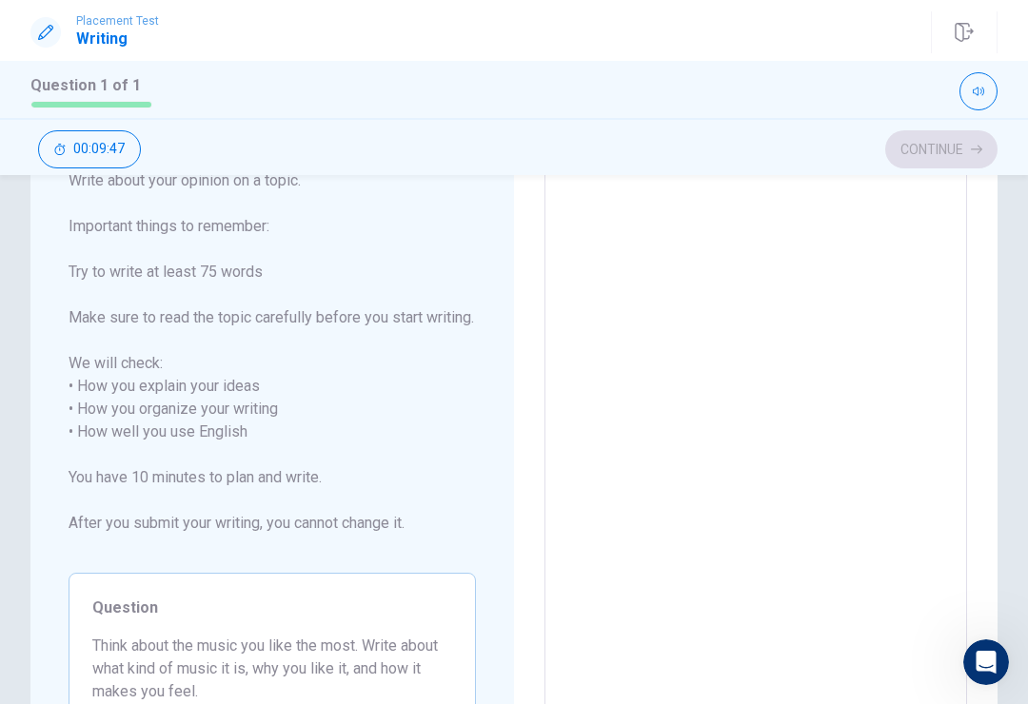
scroll to position [130, 0]
click at [736, 265] on textarea at bounding box center [756, 441] width 396 height 551
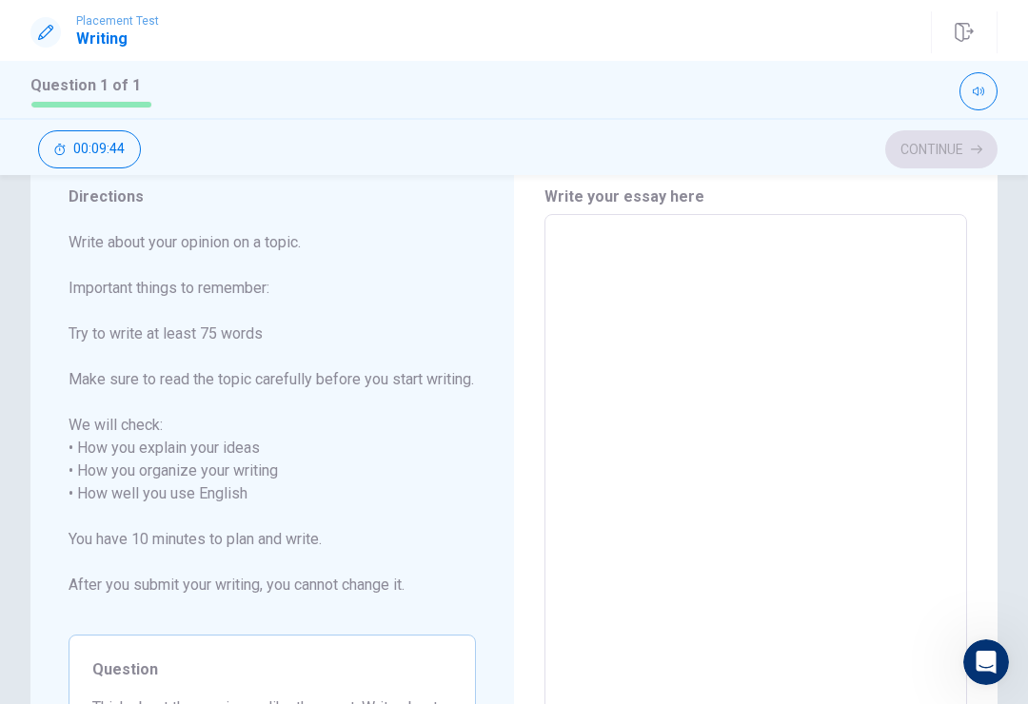
scroll to position [70, 0]
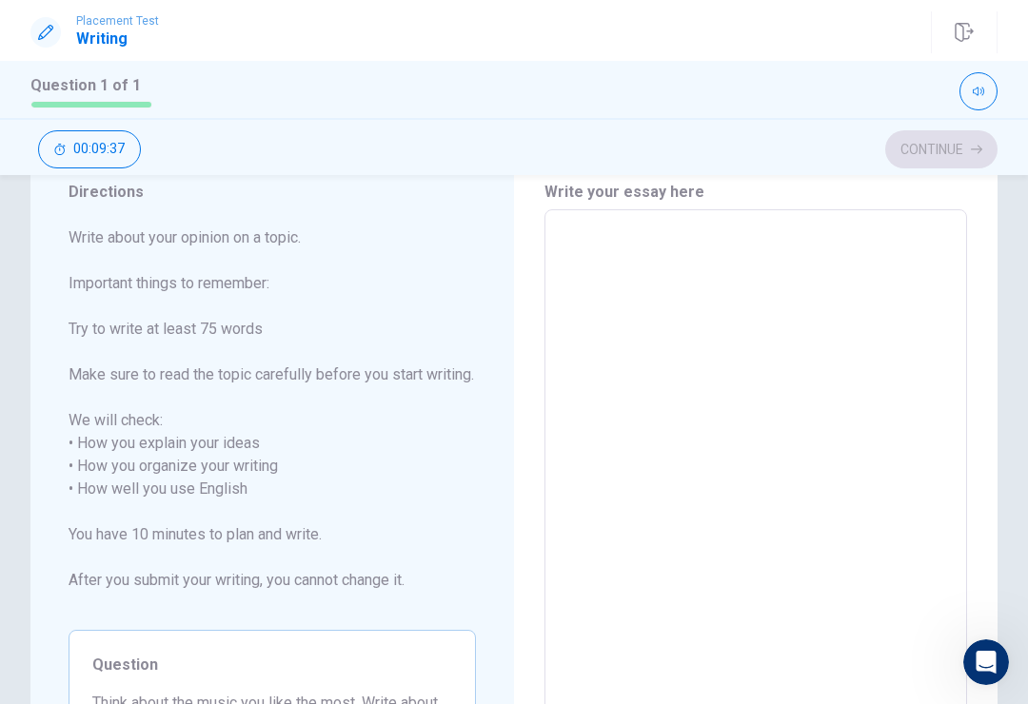
type textarea "x"
type textarea "Y"
type textarea "x"
type textarea "Yj"
type textarea "x"
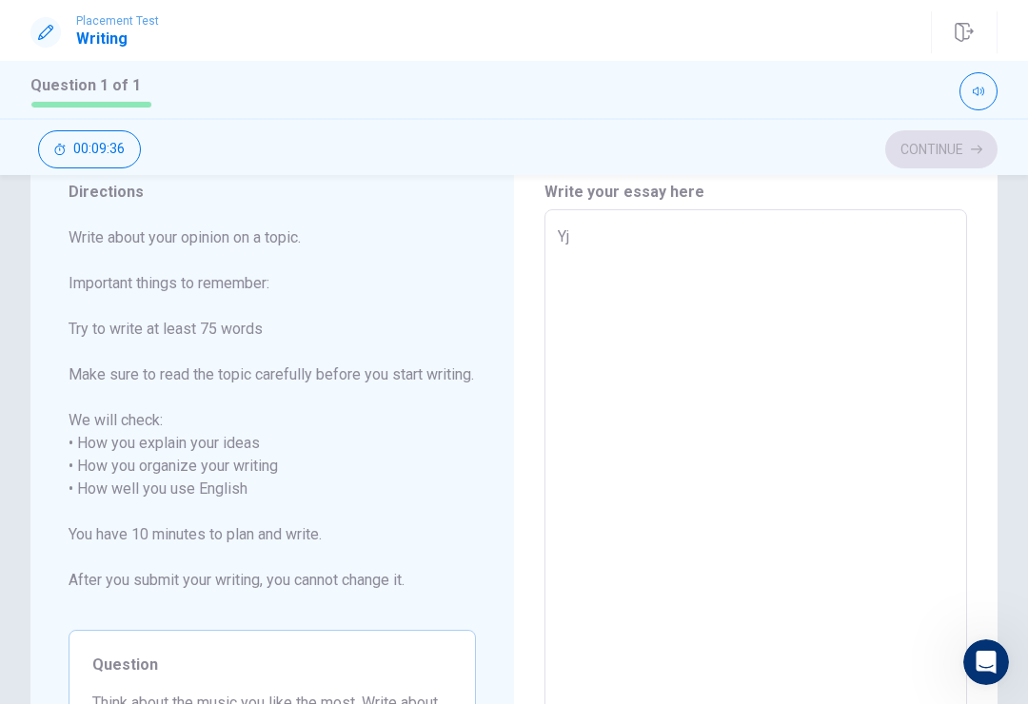
type textarea "Yjg"
type textarea "x"
type textarea "Yj"
type textarea "x"
type textarea "Y"
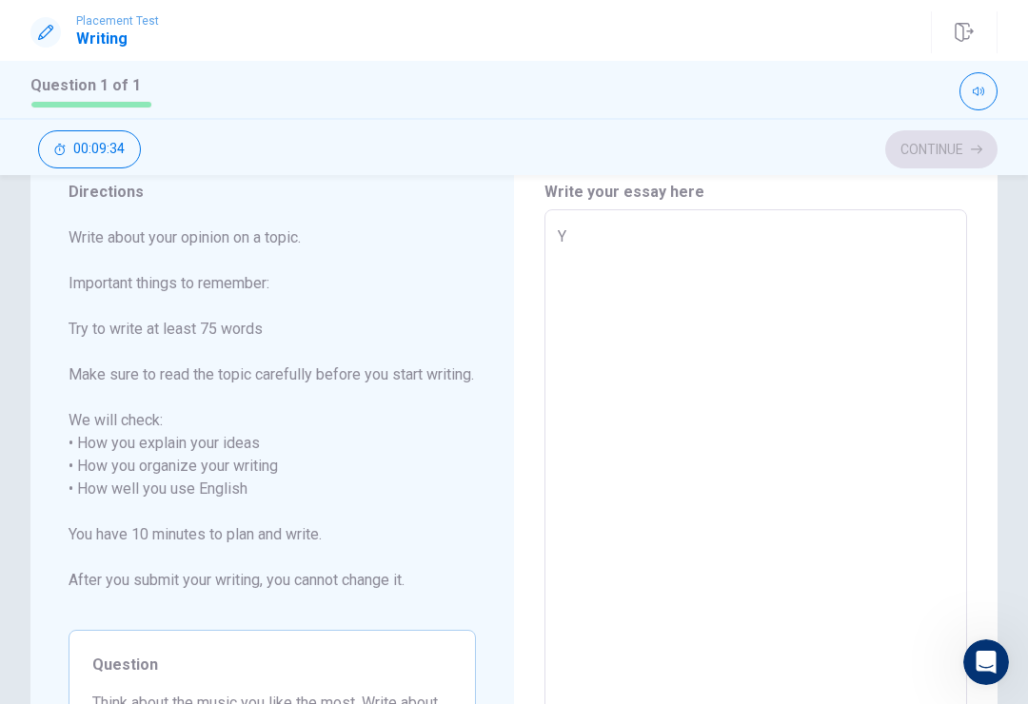
type textarea "x"
type textarea "I"
type textarea "x"
type textarea "I"
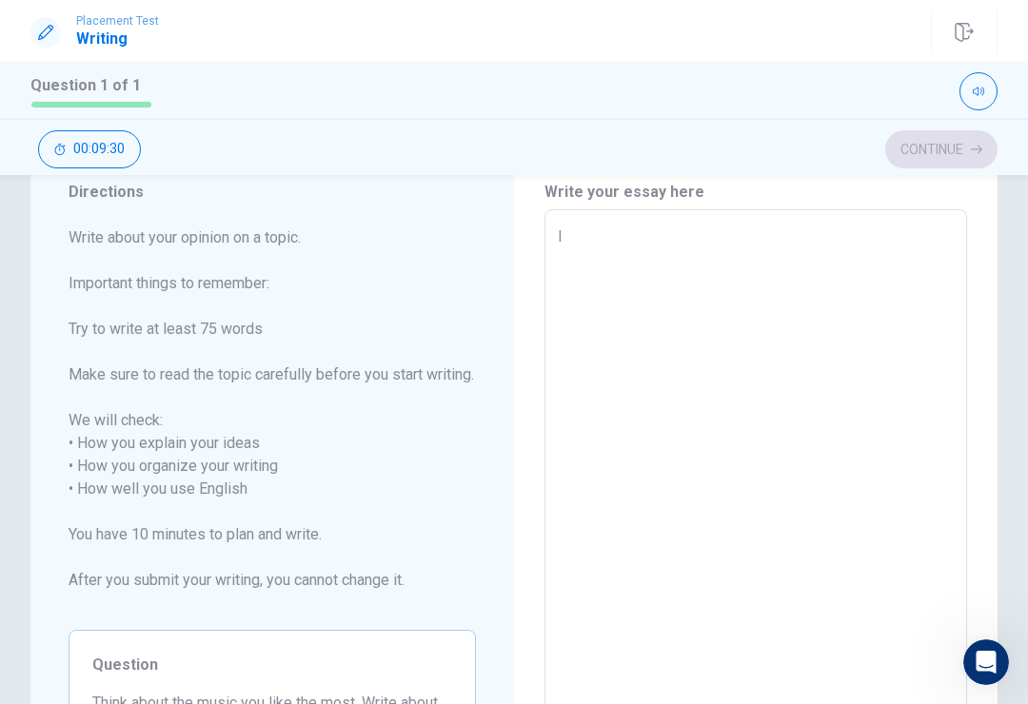
type textarea "x"
type textarea "I"
type textarea "x"
type textarea "G"
type textarea "x"
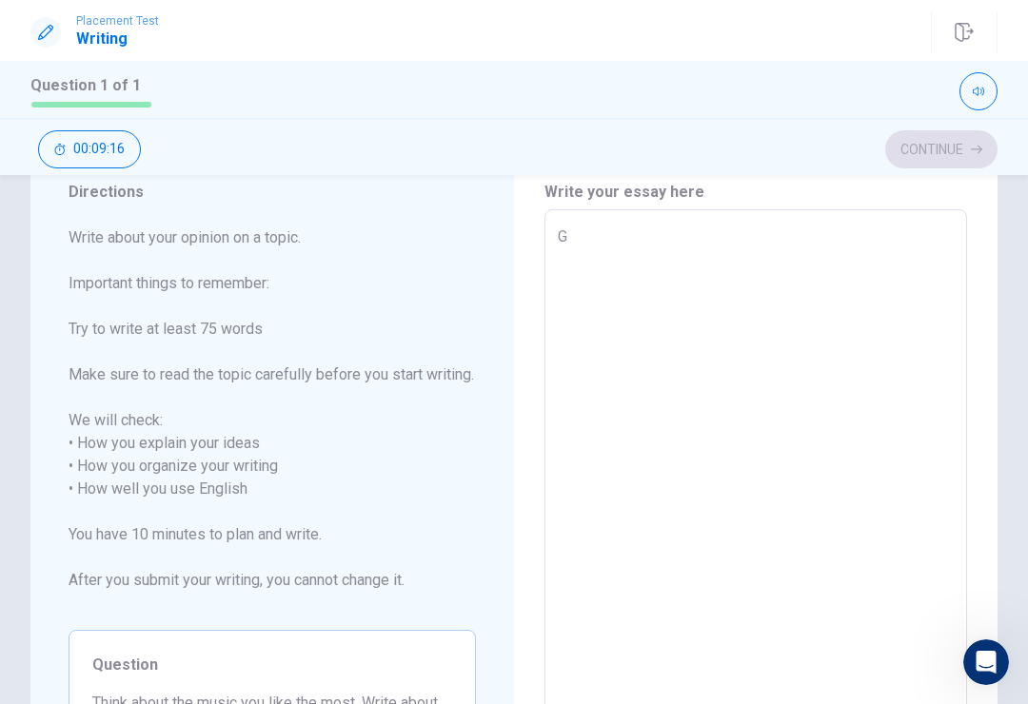
type textarea "Go"
type textarea "x"
type textarea "[DEMOGRAPHIC_DATA]"
type textarea "x"
type textarea "Godz"
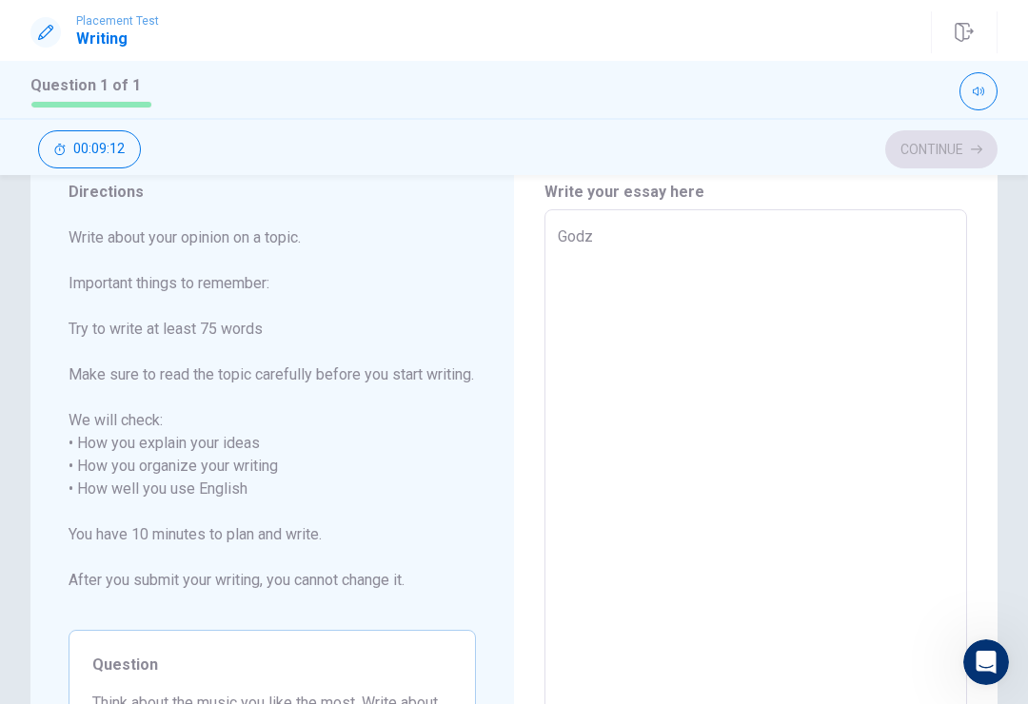
type textarea "x"
type textarea "Godzi"
type textarea "x"
type textarea "Godzil"
type textarea "x"
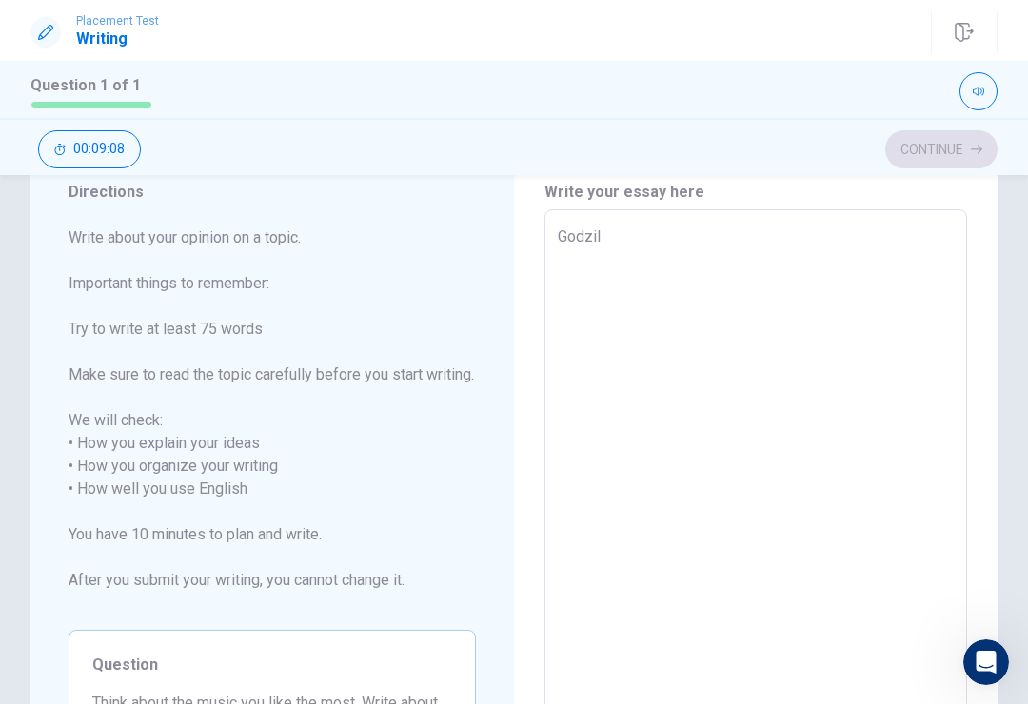
type textarea "Godzill"
type textarea "x"
type textarea "Godzilla"
type textarea "x"
type textarea "Godzilla_"
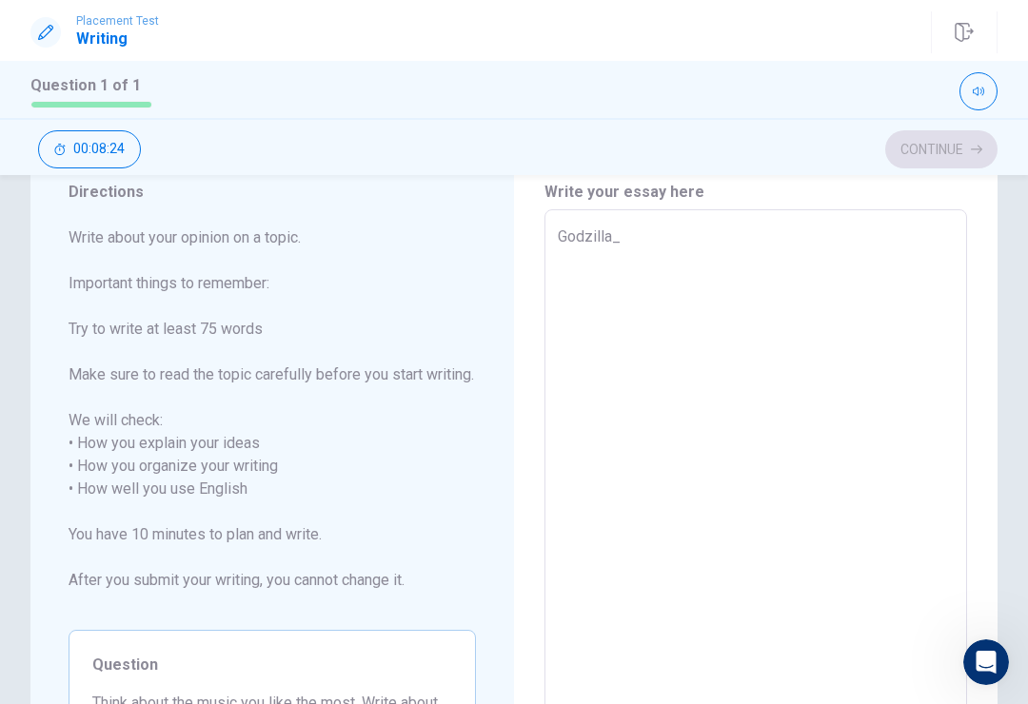
type textarea "x"
type textarea "Godzilla_1"
type textarea "x"
type textarea "Godzilla_"
type textarea "x"
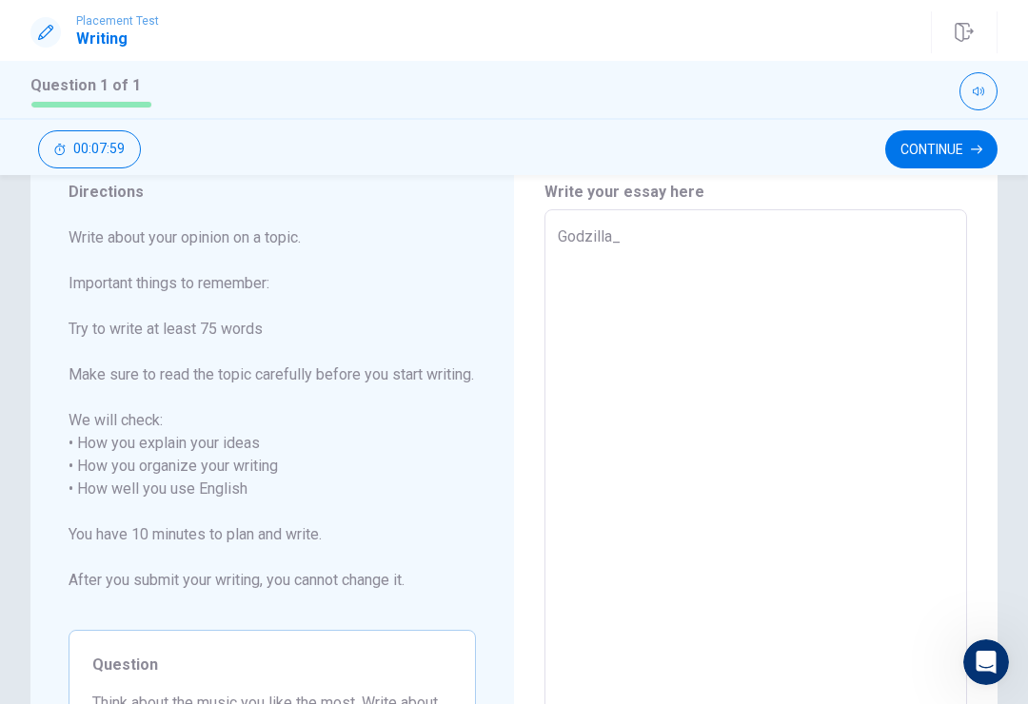
type textarea "Godzilla_1"
type textarea "x"
type textarea "Godzilla_"
type textarea "x"
type textarea "Godzilla"
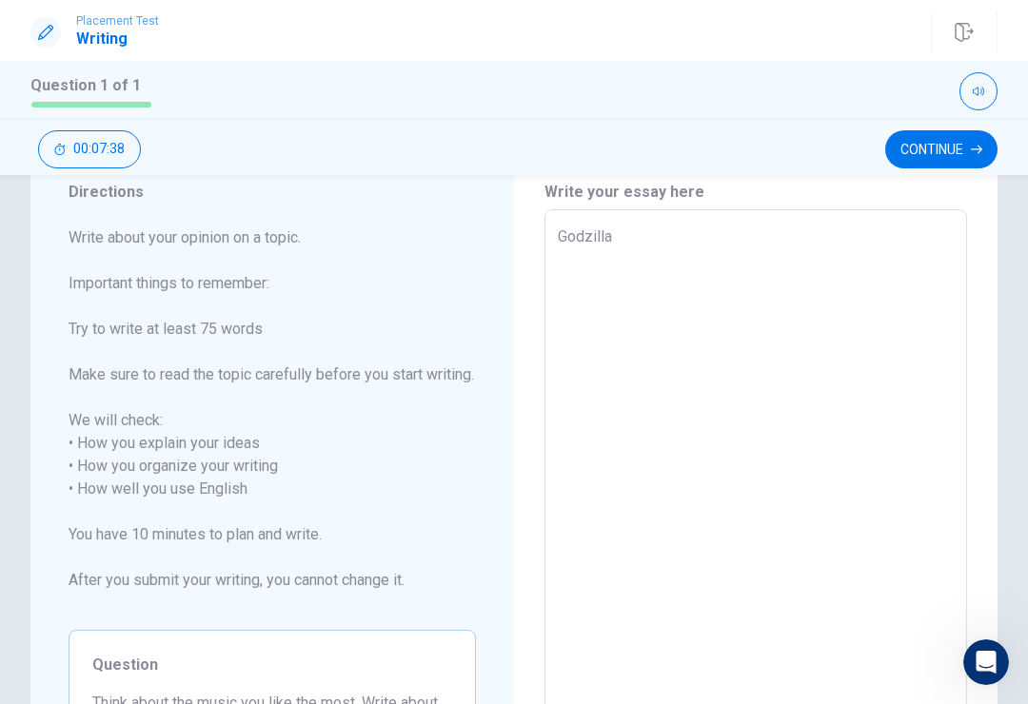
type textarea "x"
type textarea "Godzilla"
type textarea "x"
type textarea "Godzilla."
type textarea "x"
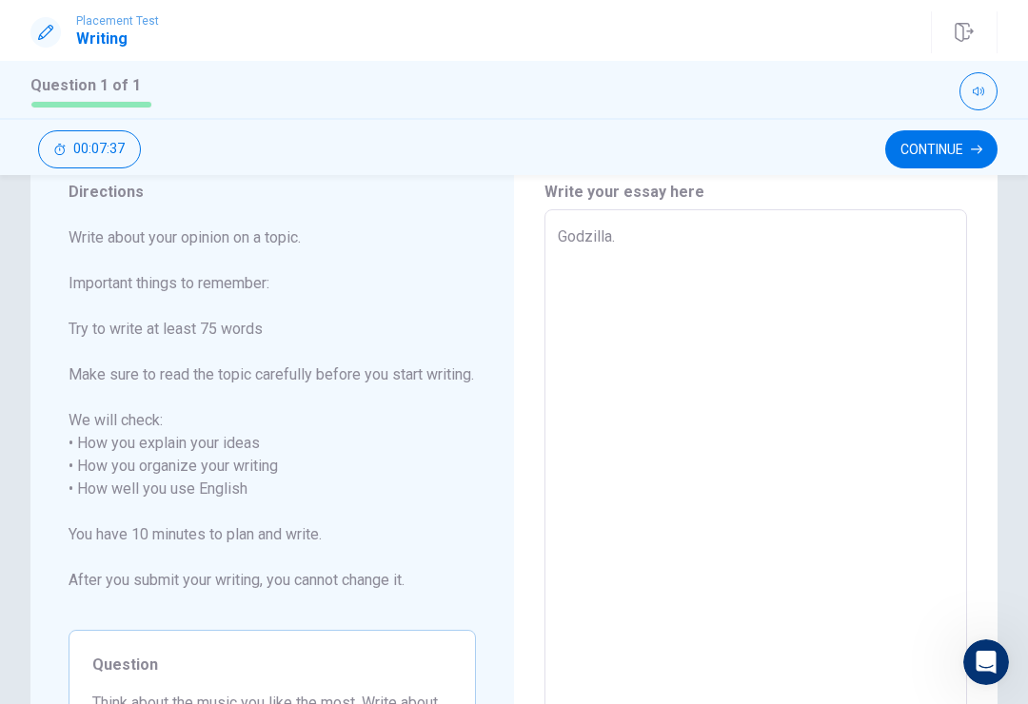
type textarea "Godzilla."
type textarea "x"
type textarea "Godzilla."
type textarea "x"
type textarea "Godzilla. V"
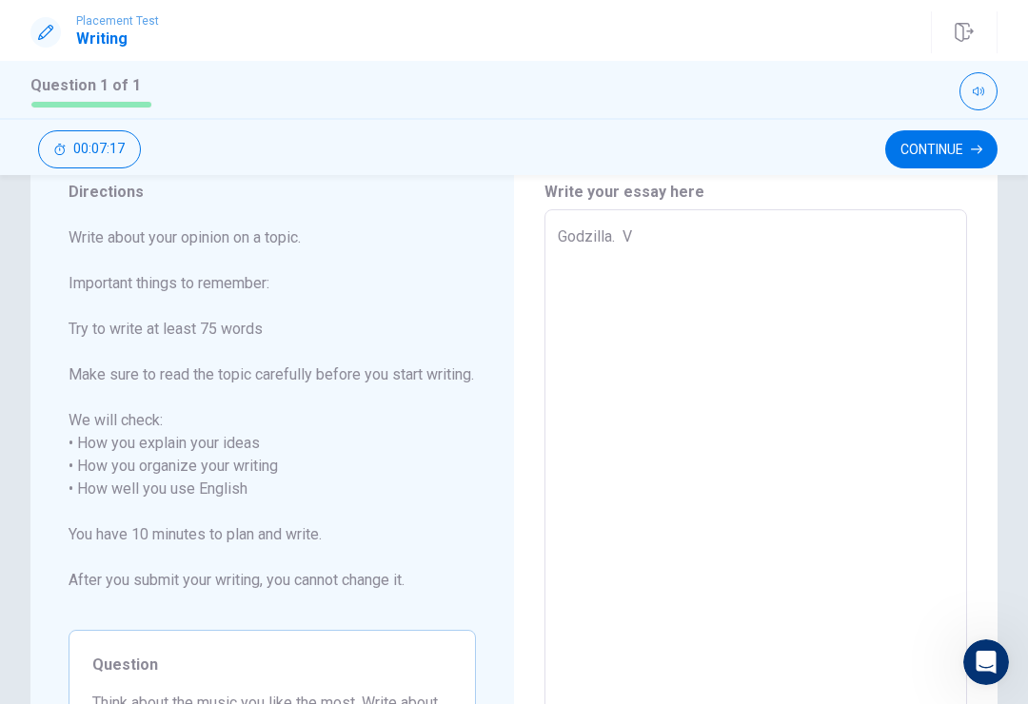
type textarea "x"
type textarea "Godzilla. Vs"
type textarea "x"
type textarea "Godzilla. Vs"
type textarea "x"
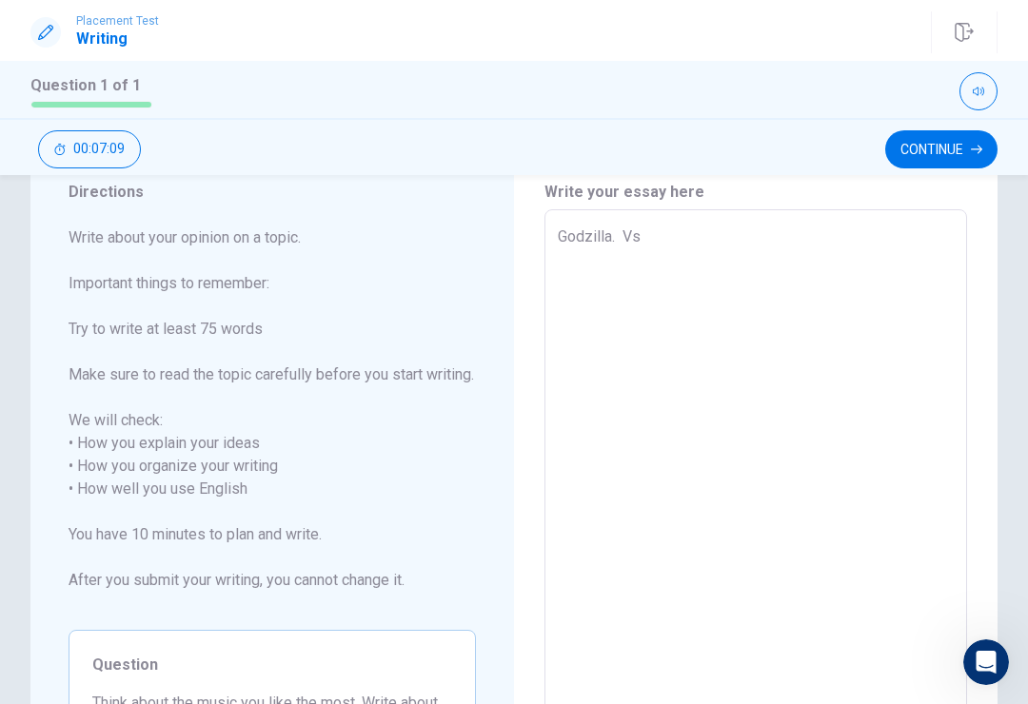
type textarea "Godzilla. Vs."
type textarea "x"
type textarea "Godzilla. Vs."
type textarea "x"
type textarea "Godzilla. Vs."
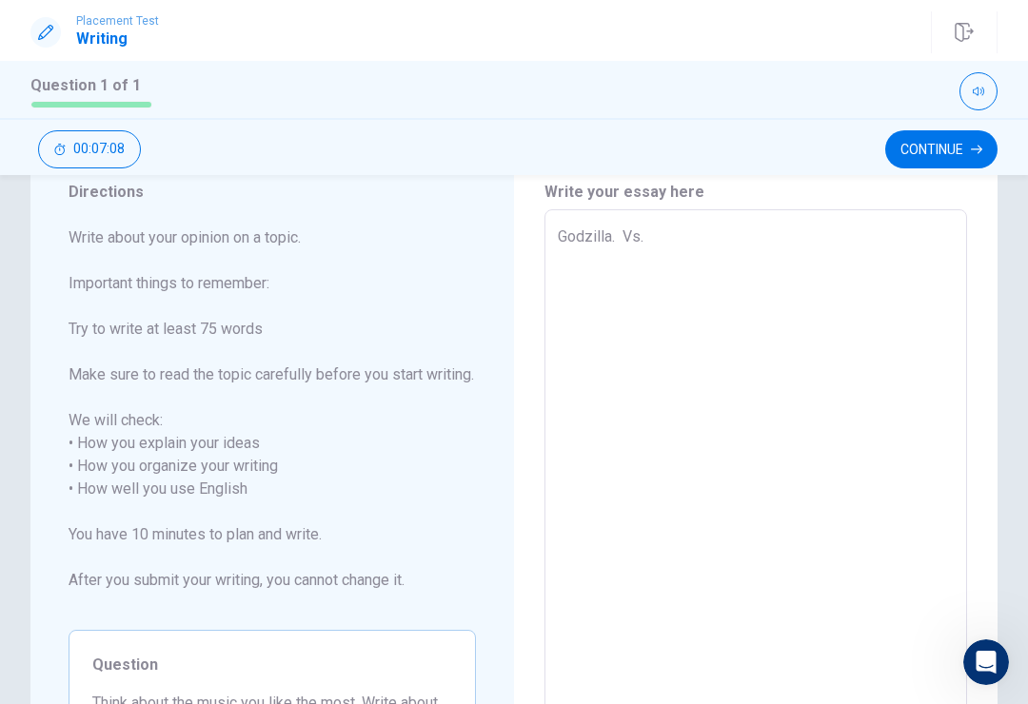
type textarea "x"
type textarea "Godzilla. Vs."
type textarea "x"
type textarea "Godzilla. Vs."
type textarea "x"
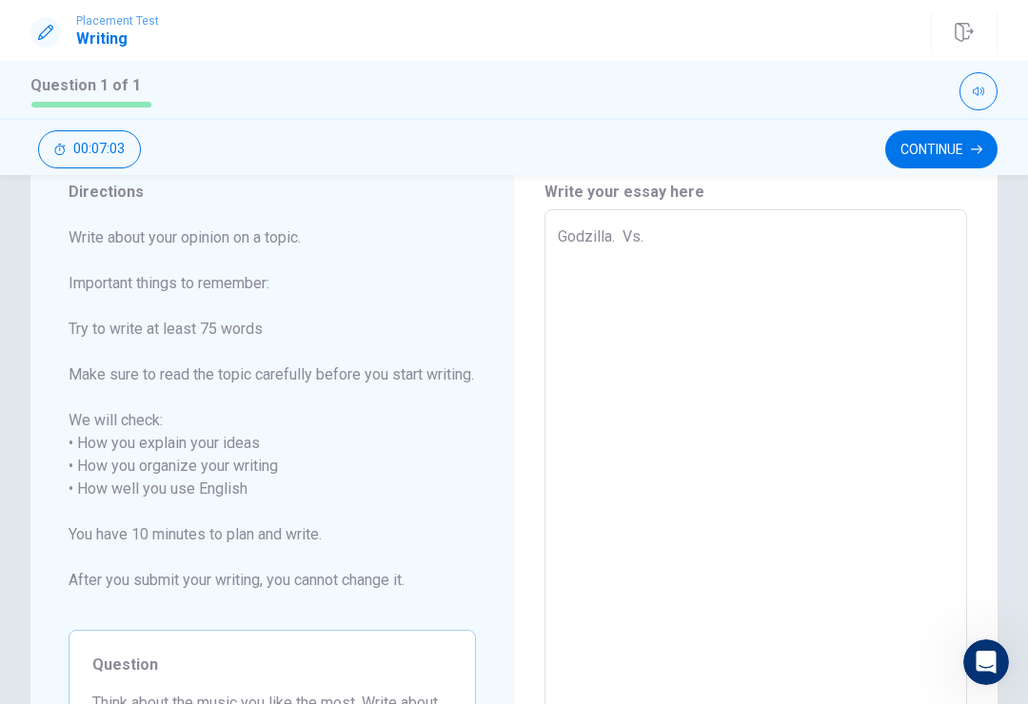
type textarea "Godzilla. Vs. k"
type textarea "x"
type textarea "Godzilla. Vs. ko"
type textarea "x"
type textarea "Godzilla. Vs. kon"
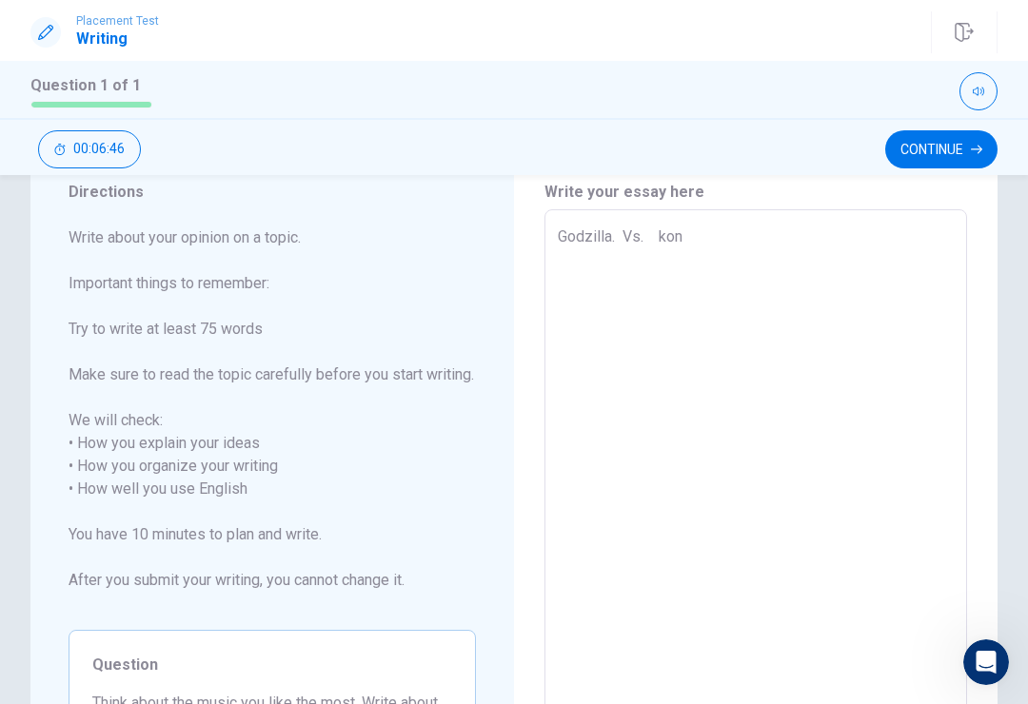
type textarea "x"
type textarea "Godzilla. Vs. kong"
type textarea "x"
